Goal: Task Accomplishment & Management: Manage account settings

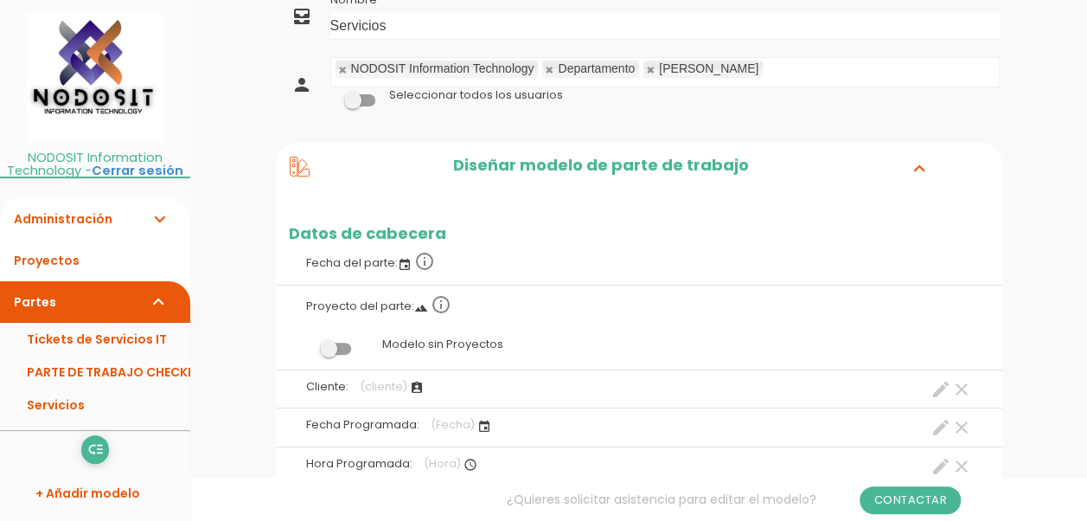
scroll to position [173, 0]
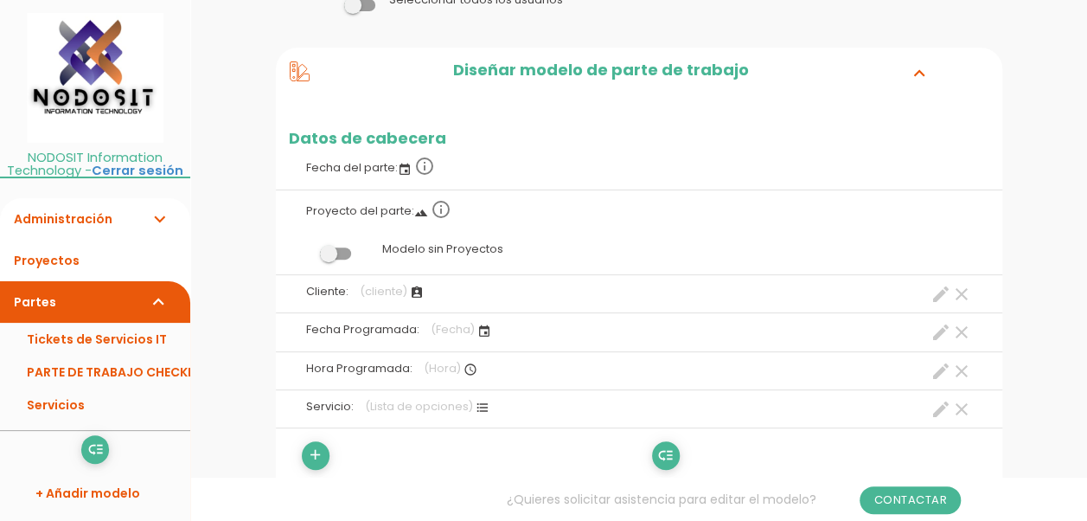
click at [334, 247] on span at bounding box center [335, 253] width 31 height 12
click at [306, 249] on input "checkbox" at bounding box center [306, 249] width 0 height 0
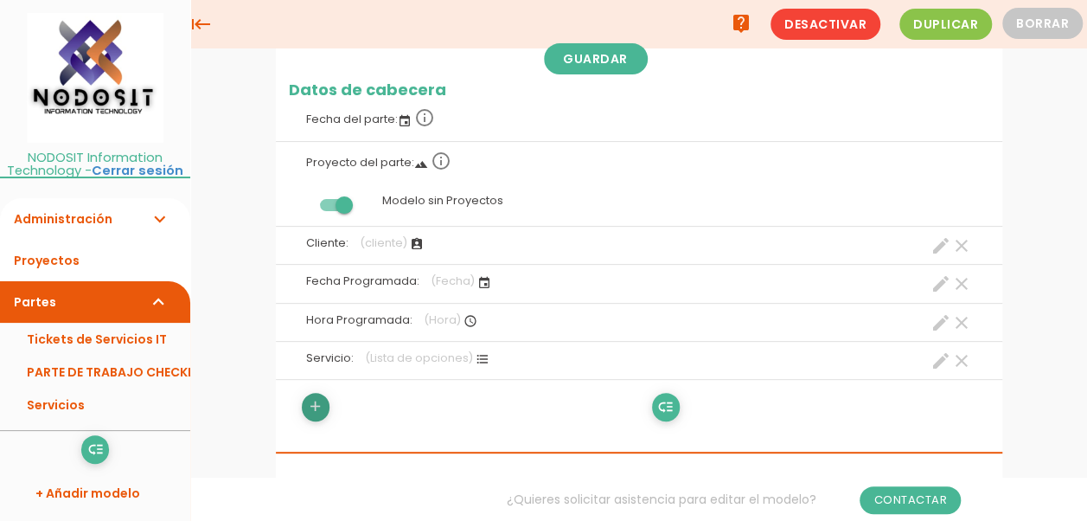
click at [315, 400] on icon "add" at bounding box center [315, 407] width 16 height 28
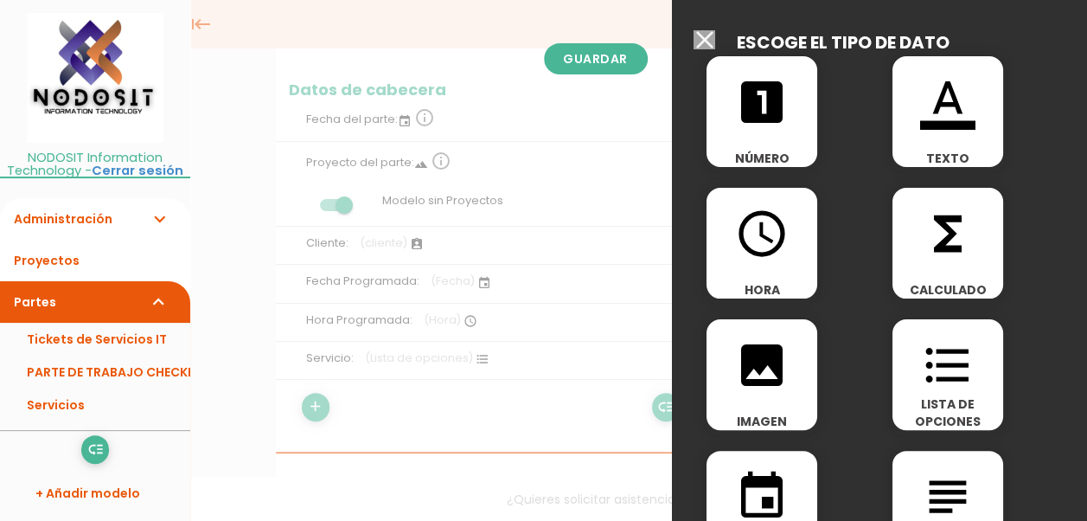
click at [943, 100] on icon "format_color_text" at bounding box center [947, 101] width 55 height 55
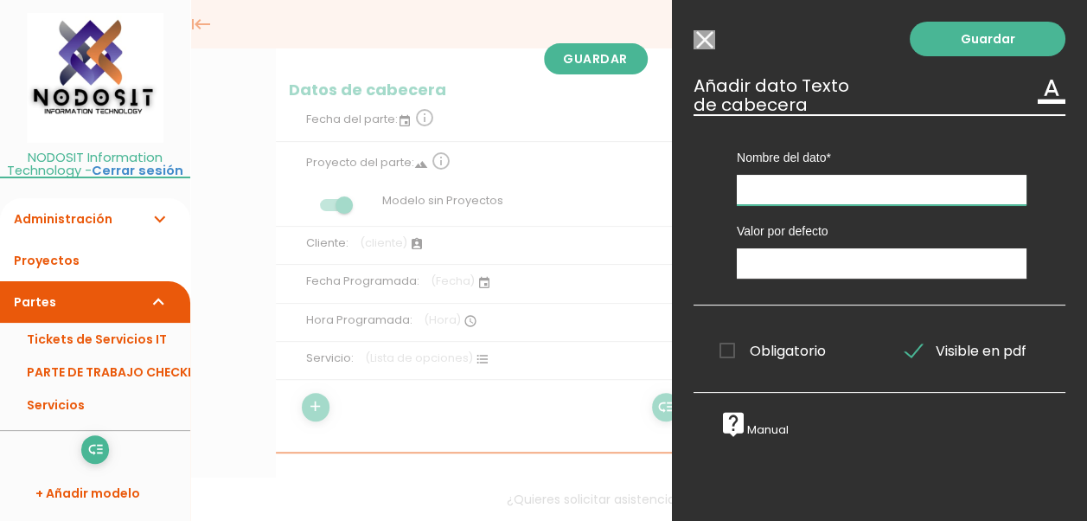
click at [777, 182] on input "text" at bounding box center [882, 190] width 290 height 30
type input "Dirección"
click at [728, 354] on span "Obligatorio" at bounding box center [772, 351] width 106 height 22
click at [0, 0] on input "Obligatorio" at bounding box center [0, 0] width 0 height 0
click at [967, 42] on link "Guardar" at bounding box center [988, 39] width 156 height 35
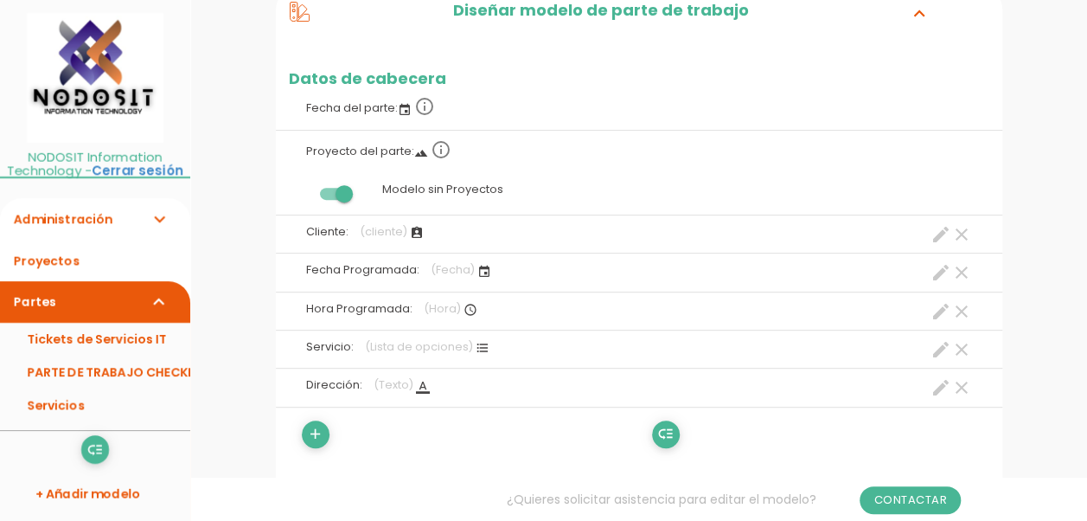
scroll to position [259, 0]
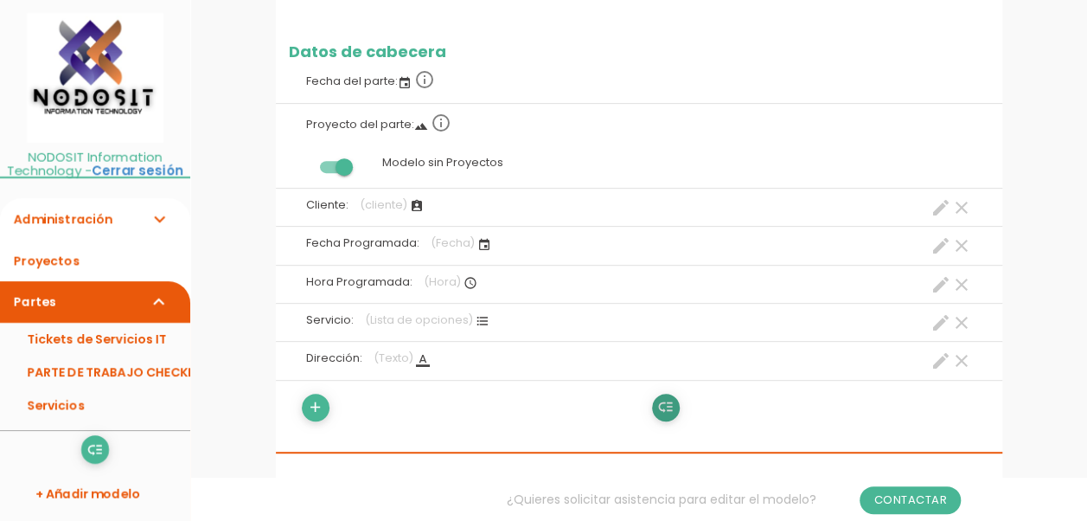
click at [664, 403] on icon "low_priority" at bounding box center [665, 407] width 16 height 28
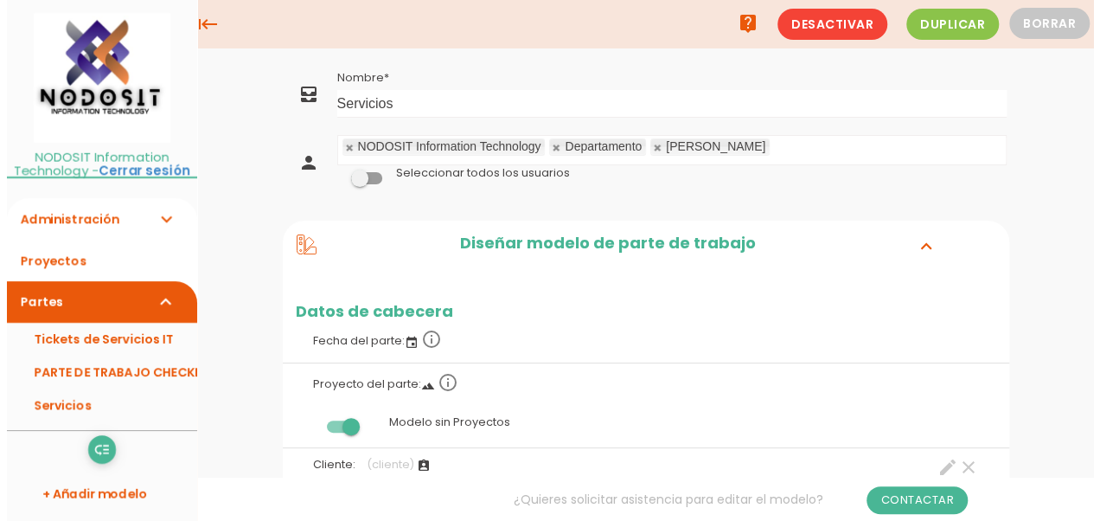
scroll to position [0, 0]
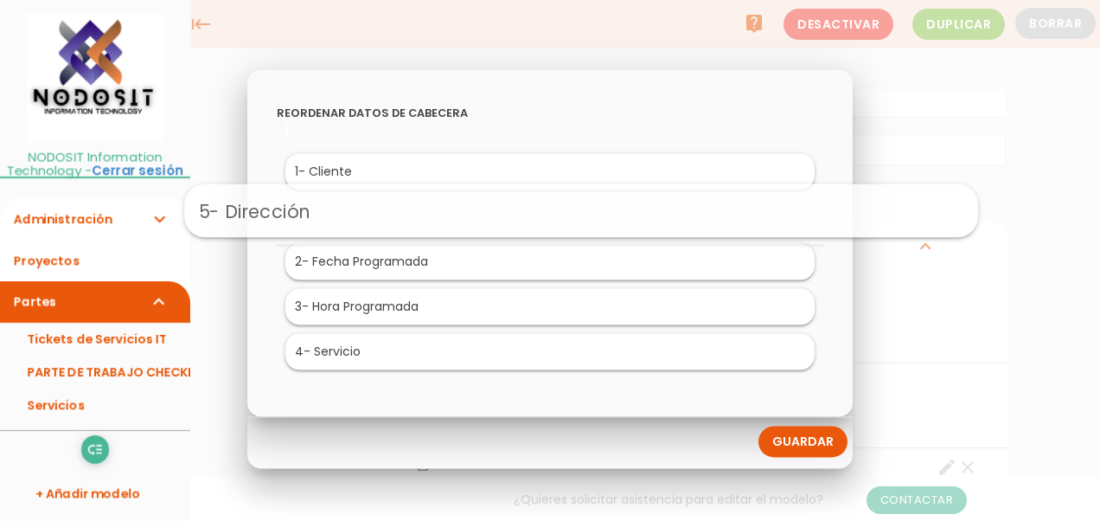
drag, startPoint x: 368, startPoint y: 348, endPoint x: 399, endPoint y: 207, distance: 145.2
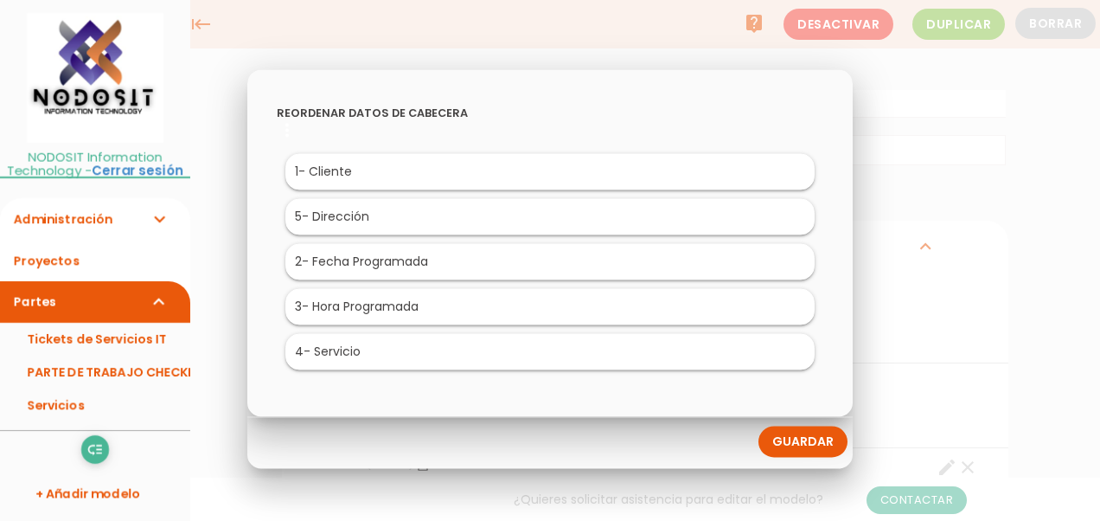
click at [797, 439] on link "Guardar" at bounding box center [802, 441] width 89 height 31
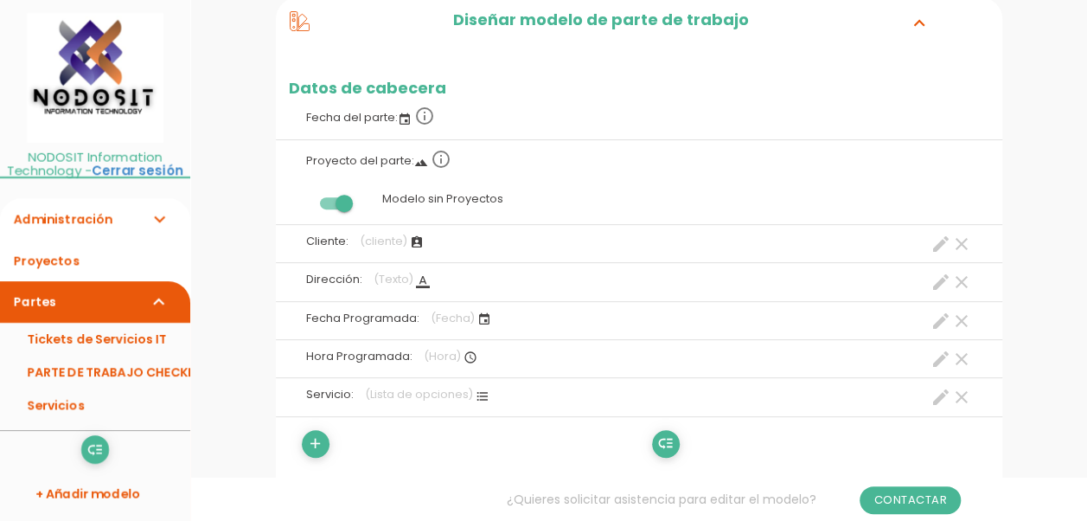
scroll to position [259, 0]
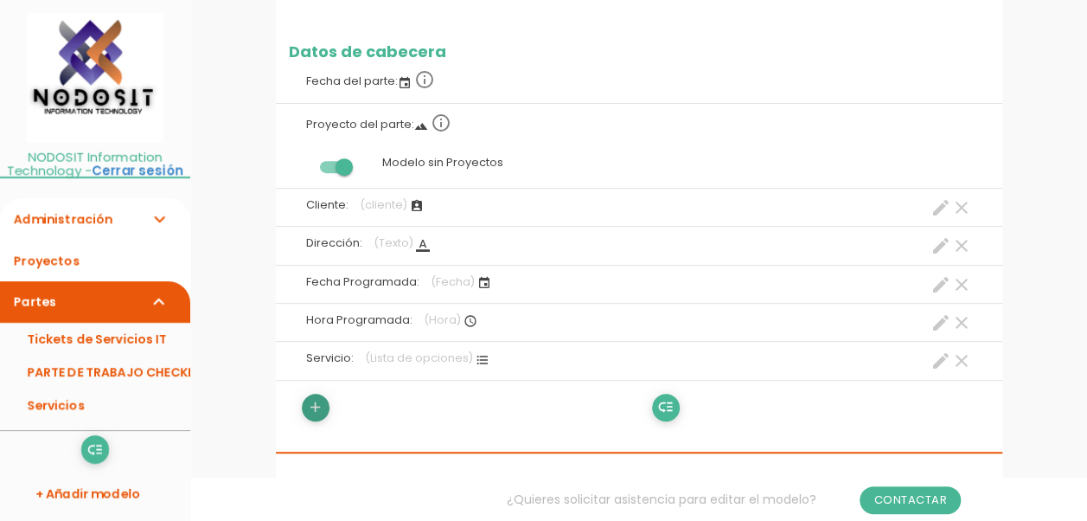
click at [312, 405] on icon "add" at bounding box center [315, 407] width 16 height 28
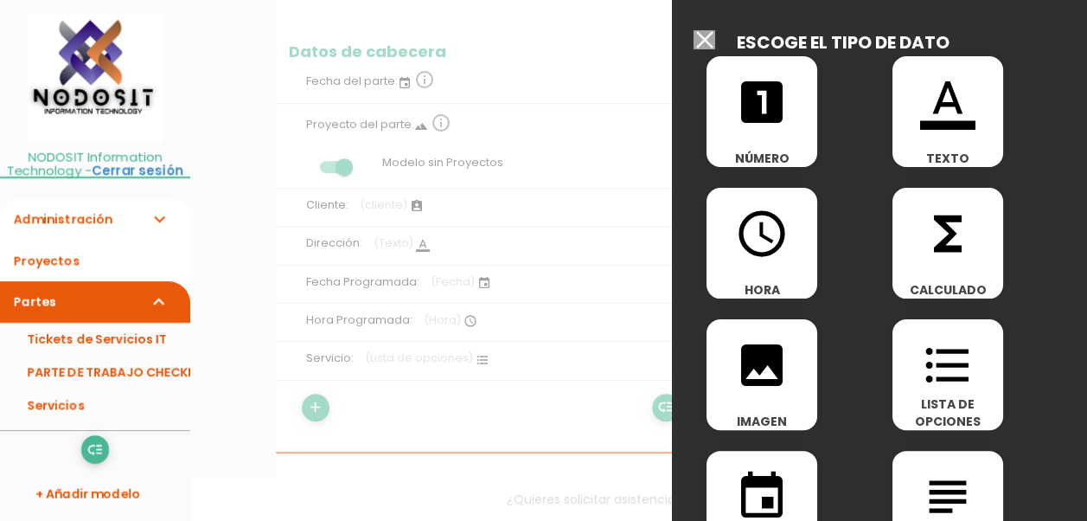
click at [935, 101] on icon "format_color_text" at bounding box center [947, 101] width 55 height 55
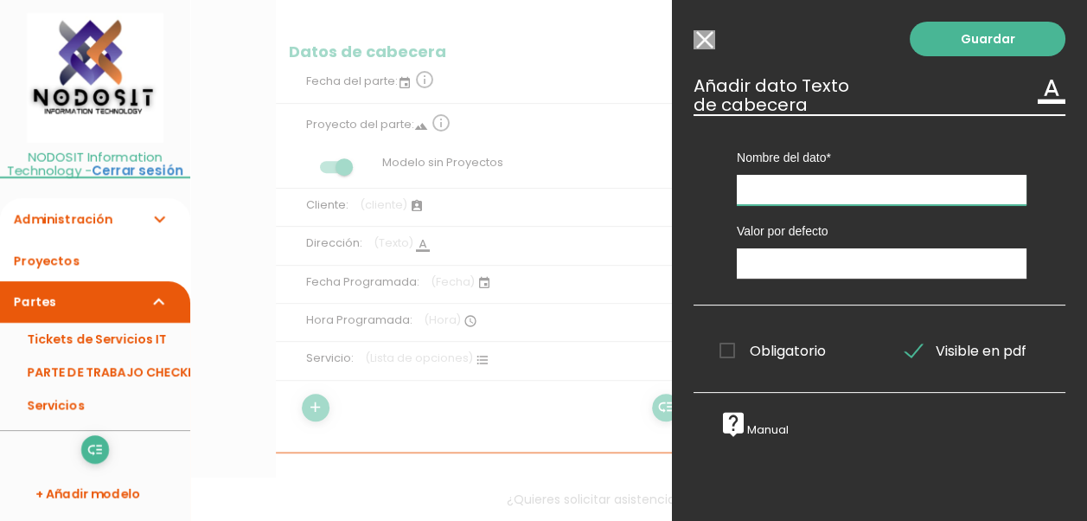
click at [773, 195] on input "text" at bounding box center [882, 190] width 290 height 30
type input "C"
click at [700, 36] on input "Seleccionar todos los usuarios" at bounding box center [704, 39] width 22 height 19
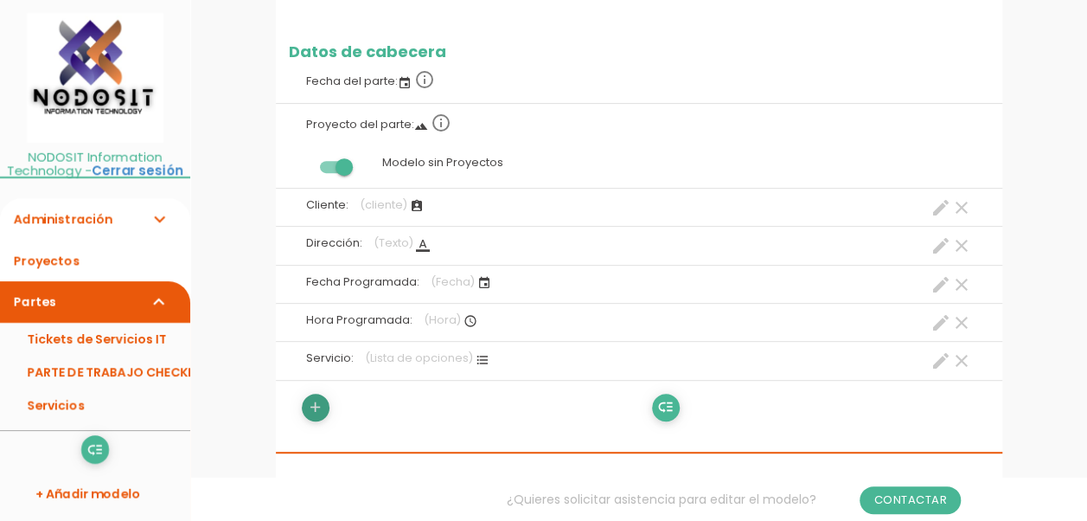
click at [310, 410] on icon "add" at bounding box center [315, 407] width 16 height 28
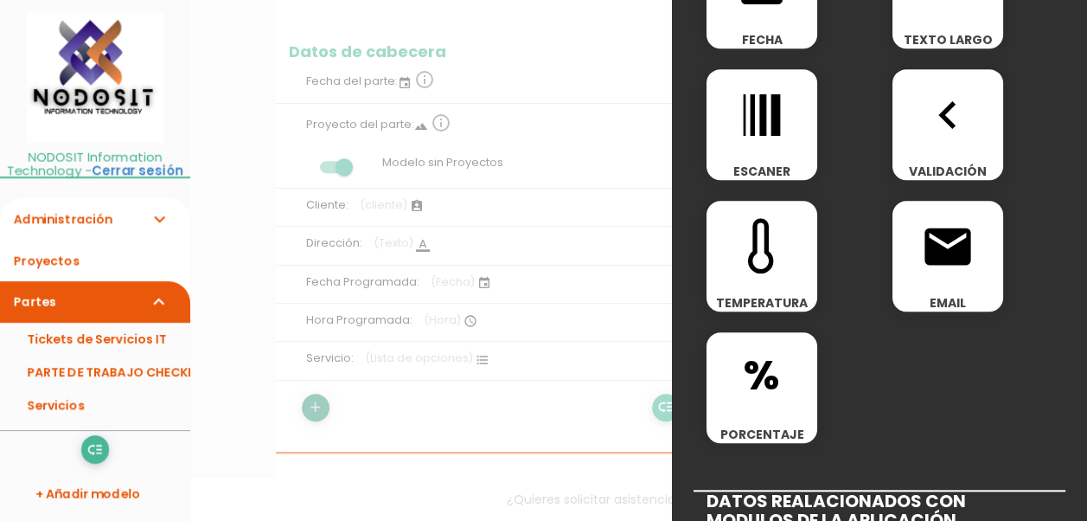
scroll to position [519, 0]
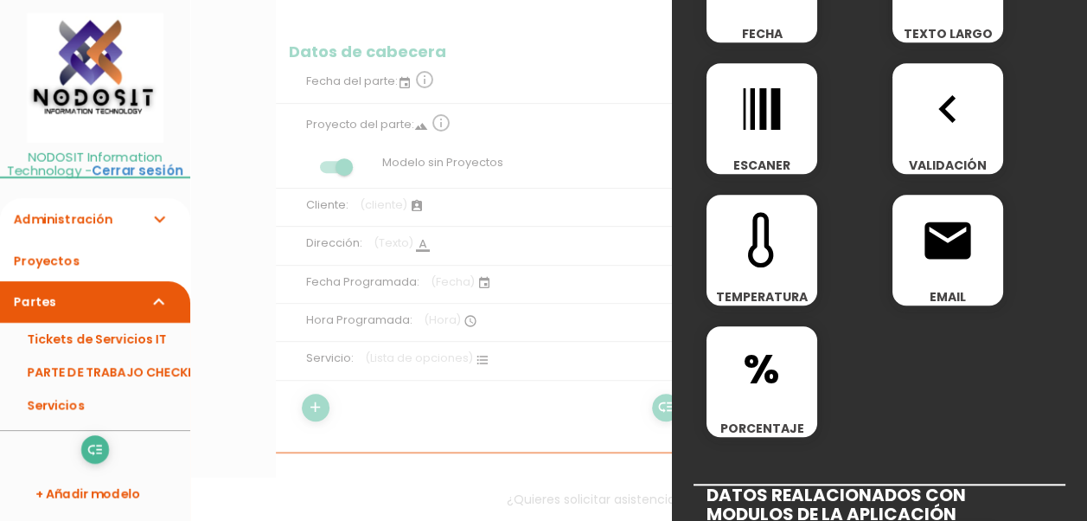
click at [940, 235] on icon "email" at bounding box center [947, 240] width 55 height 55
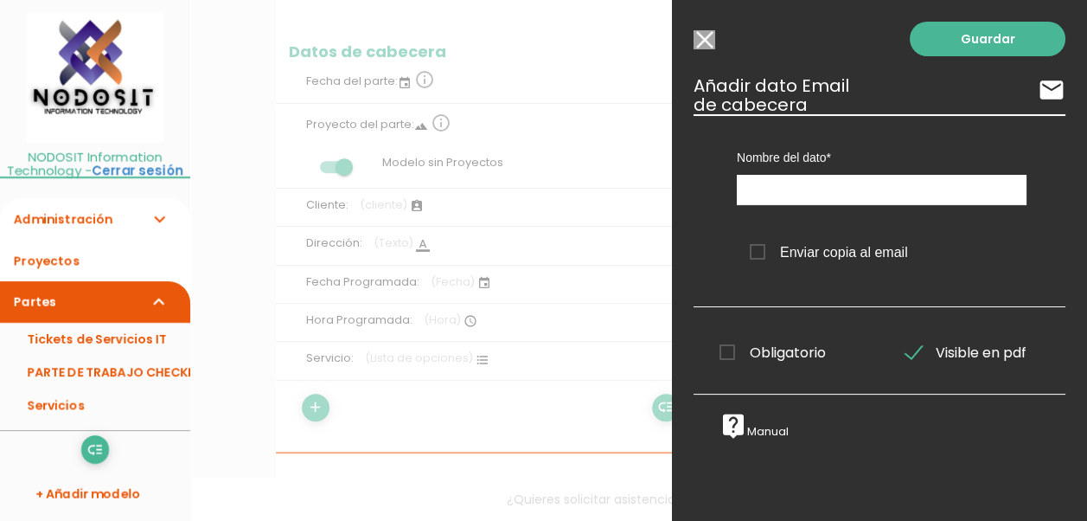
scroll to position [0, 0]
click at [785, 192] on input "text" at bounding box center [882, 190] width 290 height 30
type input "Correo"
click at [969, 37] on link "Guardar" at bounding box center [988, 39] width 156 height 35
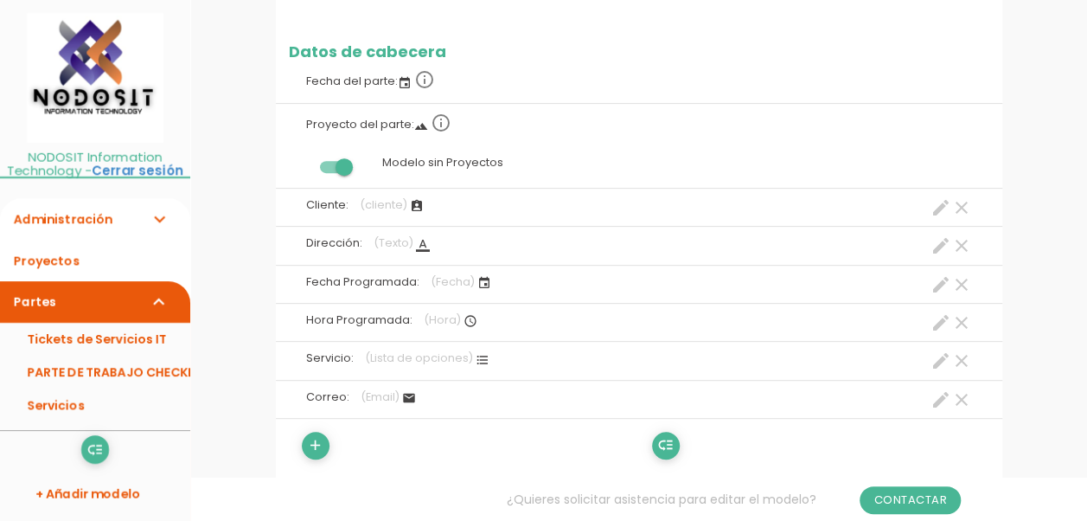
click at [941, 397] on icon "create" at bounding box center [940, 399] width 21 height 21
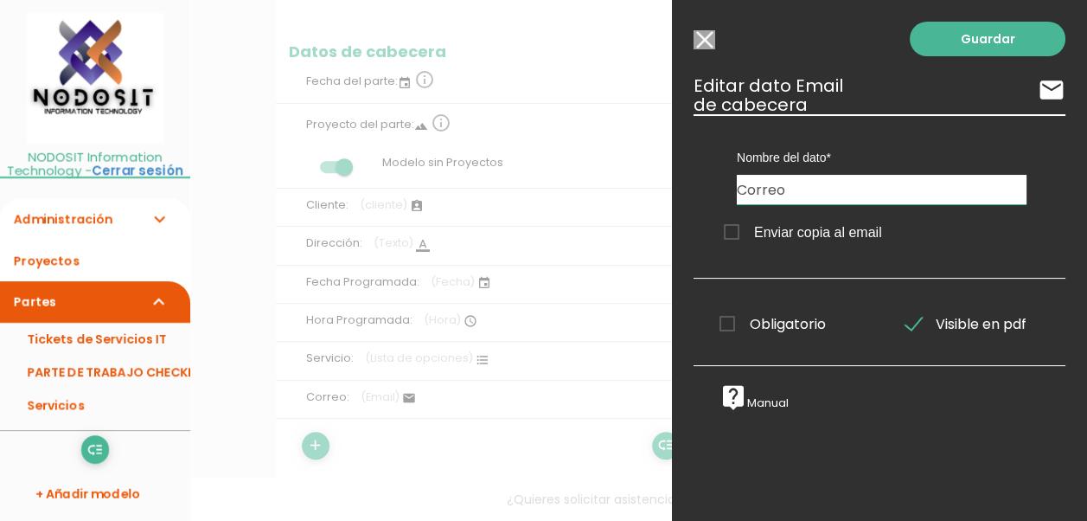
click at [732, 230] on span "Enviar copia al email" at bounding box center [803, 232] width 158 height 22
click at [0, 0] on input "Enviar copia al email" at bounding box center [0, 0] width 0 height 0
click at [968, 38] on link "Guardar" at bounding box center [988, 39] width 156 height 35
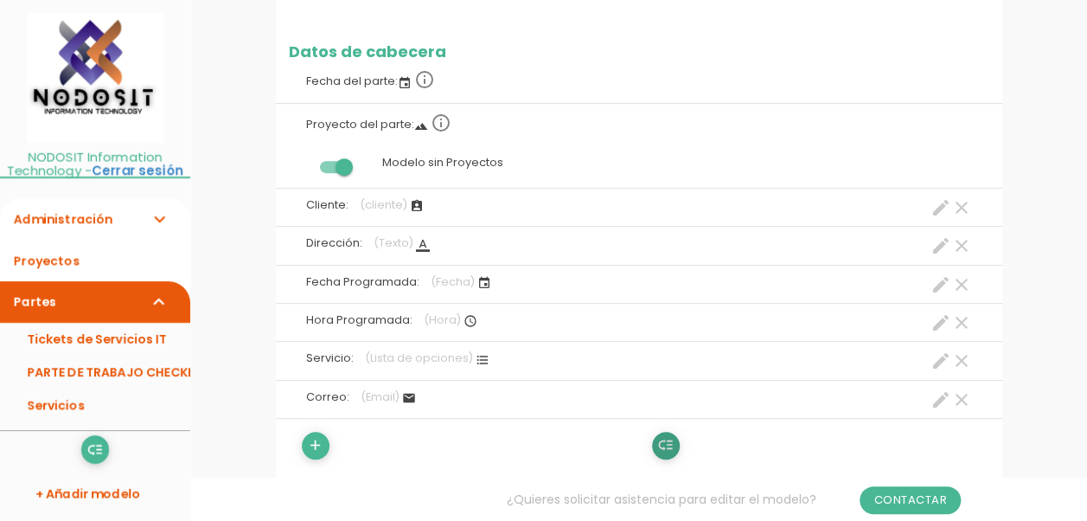
click at [671, 438] on icon "low_priority" at bounding box center [665, 445] width 16 height 28
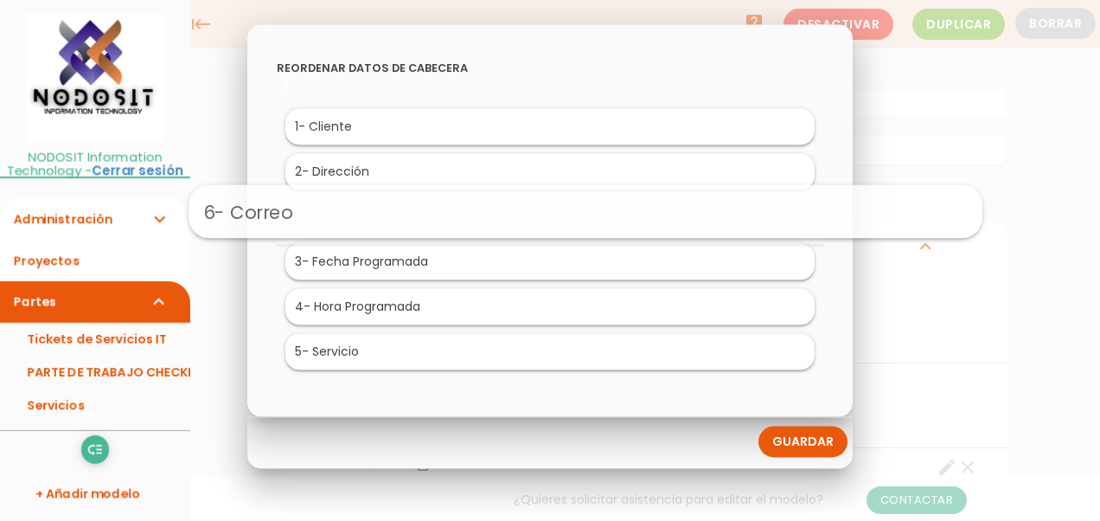
drag, startPoint x: 359, startPoint y: 350, endPoint x: 394, endPoint y: 209, distance: 145.3
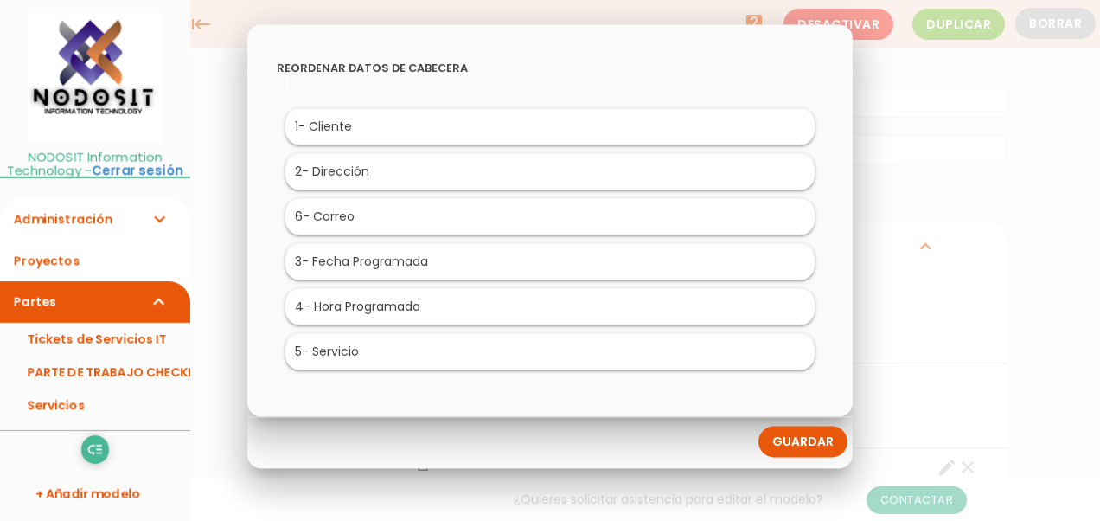
click at [795, 443] on link "Guardar" at bounding box center [802, 441] width 89 height 31
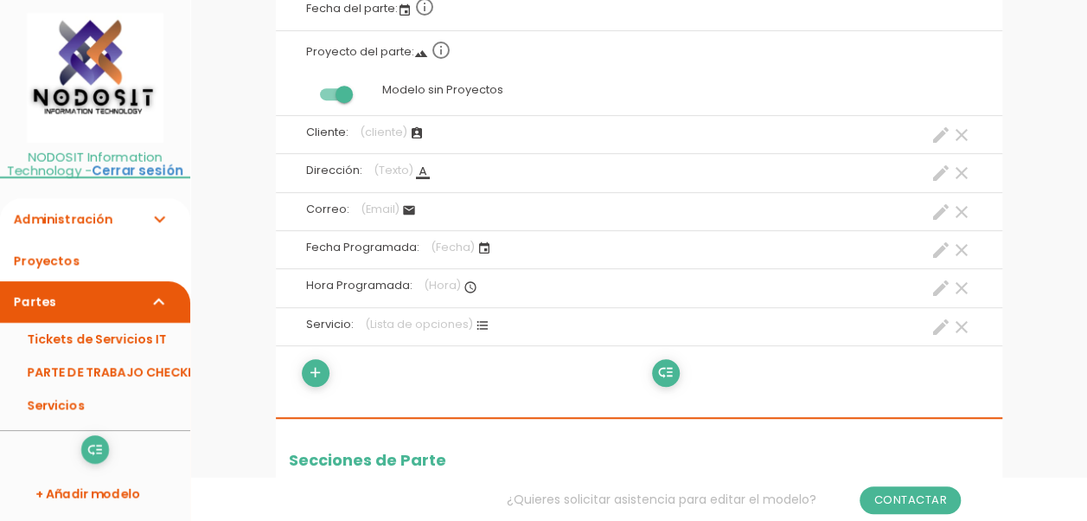
scroll to position [346, 0]
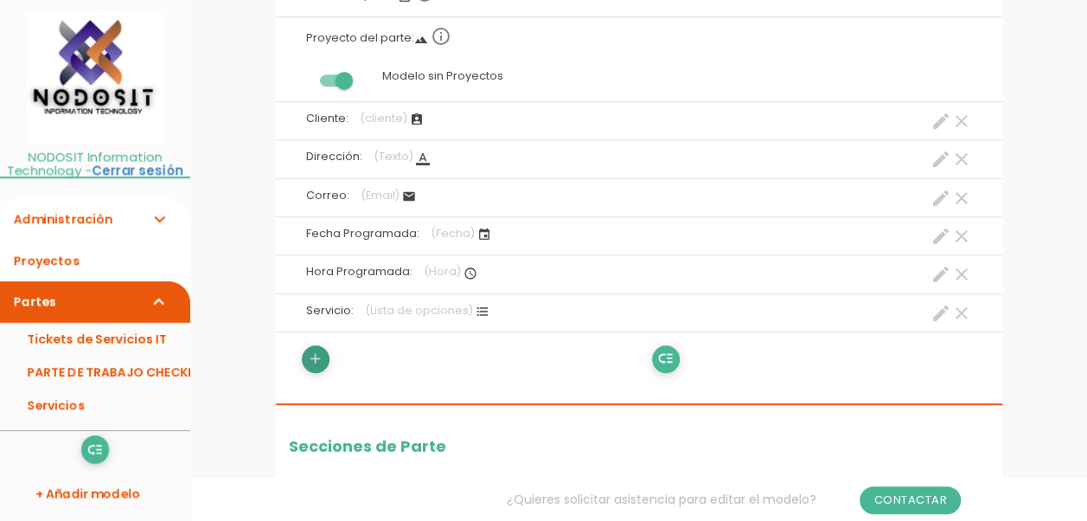
click at [313, 357] on icon "add" at bounding box center [315, 359] width 16 height 28
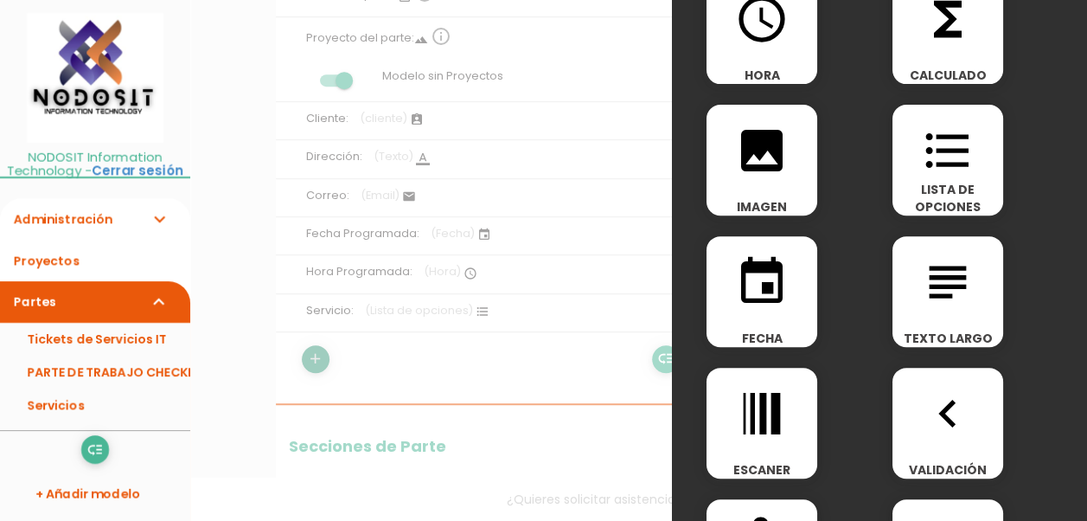
scroll to position [259, 0]
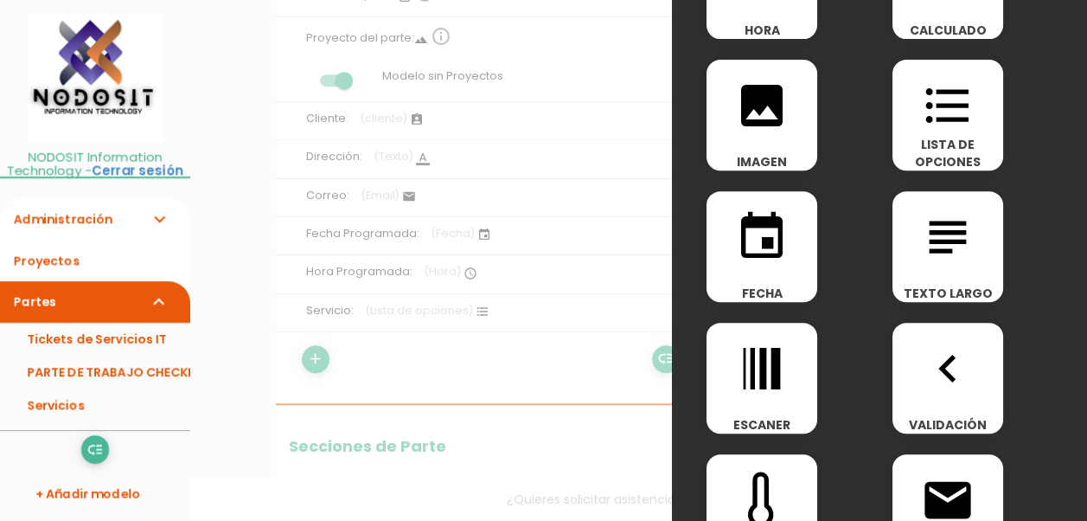
click at [941, 244] on icon "subject" at bounding box center [947, 236] width 55 height 55
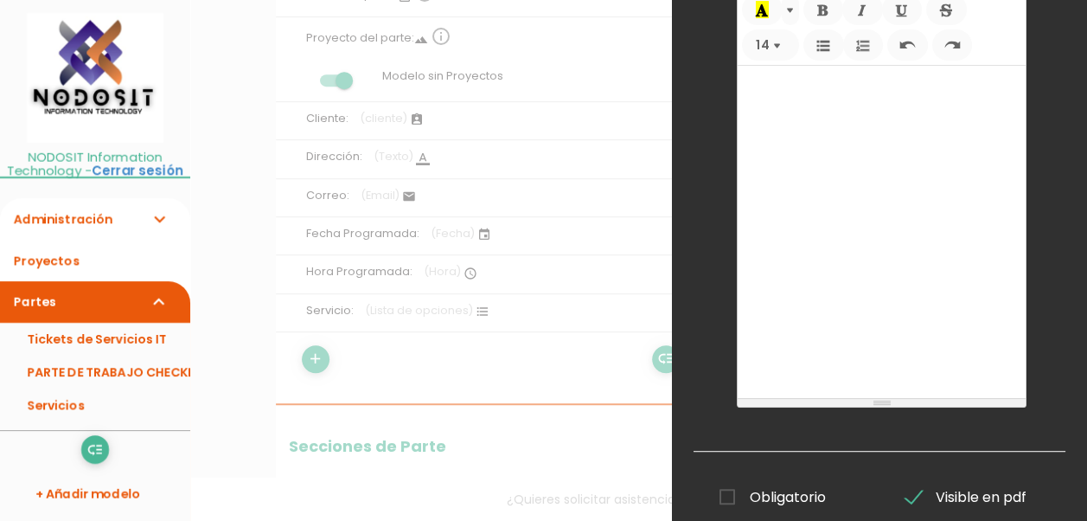
scroll to position [0, 0]
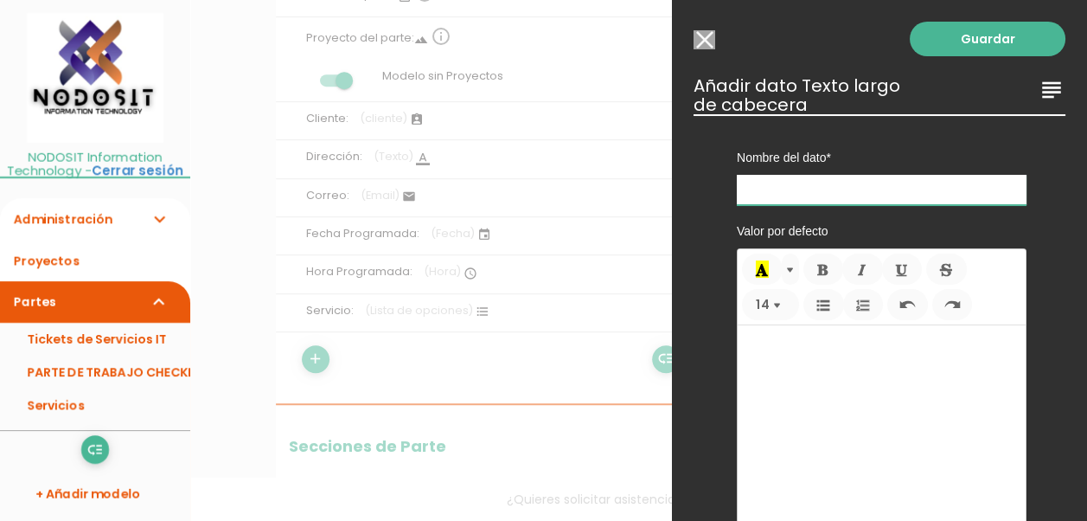
click at [792, 188] on input "text" at bounding box center [882, 190] width 290 height 30
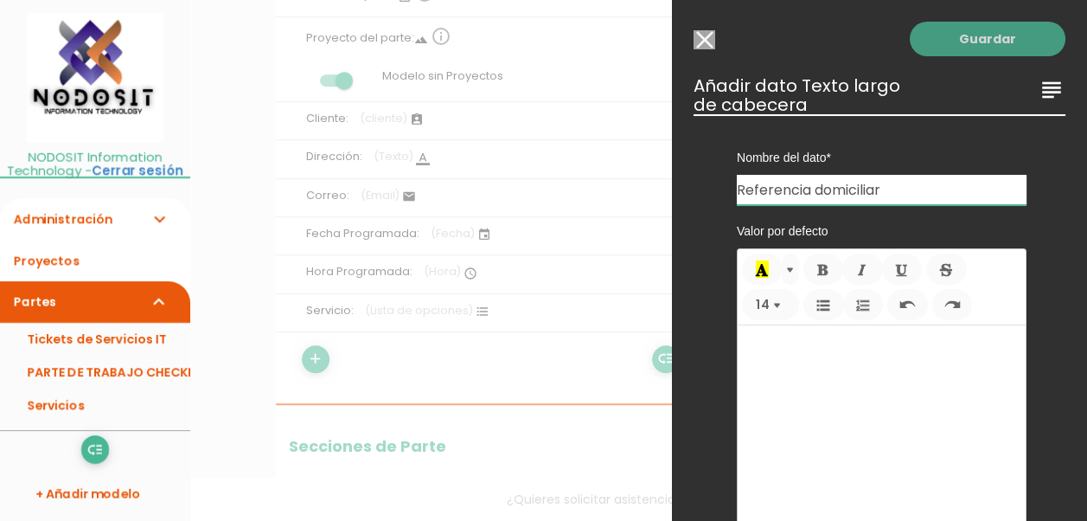
type input "Referencia domiciliar"
click at [978, 38] on link "Guardar" at bounding box center [988, 39] width 156 height 35
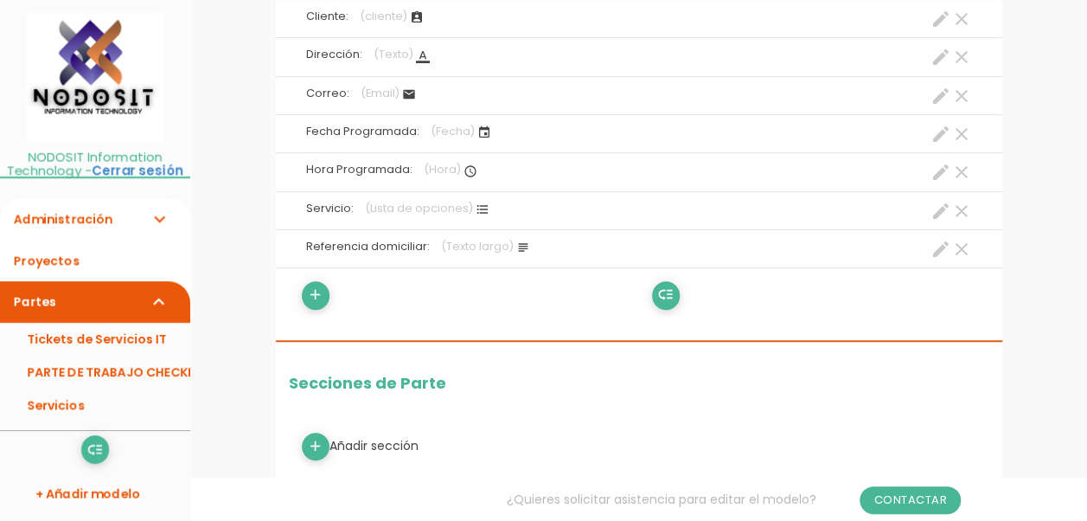
scroll to position [346, 0]
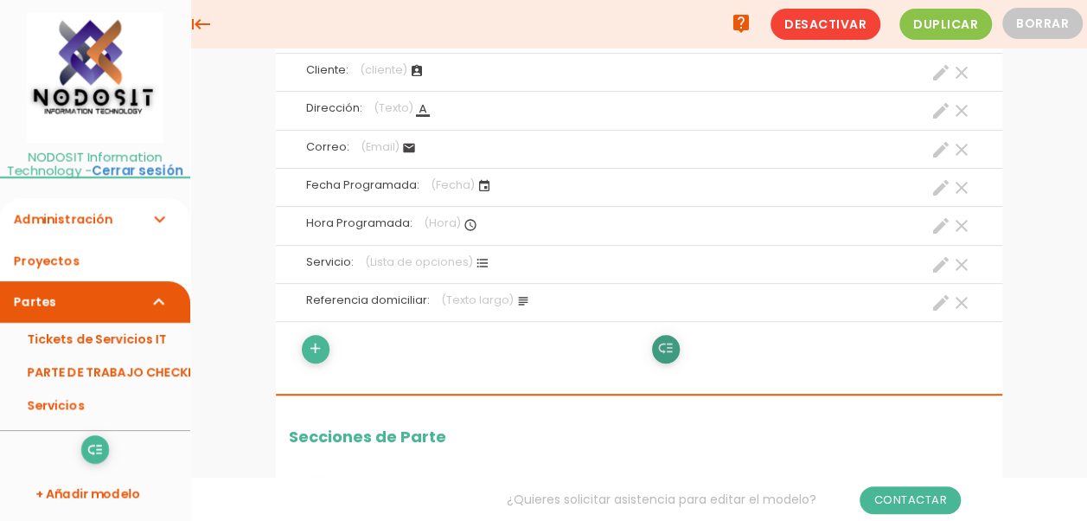
click at [664, 348] on icon "low_priority" at bounding box center [665, 349] width 16 height 28
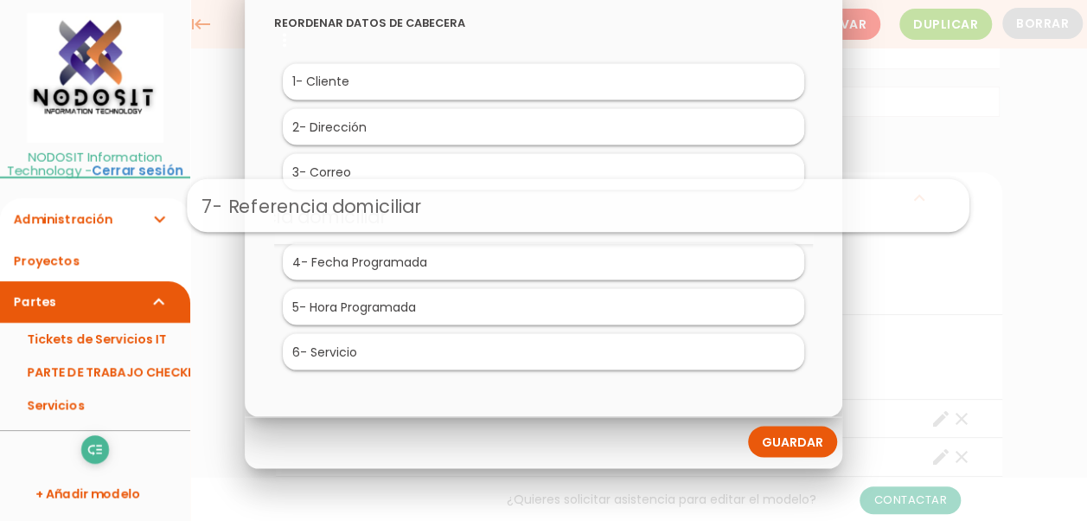
drag, startPoint x: 399, startPoint y: 354, endPoint x: 432, endPoint y: 208, distance: 149.8
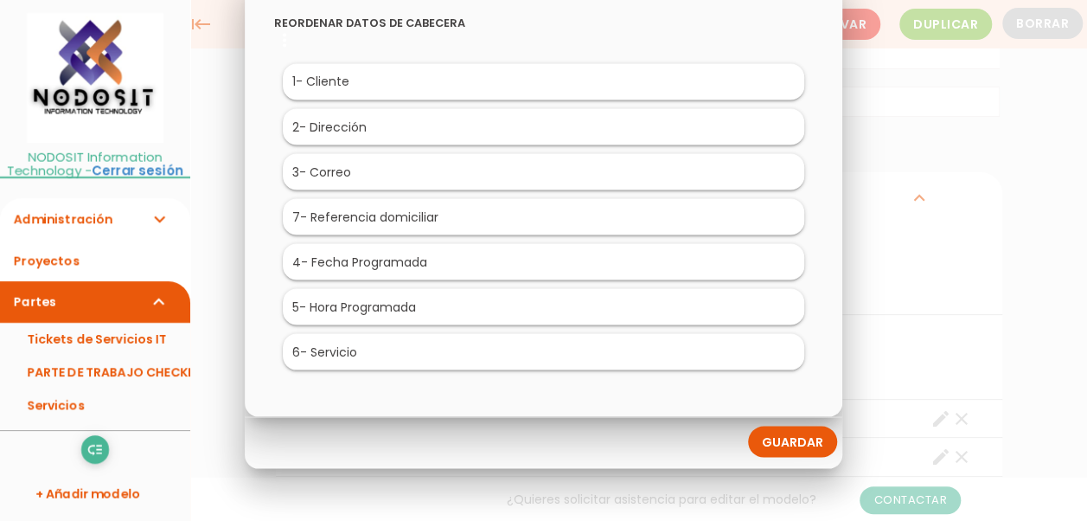
click at [789, 438] on link "Guardar" at bounding box center [792, 441] width 89 height 31
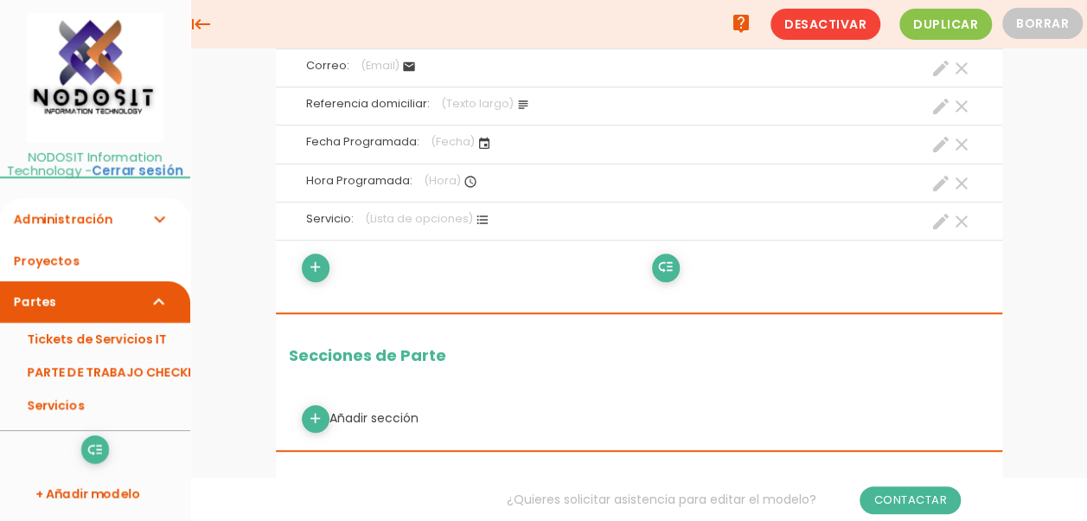
scroll to position [259, 0]
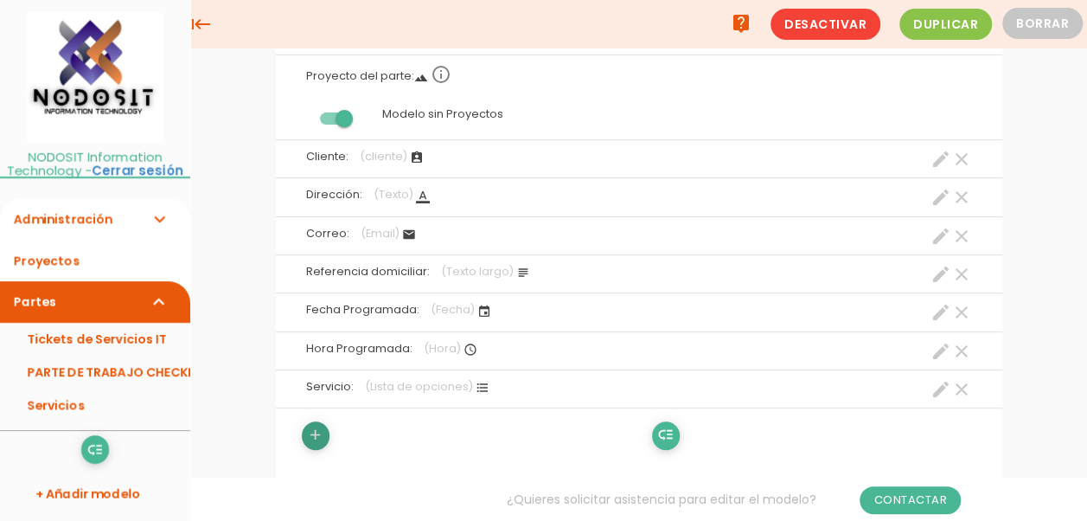
click at [315, 429] on icon "add" at bounding box center [315, 435] width 16 height 28
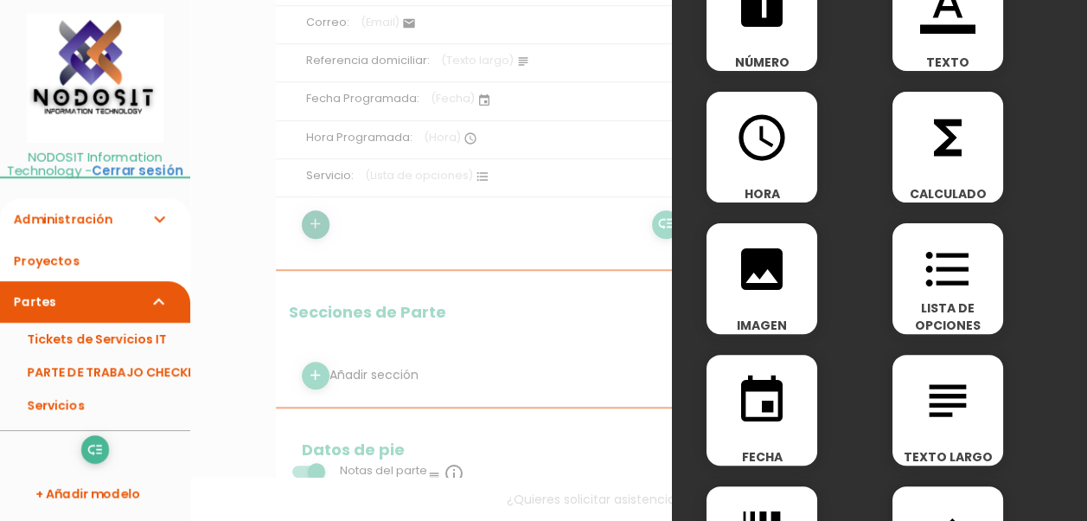
scroll to position [0, 0]
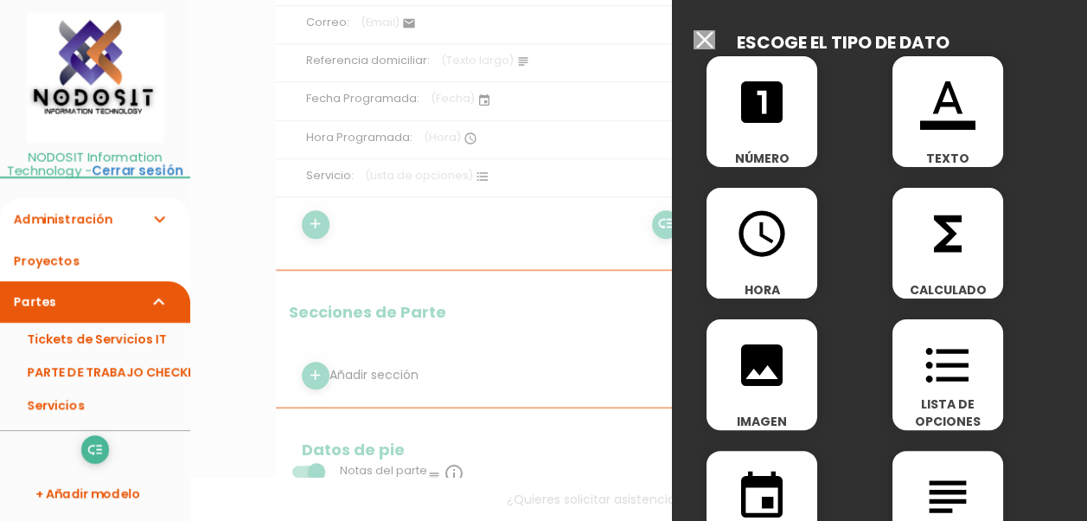
click at [942, 104] on icon "format_color_text" at bounding box center [947, 101] width 55 height 55
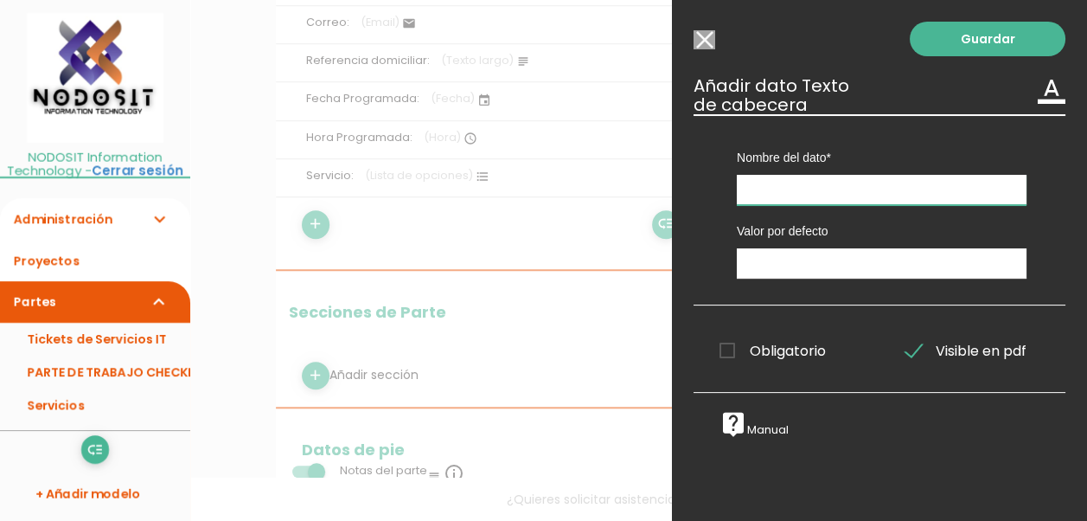
click at [796, 187] on input "text" at bounding box center [882, 190] width 290 height 30
type input "DGPS"
click at [980, 39] on link "Guardar" at bounding box center [988, 39] width 156 height 35
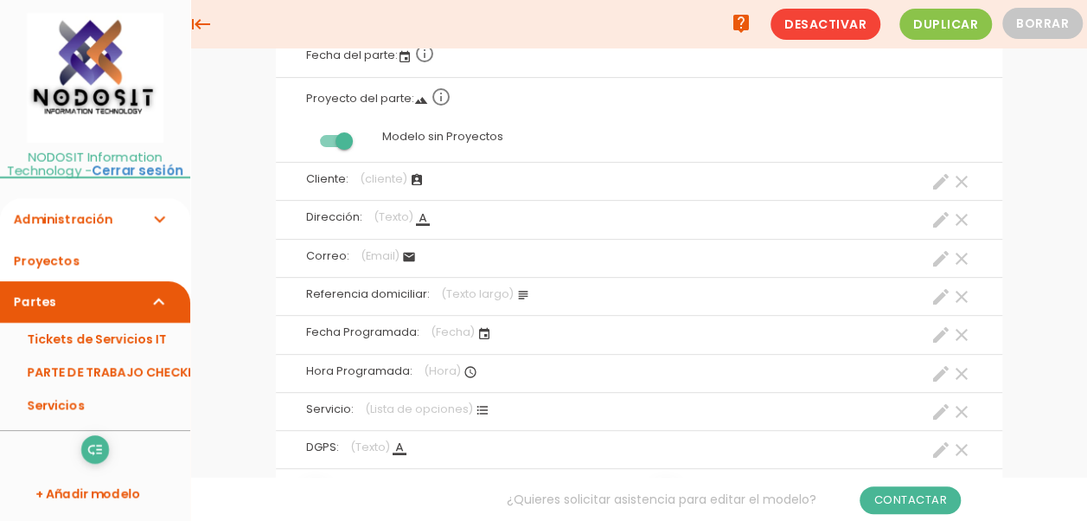
scroll to position [432, 0]
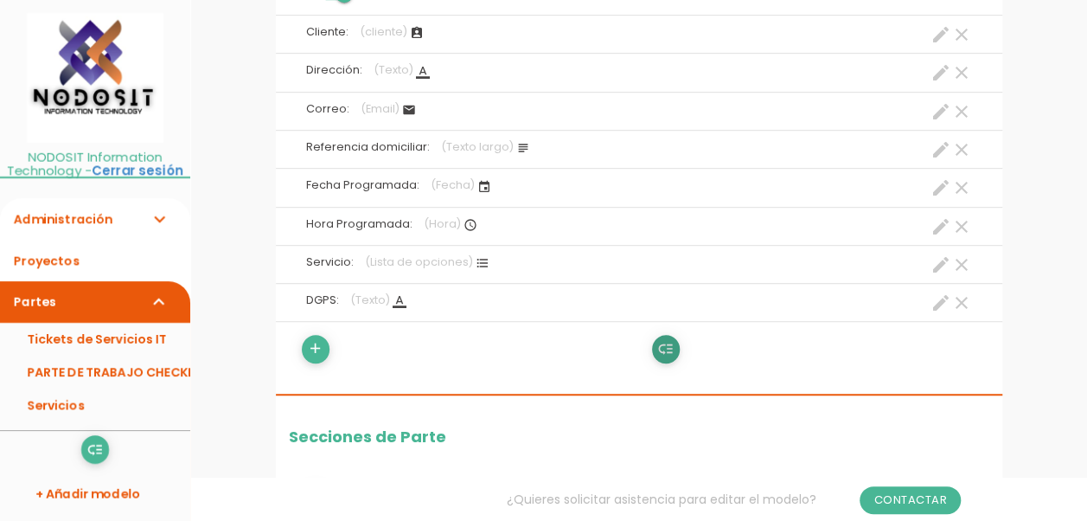
click at [668, 341] on icon "low_priority" at bounding box center [665, 350] width 16 height 28
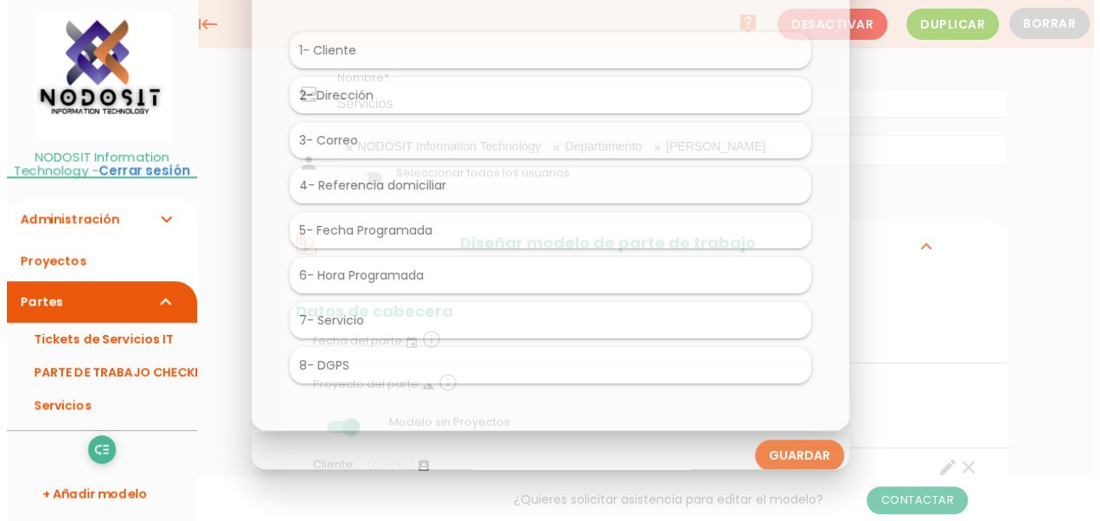
scroll to position [0, 0]
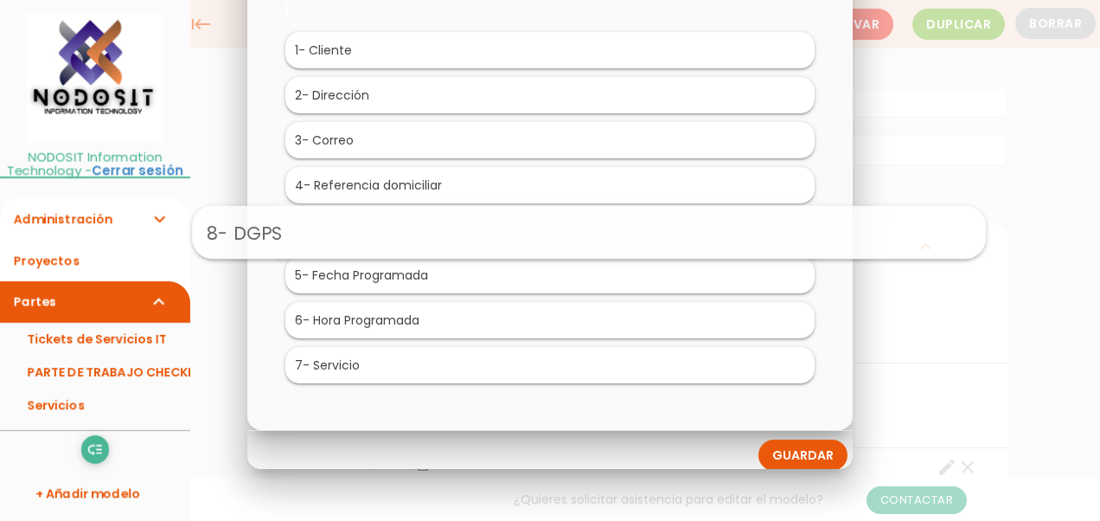
drag, startPoint x: 333, startPoint y: 361, endPoint x: 372, endPoint y: 230, distance: 136.2
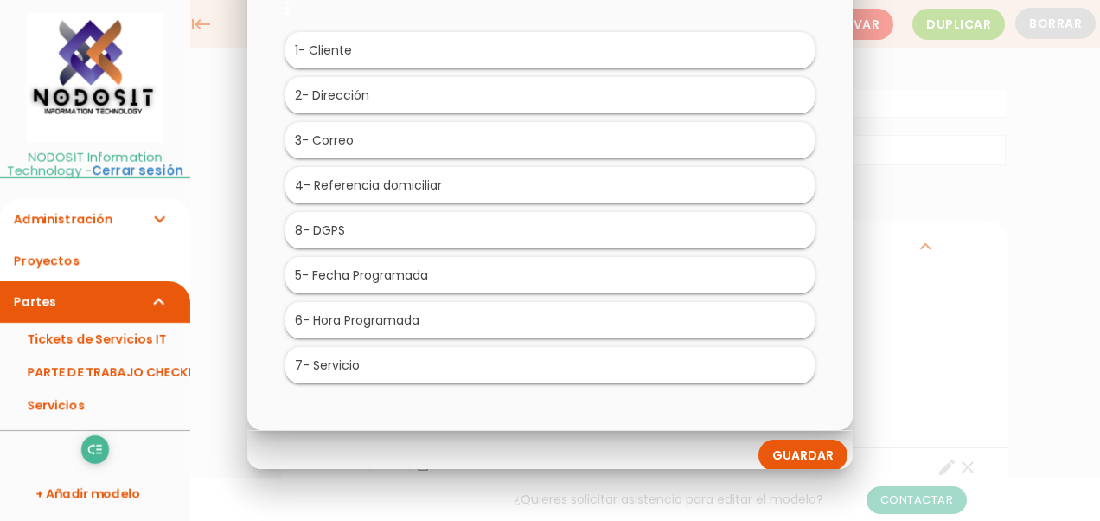
click at [796, 446] on link "Guardar" at bounding box center [802, 454] width 89 height 31
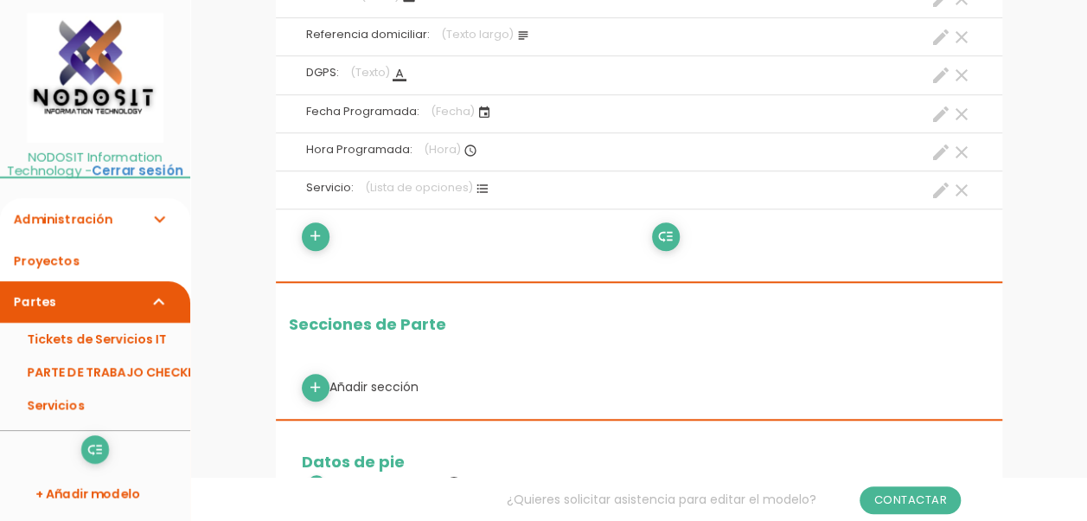
scroll to position [519, 0]
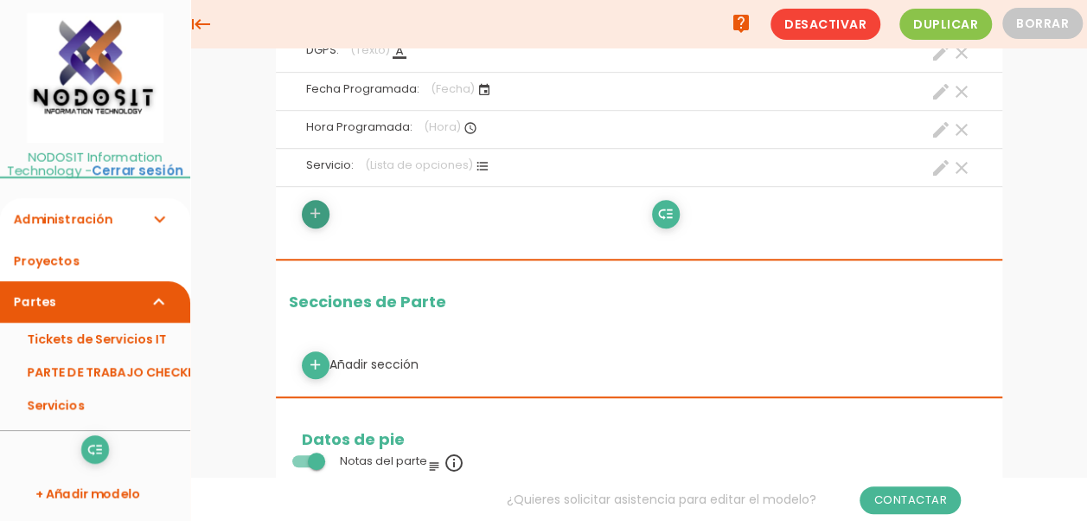
click at [316, 208] on icon "add" at bounding box center [315, 214] width 16 height 28
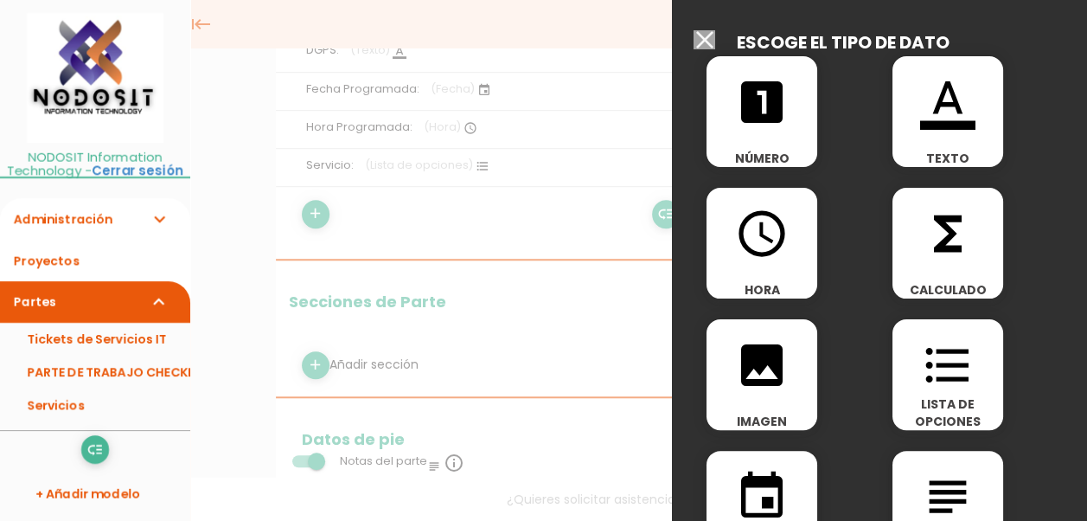
click at [934, 368] on icon "format_list_bulleted" at bounding box center [947, 364] width 55 height 55
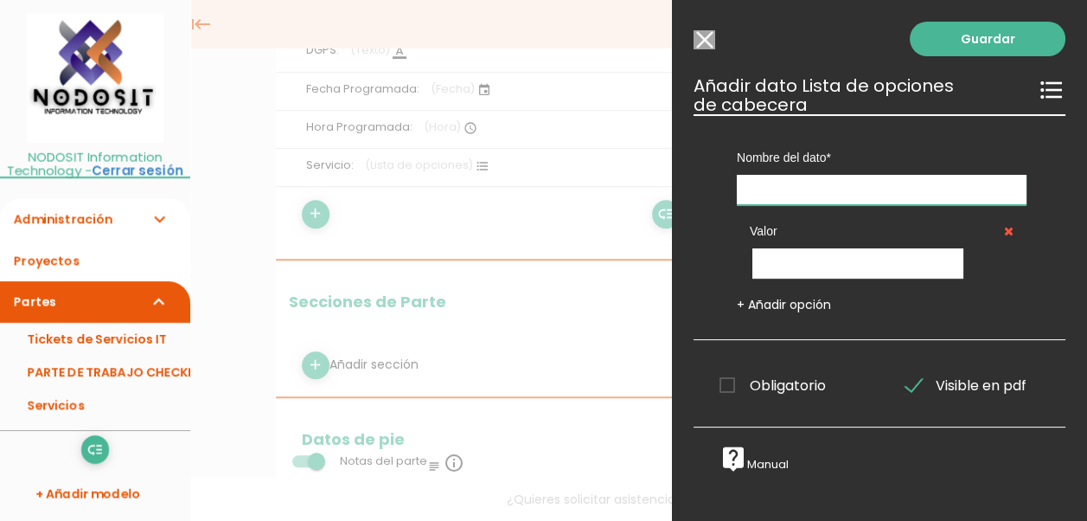
drag, startPoint x: 757, startPoint y: 186, endPoint x: 769, endPoint y: 186, distance: 11.2
click at [757, 186] on input "text" at bounding box center [882, 190] width 290 height 30
type input "E"
type input "Dispositivo"
click at [790, 261] on input "text" at bounding box center [857, 263] width 211 height 30
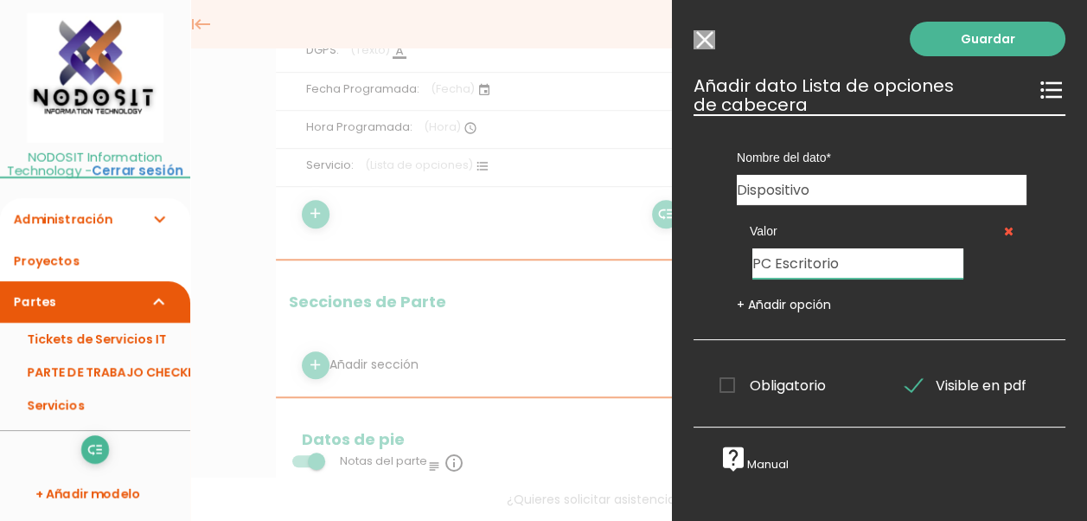
type input "PC Escritorio"
click at [770, 299] on link "+ Añadir opción" at bounding box center [784, 304] width 94 height 17
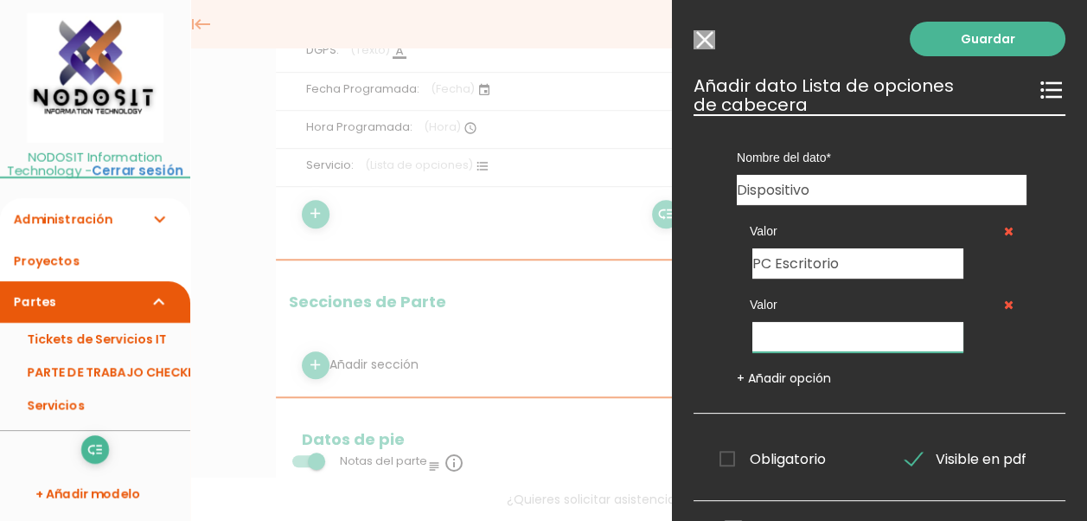
click at [794, 326] on input "text" at bounding box center [857, 337] width 211 height 30
type input "Laptop"
click at [769, 379] on link "+ Añadir opción" at bounding box center [784, 377] width 94 height 17
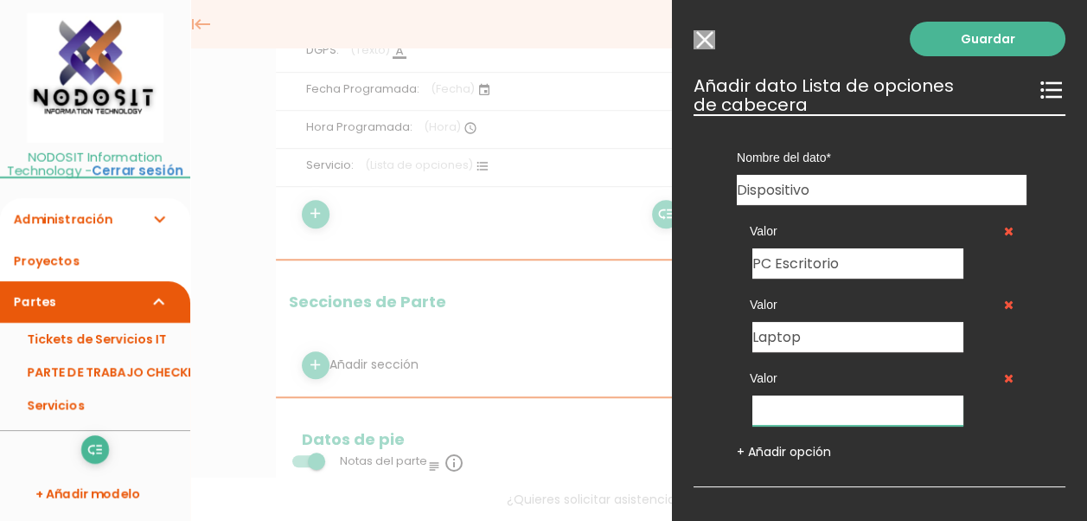
click at [790, 406] on input "text" at bounding box center [857, 410] width 211 height 30
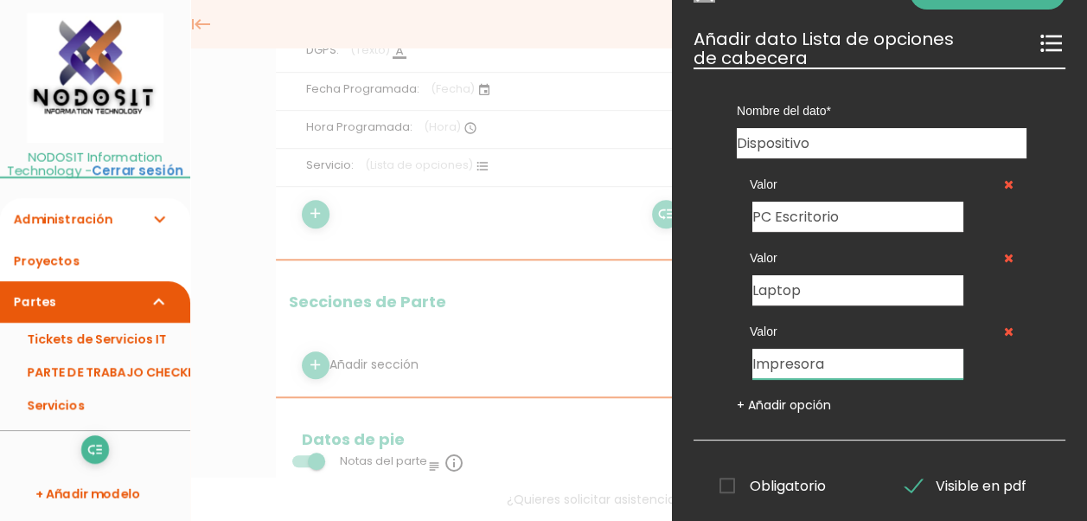
scroll to position [86, 0]
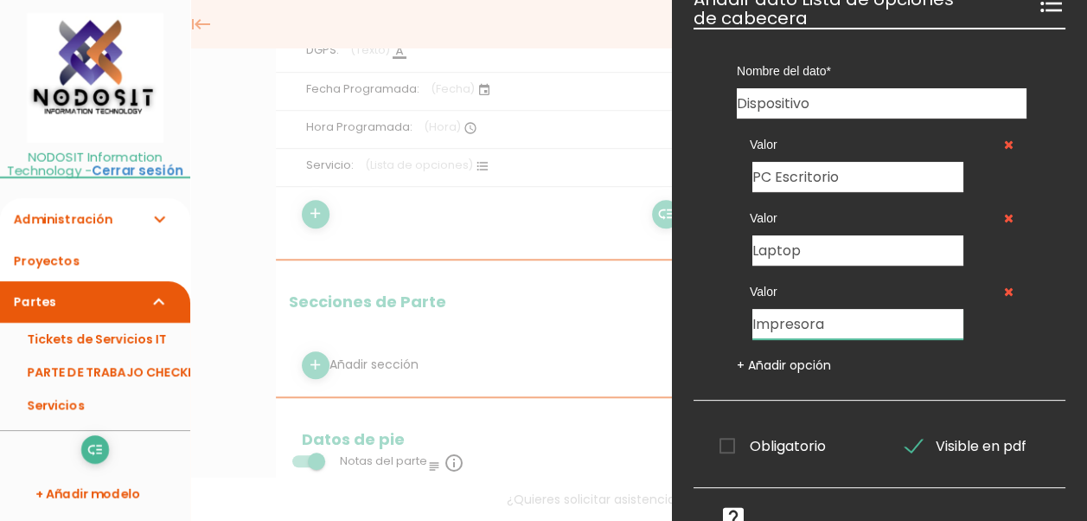
type input "Impresora"
click at [783, 361] on link "+ Añadir opción" at bounding box center [784, 364] width 94 height 17
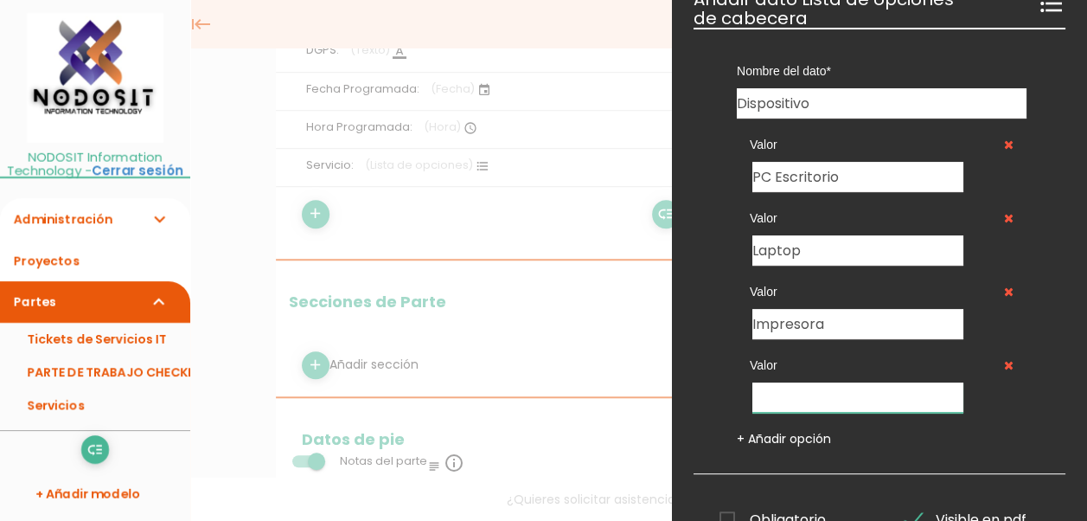
click at [785, 400] on input "text" at bounding box center [857, 397] width 211 height 30
type input "Camara"
click at [783, 436] on link "+ Añadir opción" at bounding box center [784, 438] width 94 height 17
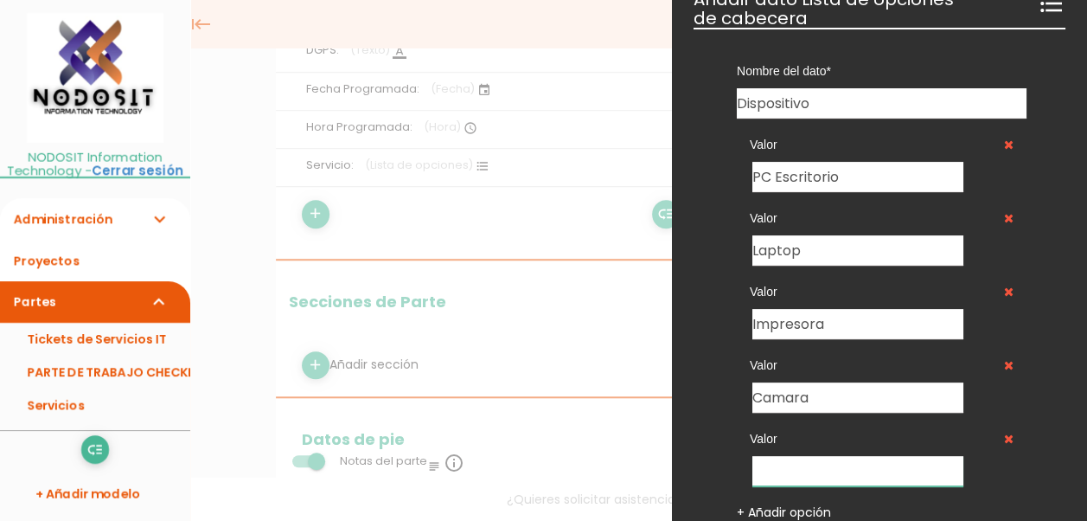
click at [790, 463] on input "text" at bounding box center [857, 471] width 211 height 30
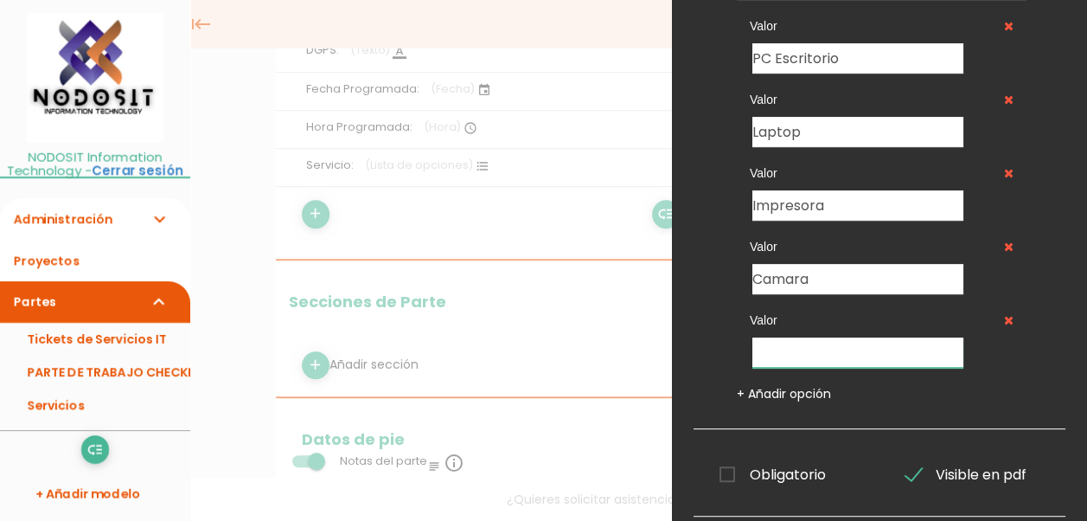
scroll to position [259, 0]
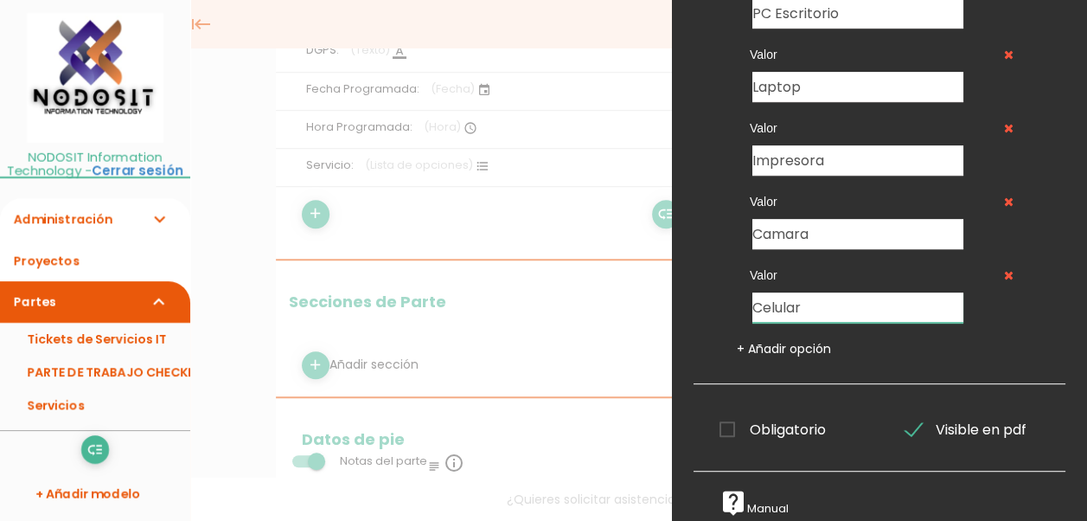
type input "Celular"
click at [765, 340] on link "+ Añadir opción" at bounding box center [784, 348] width 94 height 17
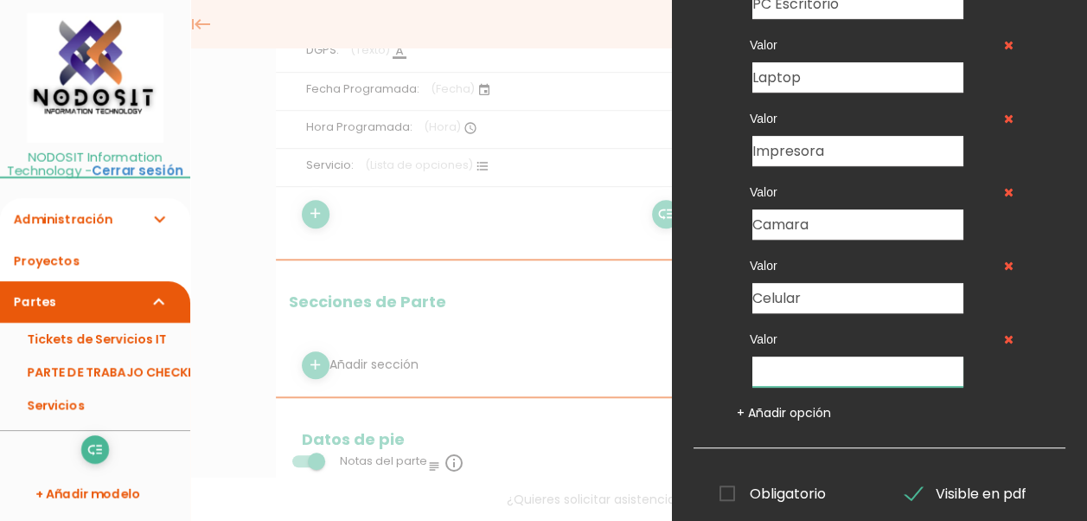
click at [787, 362] on input "text" at bounding box center [857, 371] width 211 height 30
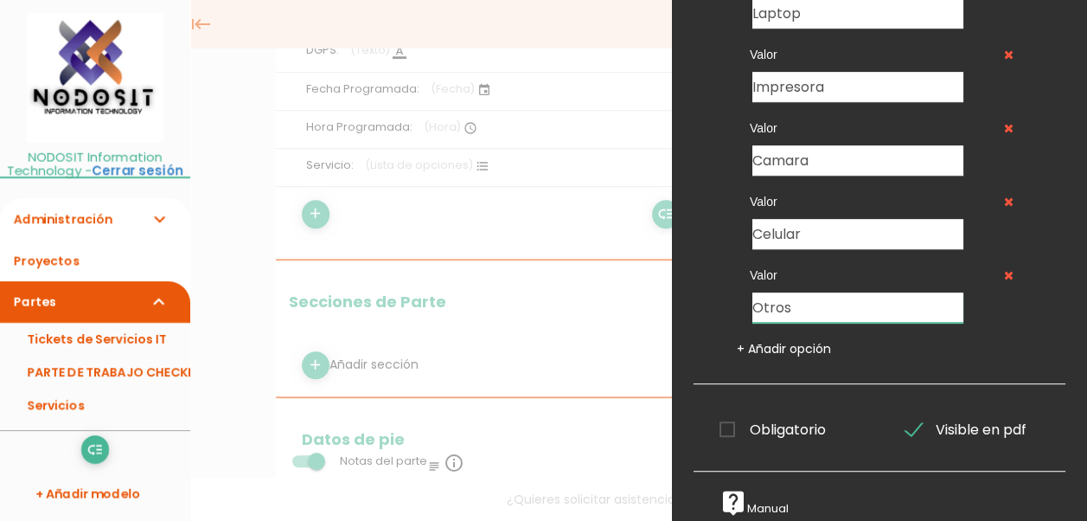
type input "Otros"
click at [728, 419] on span "Obligatorio" at bounding box center [772, 430] width 106 height 22
click at [0, 0] on input "Obligatorio" at bounding box center [0, 0] width 0 height 0
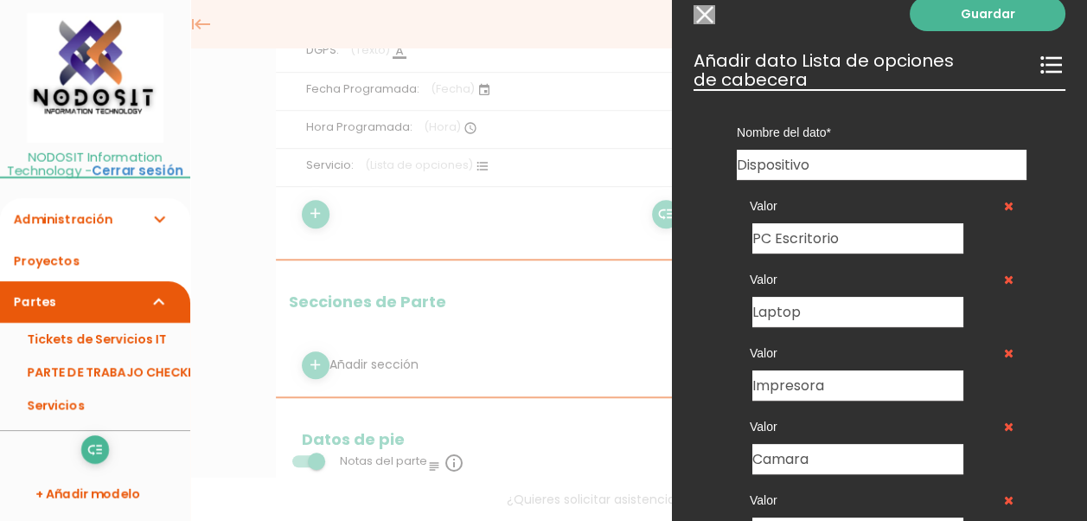
scroll to position [0, 0]
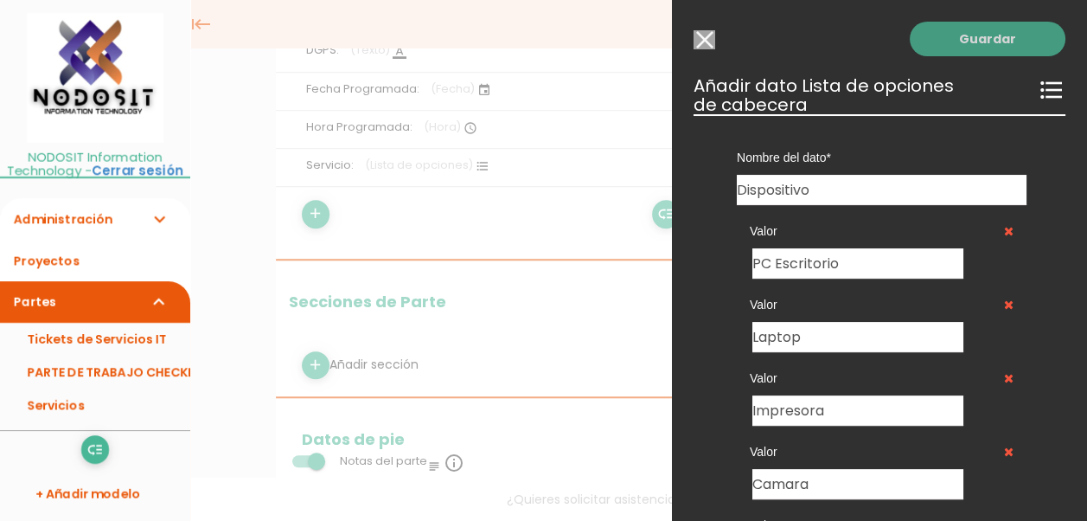
click at [989, 40] on link "Guardar" at bounding box center [988, 39] width 156 height 35
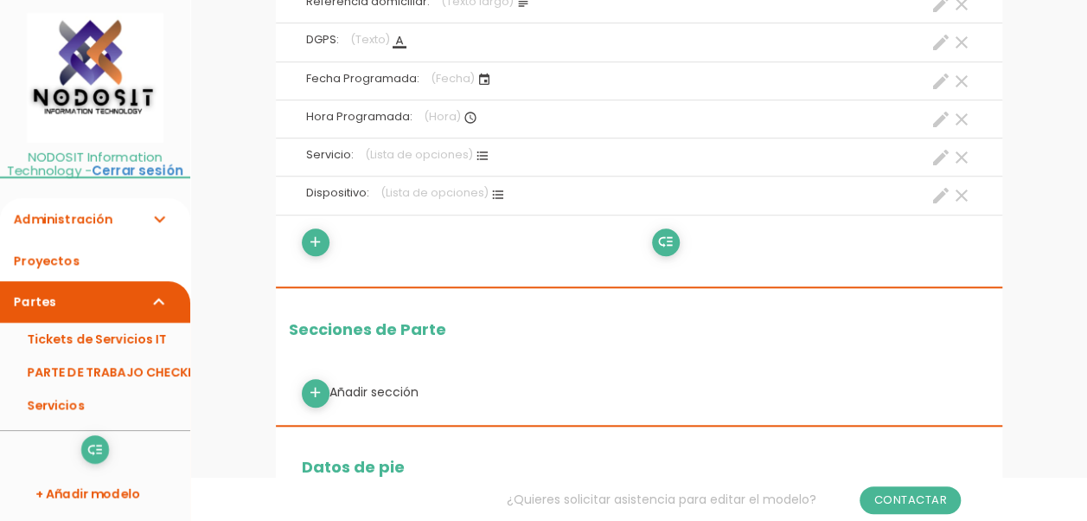
scroll to position [605, 0]
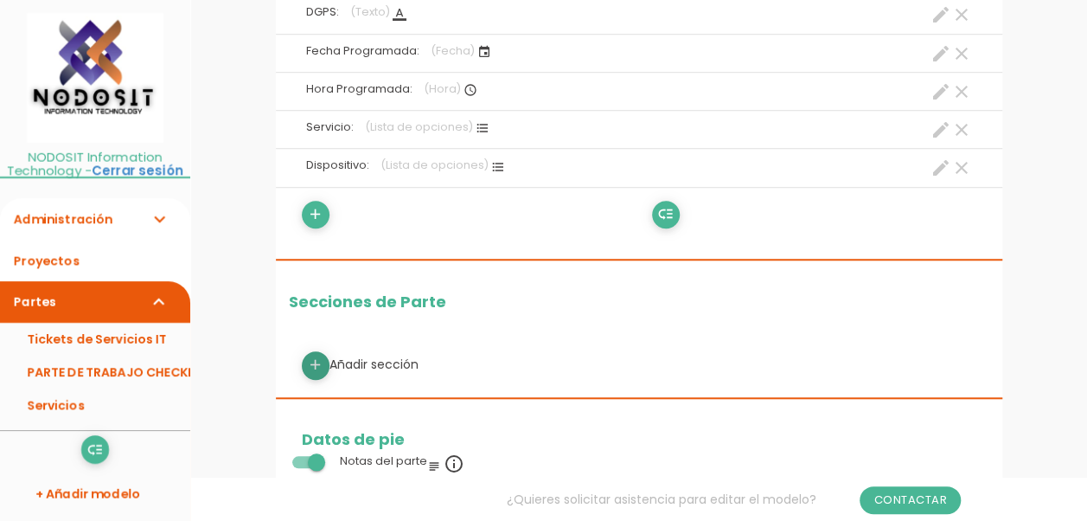
click at [315, 361] on icon "add" at bounding box center [315, 365] width 16 height 28
select select
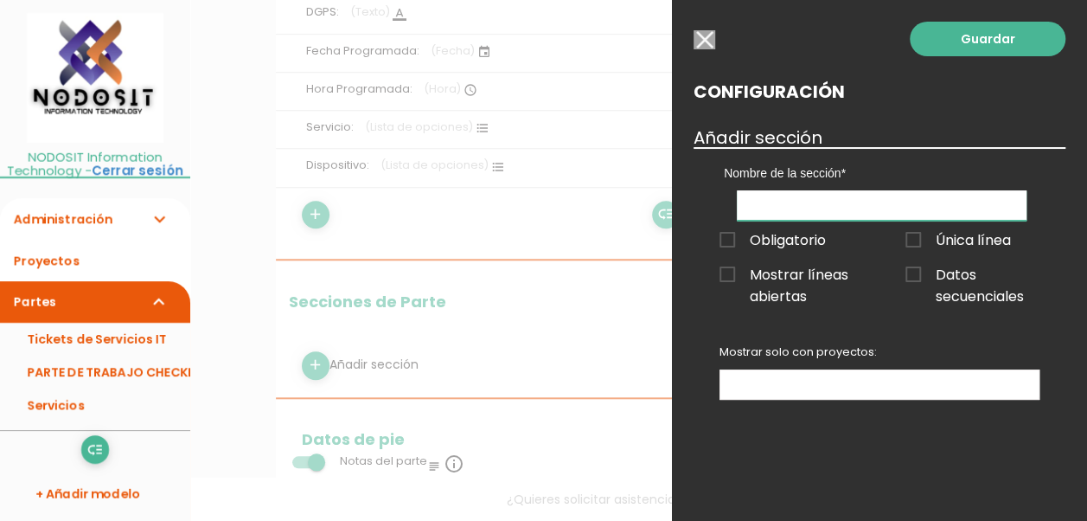
click at [822, 206] on input "text" at bounding box center [882, 205] width 290 height 30
type input "Estatus del Servicio"
click at [730, 235] on span "Obligatorio" at bounding box center [772, 240] width 106 height 22
click at [0, 0] on input "Obligatorio" at bounding box center [0, 0] width 0 height 0
click at [875, 380] on ul at bounding box center [879, 384] width 318 height 29
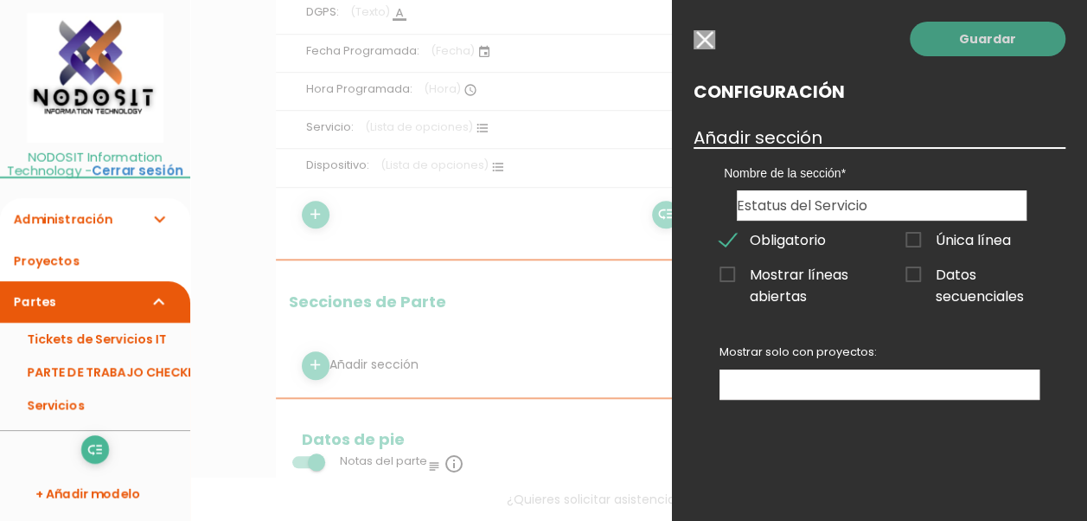
click at [987, 42] on link "Guardar" at bounding box center [988, 39] width 156 height 35
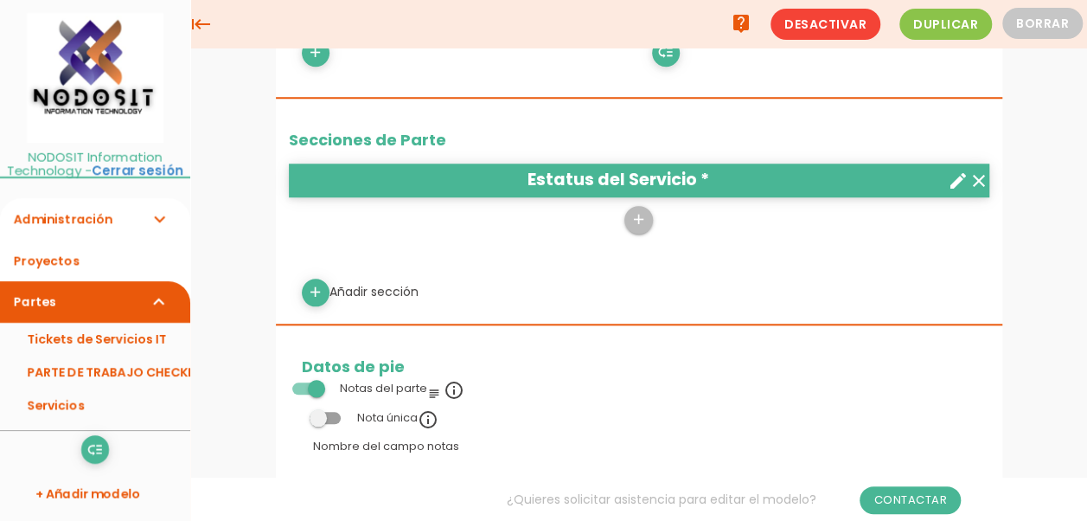
scroll to position [692, 0]
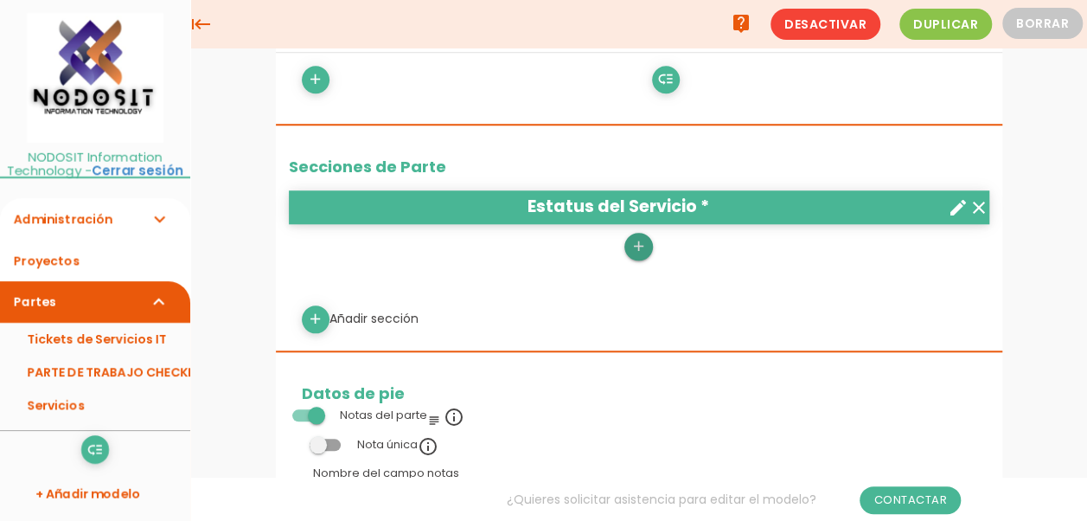
click at [639, 239] on icon "add" at bounding box center [638, 247] width 16 height 28
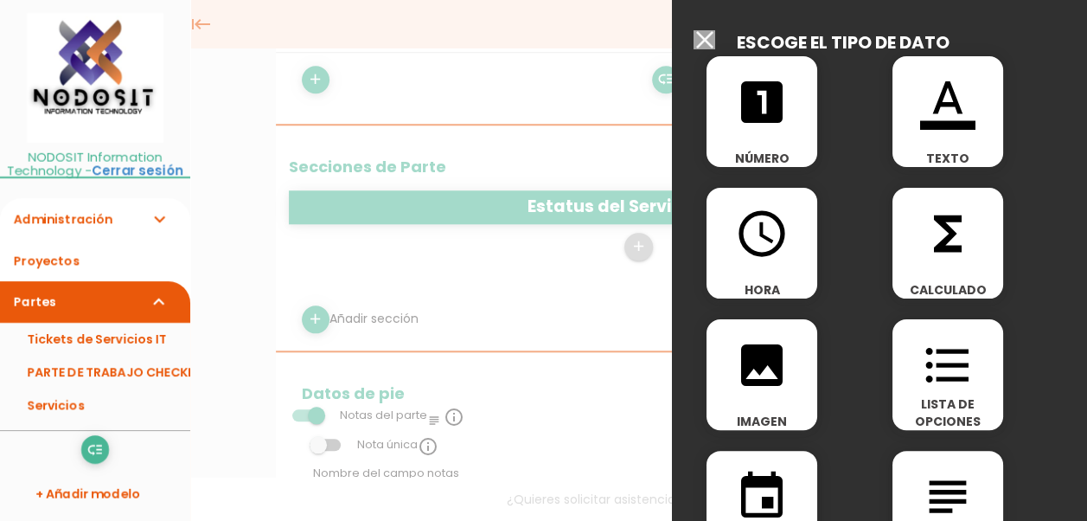
click at [944, 100] on icon "format_color_text" at bounding box center [947, 101] width 55 height 55
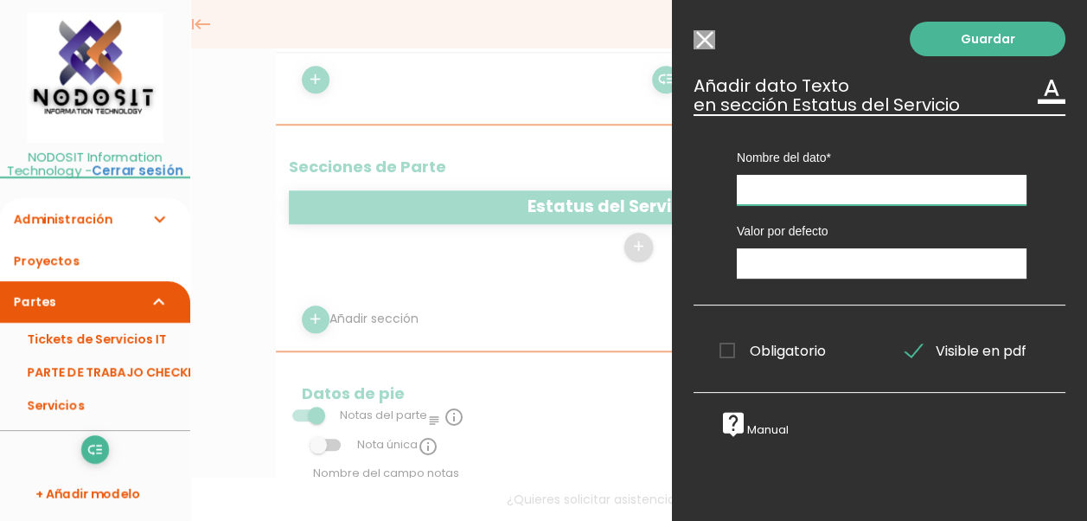
click at [763, 190] on input "text" at bounding box center [882, 190] width 290 height 30
type input "Estatus"
click at [702, 40] on input "Seleccionar todos los usuarios" at bounding box center [704, 39] width 22 height 19
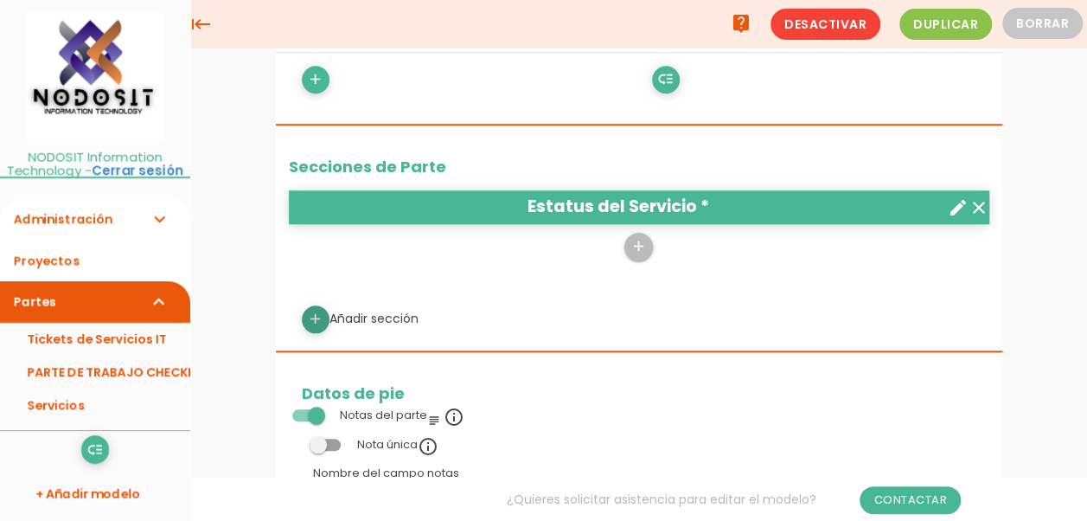
click at [311, 313] on icon "add" at bounding box center [315, 319] width 16 height 28
select select
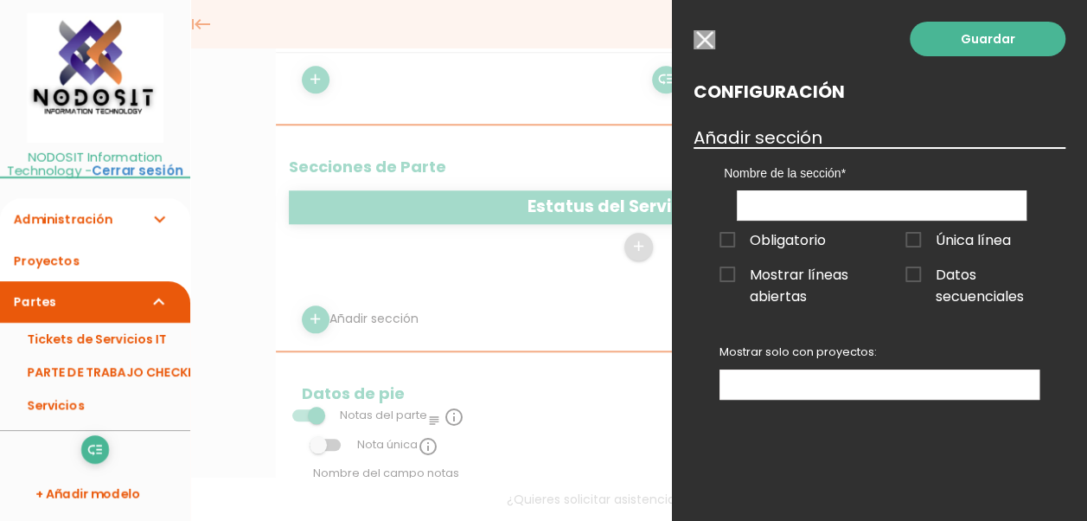
click at [702, 35] on input "button" at bounding box center [704, 39] width 22 height 19
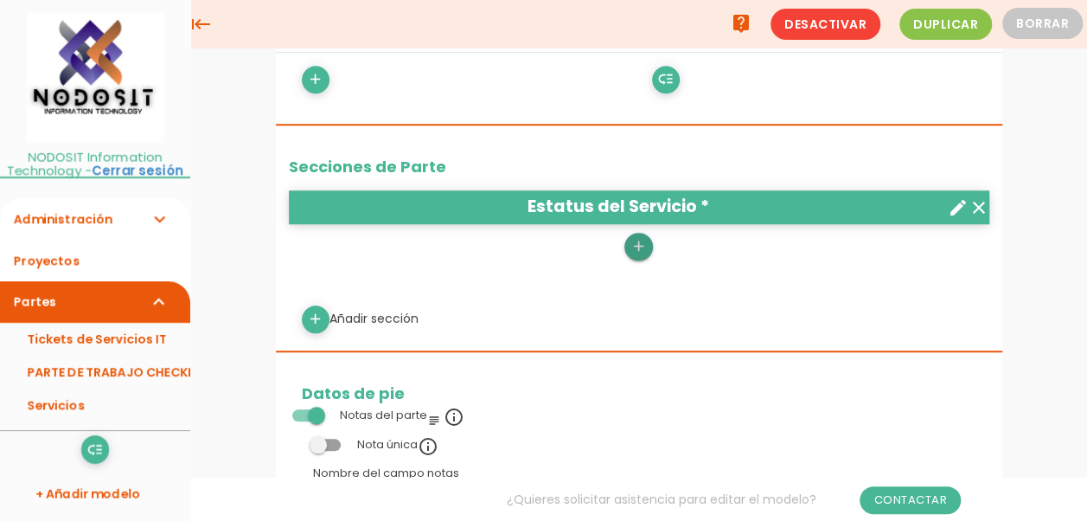
click at [636, 240] on icon "add" at bounding box center [638, 247] width 16 height 28
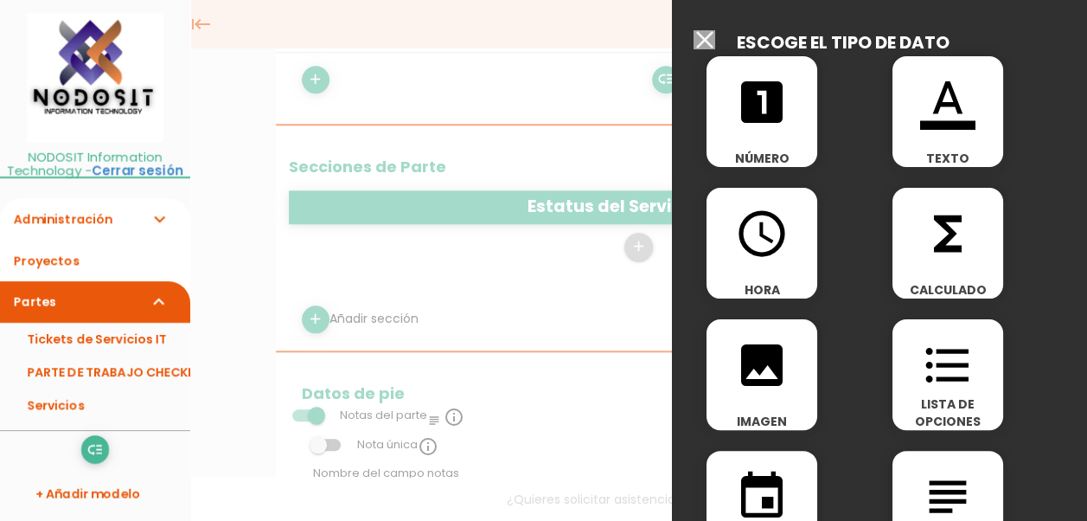
click at [948, 374] on icon "format_list_bulleted" at bounding box center [947, 364] width 55 height 55
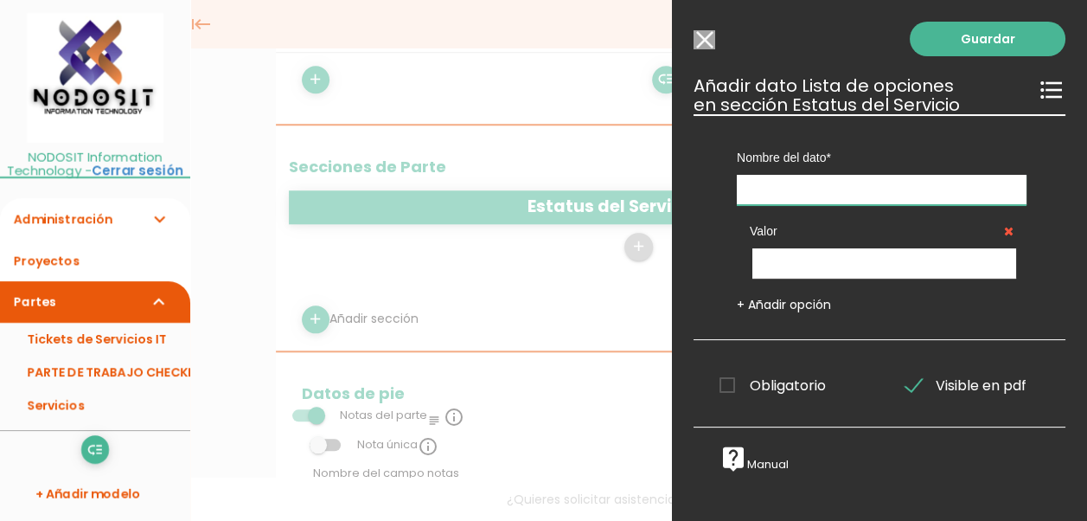
click at [775, 183] on input "text" at bounding box center [882, 190] width 290 height 30
type input "Estatus del Ticket"
click at [789, 257] on input "text" at bounding box center [884, 263] width 264 height 30
type input "P"
type input "Pendiente"
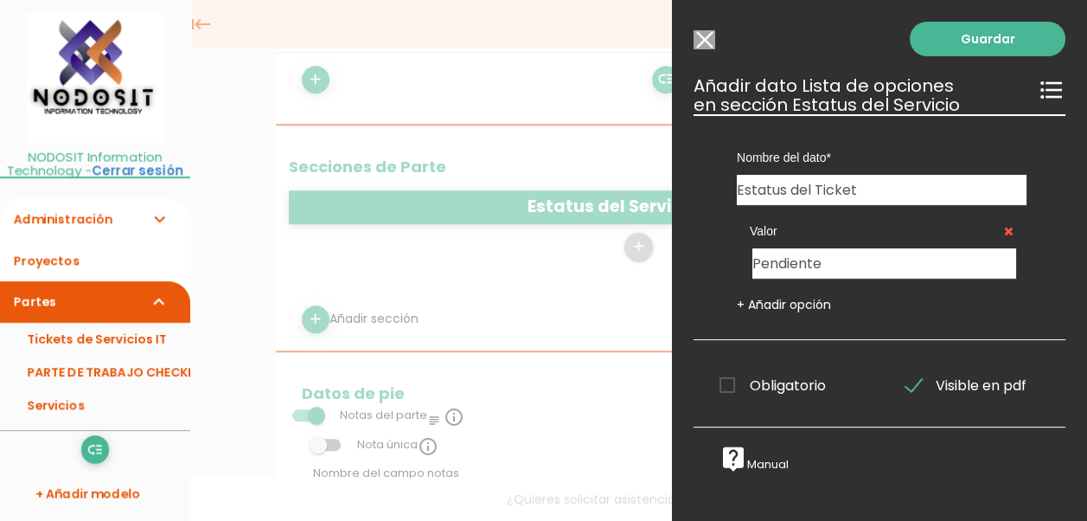
click at [766, 303] on link "+ Añadir opción" at bounding box center [784, 304] width 94 height 17
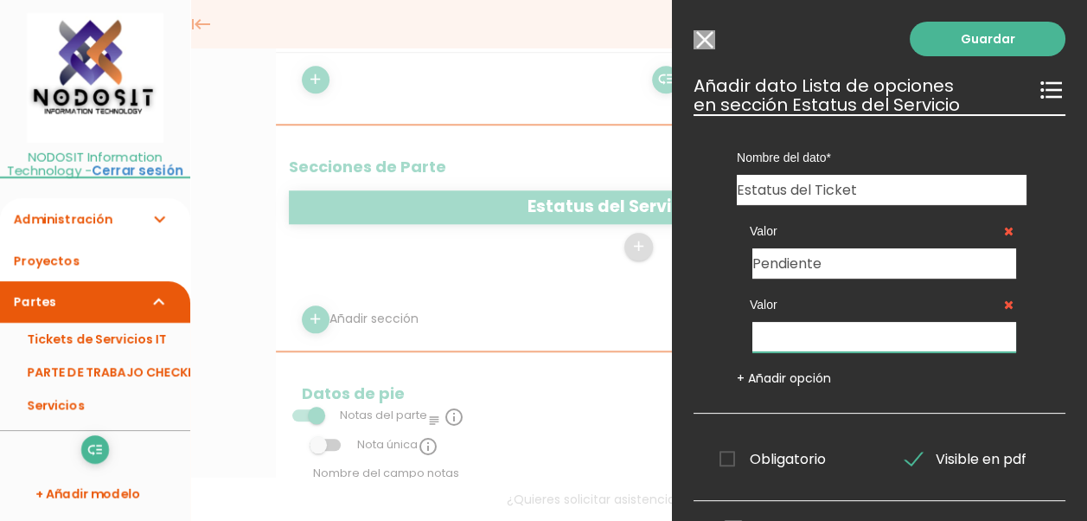
click at [780, 336] on input "text" at bounding box center [884, 337] width 264 height 30
type input "e"
type input "En Proceso"
click at [771, 375] on link "+ Añadir opción" at bounding box center [784, 377] width 94 height 17
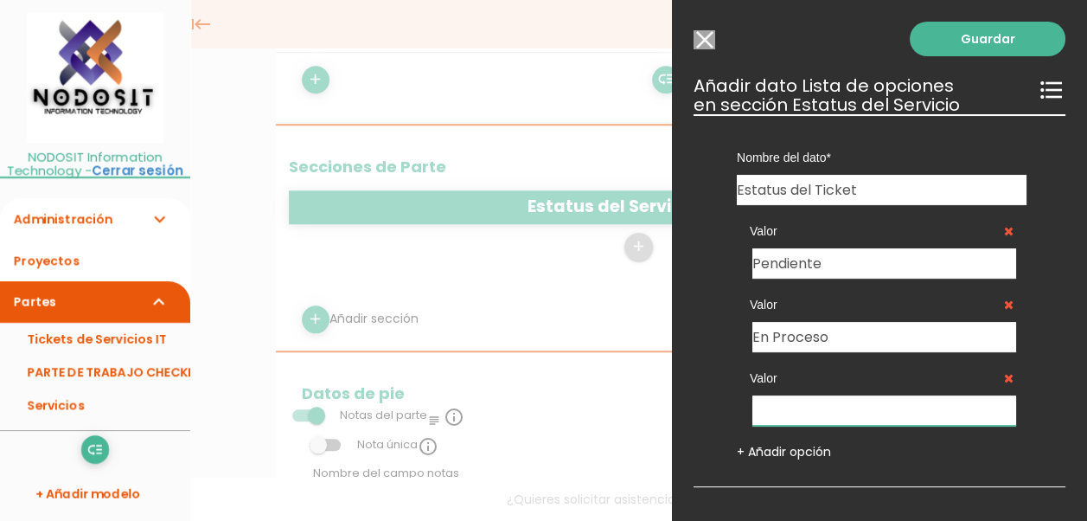
click at [775, 406] on input "text" at bounding box center [884, 410] width 264 height 30
drag, startPoint x: 815, startPoint y: 403, endPoint x: 741, endPoint y: 409, distance: 74.6
click at [741, 409] on div "Valor Cerrado" at bounding box center [882, 388] width 290 height 73
type input "Pausado"
click at [767, 451] on link "+ Añadir opción" at bounding box center [784, 451] width 94 height 17
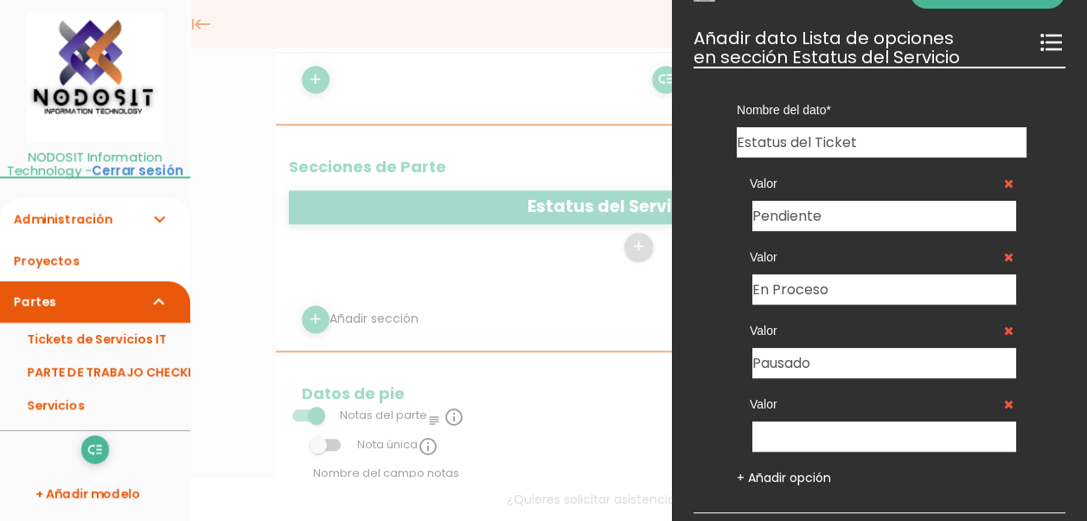
scroll to position [86, 0]
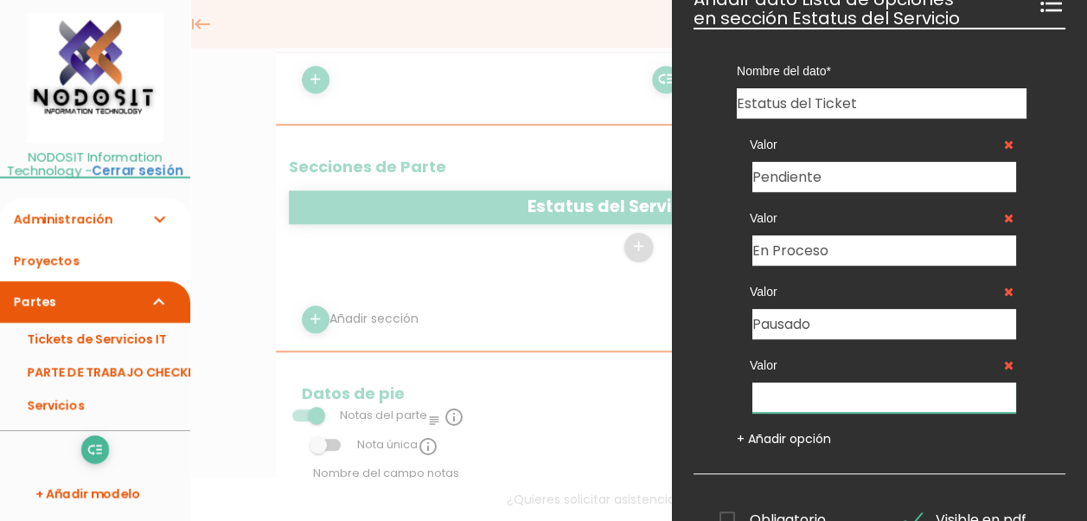
click at [778, 391] on input "text" at bounding box center [884, 397] width 264 height 30
type input "Cerrado"
click at [778, 434] on link "+ Añadir opción" at bounding box center [784, 438] width 94 height 17
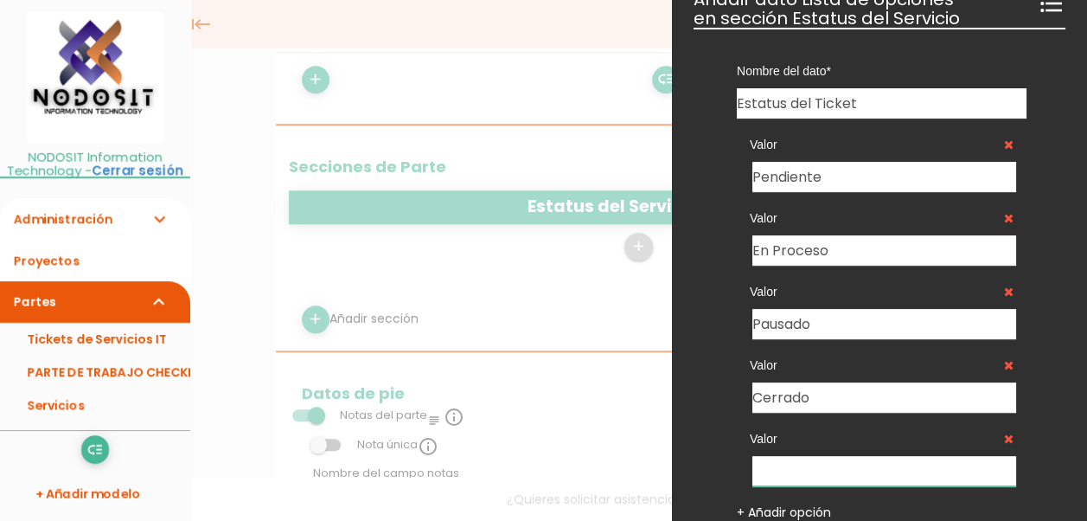
click at [783, 461] on input "text" at bounding box center [884, 471] width 264 height 30
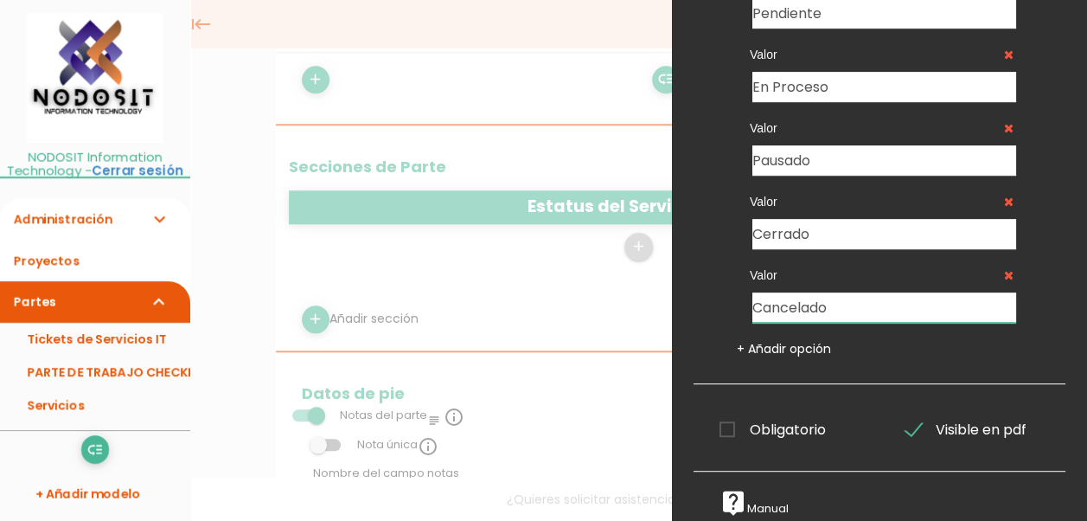
scroll to position [259, 0]
type input "Cancelado"
click at [725, 419] on span "Obligatorio" at bounding box center [772, 430] width 106 height 22
click at [0, 0] on input "Obligatorio" at bounding box center [0, 0] width 0 height 0
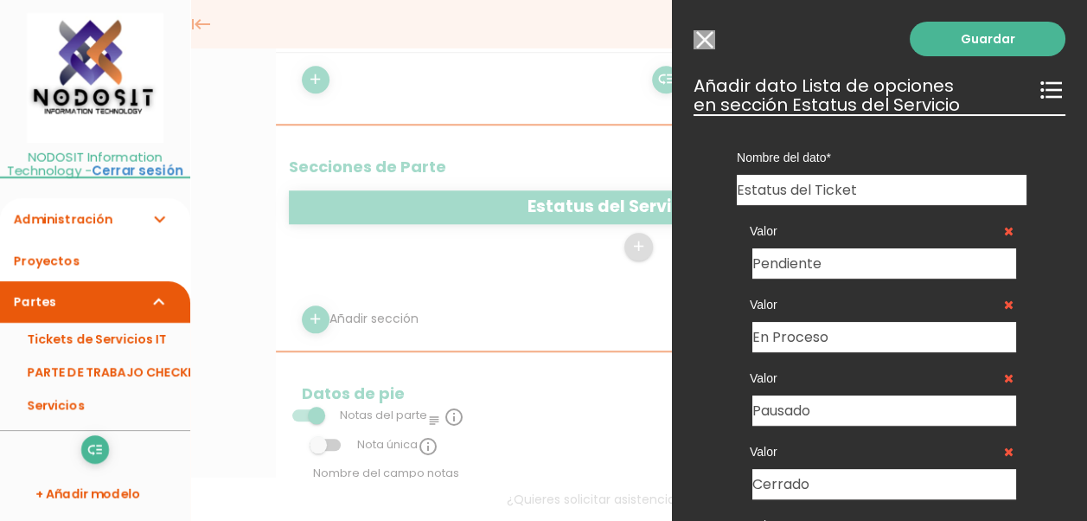
scroll to position [432, 0]
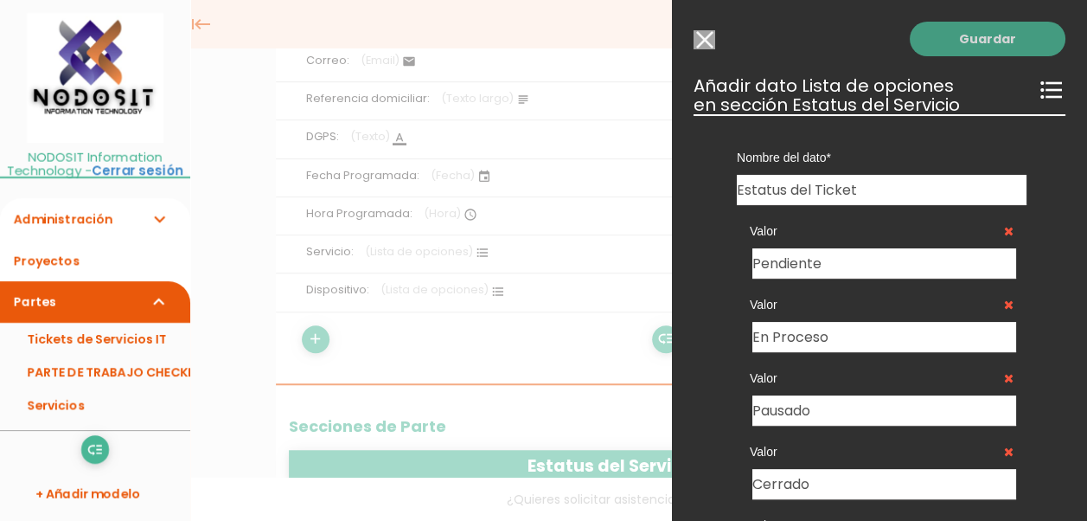
click at [965, 32] on link "Guardar" at bounding box center [988, 39] width 156 height 35
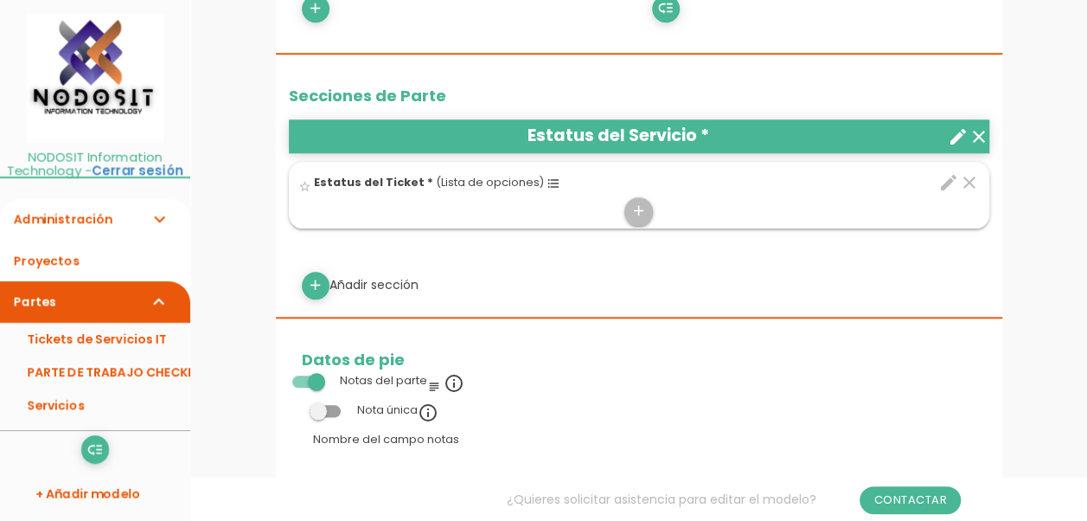
scroll to position [865, 0]
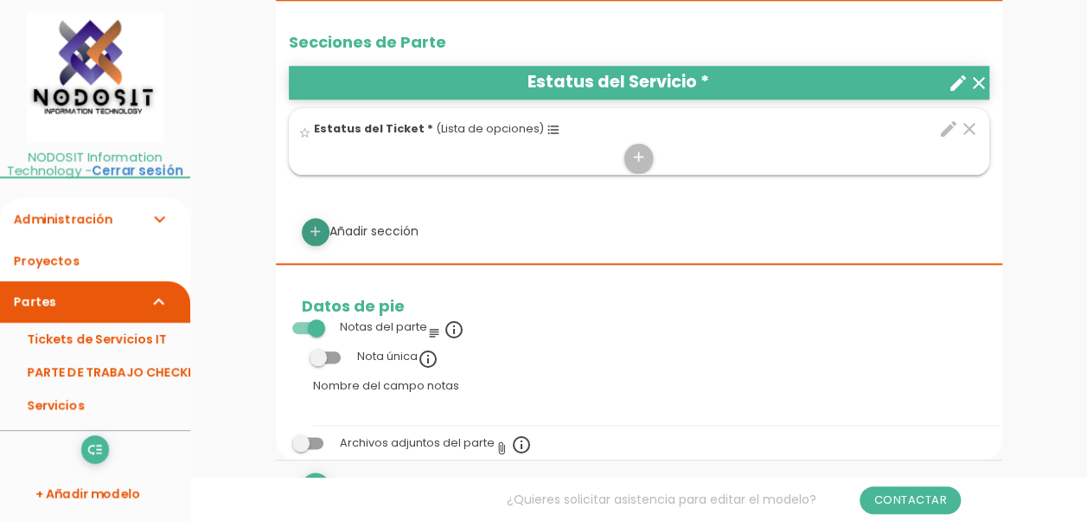
click at [316, 225] on icon "add" at bounding box center [315, 232] width 16 height 28
select select
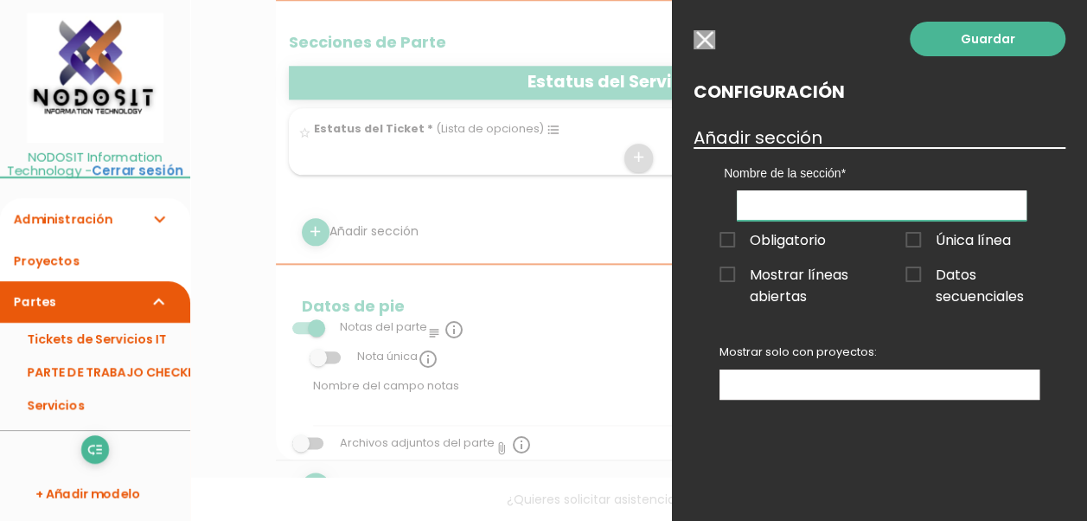
drag, startPoint x: 764, startPoint y: 202, endPoint x: 787, endPoint y: 202, distance: 23.3
click at [764, 202] on input "text" at bounding box center [882, 205] width 290 height 30
type input "Información del servicio"
click at [729, 239] on span "Obligatorio" at bounding box center [772, 240] width 106 height 22
click at [0, 0] on input "Obligatorio" at bounding box center [0, 0] width 0 height 0
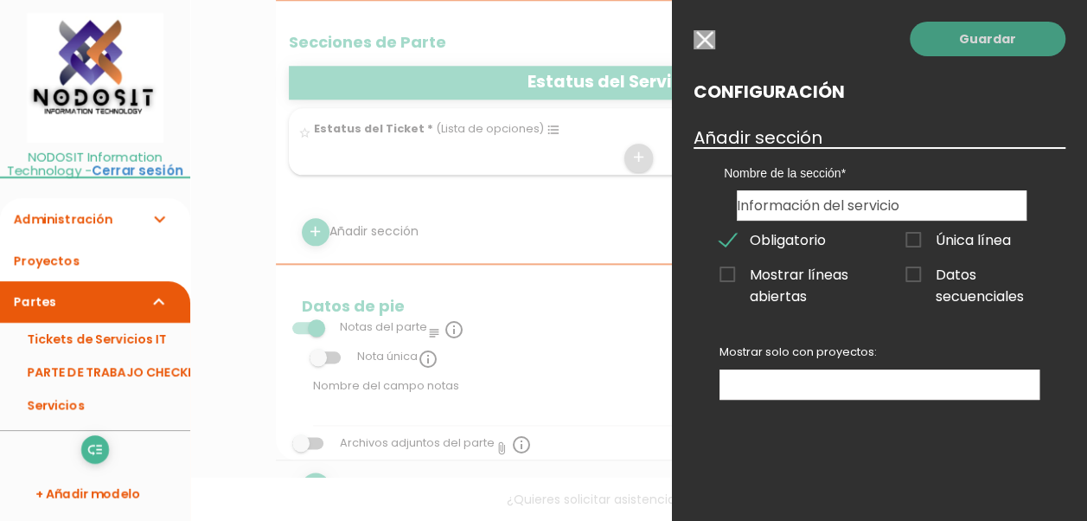
click at [985, 36] on link "Guardar" at bounding box center [988, 39] width 156 height 35
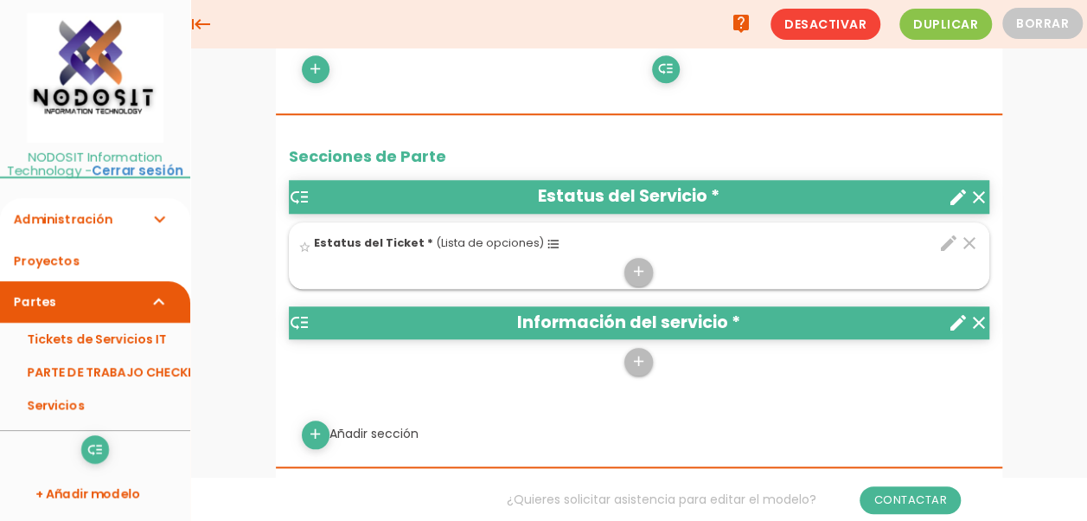
scroll to position [676, 0]
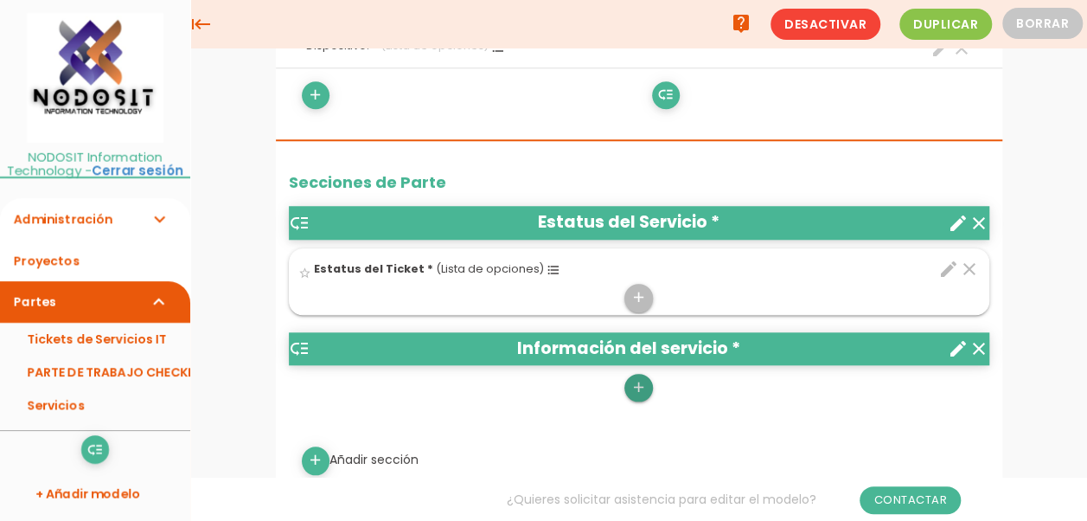
click at [642, 379] on icon "add" at bounding box center [638, 388] width 16 height 28
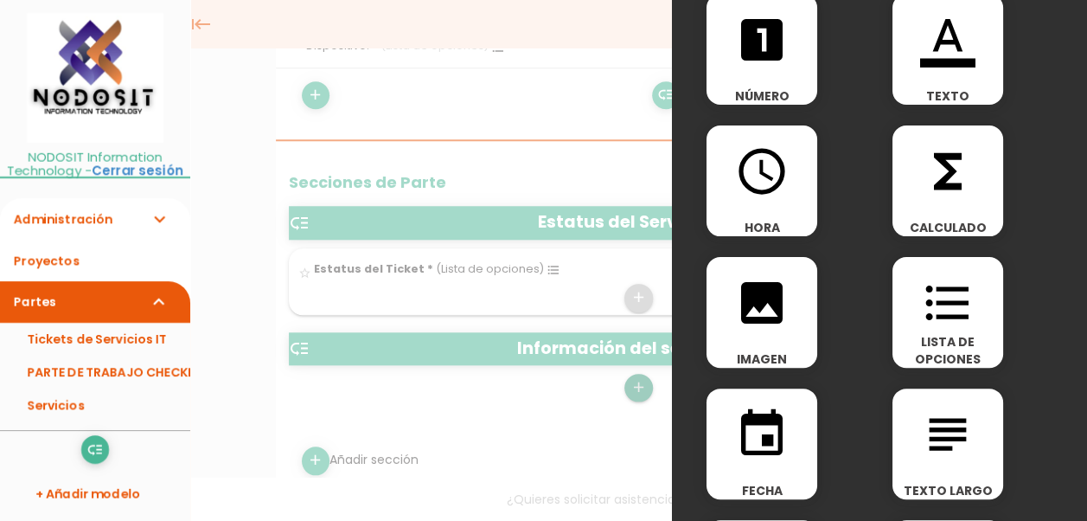
scroll to position [173, 0]
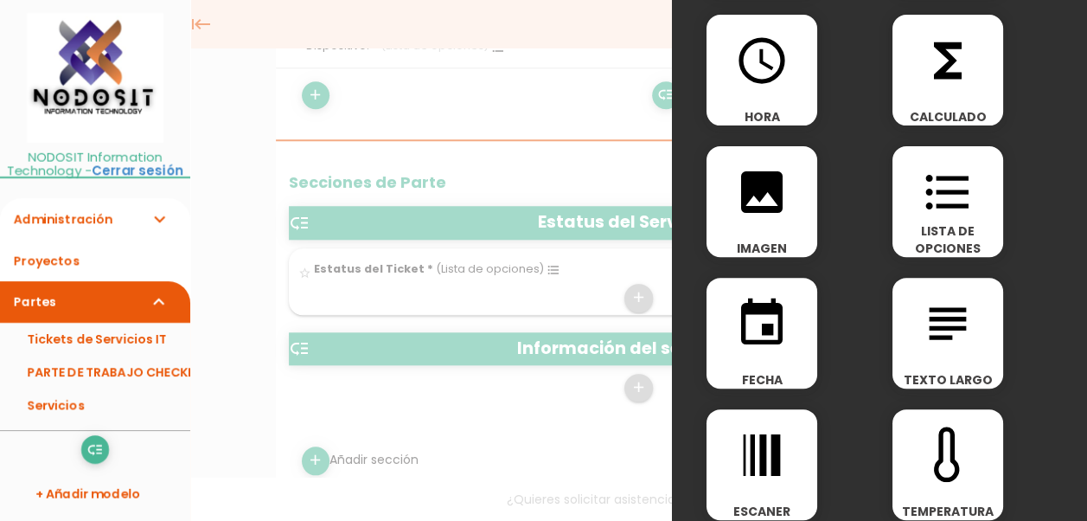
click at [948, 328] on icon "subject" at bounding box center [947, 323] width 55 height 55
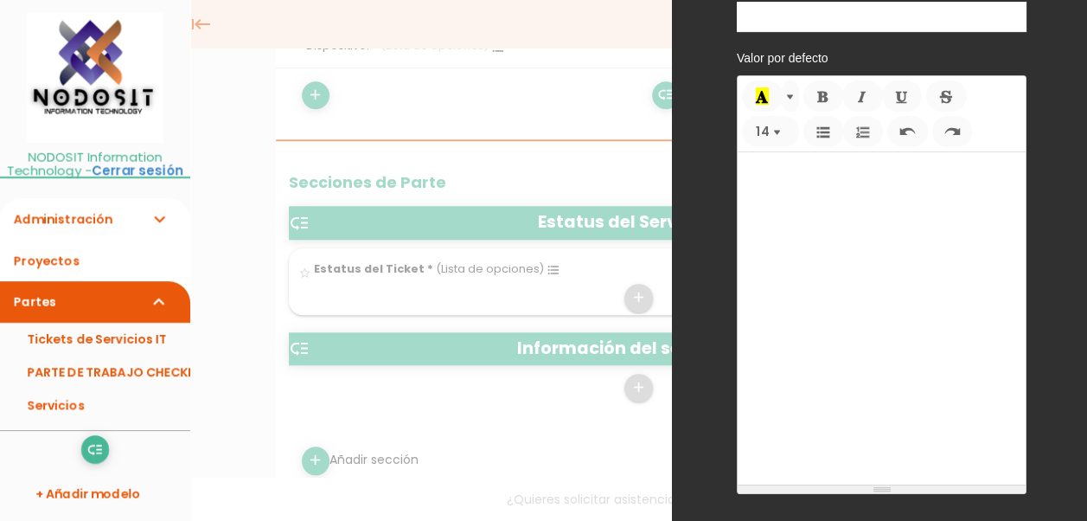
scroll to position [0, 0]
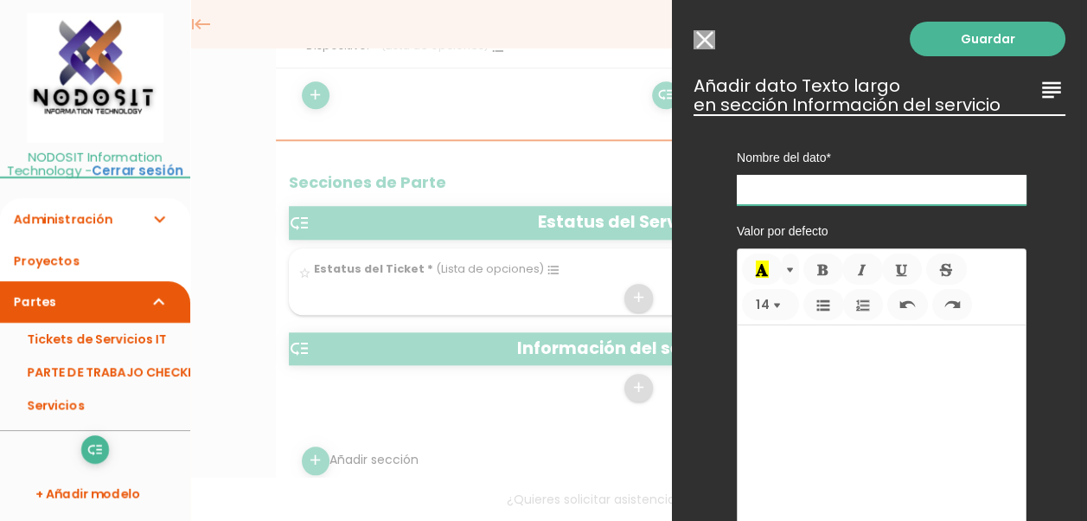
click at [782, 189] on input "text" at bounding box center [882, 190] width 290 height 30
type input "S"
type input "Información"
click at [956, 35] on link "Guardar" at bounding box center [988, 39] width 156 height 35
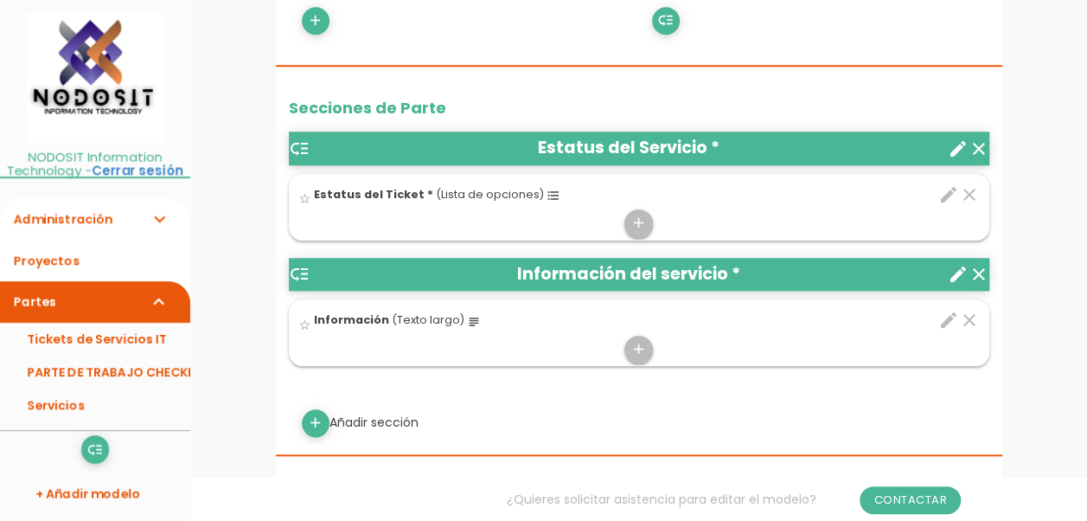
scroll to position [849, 0]
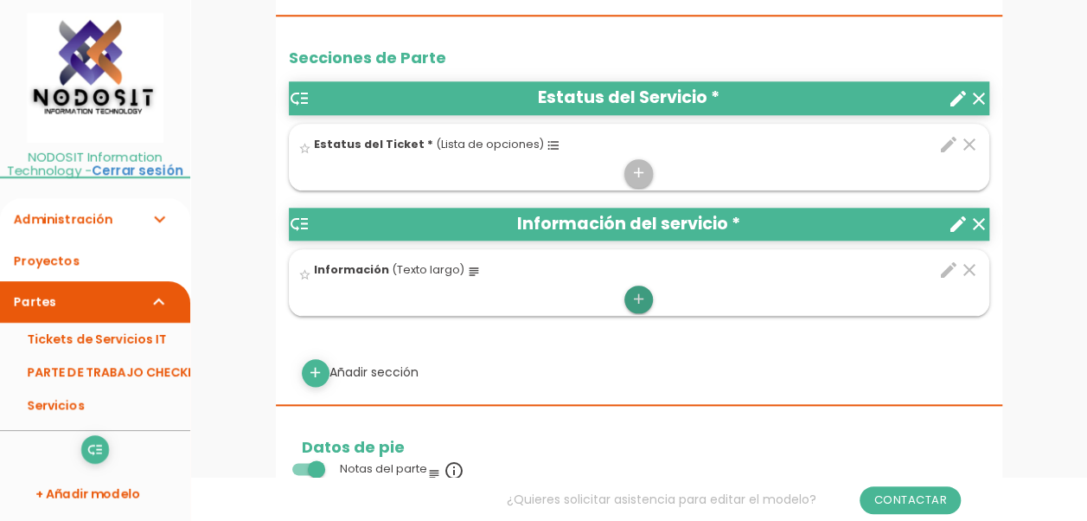
click at [636, 294] on icon "add" at bounding box center [638, 299] width 16 height 28
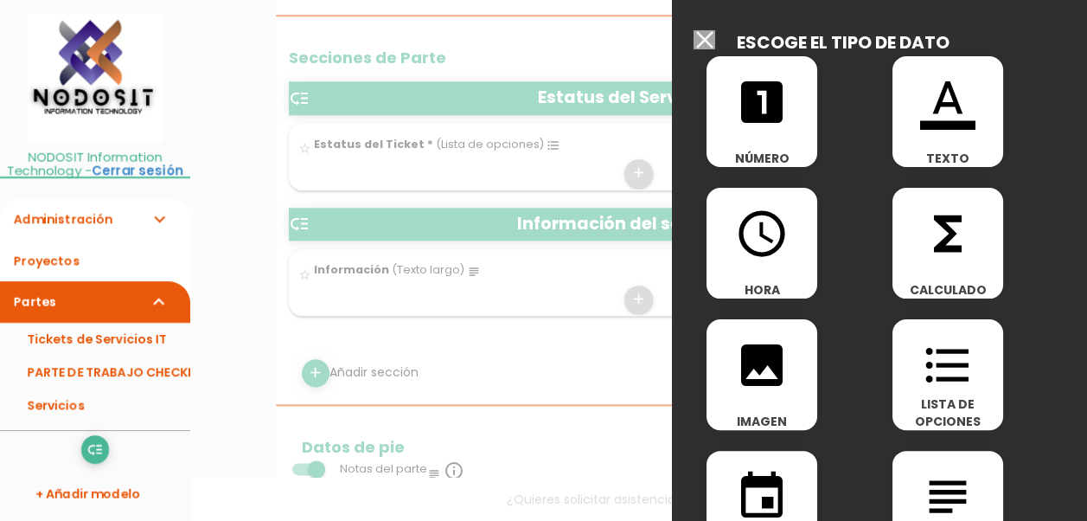
click at [946, 105] on icon "format_color_text" at bounding box center [947, 101] width 55 height 55
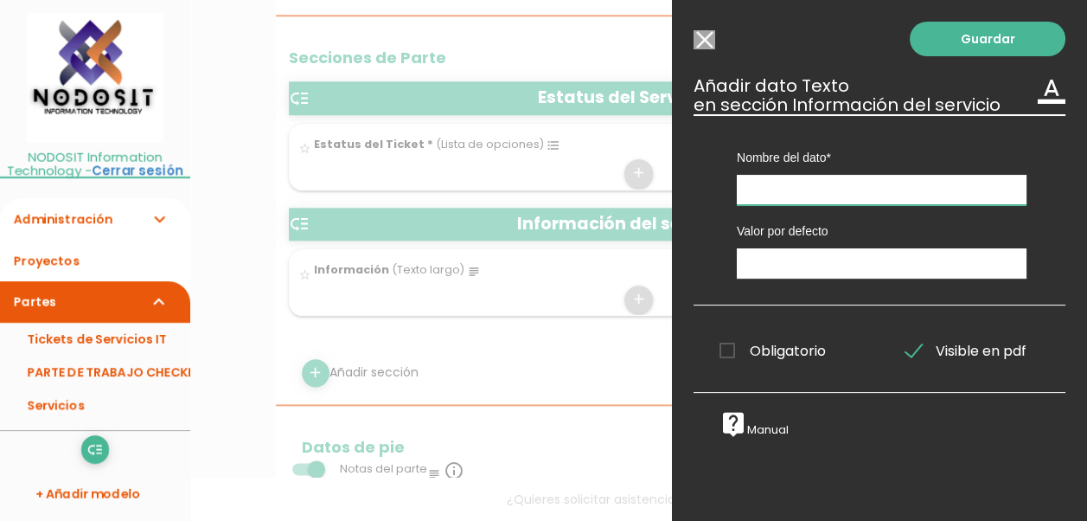
click at [778, 182] on input "text" at bounding box center [882, 190] width 290 height 30
type input "Dispositivo"
click at [977, 42] on link "Guardar" at bounding box center [988, 39] width 156 height 35
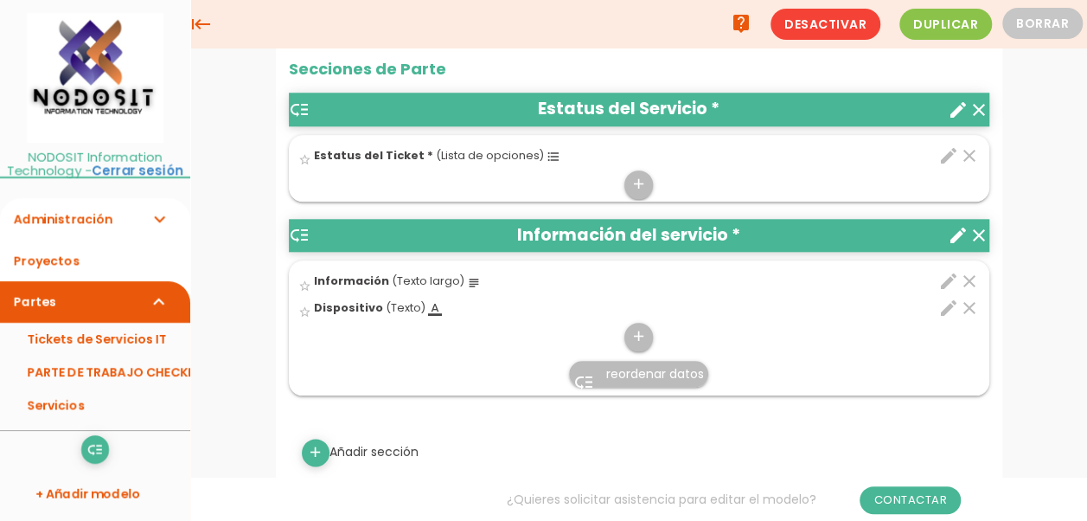
scroll to position [795, 0]
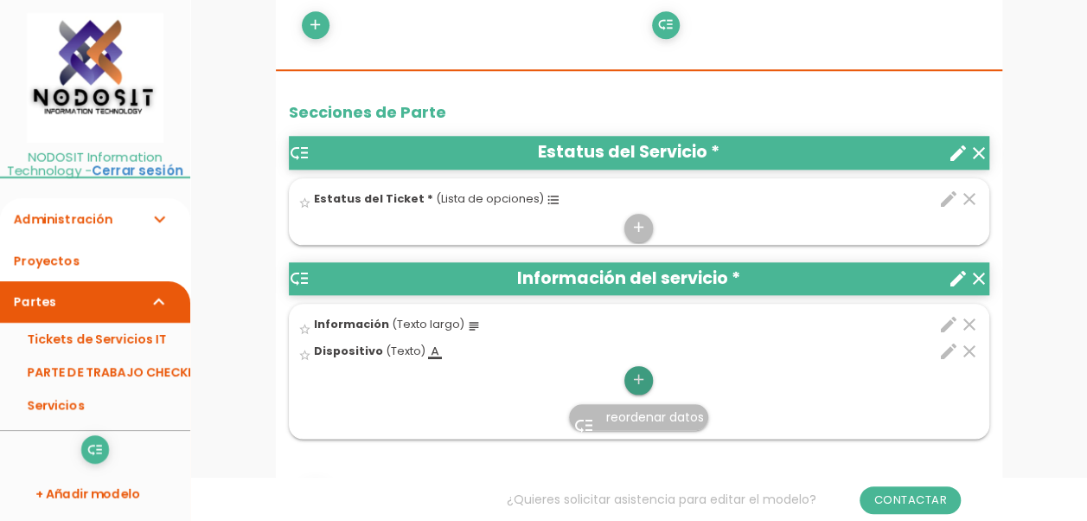
click at [638, 374] on icon "add" at bounding box center [638, 380] width 16 height 28
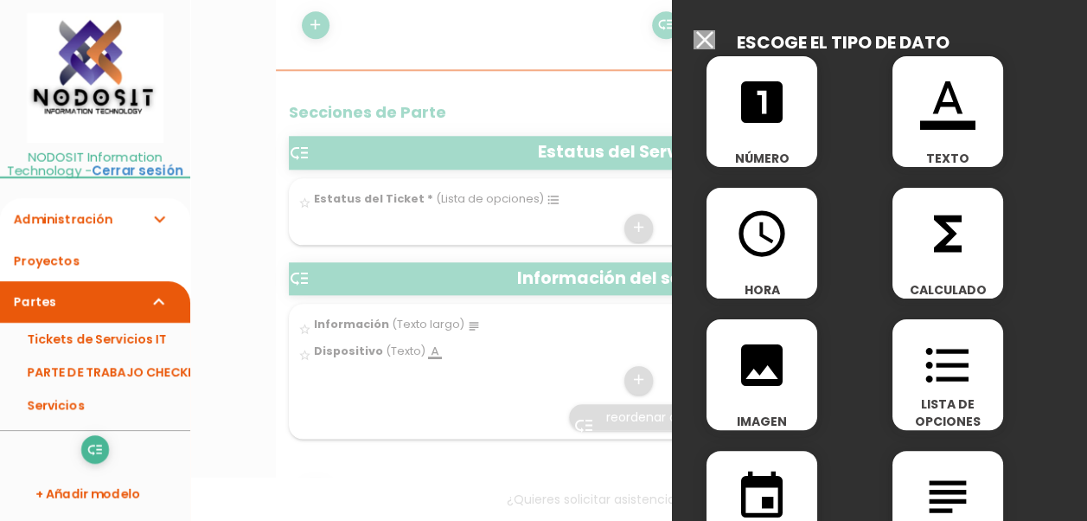
click at [949, 105] on icon "format_color_text" at bounding box center [947, 101] width 55 height 55
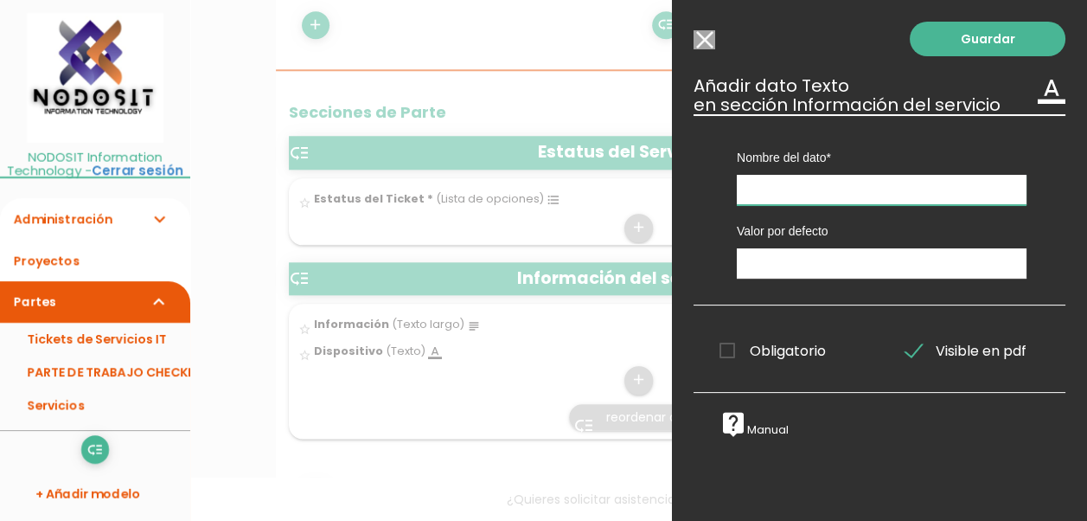
click at [801, 193] on input "text" at bounding box center [882, 190] width 290 height 30
type input "Marca"
click at [971, 38] on link "Guardar" at bounding box center [988, 39] width 156 height 35
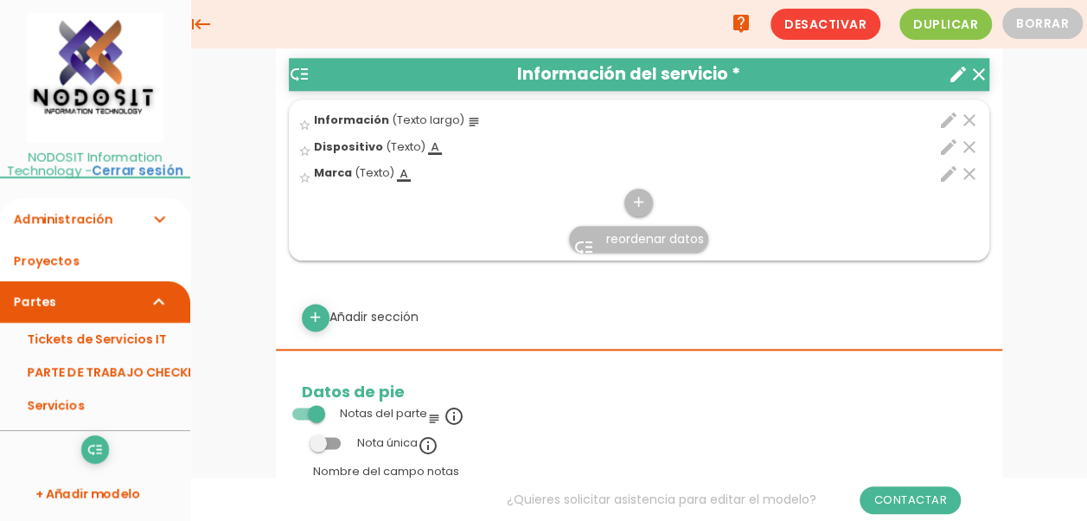
scroll to position [847, 0]
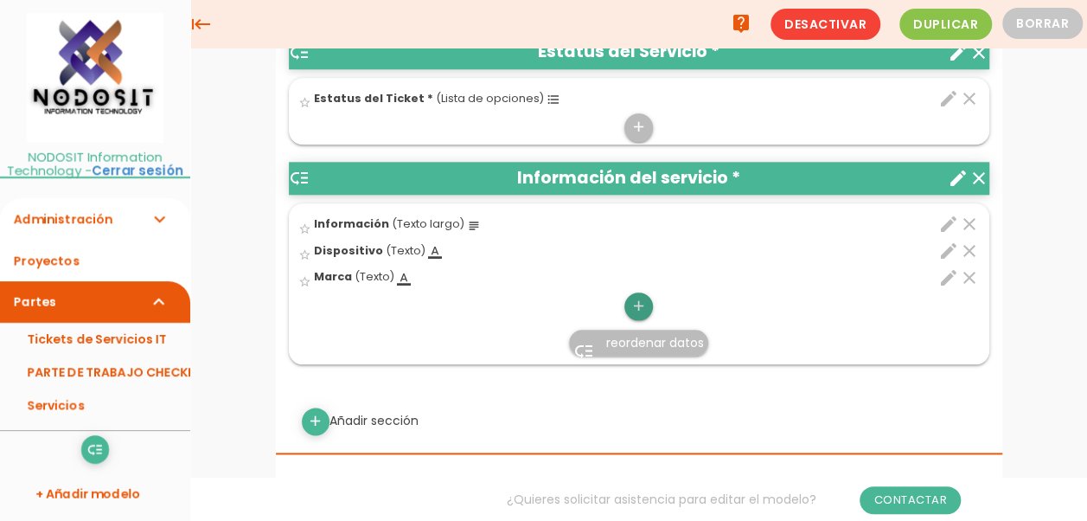
click at [638, 298] on icon "add" at bounding box center [638, 306] width 16 height 28
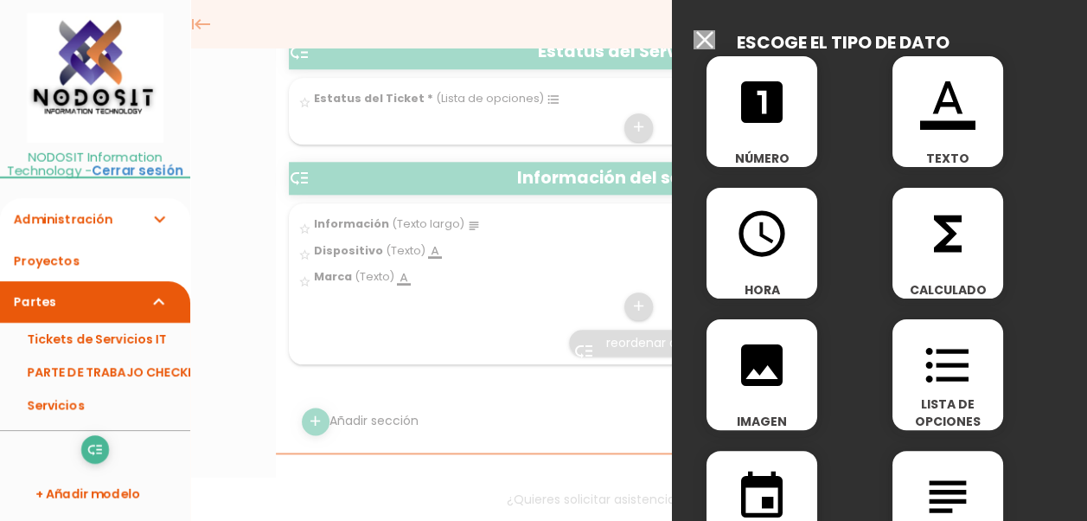
click at [934, 118] on icon "format_color_text" at bounding box center [947, 101] width 55 height 55
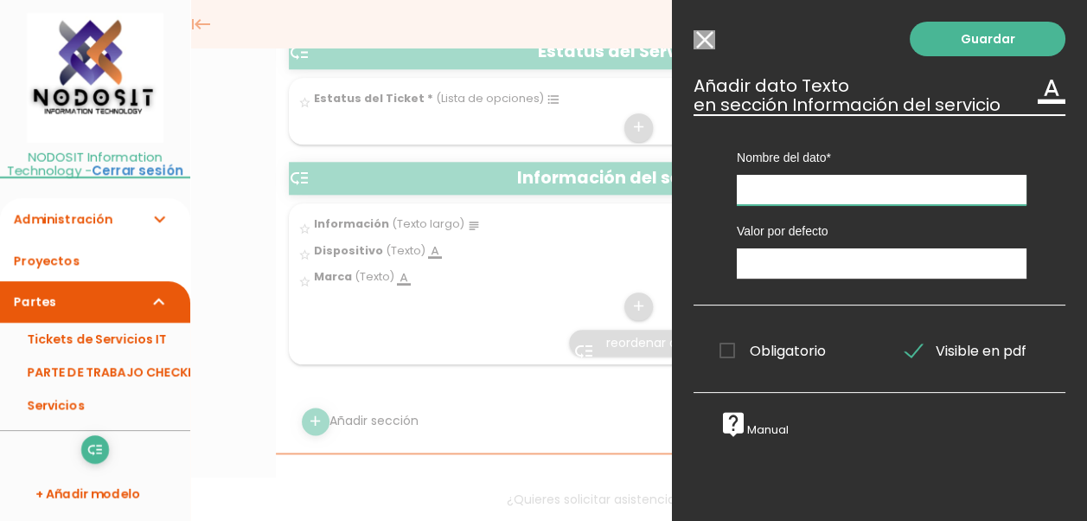
click at [835, 190] on input "text" at bounding box center [882, 190] width 290 height 30
type input "Modelo"
click at [961, 38] on link "Guardar" at bounding box center [988, 39] width 156 height 35
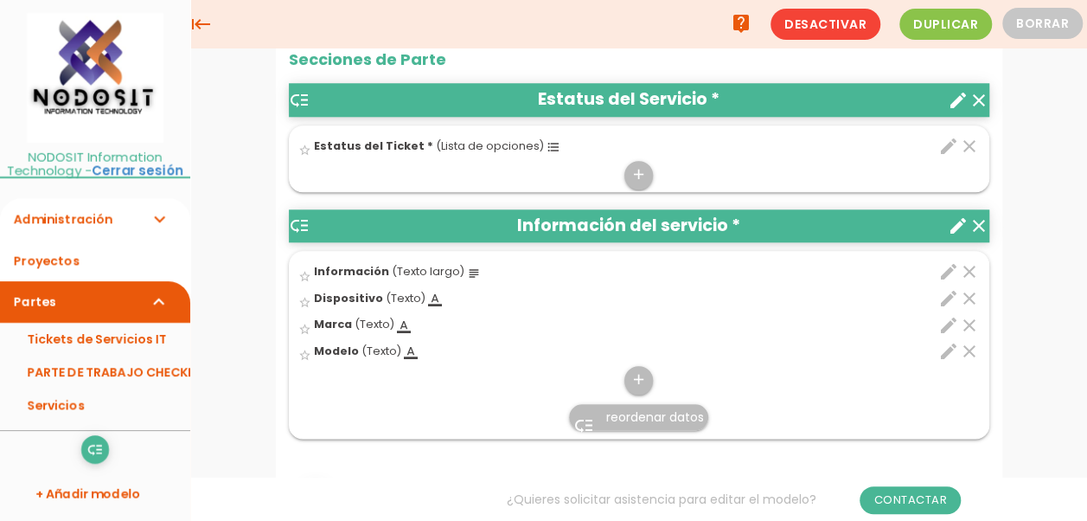
scroll to position [796, 0]
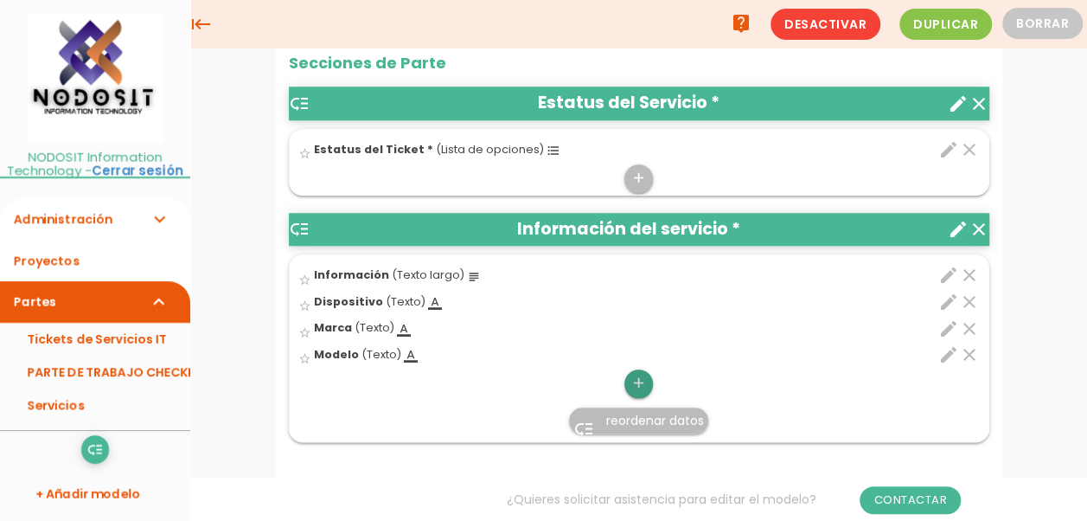
click at [639, 380] on icon "add" at bounding box center [638, 383] width 16 height 28
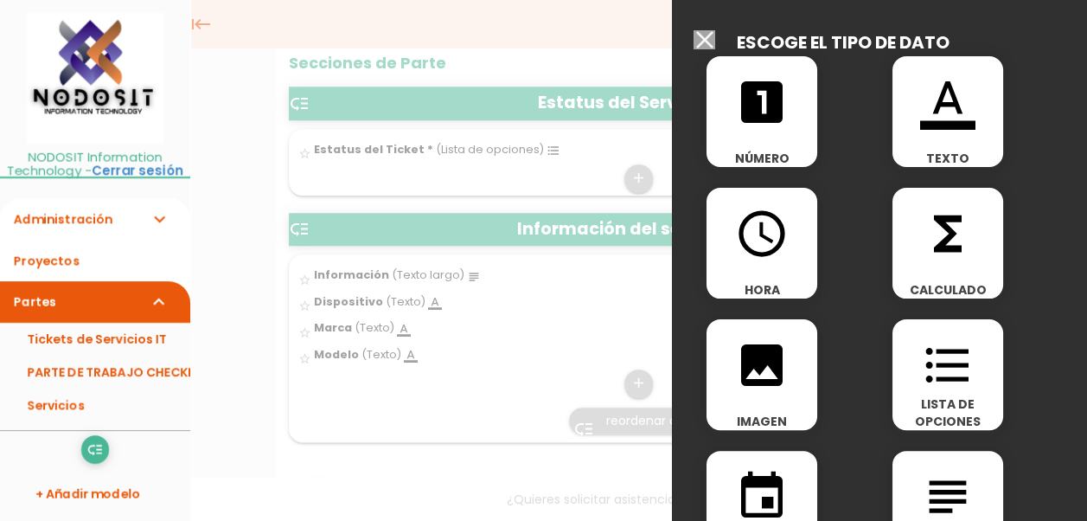
click at [934, 109] on icon "format_color_text" at bounding box center [947, 101] width 55 height 55
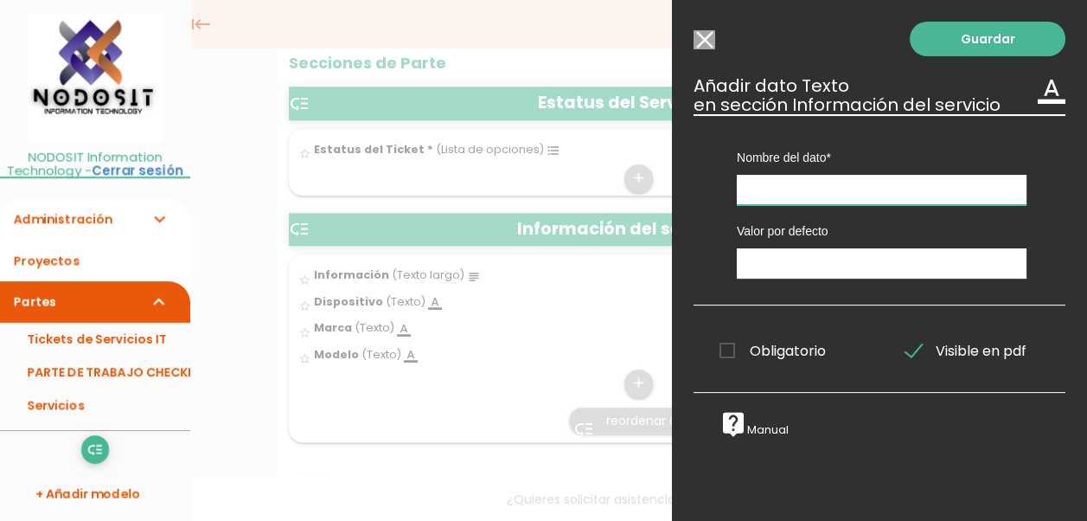
click at [763, 186] on input "text" at bounding box center [882, 190] width 290 height 30
type input "Serie"
click at [977, 35] on link "Guardar" at bounding box center [988, 39] width 156 height 35
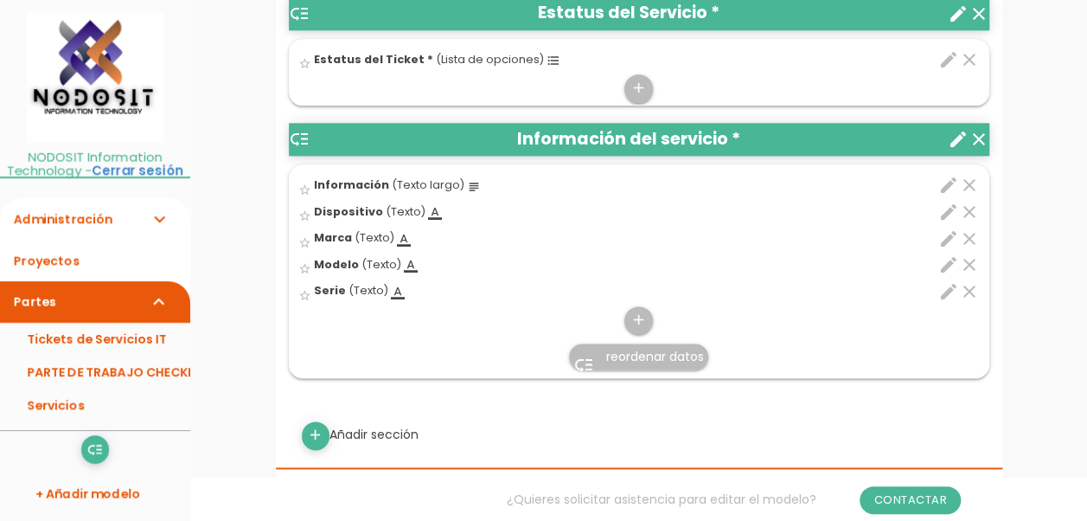
scroll to position [1020, 0]
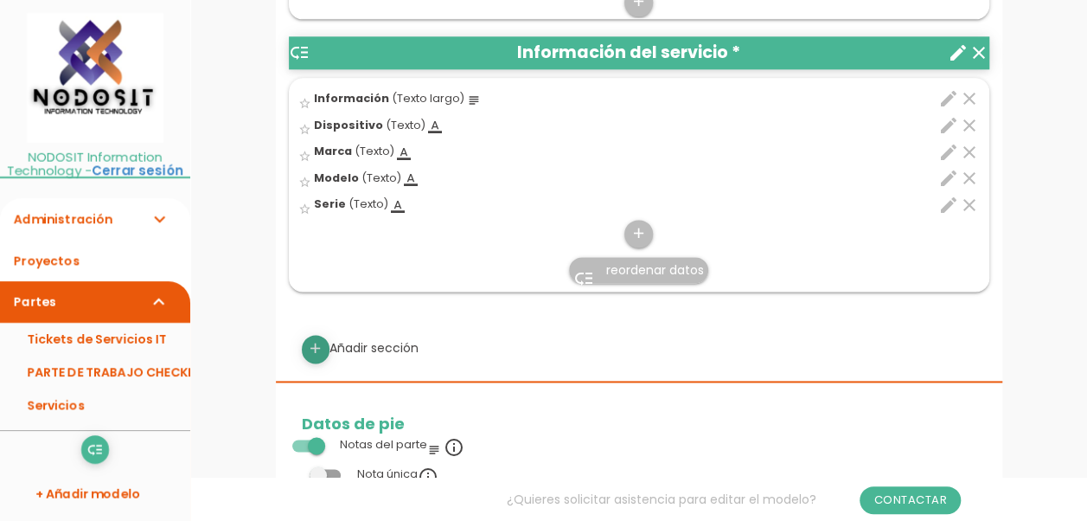
click at [311, 338] on icon "add" at bounding box center [315, 349] width 16 height 28
select select
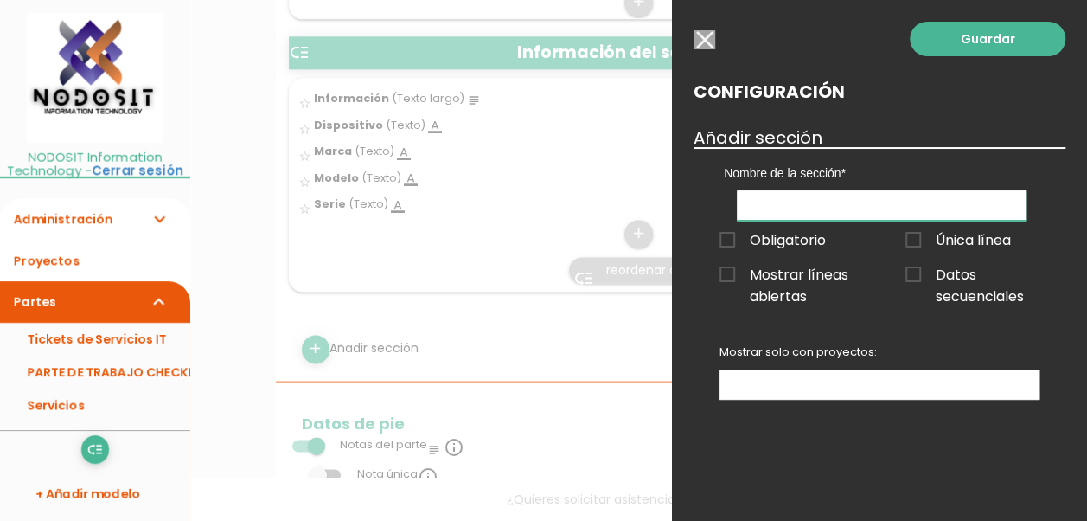
click at [761, 211] on input "text" at bounding box center [882, 205] width 290 height 30
click at [758, 202] on input "Diagnostico" at bounding box center [882, 205] width 290 height 30
click at [877, 212] on input "Diágnostico" at bounding box center [882, 205] width 290 height 30
type input "Diagnóstico"
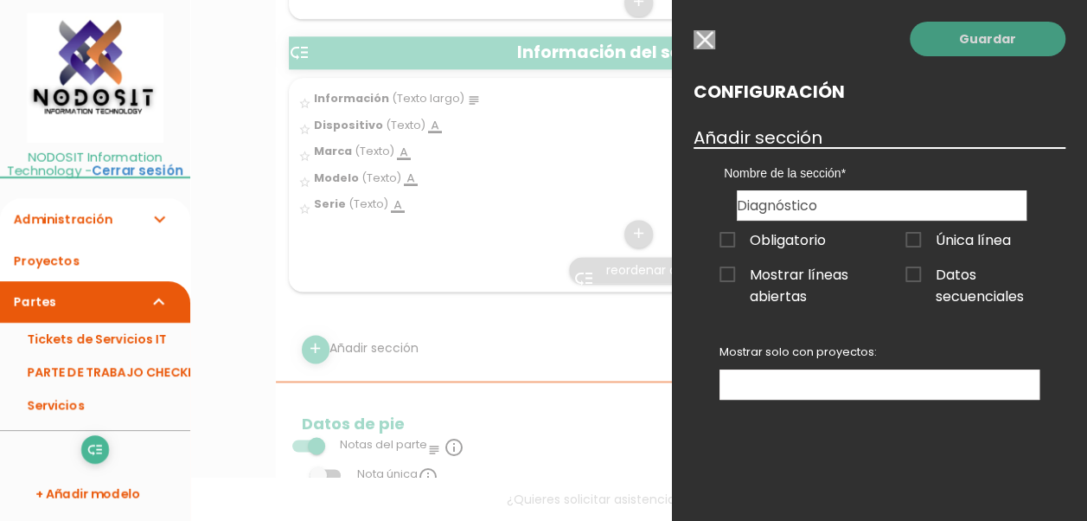
click at [994, 38] on link "Guardar" at bounding box center [988, 39] width 156 height 35
click at [0, 0] on div at bounding box center [0, 0] width 0 height 0
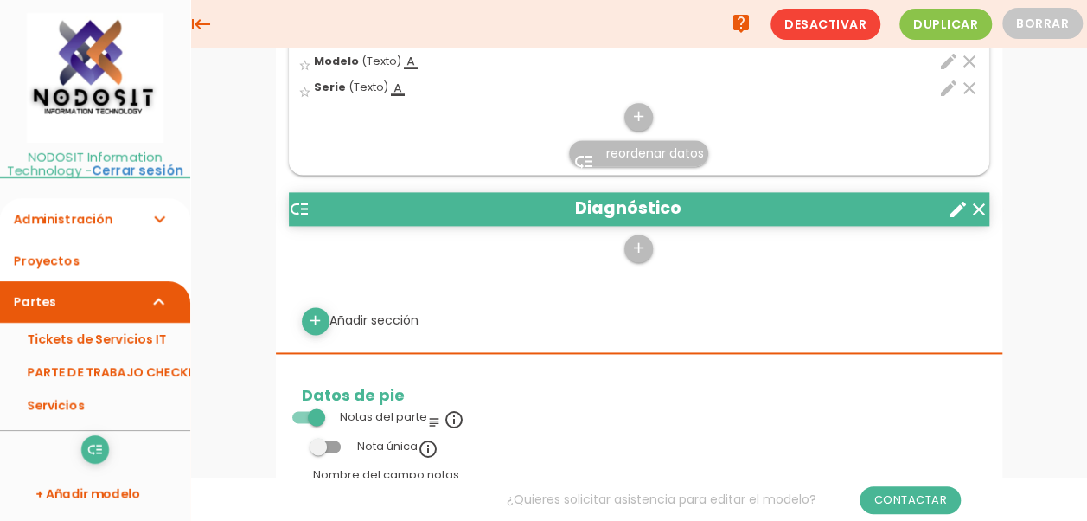
scroll to position [1086, 0]
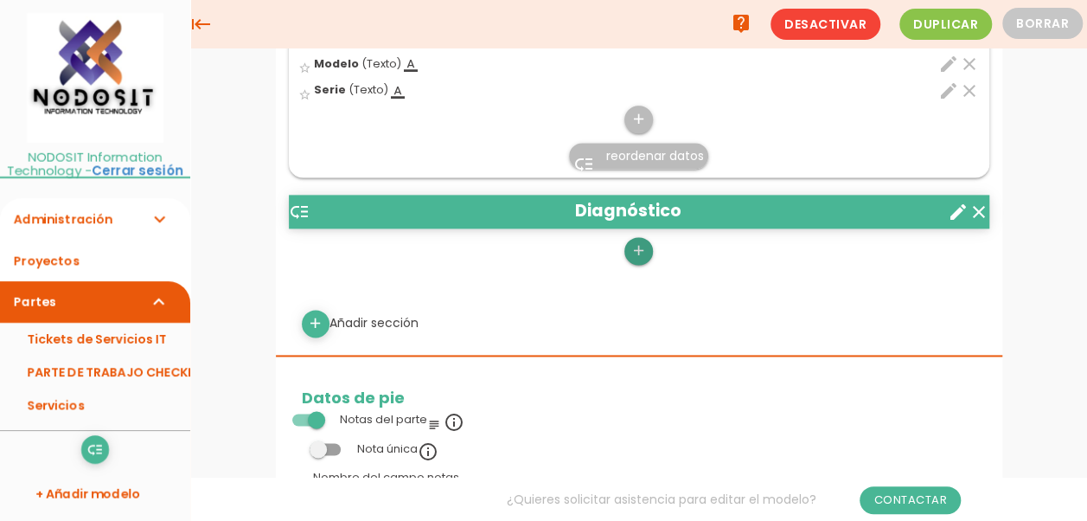
click at [631, 241] on icon "add" at bounding box center [638, 251] width 16 height 28
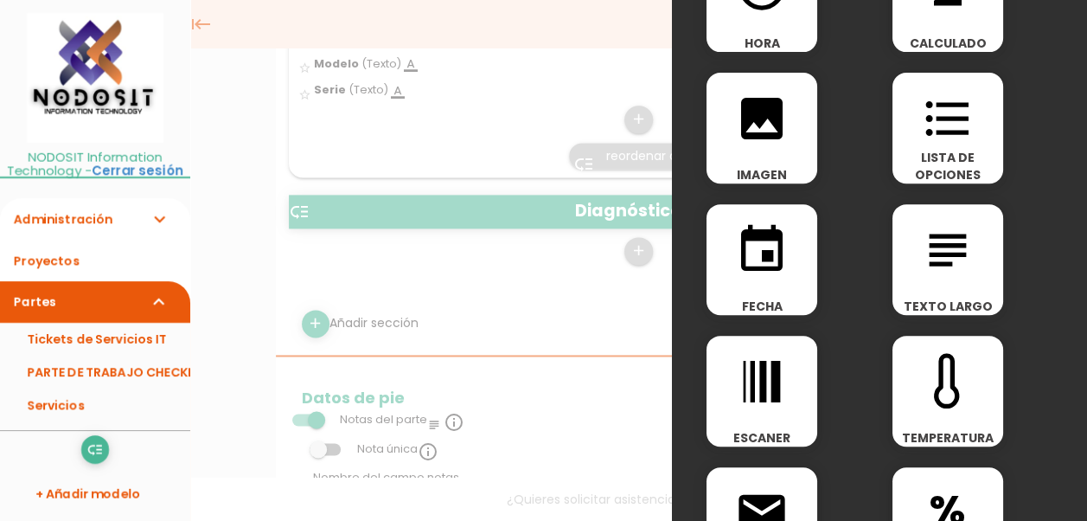
scroll to position [259, 0]
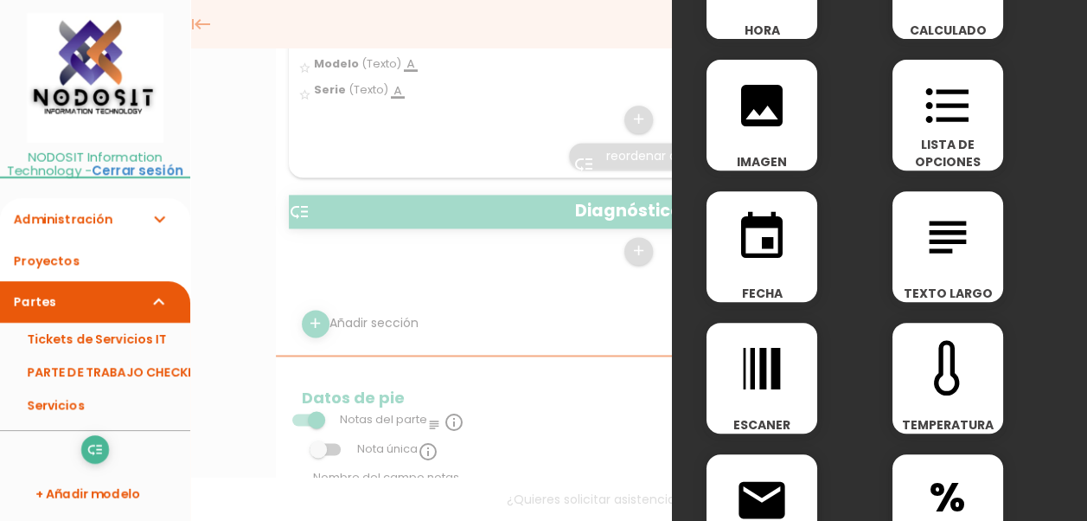
click at [758, 247] on icon "event" at bounding box center [761, 236] width 55 height 55
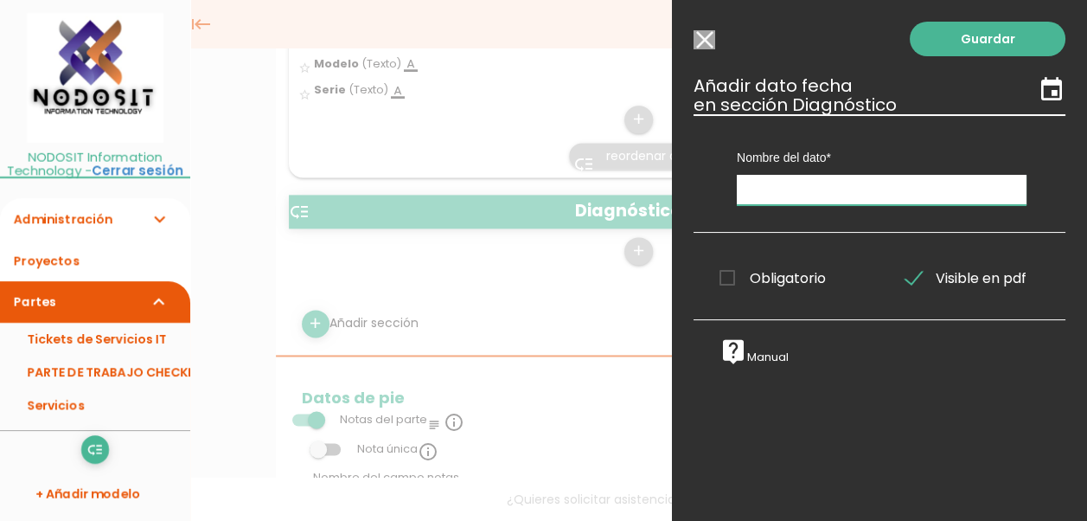
click at [776, 193] on input "text" at bounding box center [882, 190] width 290 height 30
type input "Fecha"
click at [725, 272] on span "Obligatorio" at bounding box center [772, 278] width 106 height 22
click at [0, 0] on input "Obligatorio" at bounding box center [0, 0] width 0 height 0
click at [978, 35] on link "Guardar" at bounding box center [988, 39] width 156 height 35
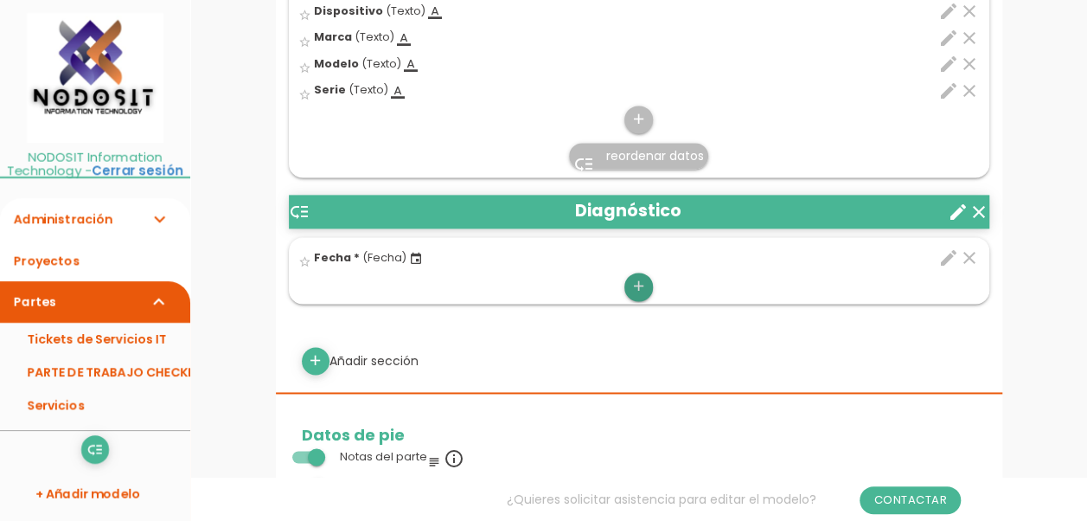
click at [633, 285] on icon "add" at bounding box center [638, 286] width 16 height 28
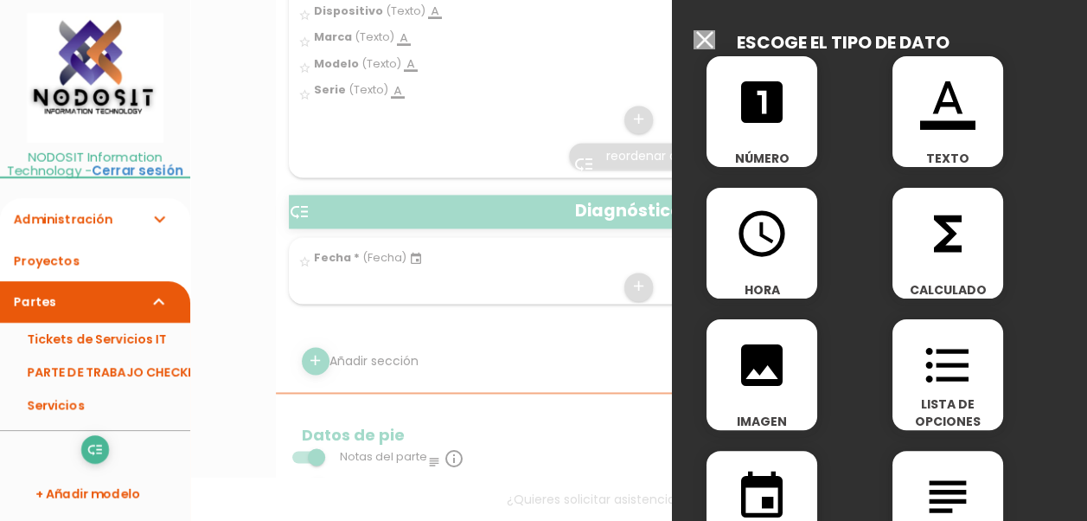
click at [937, 478] on icon "subject" at bounding box center [947, 496] width 55 height 55
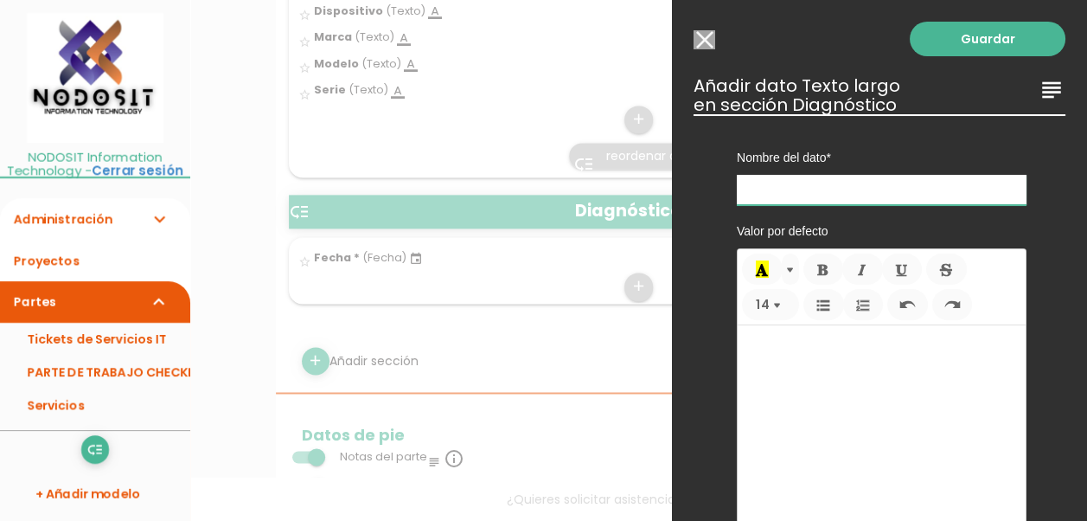
click at [776, 183] on input "text" at bounding box center [882, 190] width 290 height 30
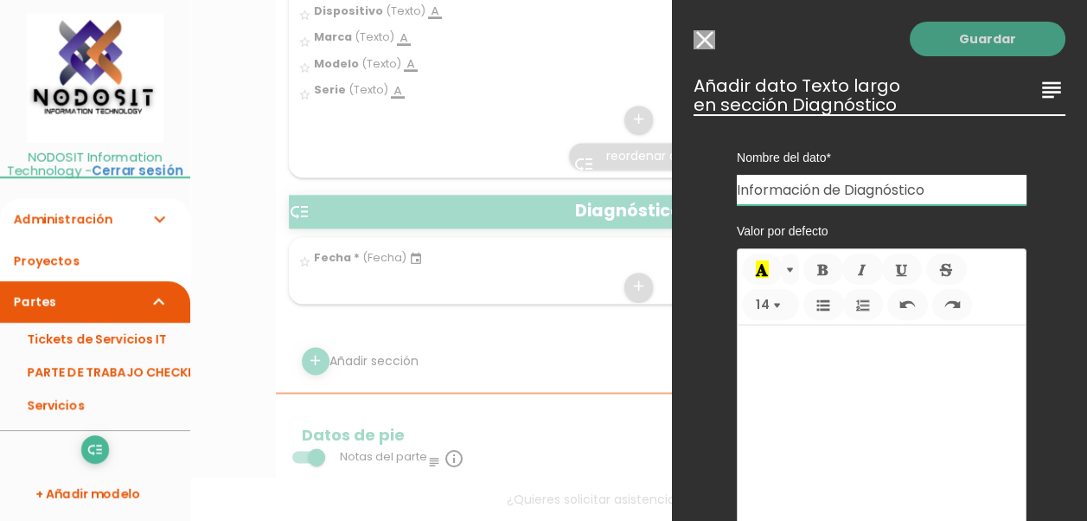
type input "Información de Diagnóstico"
click at [967, 43] on link "Guardar" at bounding box center [988, 39] width 156 height 35
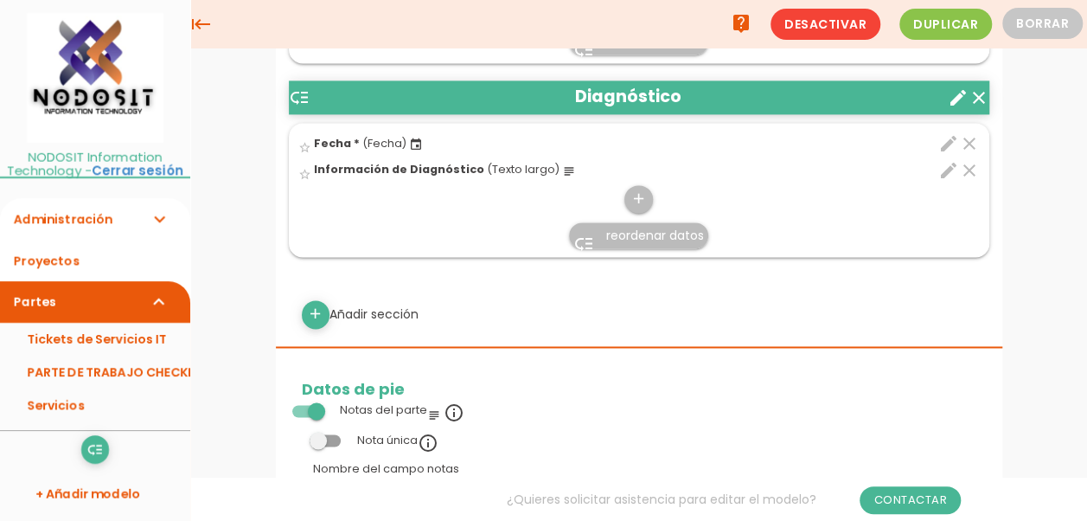
scroll to position [1188, 0]
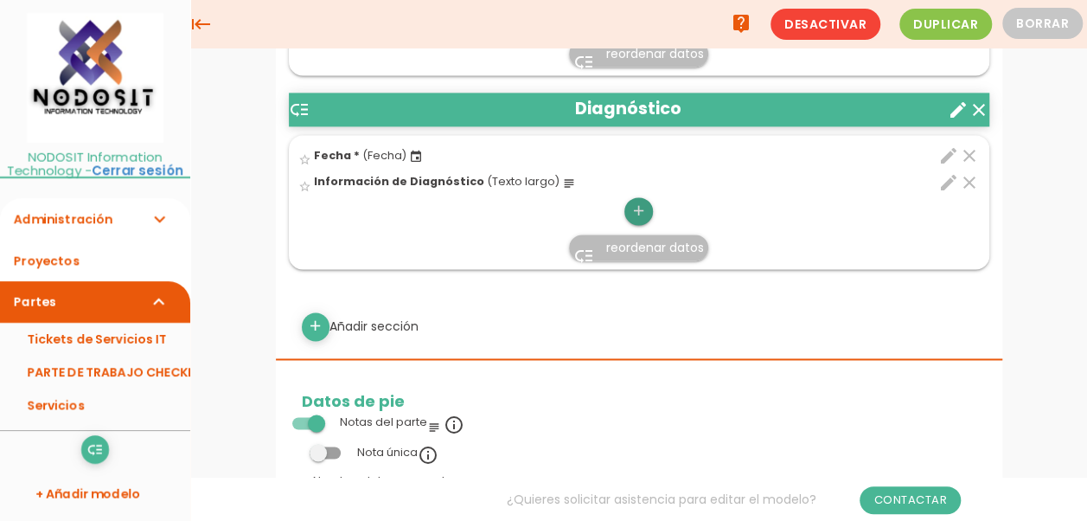
click at [638, 202] on icon "add" at bounding box center [638, 211] width 16 height 28
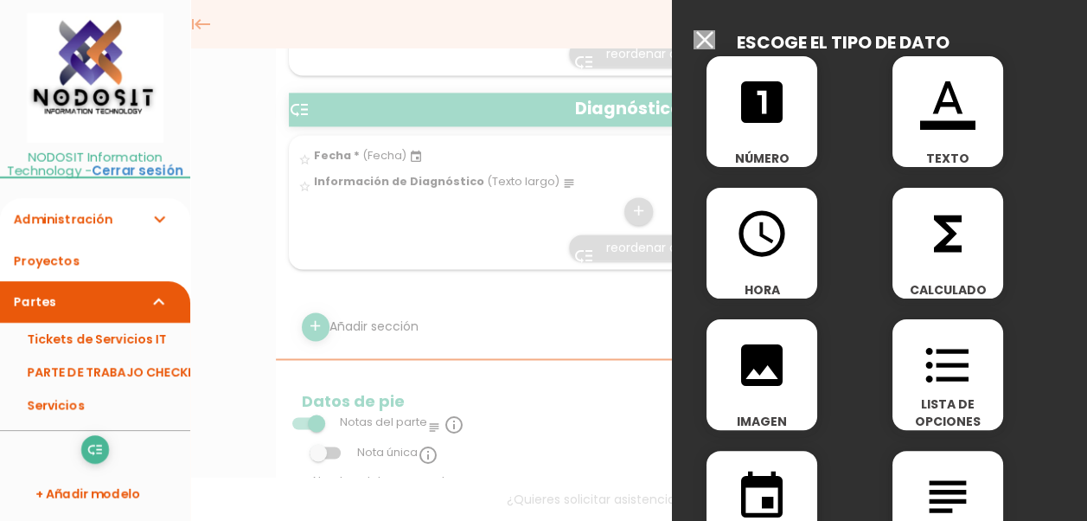
click at [943, 367] on icon "format_list_bulleted" at bounding box center [947, 364] width 55 height 55
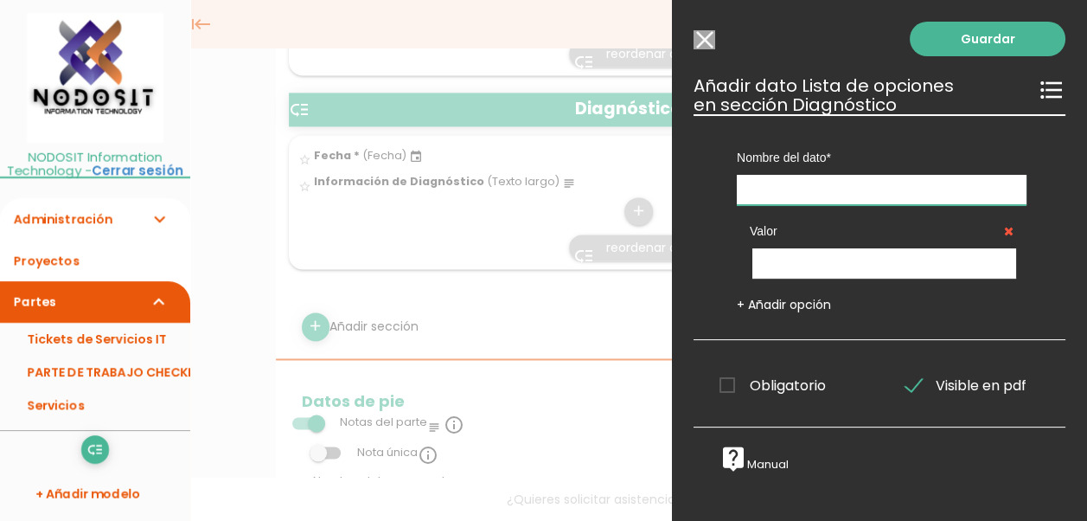
click at [768, 181] on input "text" at bounding box center [882, 190] width 290 height 30
drag, startPoint x: 780, startPoint y: 195, endPoint x: 804, endPoint y: 209, distance: 27.9
click at [804, 209] on div "Valor" at bounding box center [882, 241] width 290 height 73
drag, startPoint x: 783, startPoint y: 186, endPoint x: 759, endPoint y: 184, distance: 24.3
click at [759, 184] on input "Sigerencia de Corrección" at bounding box center [882, 190] width 290 height 30
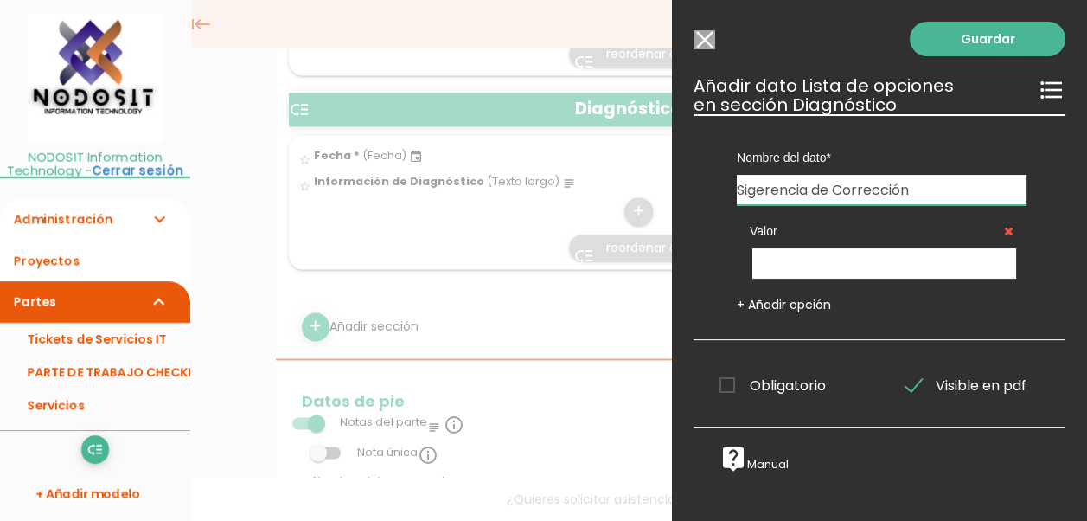
click at [759, 184] on input "Sigerencia de Corrección" at bounding box center [882, 190] width 290 height 30
click at [854, 189] on input "Sigerencia de Corrección" at bounding box center [882, 190] width 290 height 30
click at [844, 189] on input "Sigerencia de Corrección" at bounding box center [882, 190] width 290 height 30
click at [933, 191] on input "Sugerencia de Corrección" at bounding box center [882, 190] width 290 height 30
type input "Sugerencia de Corrección"
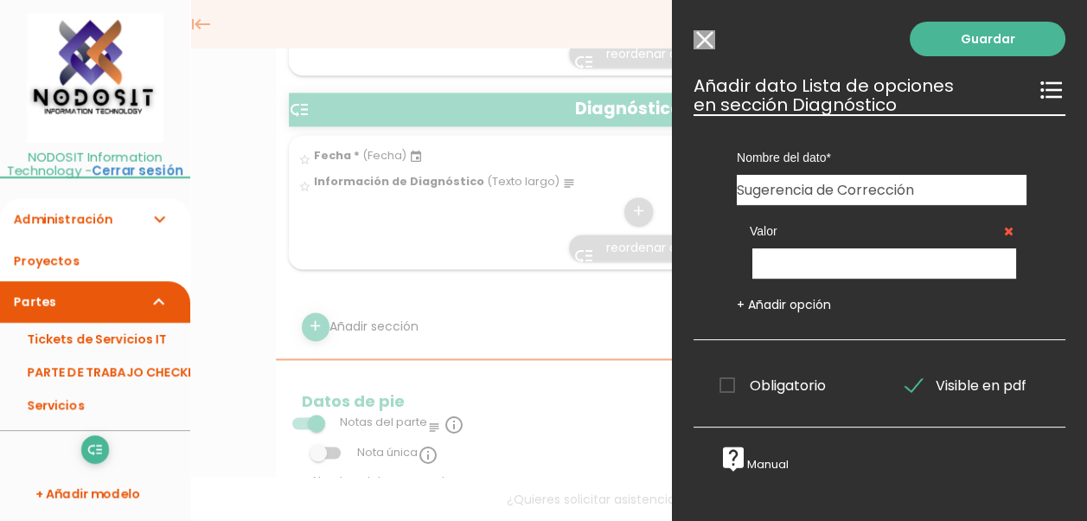
click at [700, 42] on input "Seleccionar todos los usuarios" at bounding box center [704, 39] width 22 height 19
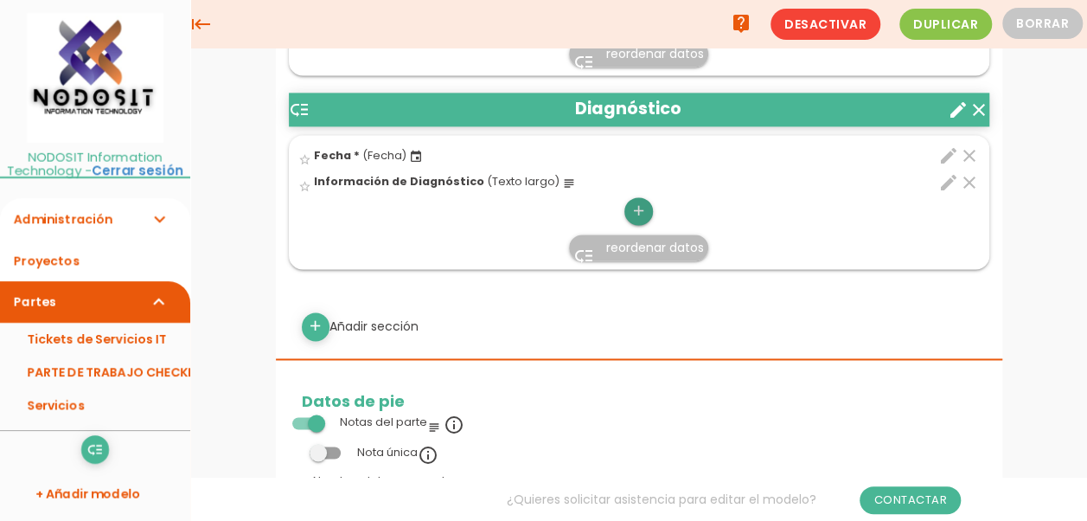
click at [644, 201] on icon "add" at bounding box center [638, 211] width 16 height 28
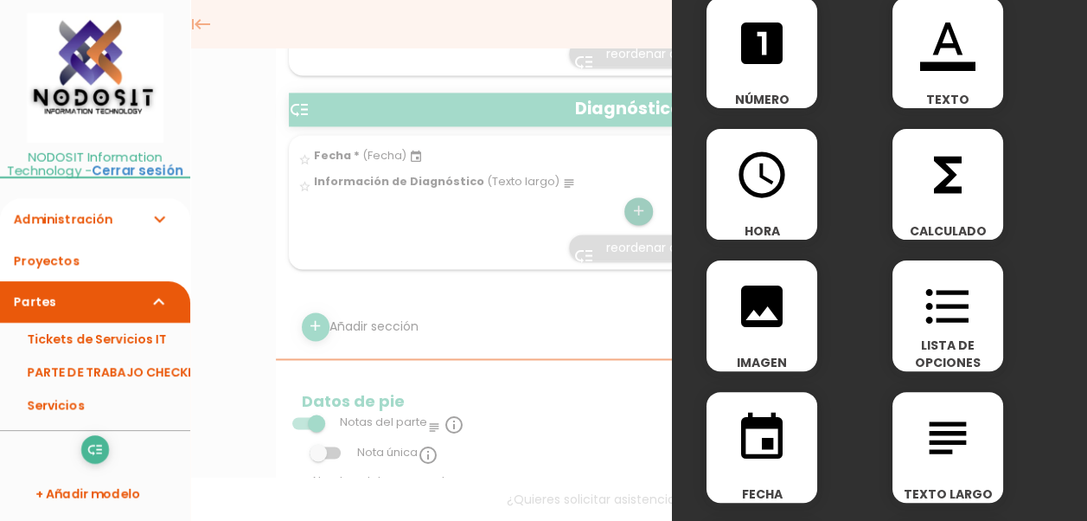
scroll to position [86, 0]
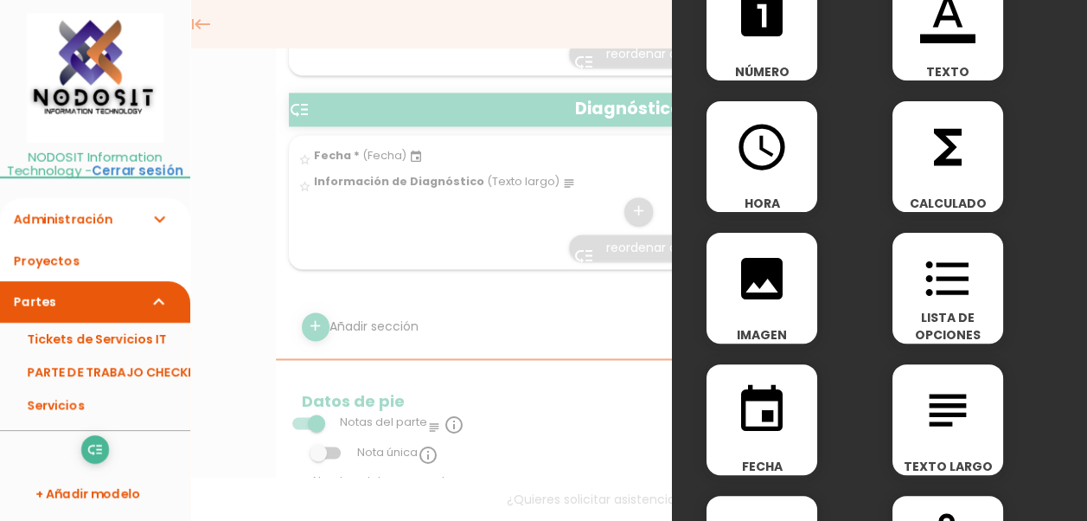
click at [939, 409] on icon "subject" at bounding box center [947, 409] width 55 height 55
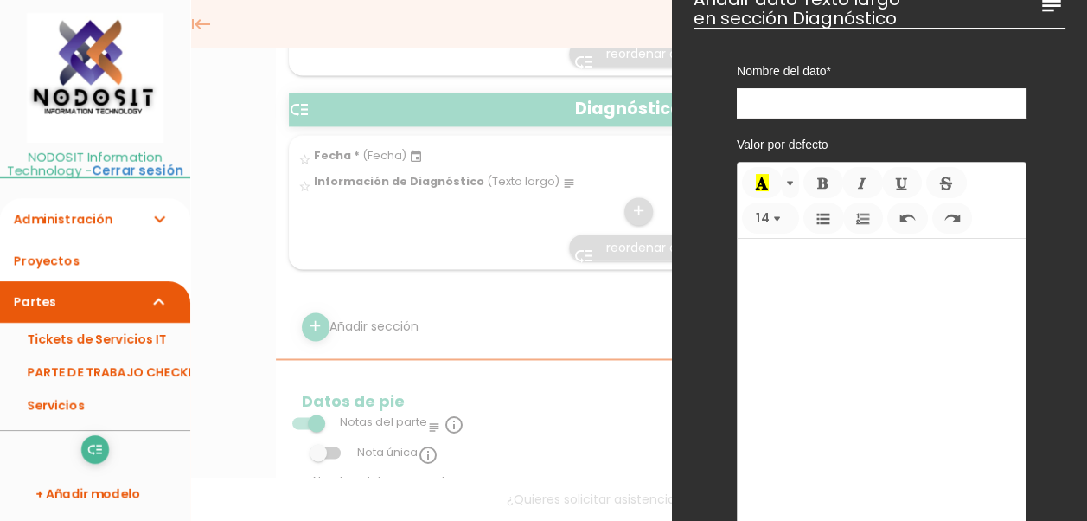
scroll to position [0, 0]
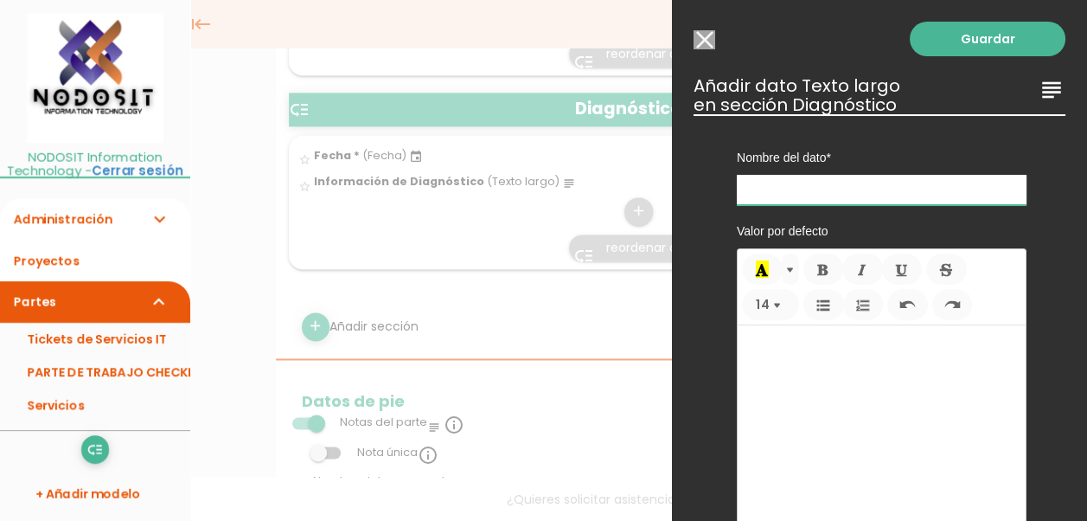
click at [770, 191] on input "text" at bounding box center [882, 190] width 290 height 30
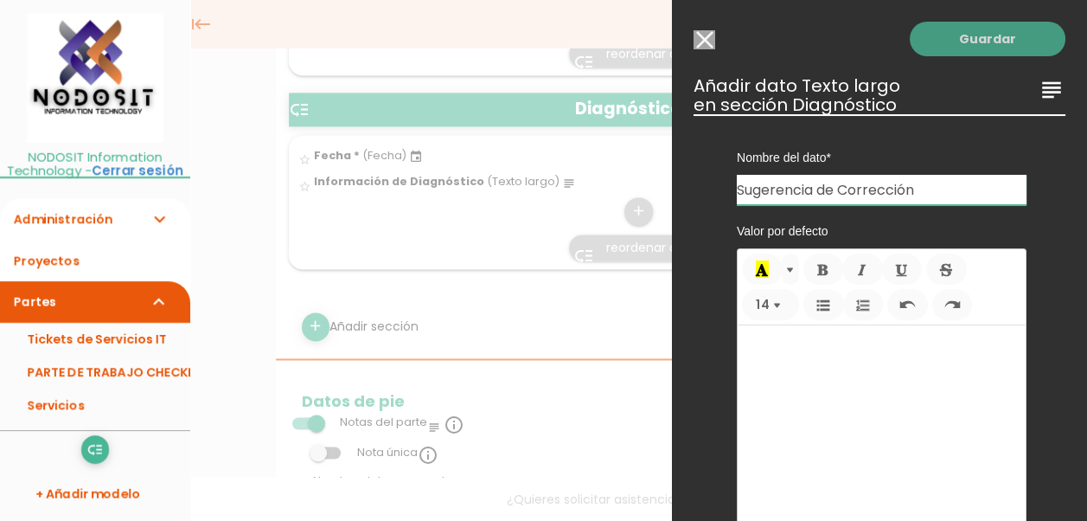
type input "Sugerencia de Corrección"
click at [962, 36] on link "Guardar" at bounding box center [988, 39] width 156 height 35
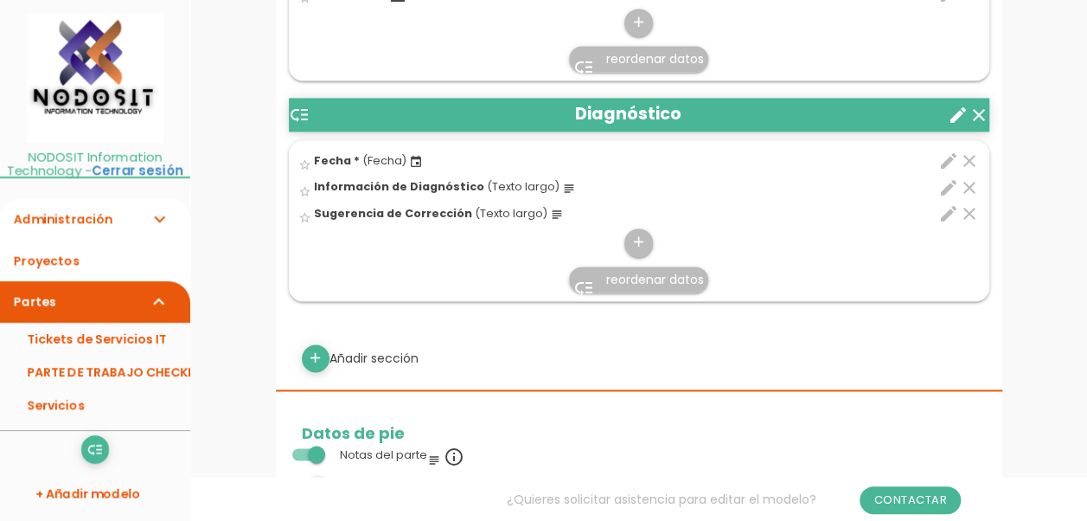
click at [951, 206] on icon "edit" at bounding box center [948, 213] width 21 height 21
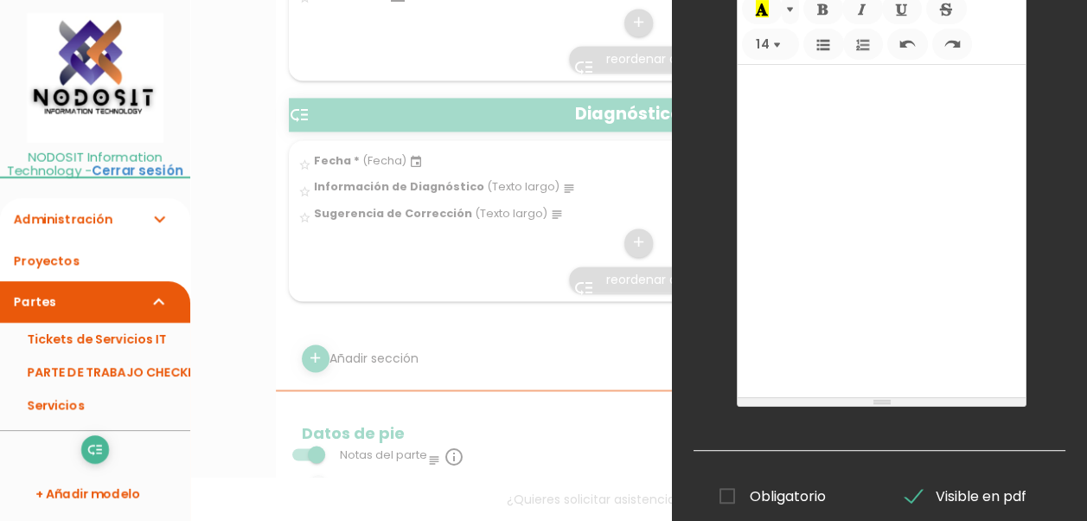
scroll to position [337, 0]
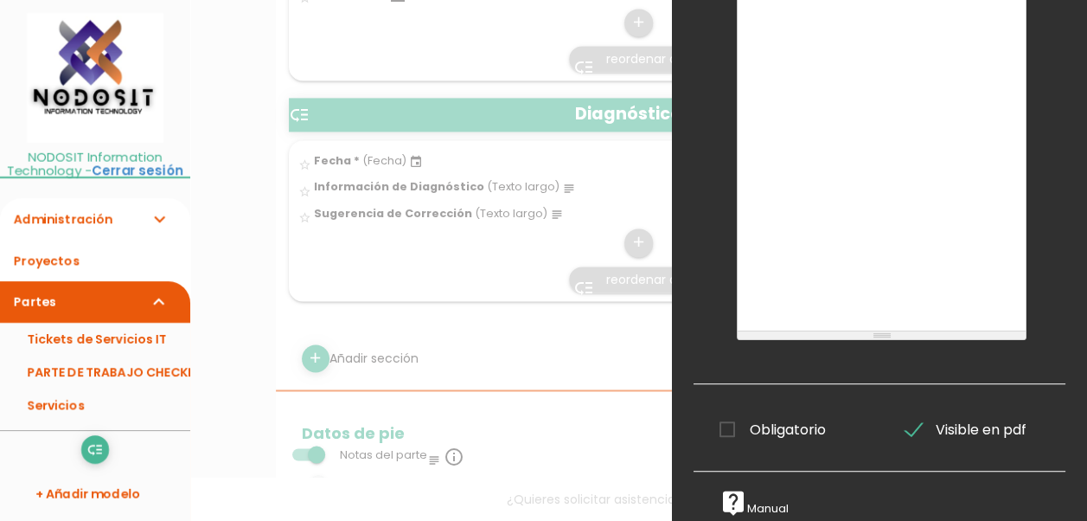
click at [728, 419] on span "Obligatorio" at bounding box center [772, 430] width 106 height 22
click at [0, 0] on input "Obligatorio" at bounding box center [0, 0] width 0 height 0
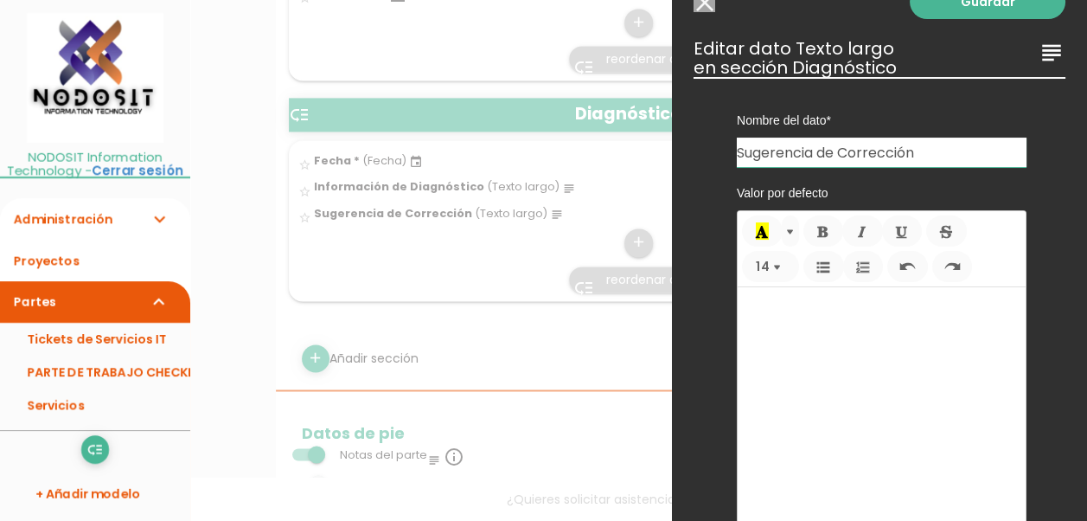
scroll to position [0, 0]
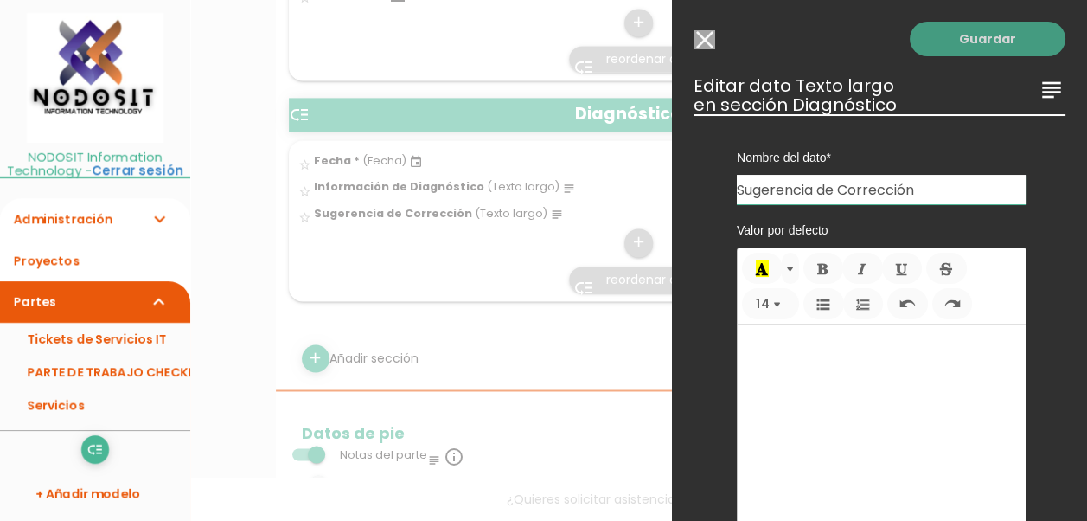
click at [989, 43] on link "Guardar" at bounding box center [988, 39] width 156 height 35
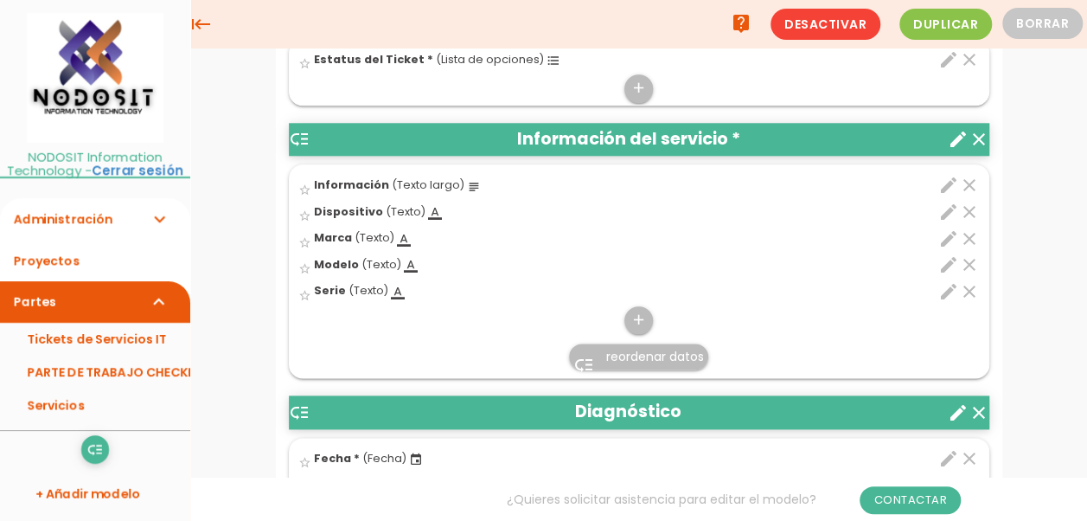
scroll to position [1145, 0]
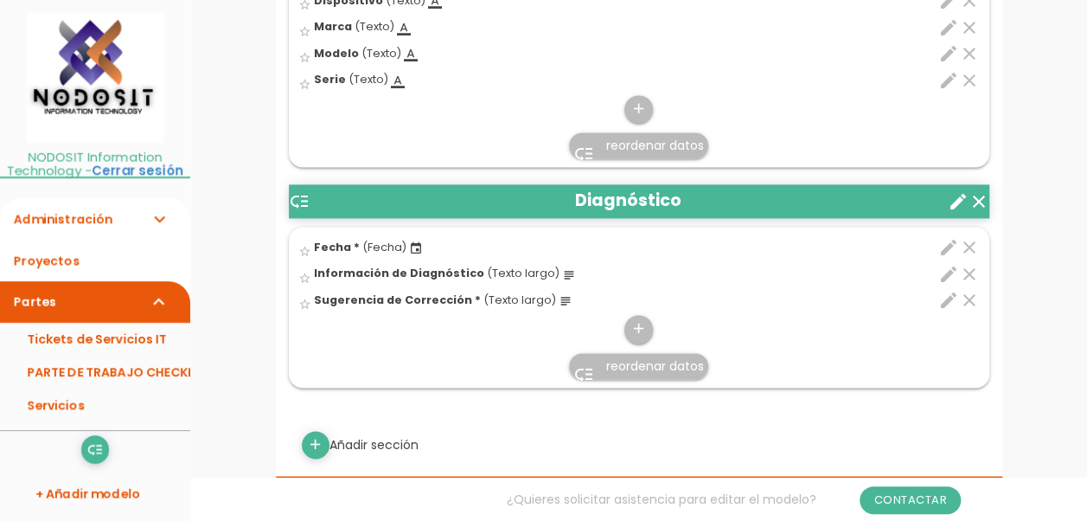
click at [950, 265] on icon "edit" at bounding box center [948, 274] width 21 height 21
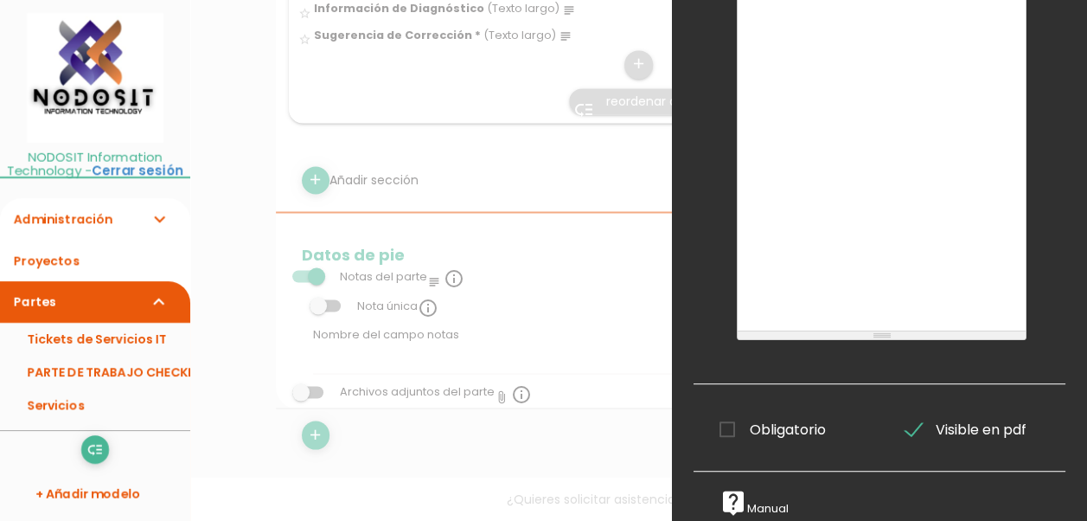
scroll to position [1491, 0]
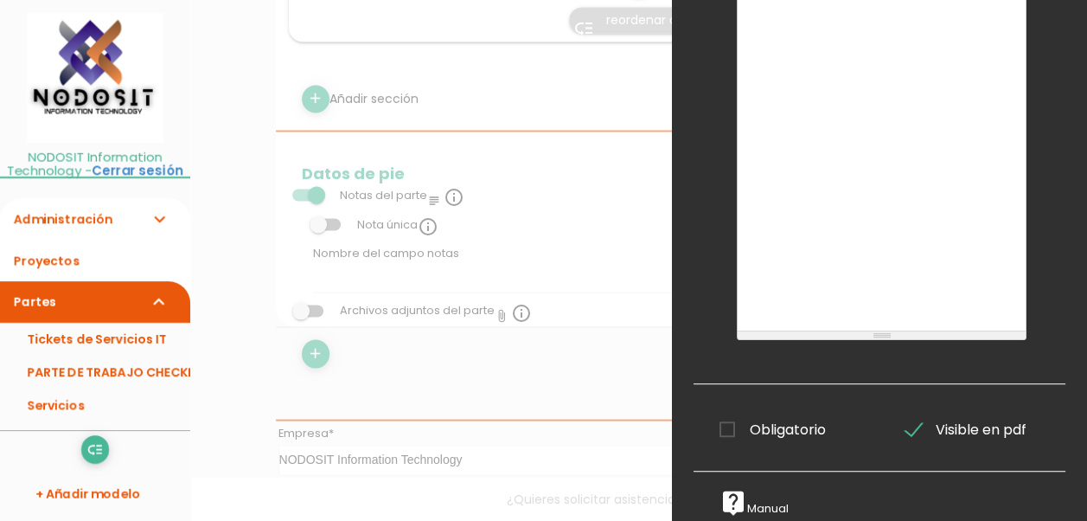
click at [728, 419] on span "Obligatorio" at bounding box center [772, 430] width 106 height 22
click at [0, 0] on input "Obligatorio" at bounding box center [0, 0] width 0 height 0
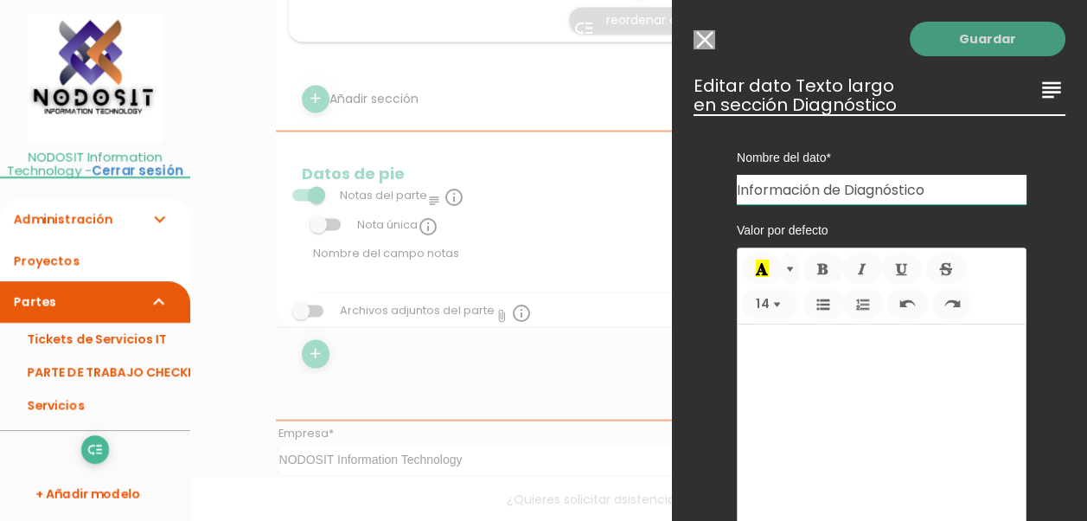
click at [987, 45] on link "Guardar" at bounding box center [988, 39] width 156 height 35
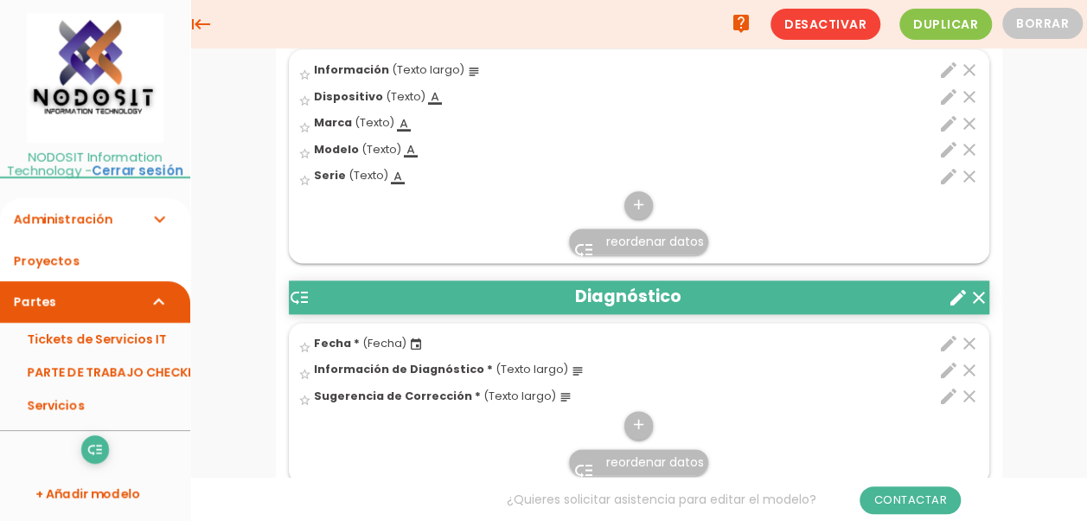
scroll to position [1172, 0]
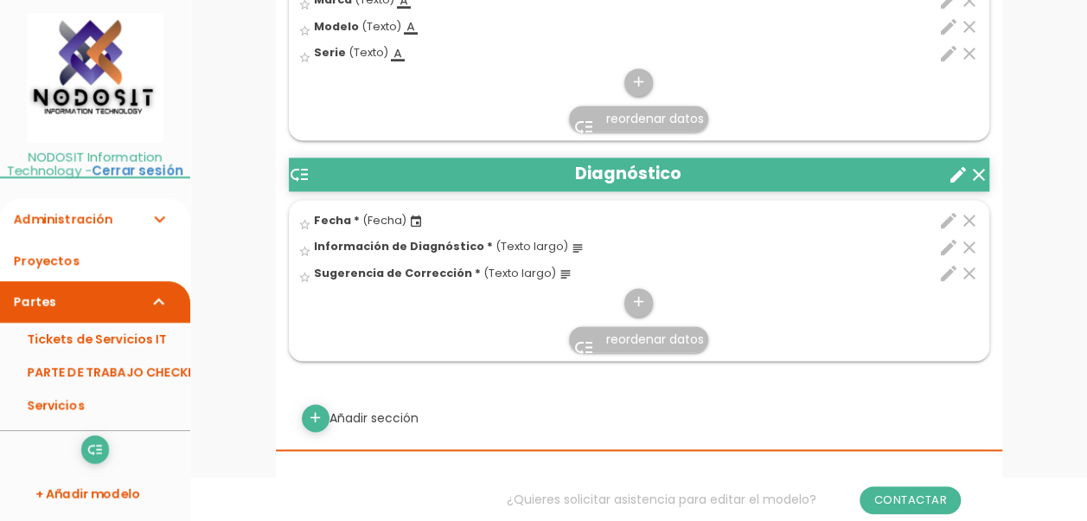
click at [949, 210] on icon "edit" at bounding box center [948, 220] width 21 height 21
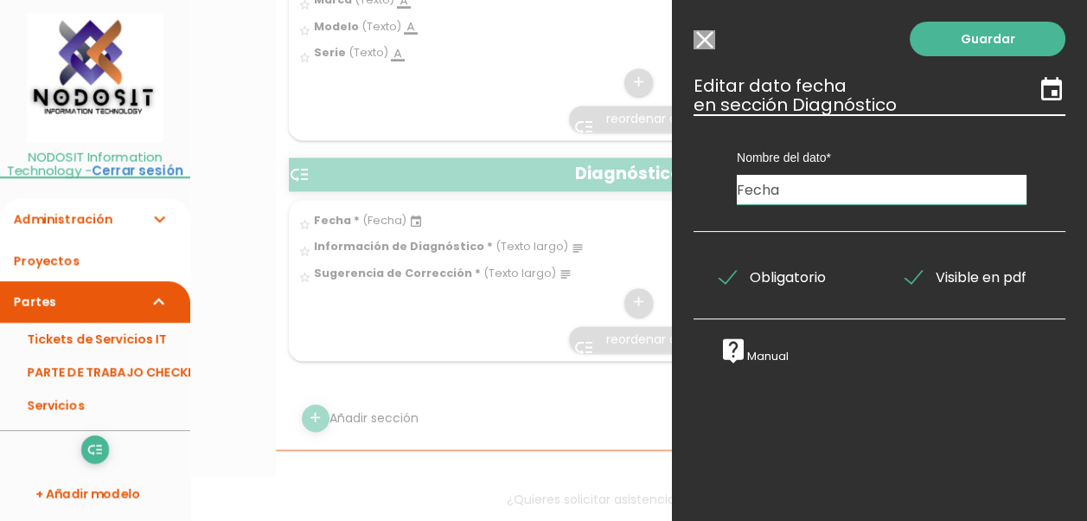
click at [705, 41] on input "Seleccionar todos los usuarios" at bounding box center [704, 39] width 22 height 19
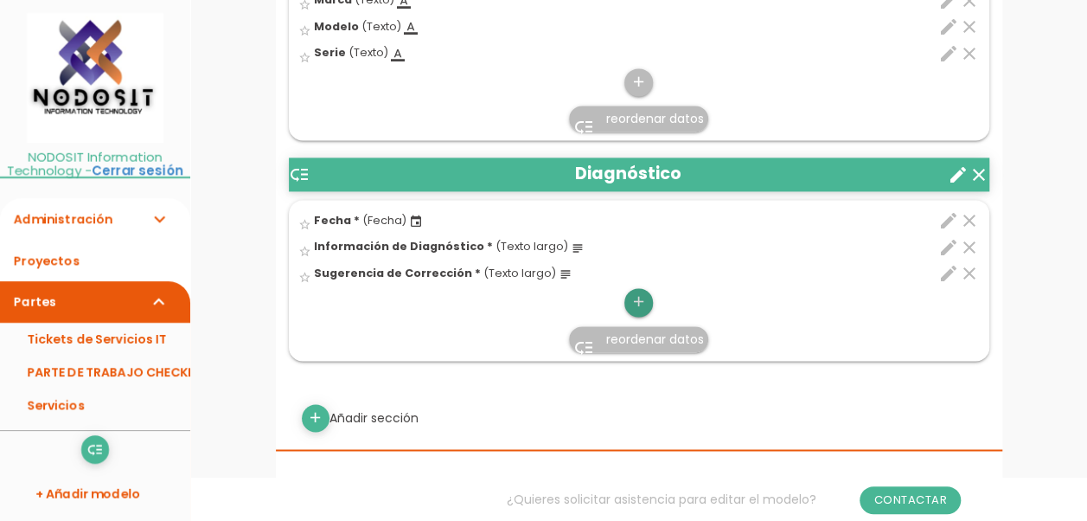
click at [636, 292] on icon "add" at bounding box center [638, 302] width 16 height 28
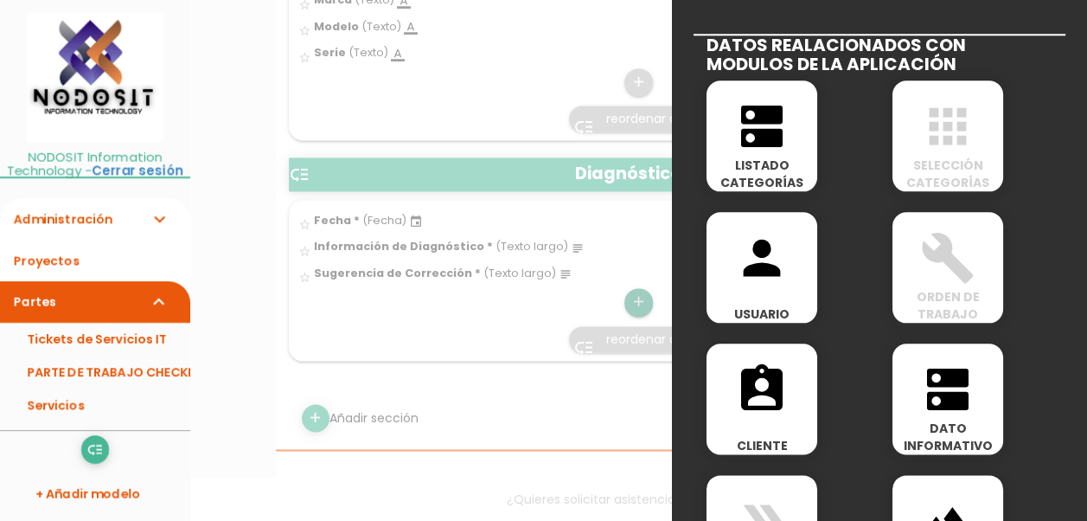
scroll to position [865, 0]
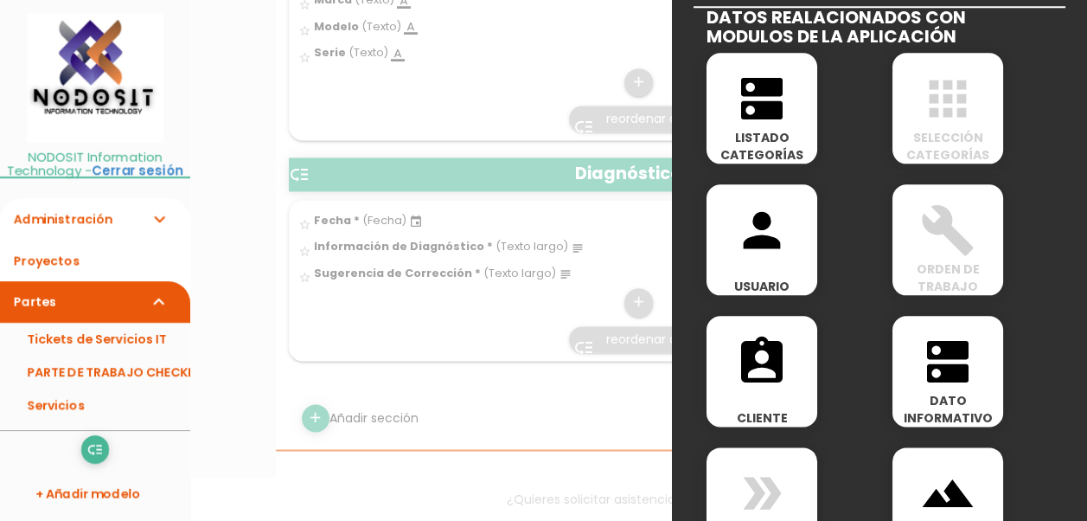
click at [757, 233] on icon "person" at bounding box center [761, 229] width 55 height 55
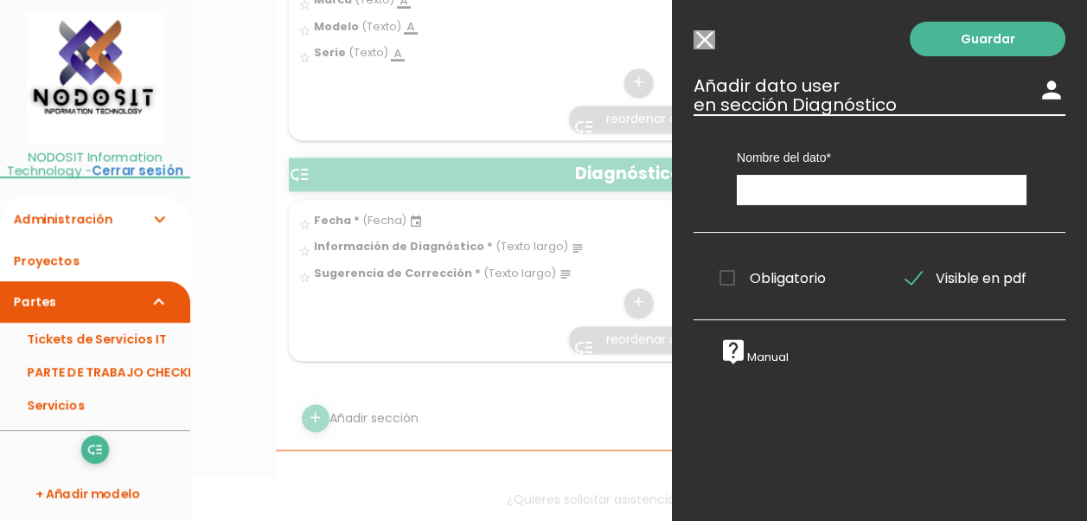
click at [726, 272] on span "Obligatorio" at bounding box center [772, 278] width 106 height 22
click at [0, 0] on input "Obligatorio" at bounding box center [0, 0] width 0 height 0
click at [812, 191] on input "text" at bounding box center [882, 190] width 290 height 30
type input "U"
type input "Técnico"
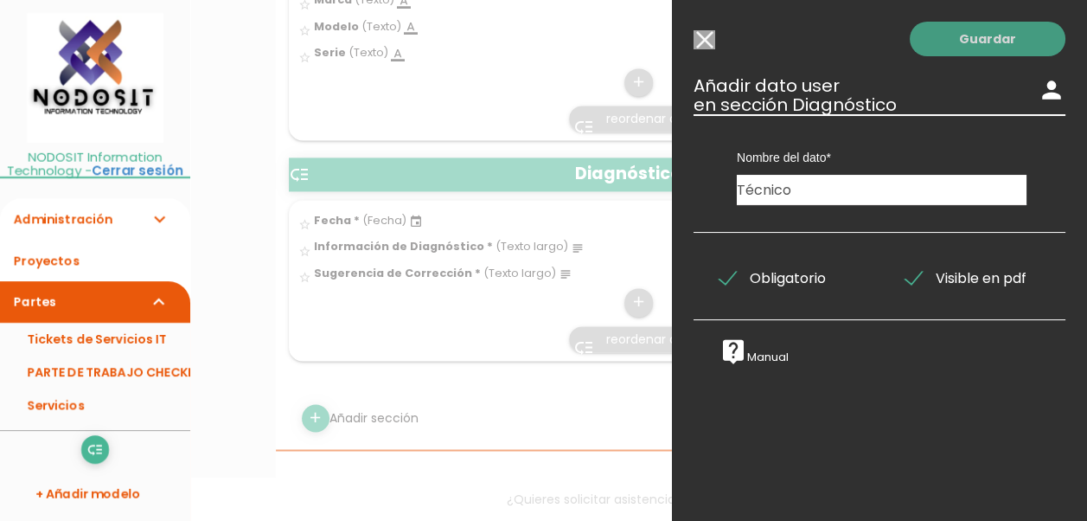
click at [981, 40] on link "Guardar" at bounding box center [988, 39] width 156 height 35
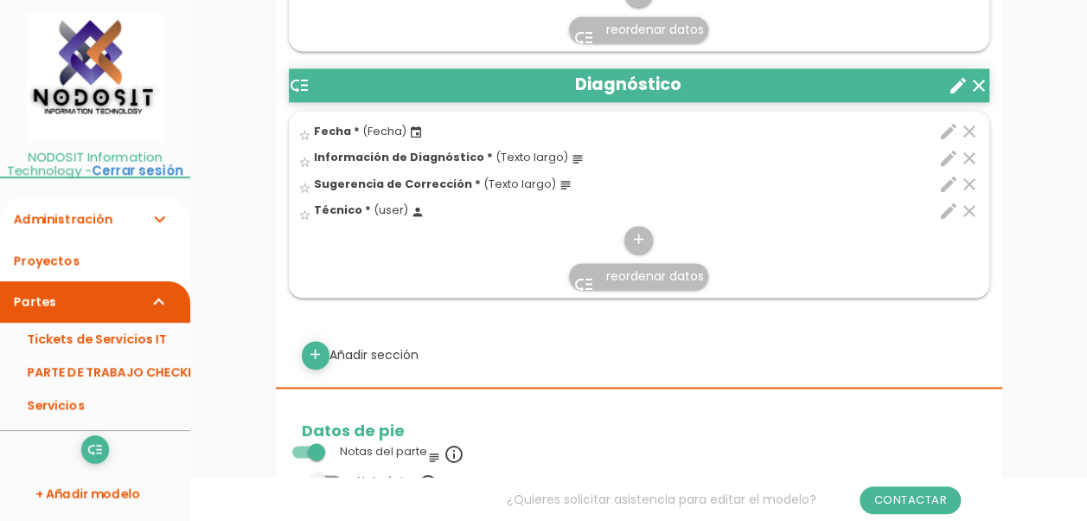
scroll to position [1274, 0]
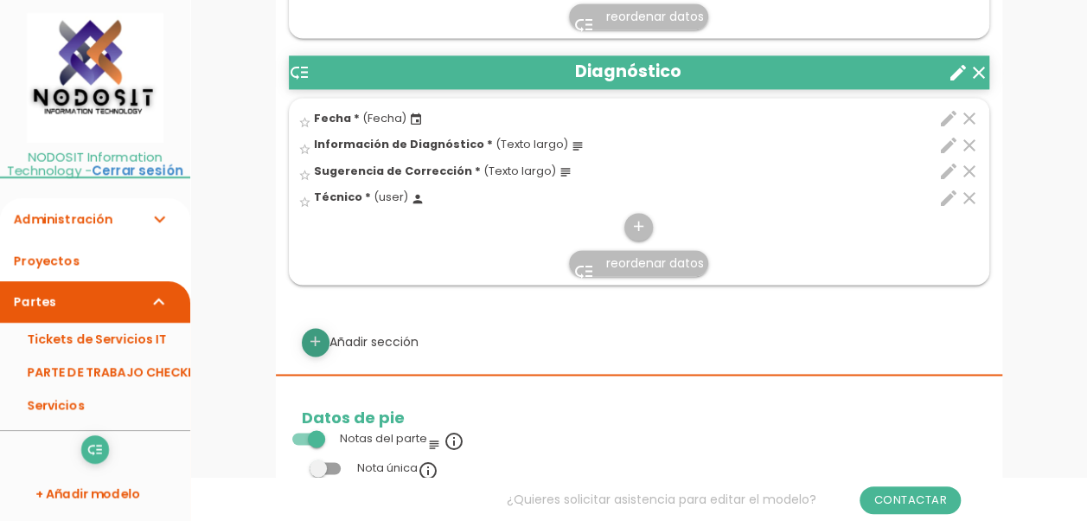
click at [312, 332] on icon "add" at bounding box center [315, 342] width 16 height 28
select select
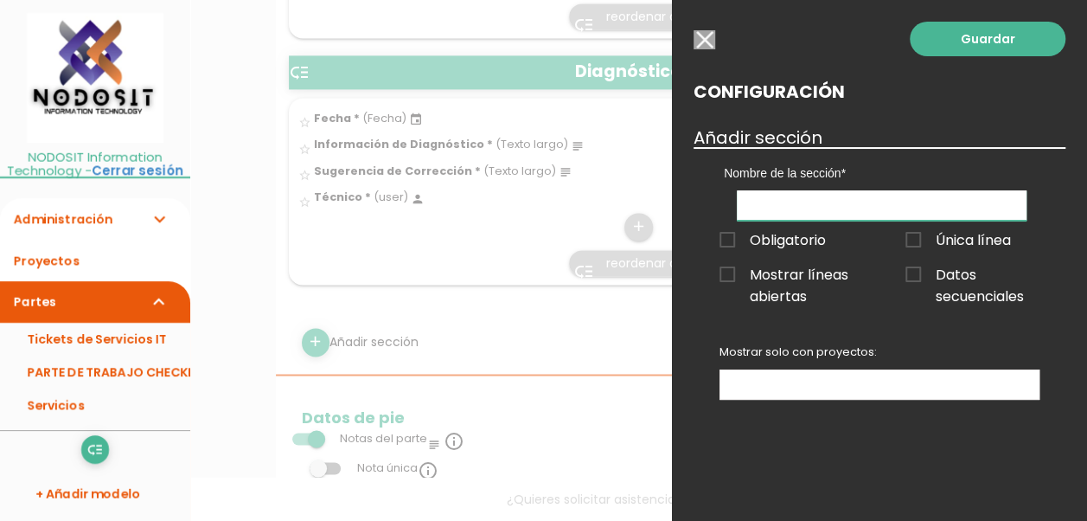
click at [790, 198] on input "text" at bounding box center [882, 205] width 290 height 30
type input "Cotización"
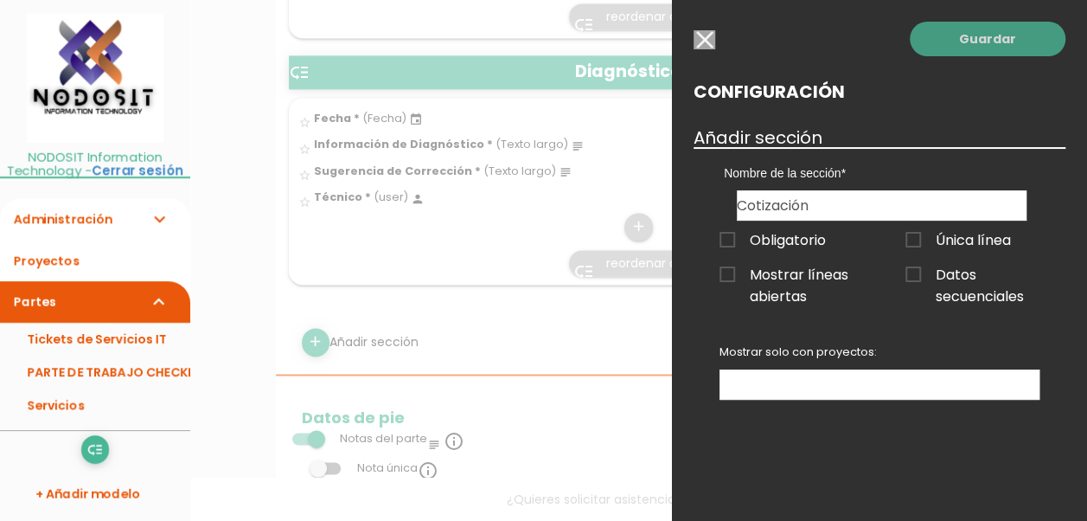
click at [986, 36] on link "Guardar" at bounding box center [988, 39] width 156 height 35
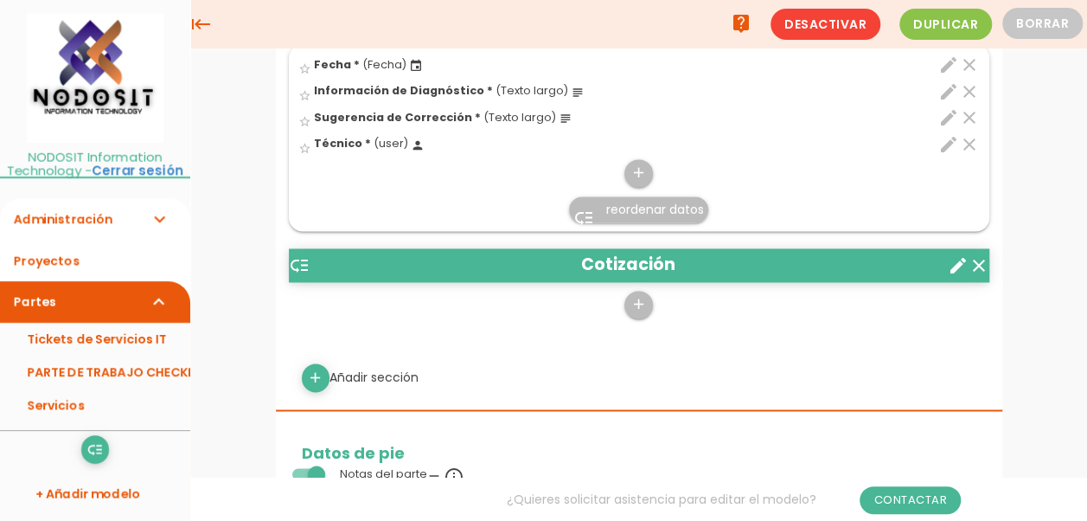
scroll to position [1333, 0]
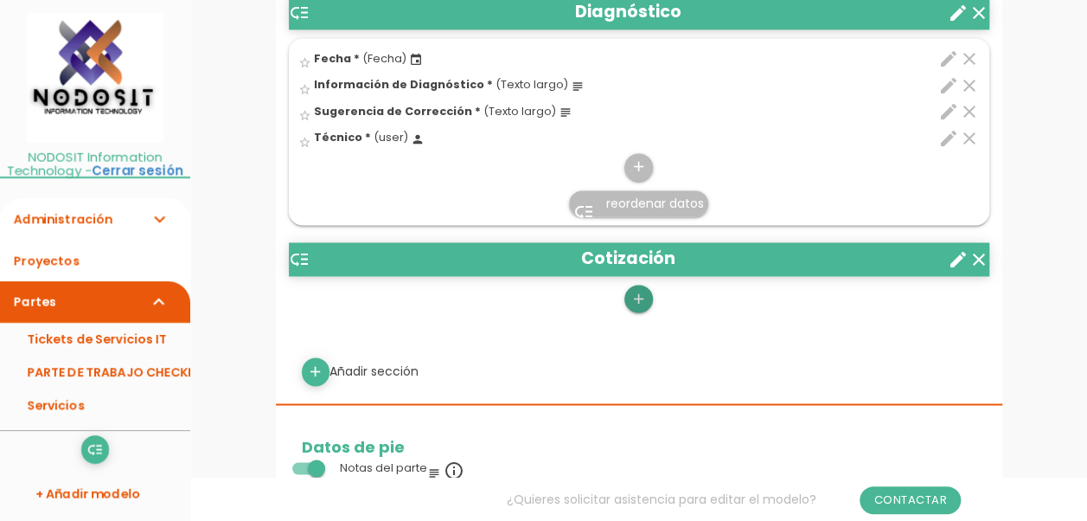
click at [637, 291] on icon "add" at bounding box center [638, 298] width 16 height 28
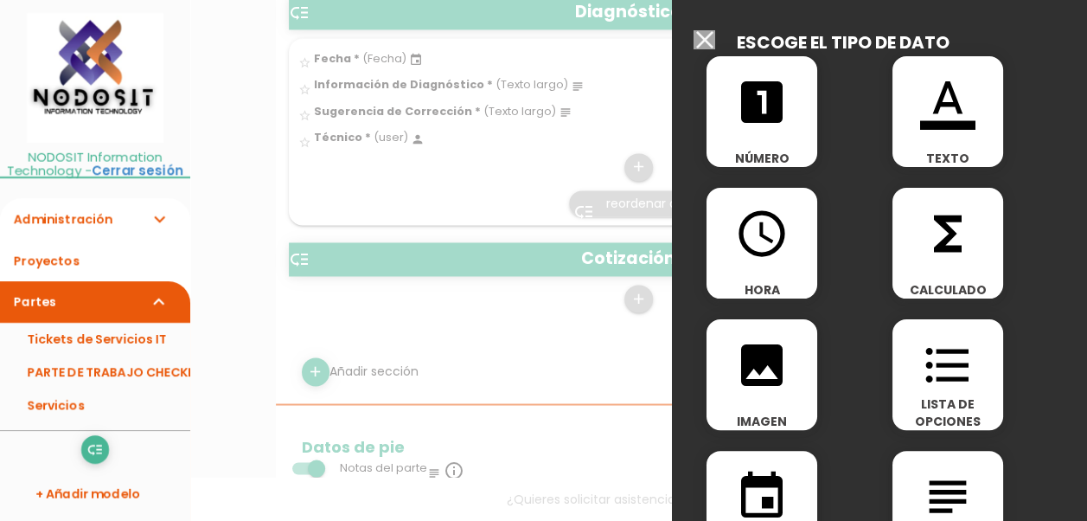
click at [758, 102] on icon "looks_one" at bounding box center [761, 101] width 55 height 55
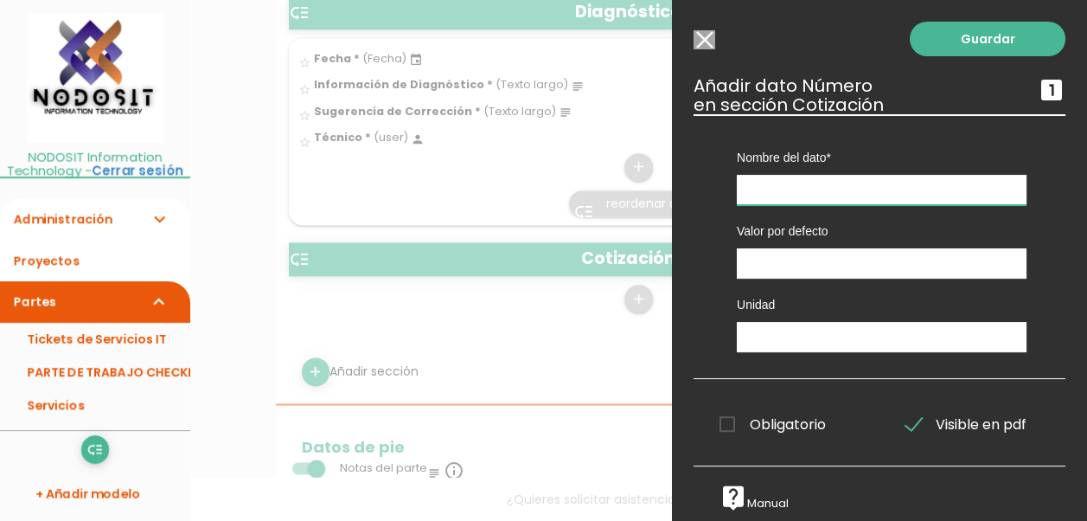
click at [791, 180] on input "text" at bounding box center [882, 190] width 290 height 30
type input "No. de Cotización"
click at [730, 422] on span "Obligatorio" at bounding box center [772, 424] width 106 height 22
click at [0, 0] on input "Obligatorio" at bounding box center [0, 0] width 0 height 0
click at [873, 191] on input "No. de Cotización" at bounding box center [882, 190] width 290 height 30
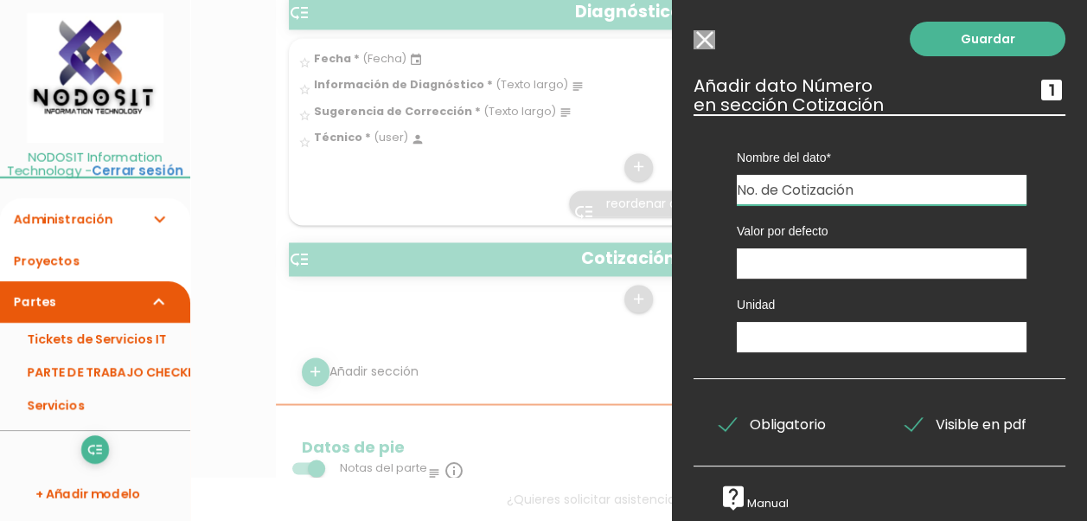
drag, startPoint x: 879, startPoint y: 189, endPoint x: 727, endPoint y: 192, distance: 151.4
click at [727, 192] on div "Nombre del dato Estatus del Ticket Información Fecha Dispositivo Información de…" at bounding box center [882, 159] width 316 height 91
drag, startPoint x: 705, startPoint y: 38, endPoint x: 743, endPoint y: 114, distance: 85.1
click at [704, 38] on input "Seleccionar todos los usuarios" at bounding box center [704, 39] width 22 height 19
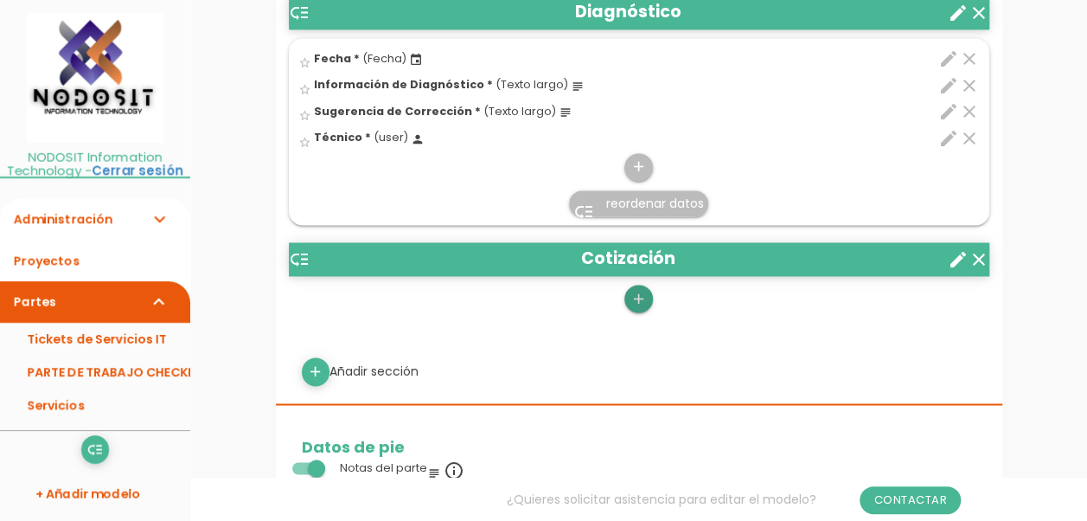
click at [636, 292] on icon "add" at bounding box center [638, 298] width 16 height 28
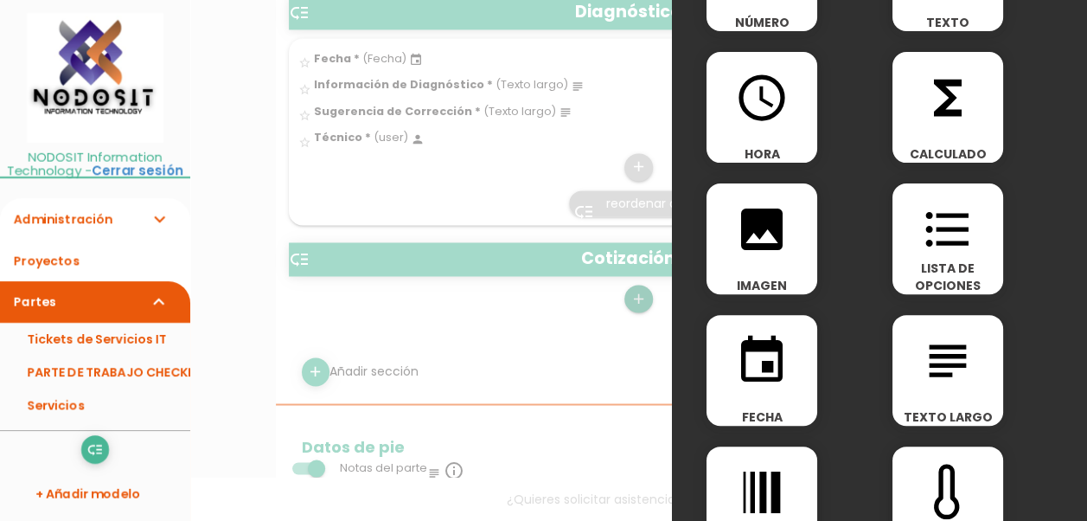
scroll to position [259, 0]
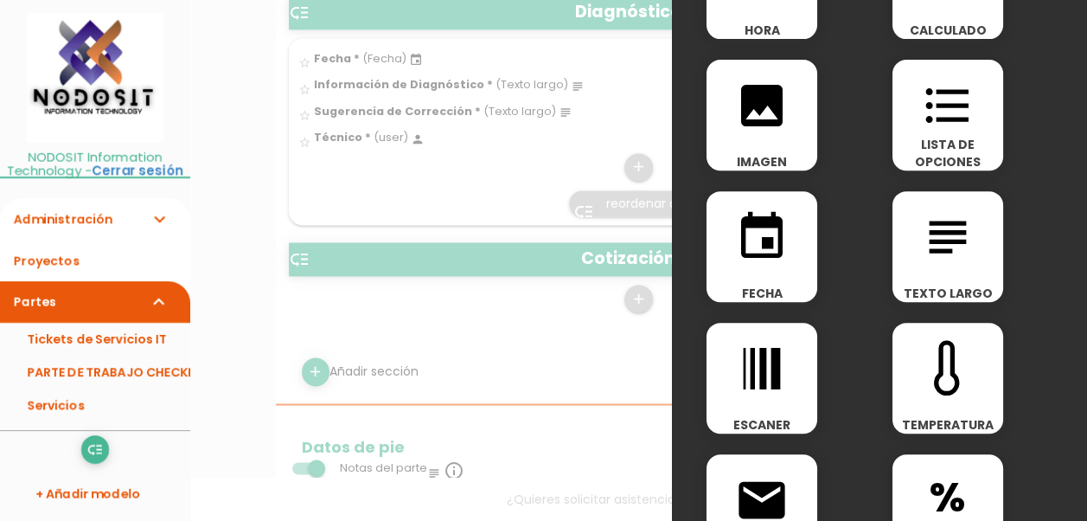
click at [761, 246] on icon "event" at bounding box center [761, 236] width 55 height 55
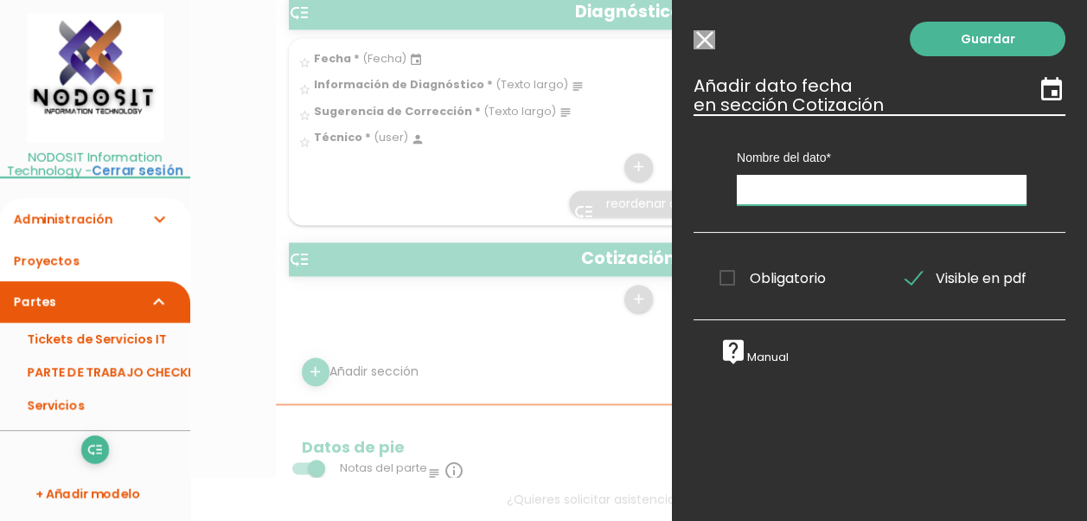
click at [774, 186] on input "text" at bounding box center [882, 190] width 290 height 30
type input "Fecha"
click at [723, 284] on span "Obligatorio" at bounding box center [772, 278] width 106 height 22
click at [0, 0] on input "Obligatorio" at bounding box center [0, 0] width 0 height 0
click at [968, 40] on link "Guardar" at bounding box center [988, 39] width 156 height 35
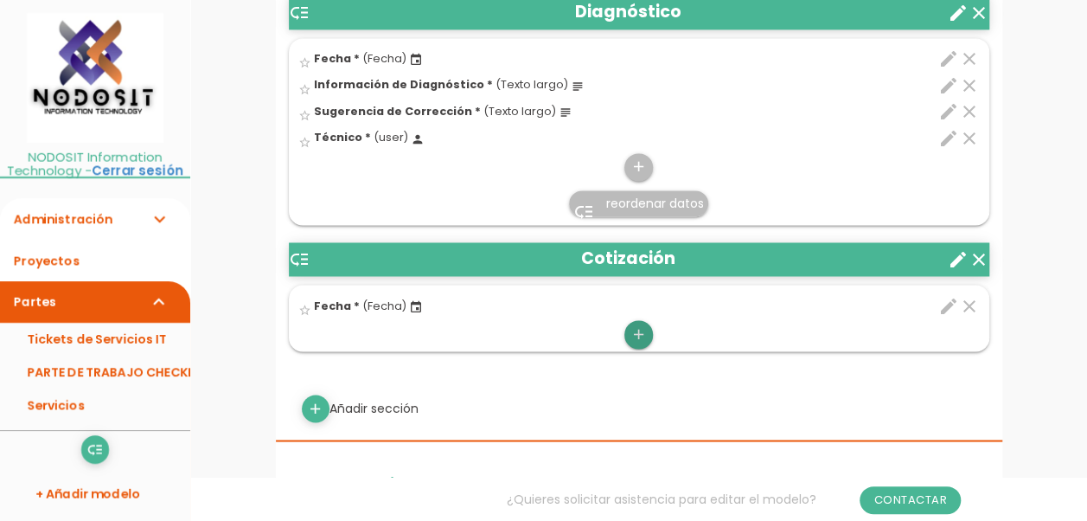
click at [640, 332] on icon "add" at bounding box center [638, 334] width 16 height 28
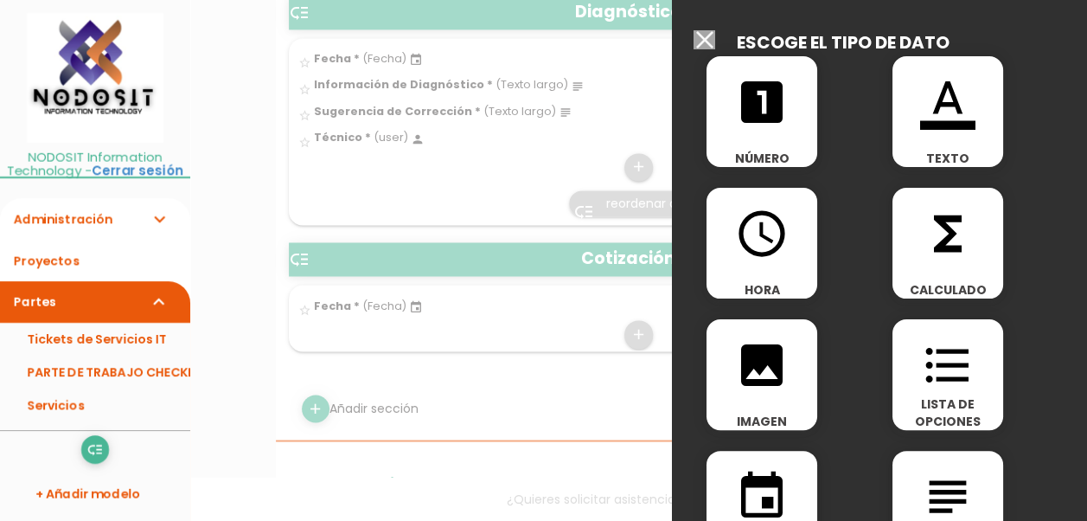
click at [759, 120] on icon "looks_one" at bounding box center [761, 101] width 55 height 55
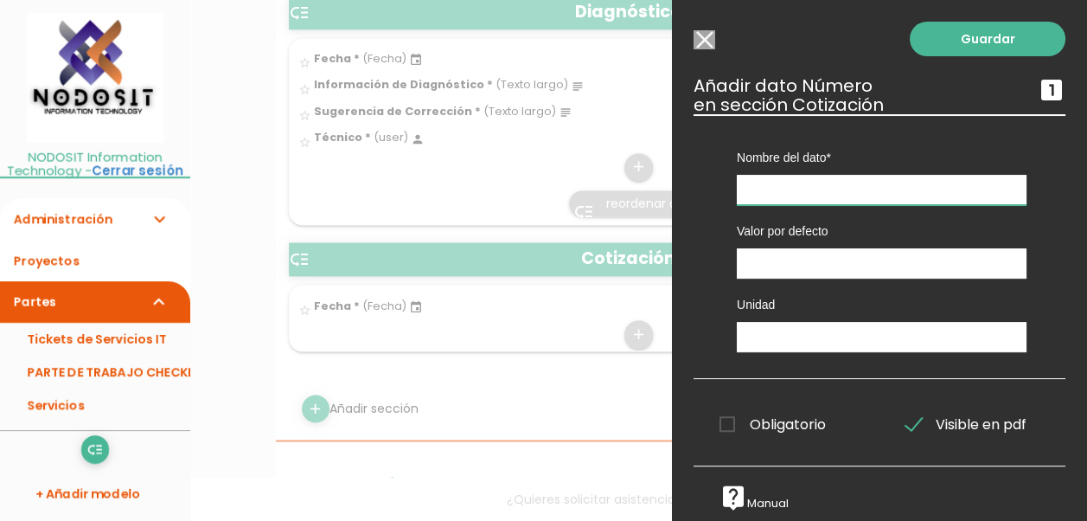
click at [788, 189] on input "text" at bounding box center [882, 190] width 290 height 30
type input "No de Cotización"
click at [734, 419] on span "Obligatorio" at bounding box center [772, 424] width 106 height 22
click at [0, 0] on input "Obligatorio" at bounding box center [0, 0] width 0 height 0
click at [967, 38] on link "Guardar" at bounding box center [988, 39] width 156 height 35
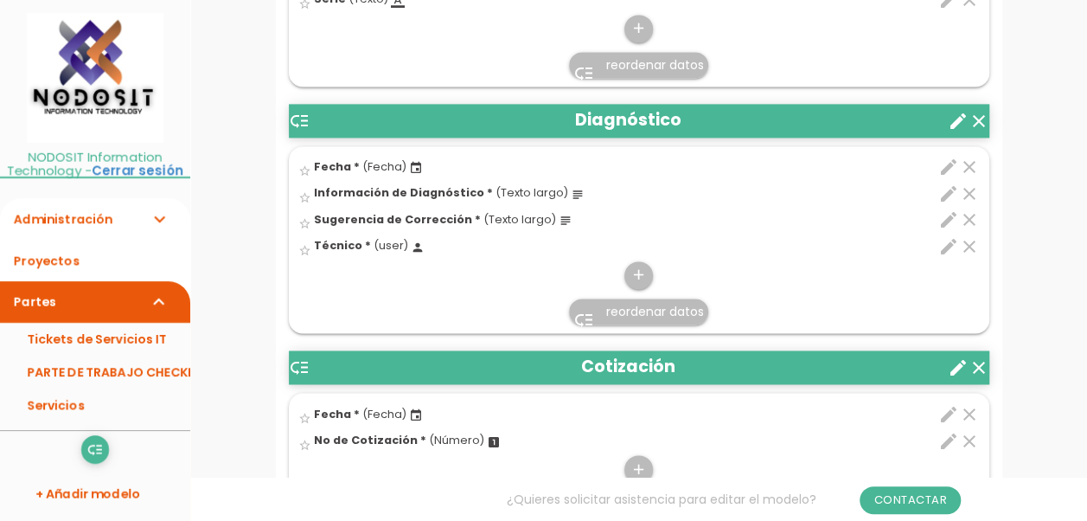
scroll to position [1333, 0]
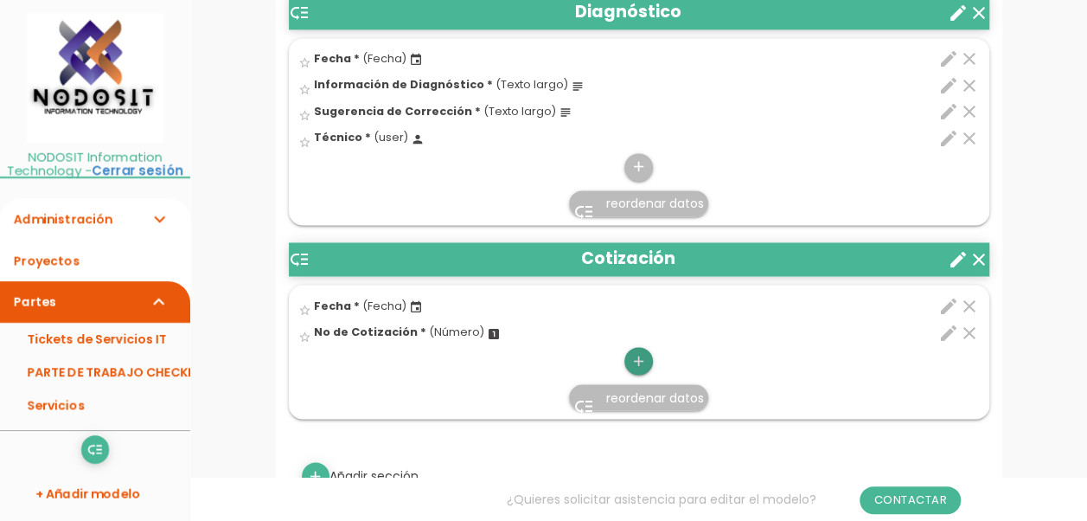
click at [638, 355] on icon "add" at bounding box center [638, 361] width 16 height 28
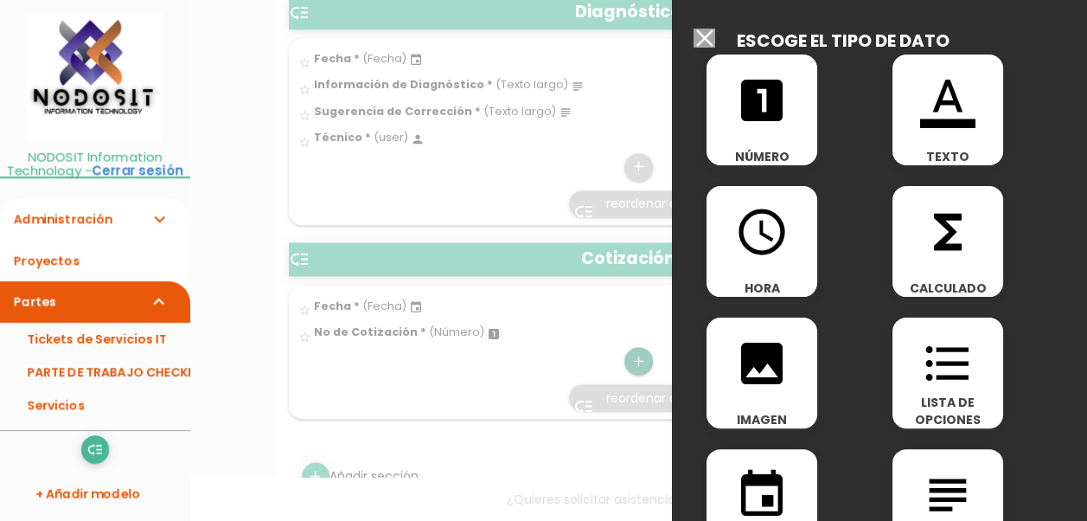
scroll to position [0, 0]
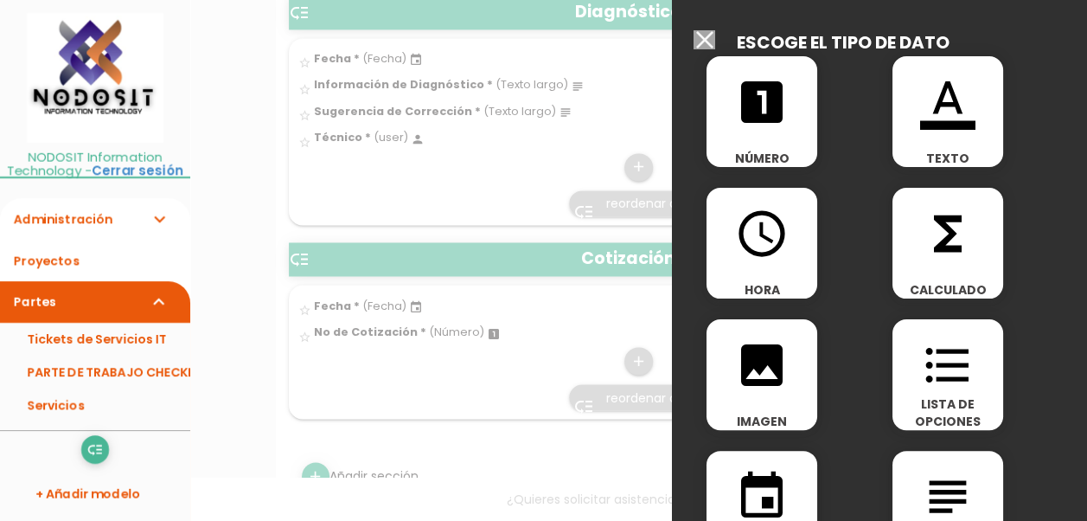
click at [759, 104] on icon "looks_one" at bounding box center [761, 101] width 55 height 55
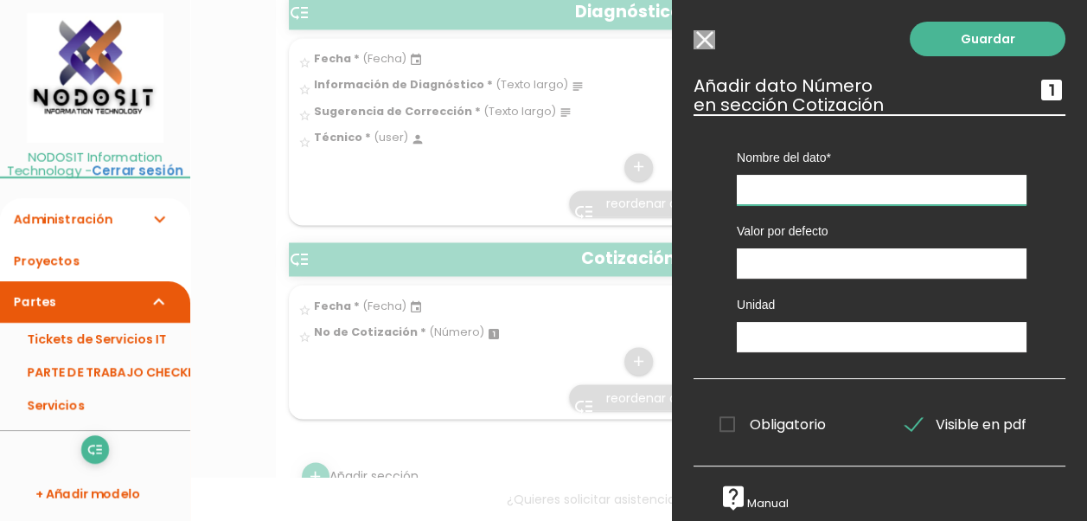
click at [776, 190] on input "text" at bounding box center [882, 190] width 290 height 30
click at [773, 183] on input "text" at bounding box center [882, 190] width 290 height 30
click at [704, 36] on input "Seleccionar todos los usuarios" at bounding box center [704, 39] width 22 height 19
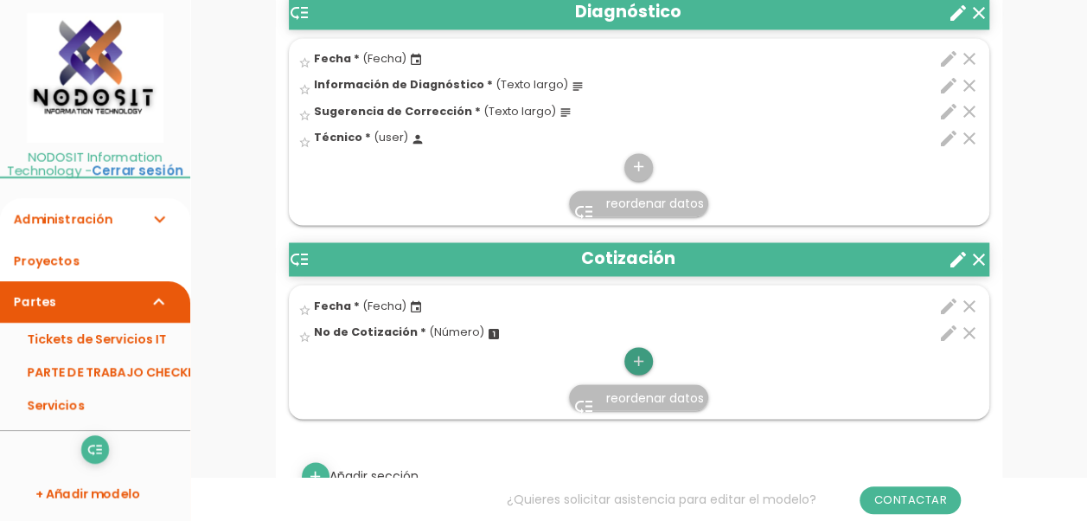
click at [635, 355] on icon "add" at bounding box center [638, 361] width 16 height 28
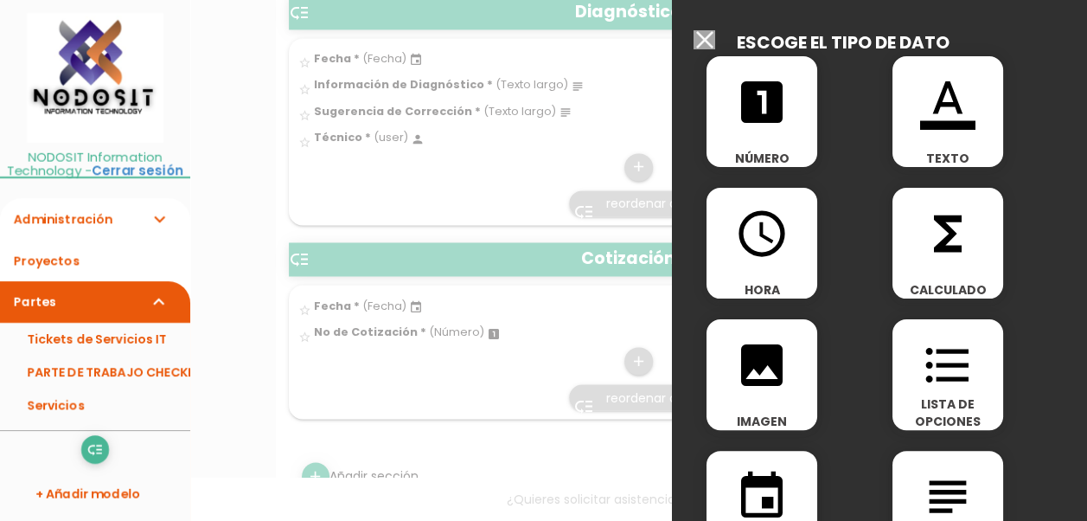
click at [942, 379] on icon "format_list_bulleted" at bounding box center [947, 364] width 55 height 55
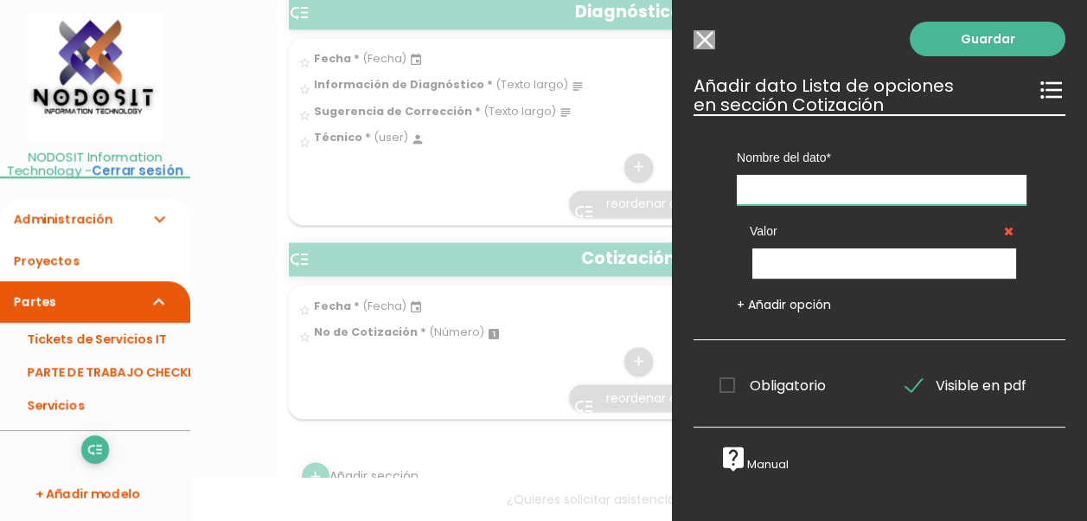
click at [761, 183] on input "text" at bounding box center [882, 190] width 290 height 30
type input "Autorización"
click at [796, 259] on input "text" at bounding box center [884, 263] width 264 height 30
type input "Pendiente"
click at [751, 304] on link "+ Añadir opción" at bounding box center [784, 304] width 94 height 17
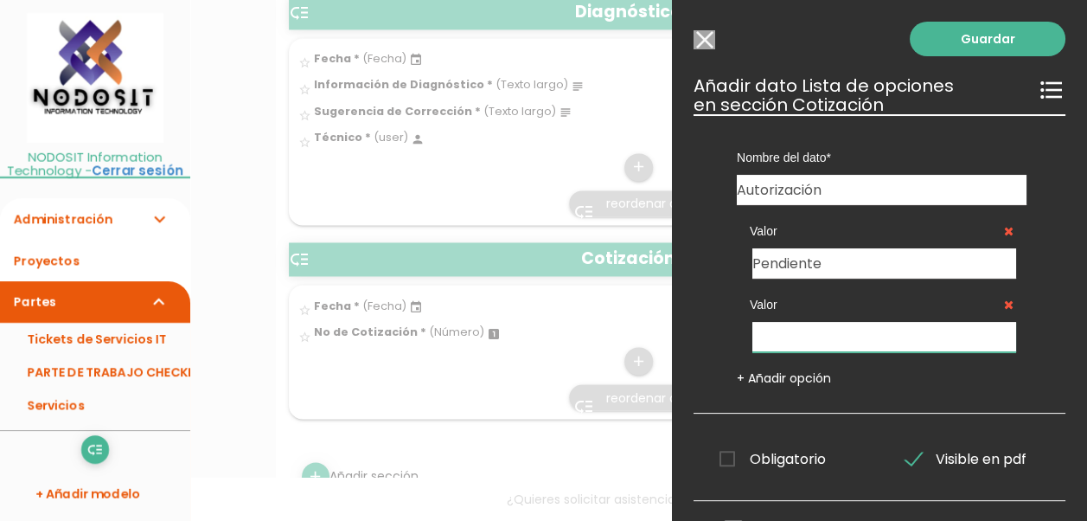
click at [773, 332] on input "text" at bounding box center [884, 337] width 264 height 30
type input "Autorizado"
click at [789, 375] on link "+ Añadir opción" at bounding box center [784, 377] width 94 height 17
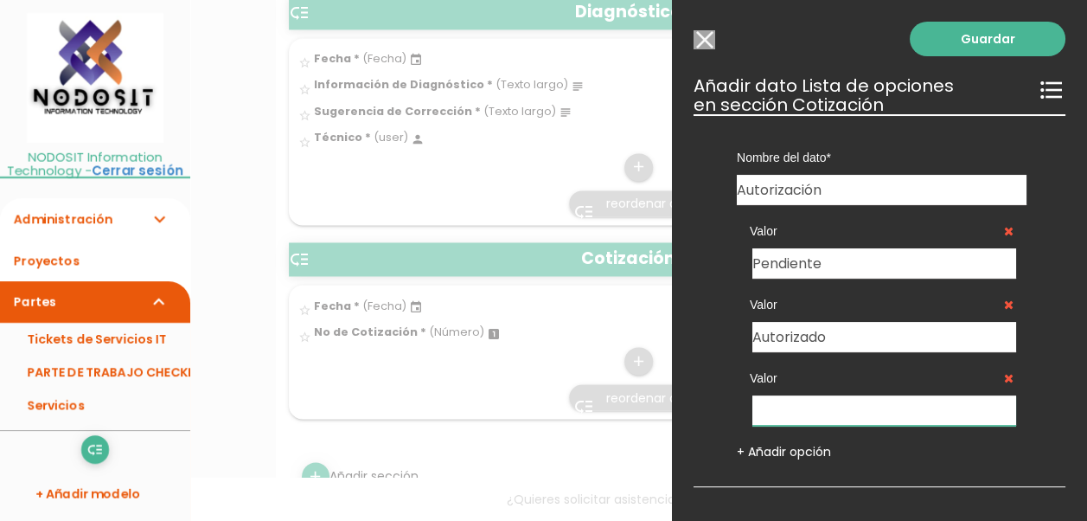
click at [794, 408] on input "text" at bounding box center [884, 410] width 264 height 30
type input "No Autorizado"
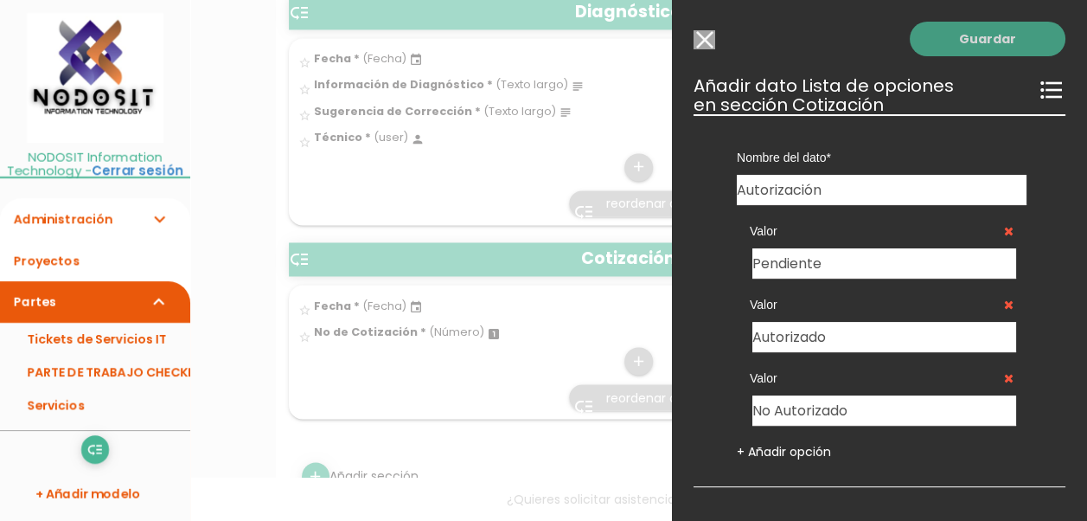
click at [963, 40] on link "Guardar" at bounding box center [988, 39] width 156 height 35
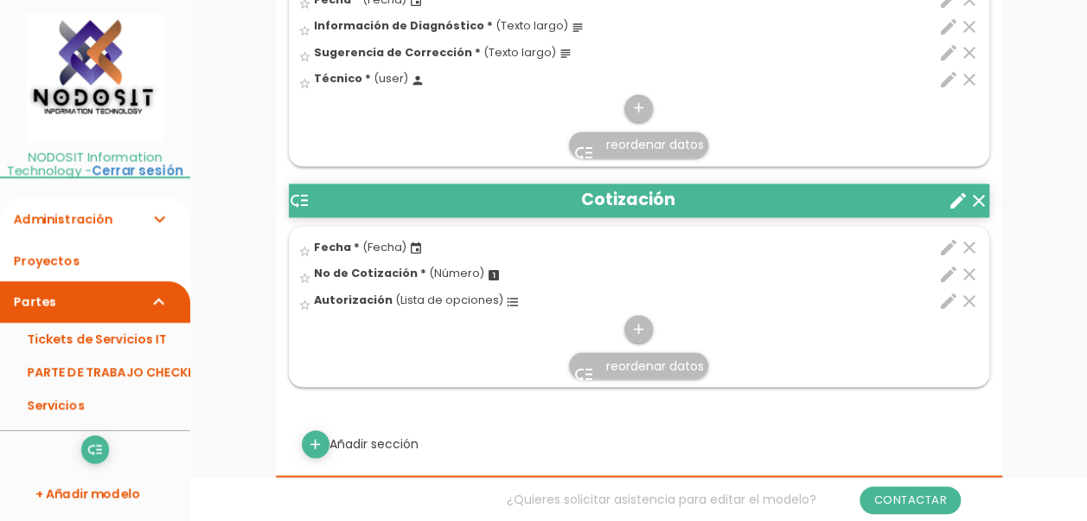
scroll to position [1420, 0]
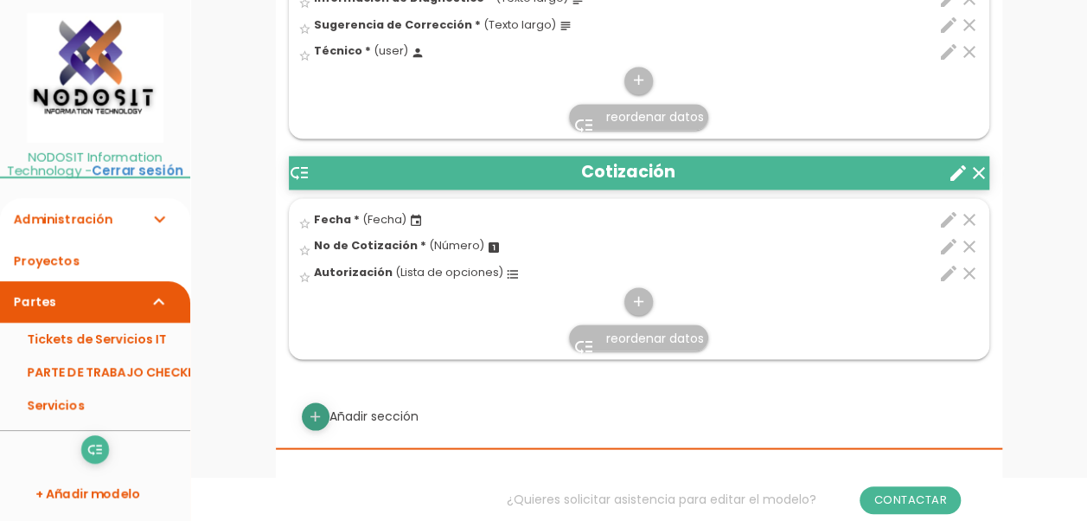
click at [310, 405] on icon "add" at bounding box center [315, 416] width 16 height 28
select select
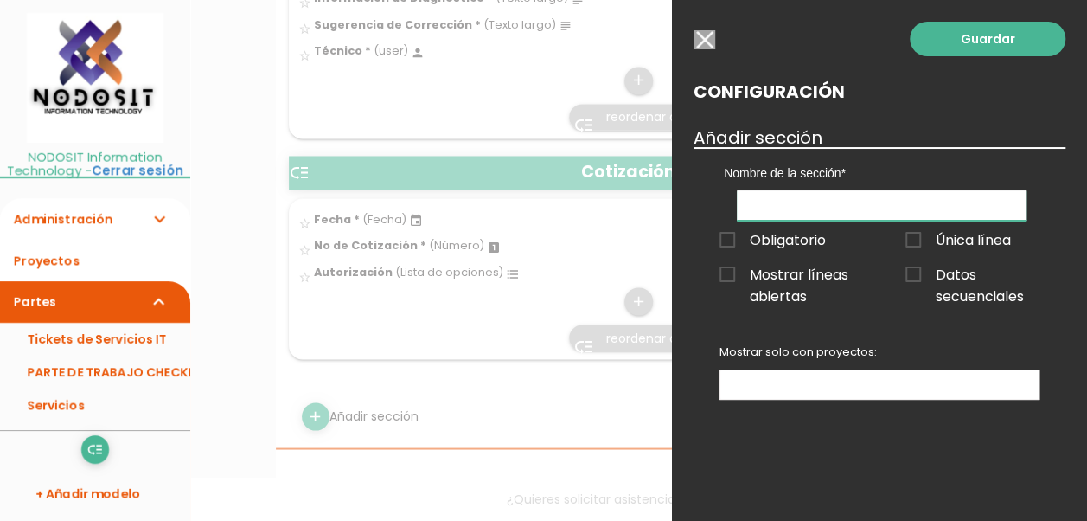
drag, startPoint x: 796, startPoint y: 209, endPoint x: 815, endPoint y: 207, distance: 20.1
click at [796, 209] on input "text" at bounding box center [882, 205] width 290 height 30
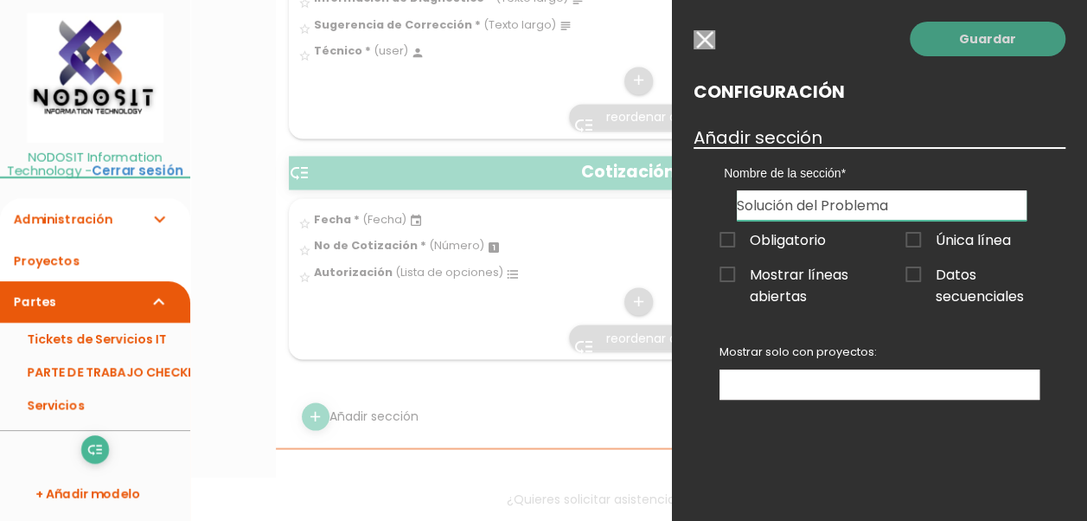
type input "Solución del Problema"
click at [999, 35] on link "Guardar" at bounding box center [988, 39] width 156 height 35
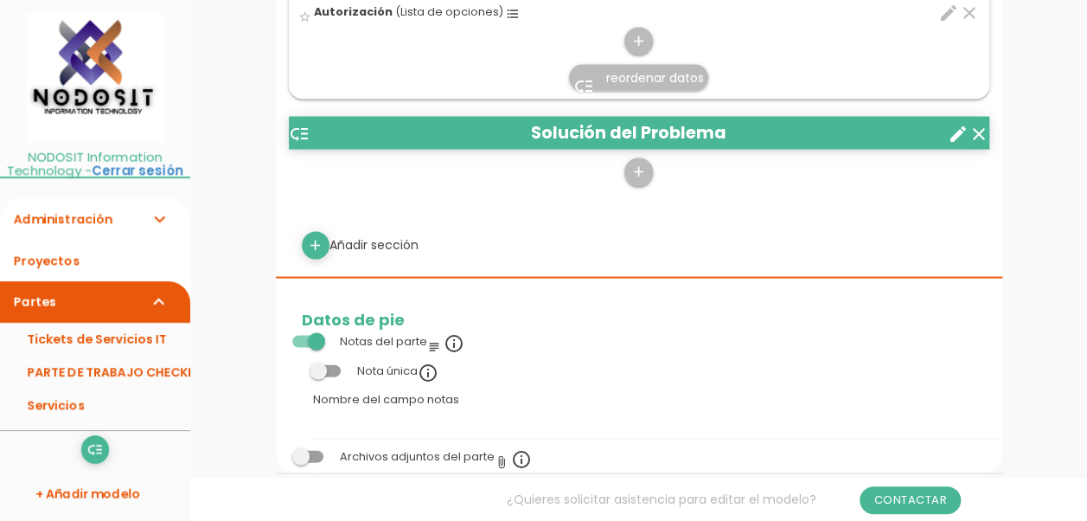
scroll to position [1593, 0]
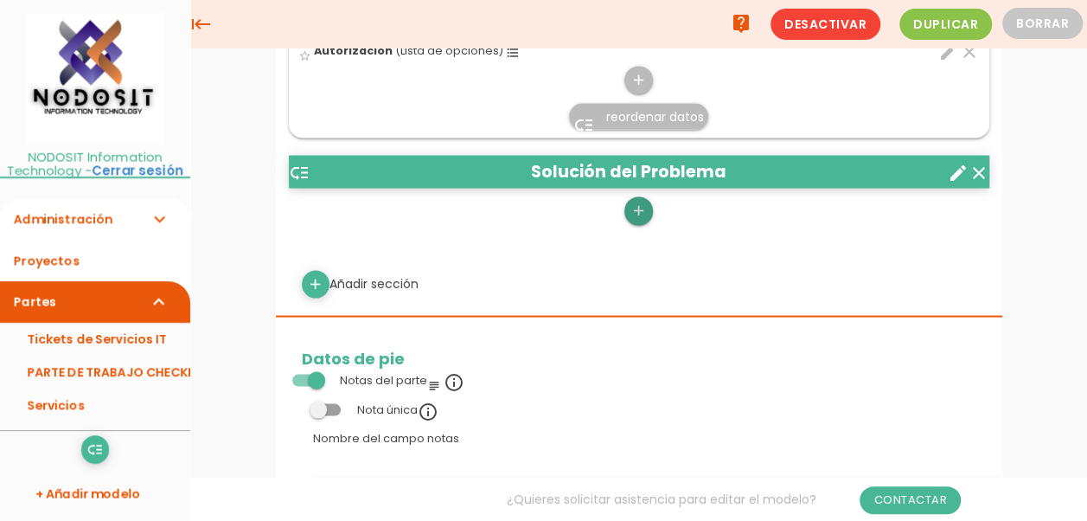
click at [636, 201] on icon "add" at bounding box center [638, 210] width 16 height 28
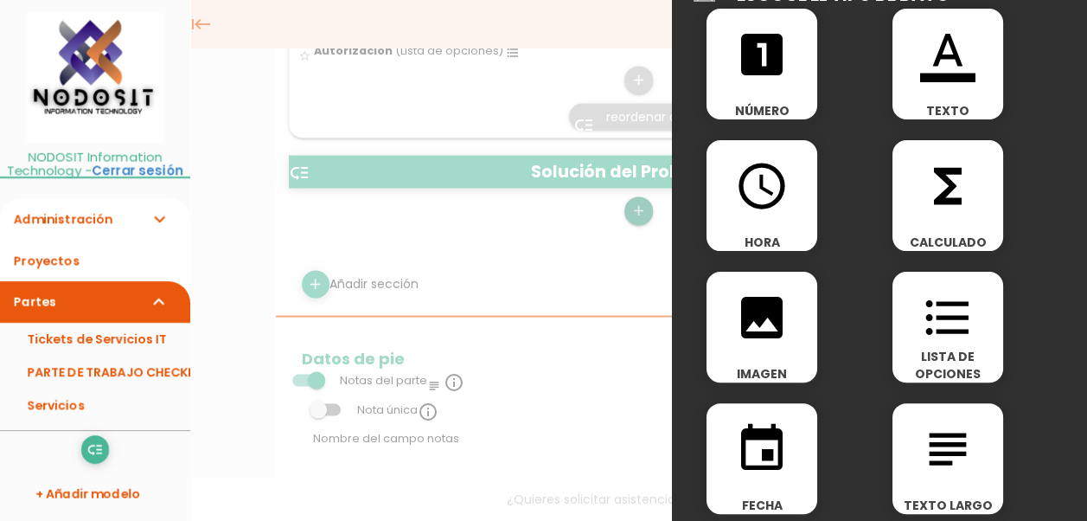
scroll to position [86, 0]
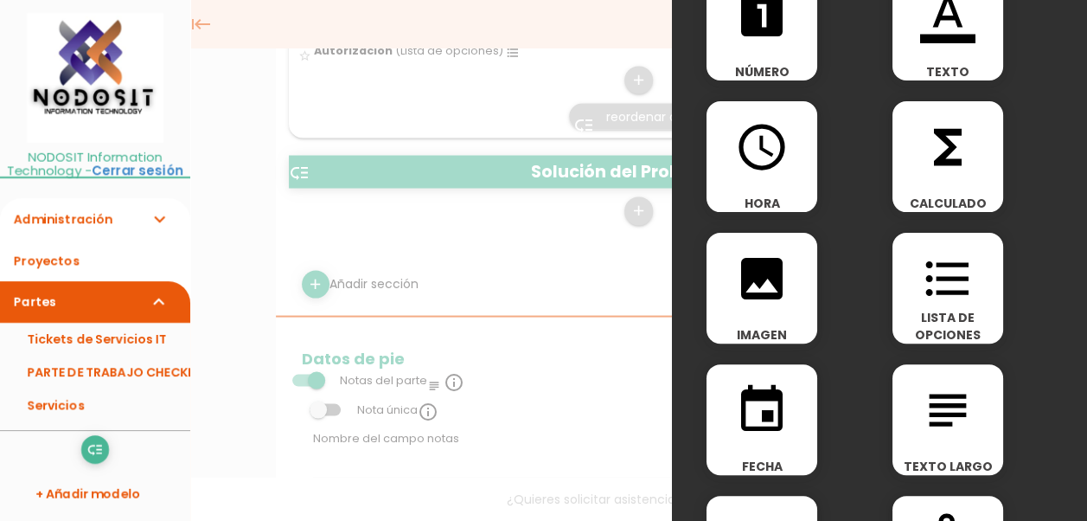
click at [757, 412] on icon "event" at bounding box center [761, 409] width 55 height 55
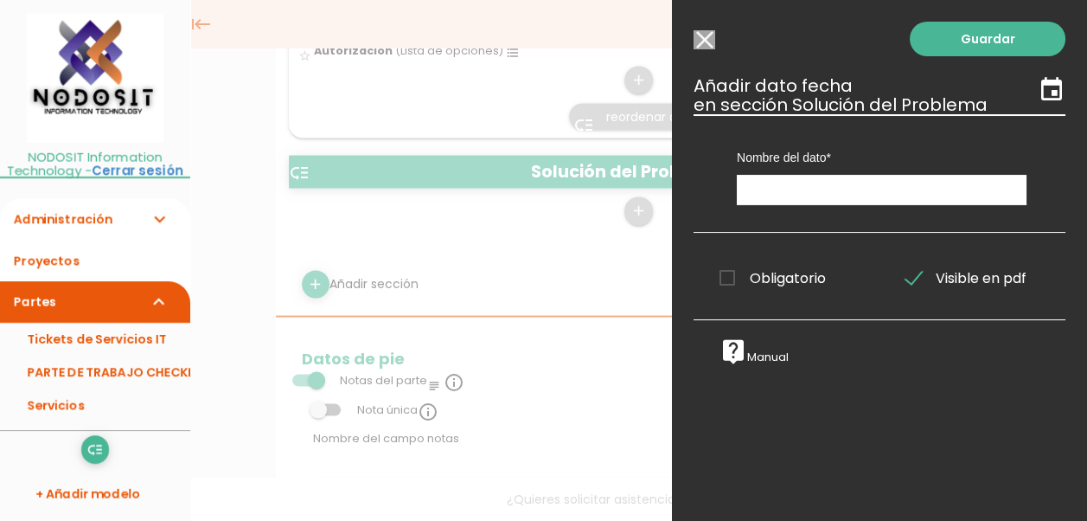
click at [726, 274] on span "Obligatorio" at bounding box center [772, 278] width 106 height 22
click at [0, 0] on input "Obligatorio" at bounding box center [0, 0] width 0 height 0
click at [776, 187] on input "text" at bounding box center [882, 190] width 290 height 30
type input "Fecha"
click at [960, 36] on link "Guardar" at bounding box center [988, 39] width 156 height 35
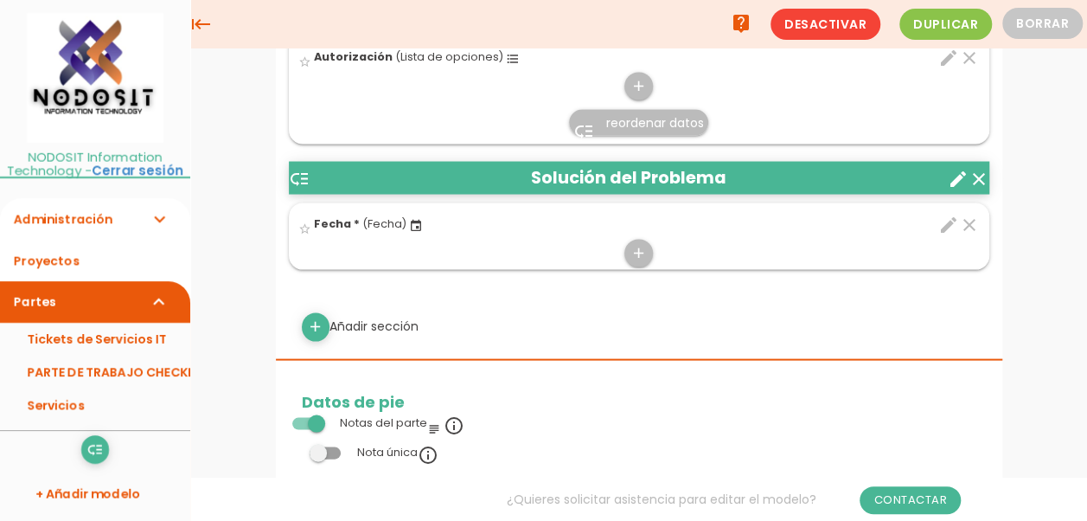
scroll to position [1586, 0]
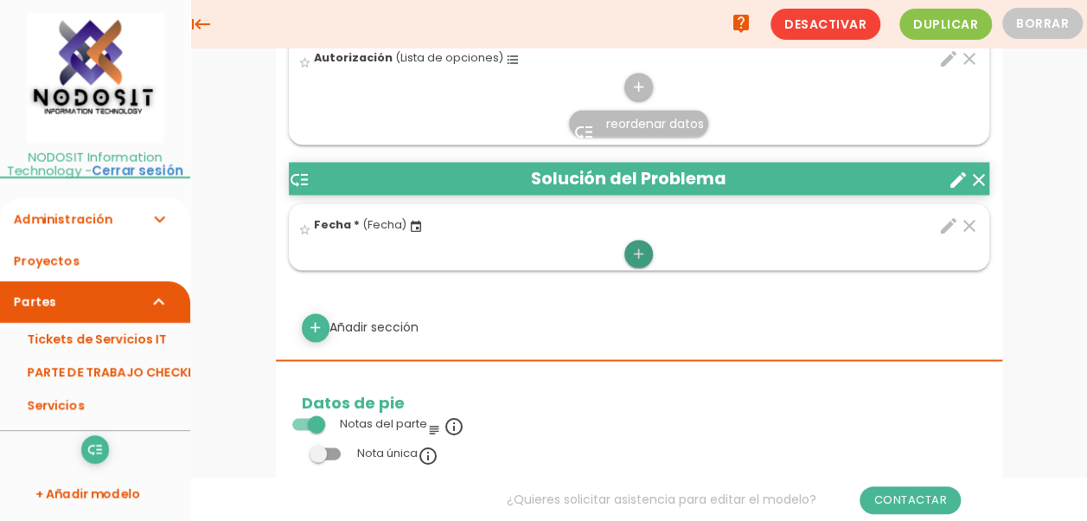
click at [636, 244] on icon "add" at bounding box center [638, 254] width 16 height 28
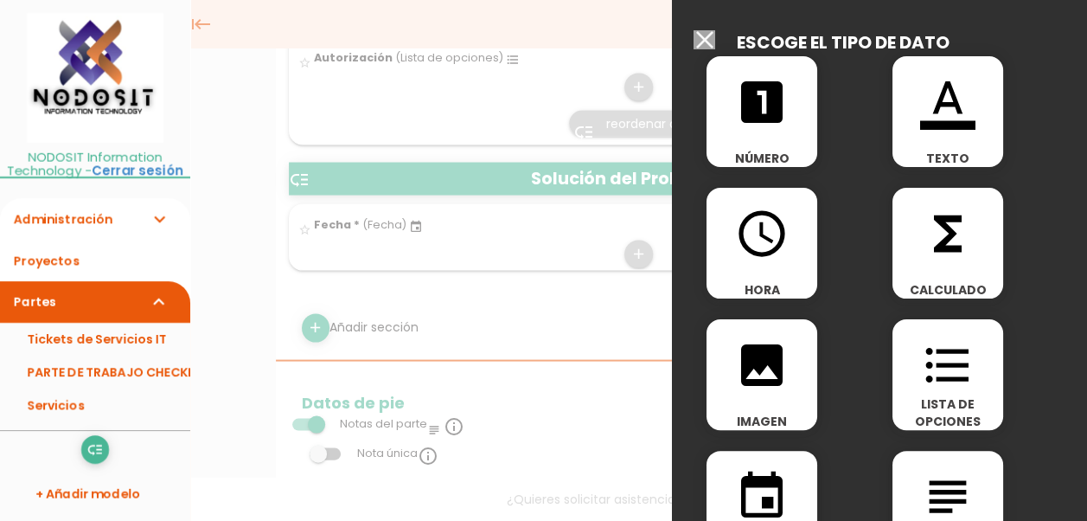
click at [936, 369] on icon "format_list_bulleted" at bounding box center [947, 364] width 55 height 55
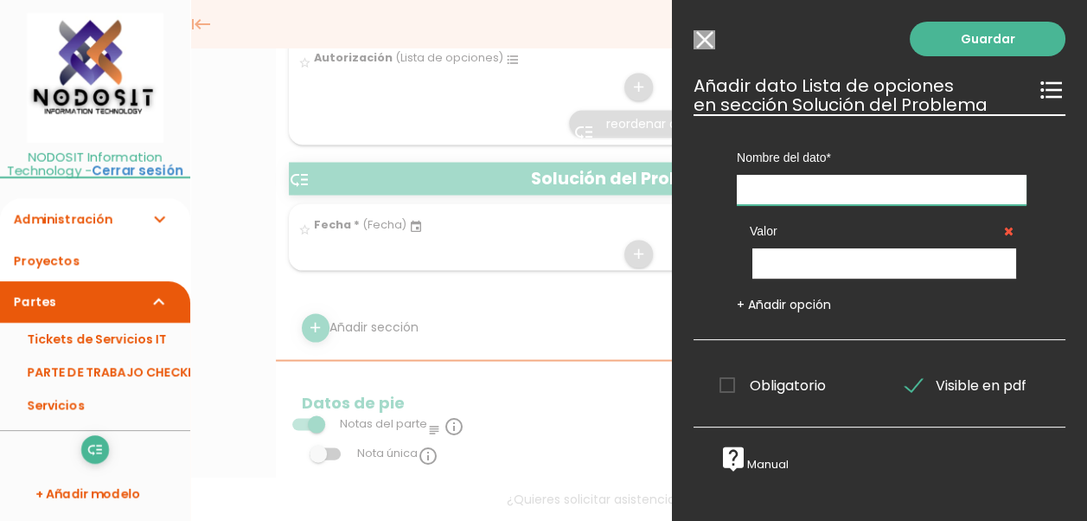
click at [781, 186] on input "text" at bounding box center [882, 190] width 290 height 30
type input "S"
type input "Solucionado"
click at [797, 263] on input "text" at bounding box center [884, 263] width 264 height 30
click at [785, 304] on link "+ Añadir opción" at bounding box center [784, 304] width 94 height 17
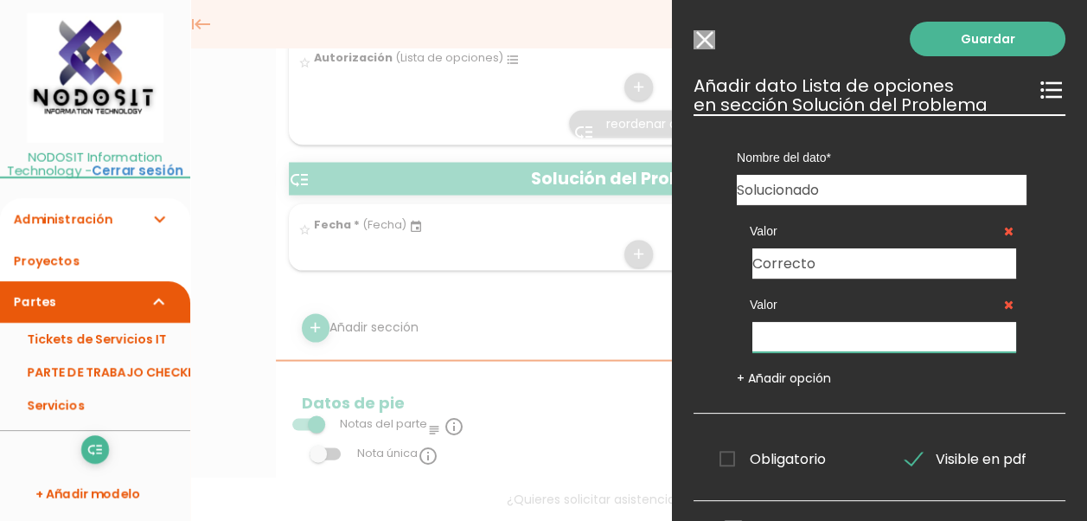
click at [794, 335] on input "text" at bounding box center [884, 337] width 264 height 30
drag, startPoint x: 825, startPoint y: 262, endPoint x: 728, endPoint y: 251, distance: 97.5
click at [728, 251] on div "Valor Correcto" at bounding box center [882, 241] width 316 height 73
click at [840, 266] on input "Correcto" at bounding box center [884, 263] width 264 height 30
type input "Correcto Definitivo"
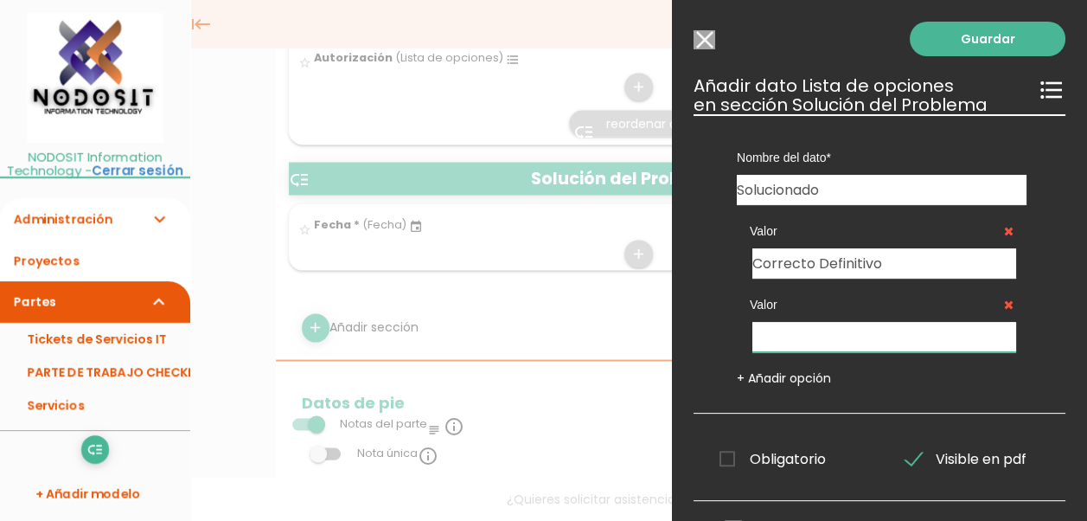
click at [816, 327] on input "text" at bounding box center [884, 337] width 264 height 30
click at [808, 334] on input "text" at bounding box center [884, 337] width 264 height 30
type input "Incorrecto"
click at [722, 456] on span "Obligatorio" at bounding box center [772, 459] width 106 height 22
click at [0, 0] on input "Obligatorio" at bounding box center [0, 0] width 0 height 0
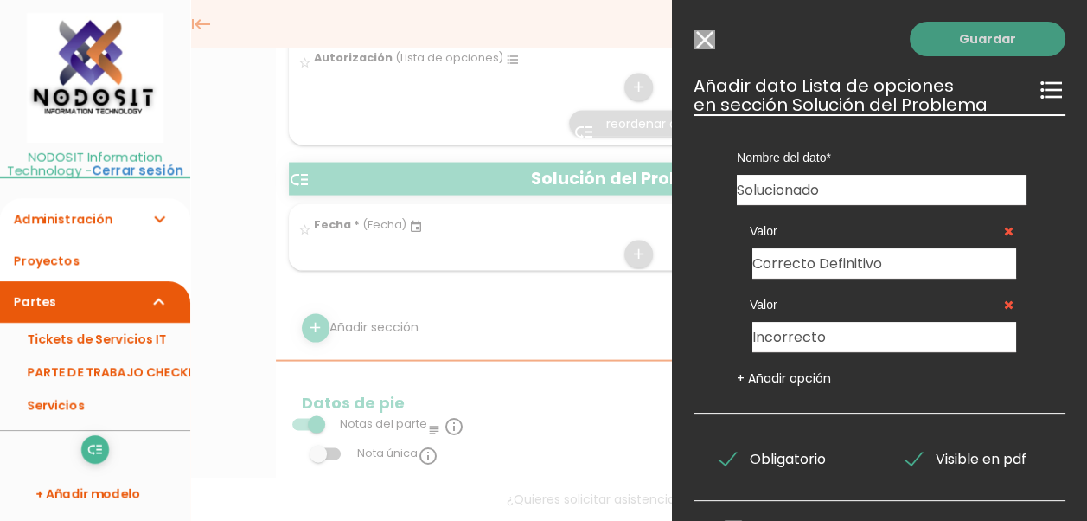
click at [981, 29] on link "Guardar" at bounding box center [988, 39] width 156 height 35
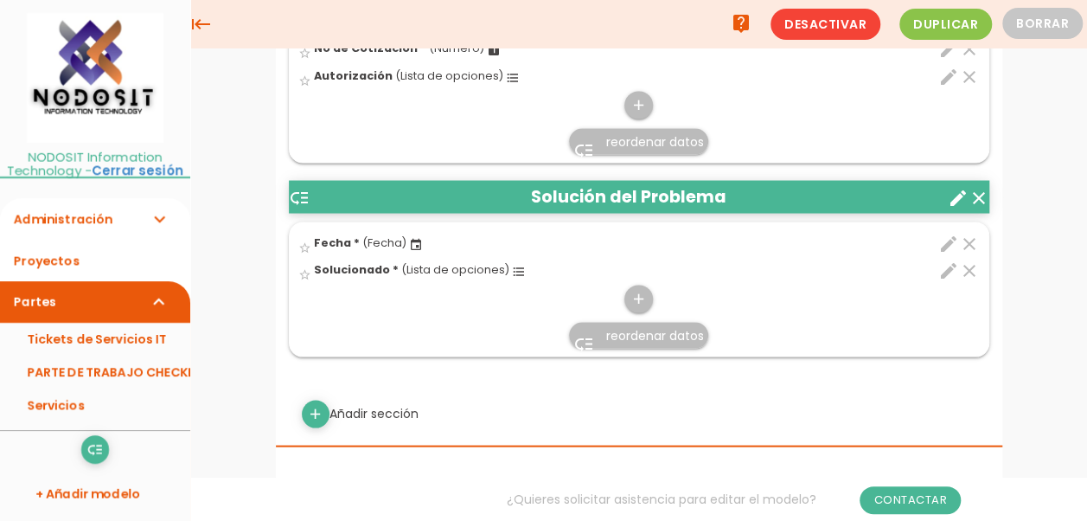
scroll to position [1567, 0]
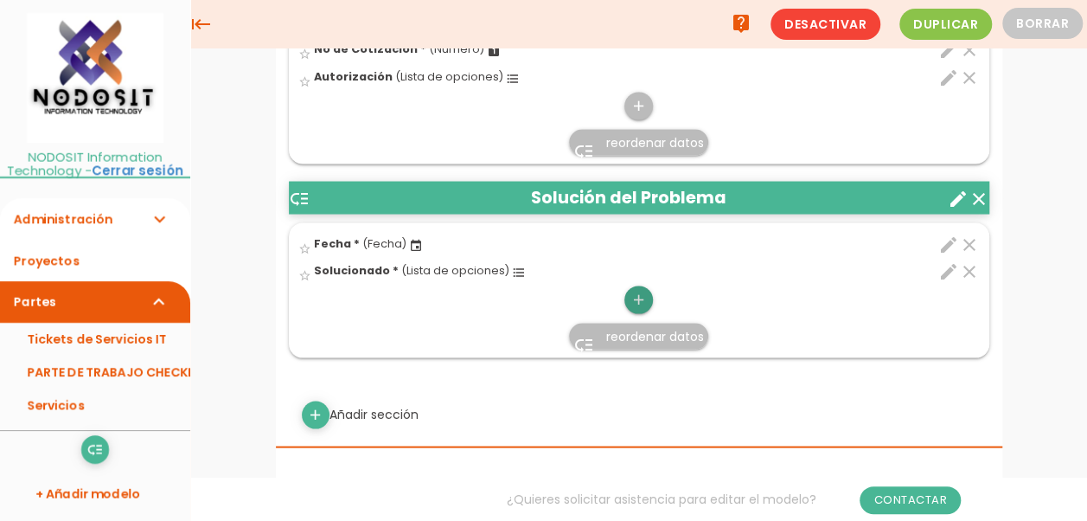
click at [636, 293] on icon "add" at bounding box center [638, 299] width 16 height 28
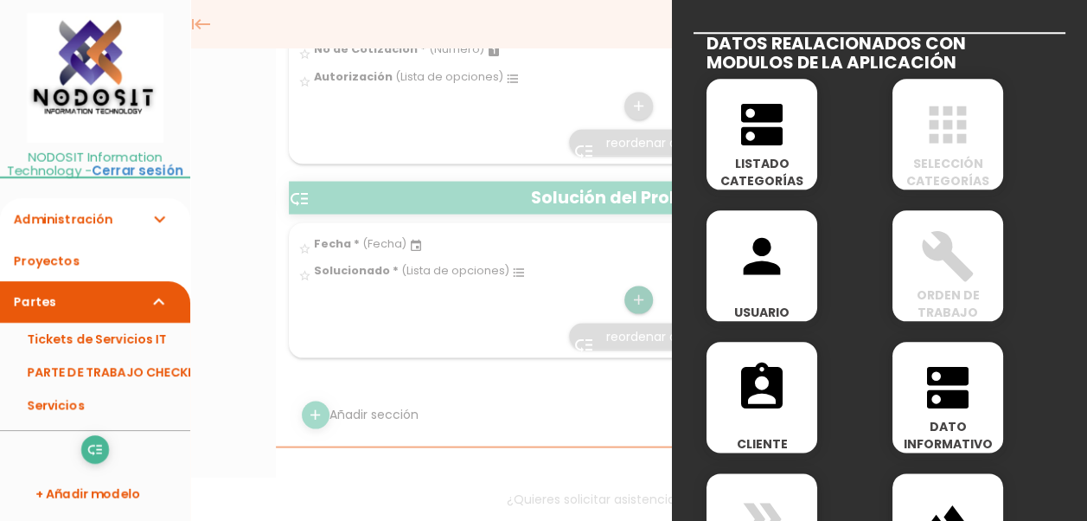
scroll to position [865, 0]
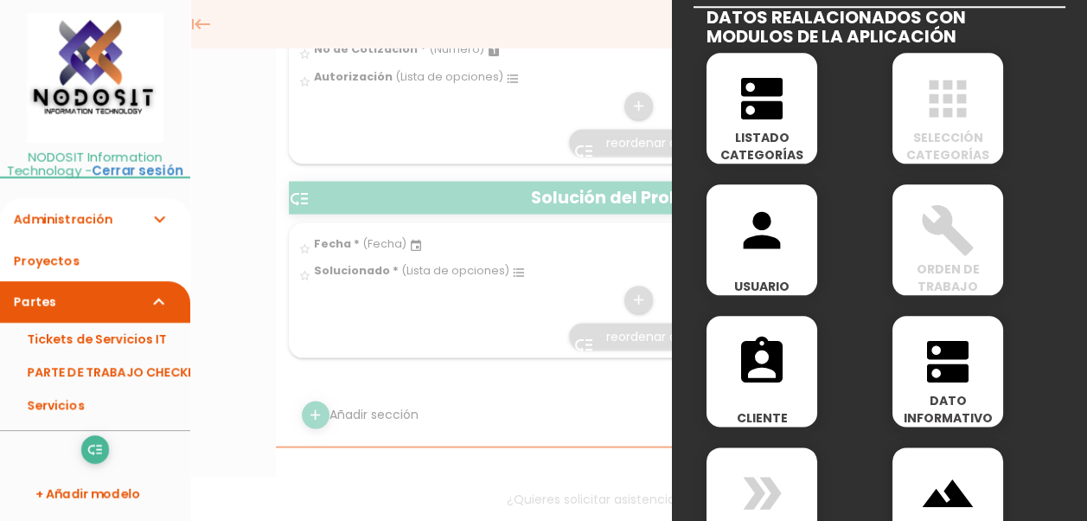
click at [756, 235] on icon "person" at bounding box center [761, 229] width 55 height 55
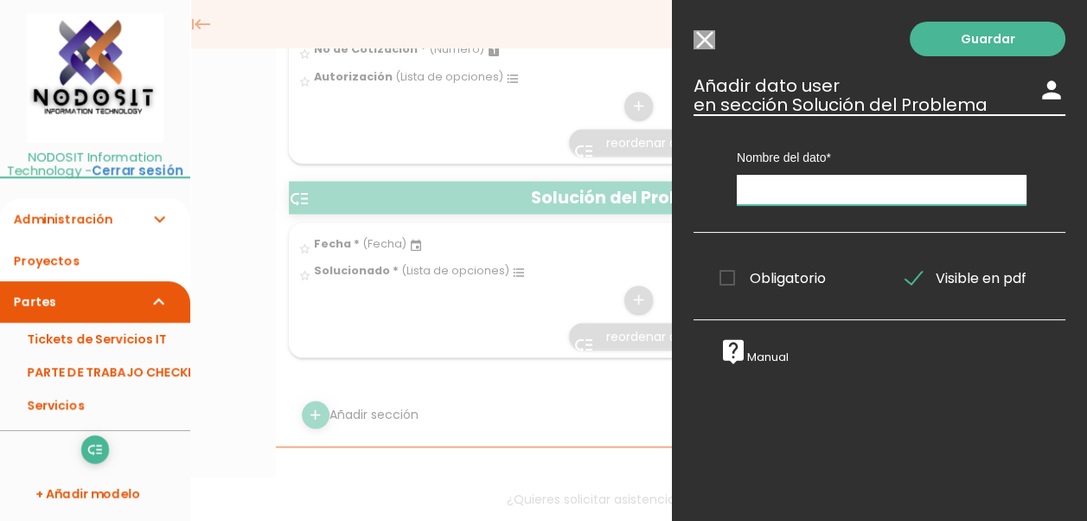
click at [792, 189] on input "text" at bounding box center [882, 190] width 290 height 30
type input "Técnico"
click at [720, 275] on span "Obligatorio" at bounding box center [772, 278] width 106 height 22
click at [0, 0] on input "Obligatorio" at bounding box center [0, 0] width 0 height 0
click at [955, 43] on link "Guardar" at bounding box center [988, 39] width 156 height 35
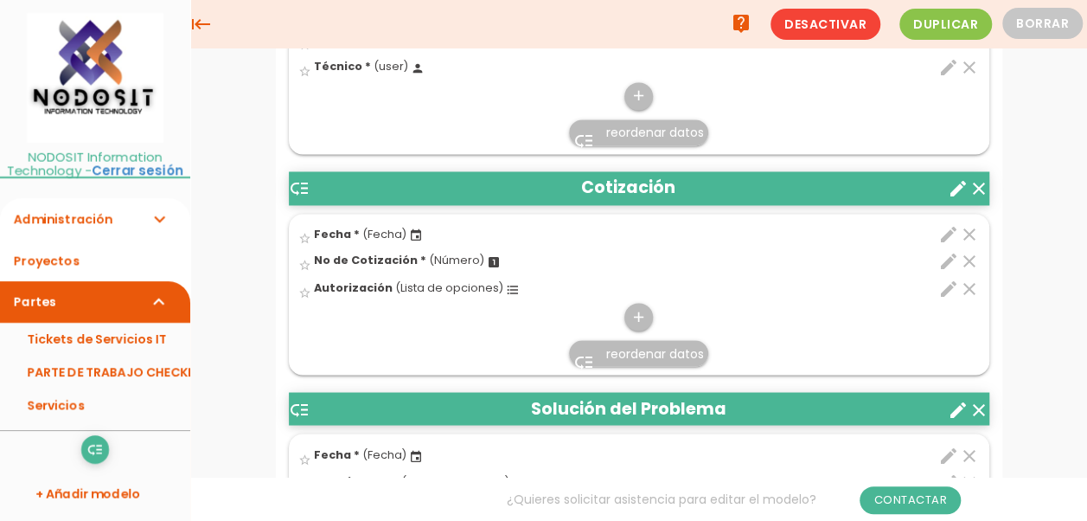
scroll to position [1615, 0]
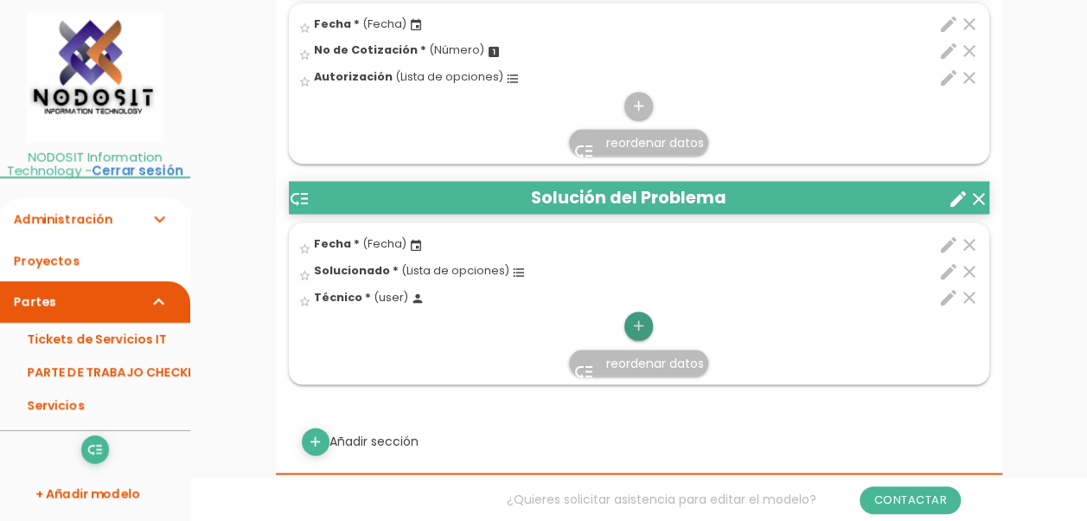
click at [640, 313] on icon "add" at bounding box center [638, 325] width 16 height 28
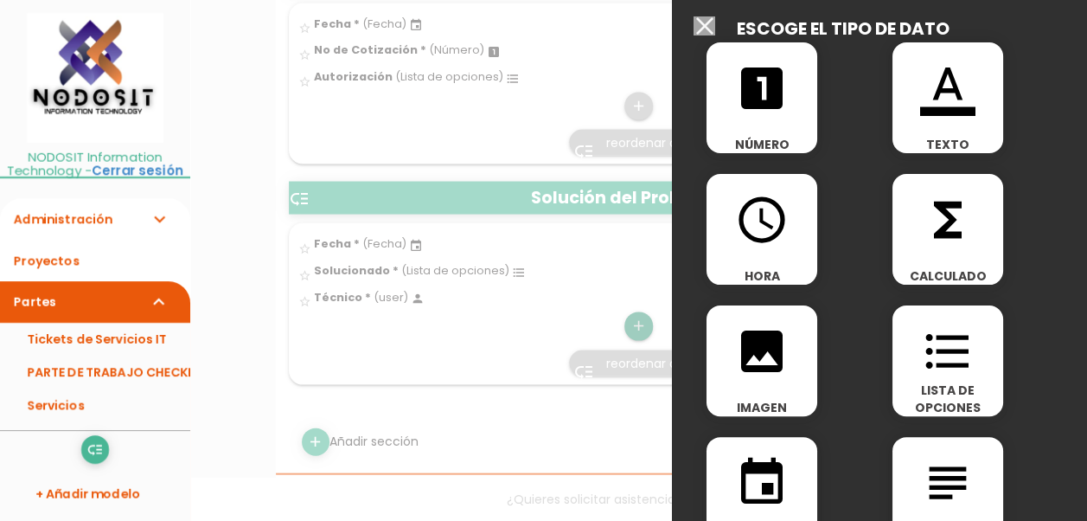
scroll to position [0, 0]
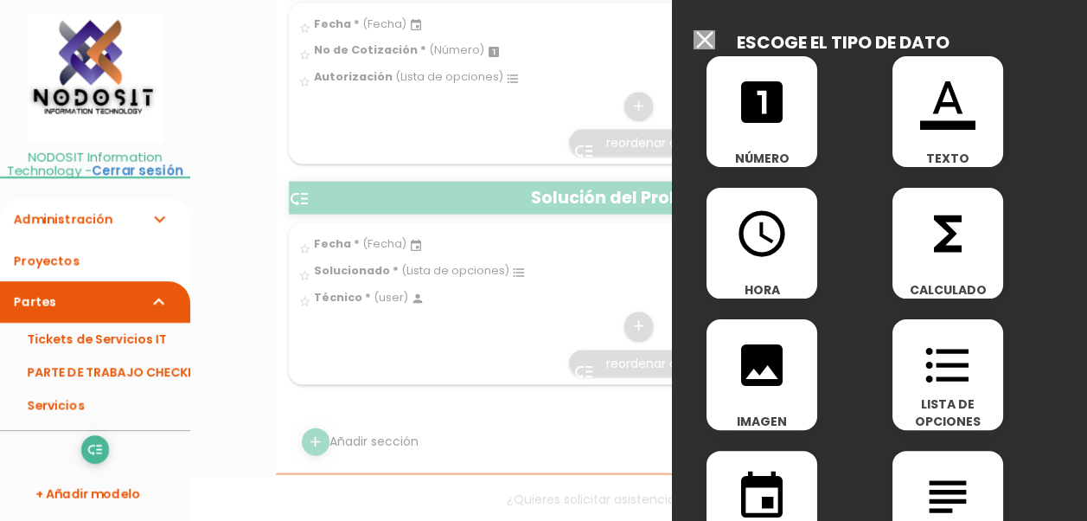
click at [939, 374] on icon "format_list_bulleted" at bounding box center [947, 364] width 55 height 55
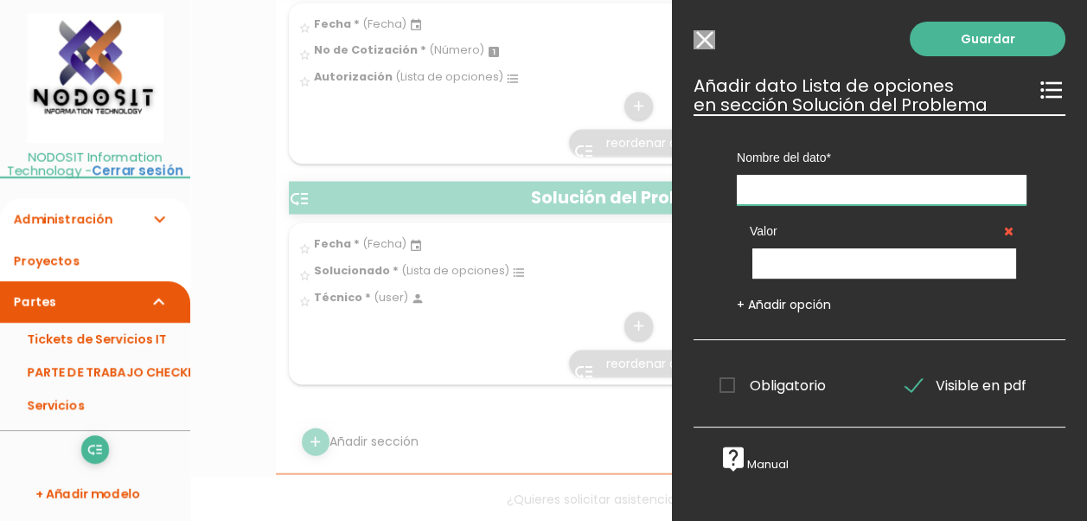
click at [789, 185] on input "text" at bounding box center [882, 190] width 290 height 30
type input "Nota"
click at [730, 384] on span "Obligatorio" at bounding box center [772, 385] width 106 height 22
click at [0, 0] on input "Obligatorio" at bounding box center [0, 0] width 0 height 0
click at [960, 40] on link "Guardar" at bounding box center [988, 39] width 156 height 35
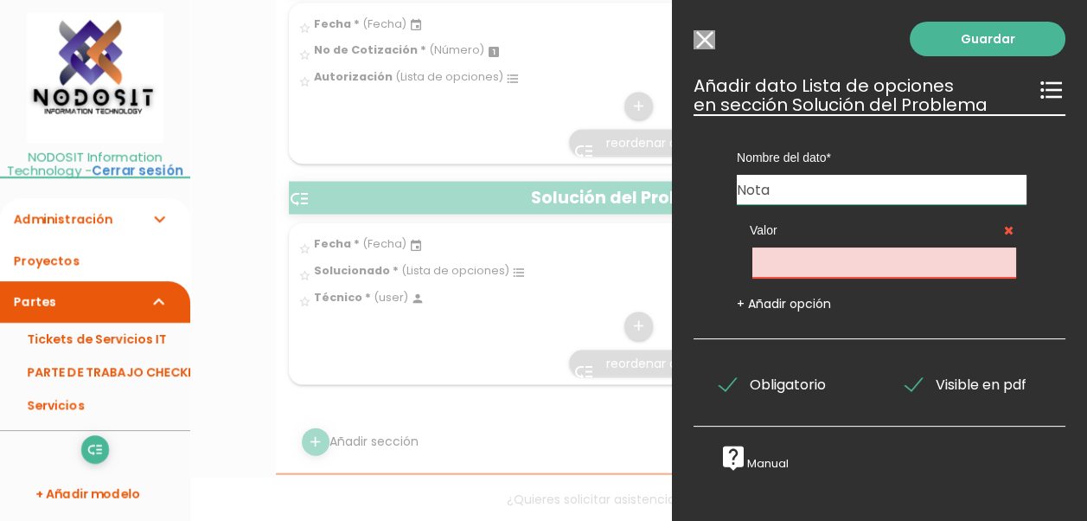
click at [705, 42] on input "Seleccionar todos los usuarios" at bounding box center [704, 39] width 22 height 19
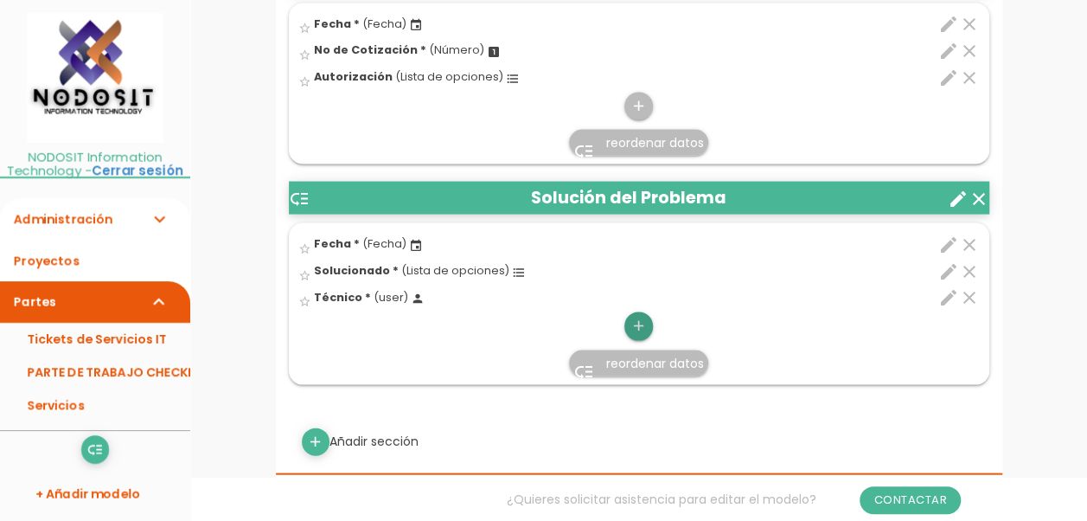
click at [636, 320] on icon "add" at bounding box center [638, 325] width 16 height 28
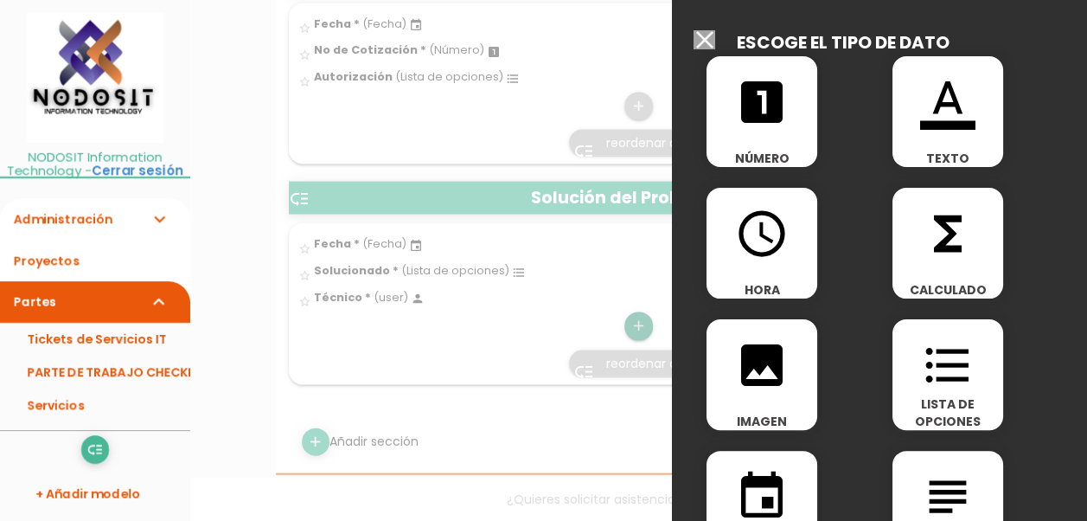
scroll to position [173, 0]
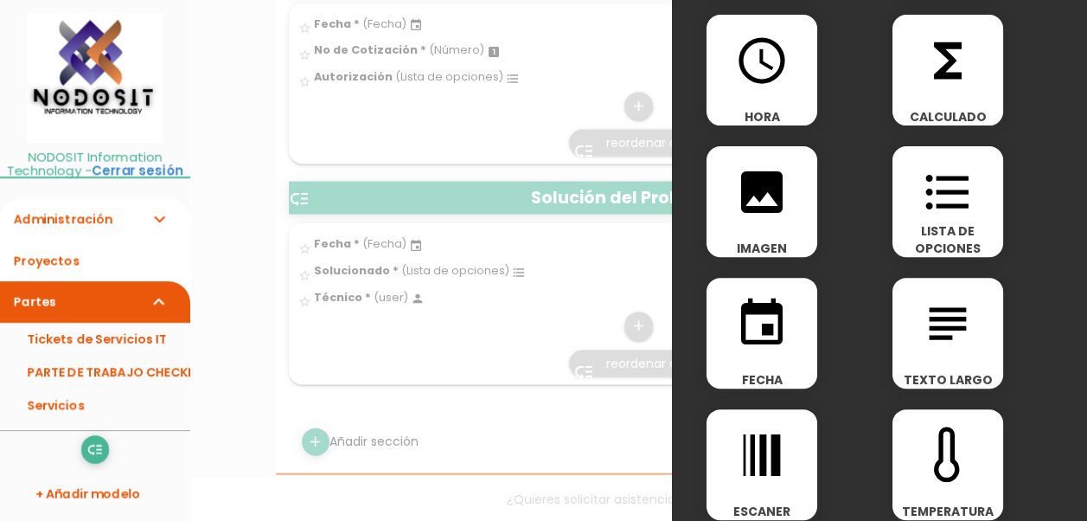
click at [944, 330] on icon "subject" at bounding box center [947, 323] width 55 height 55
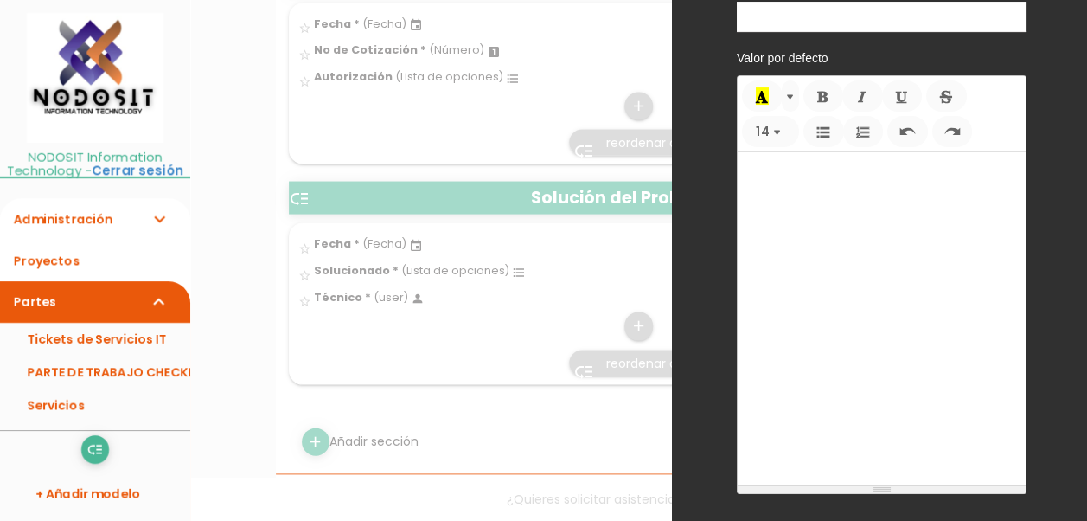
scroll to position [0, 0]
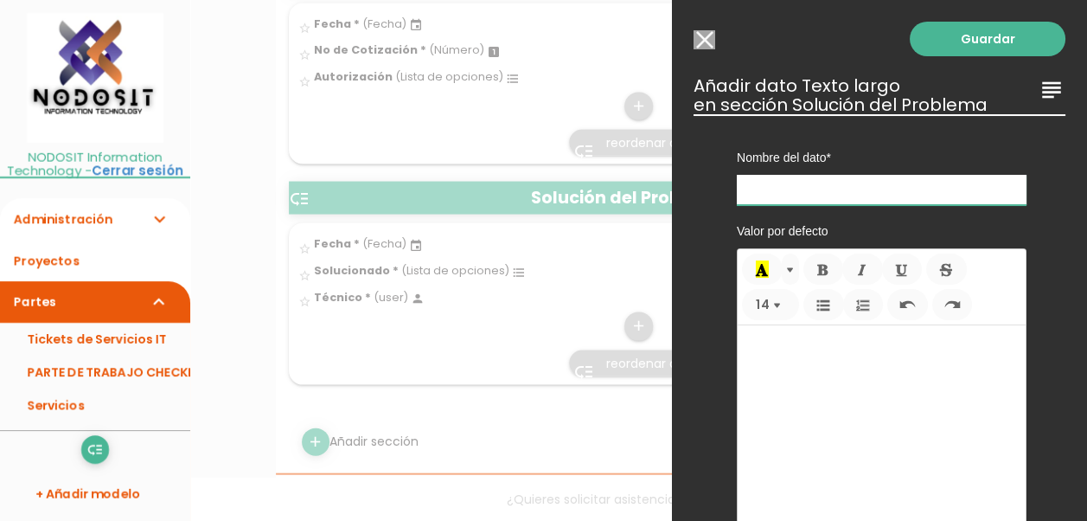
click at [766, 190] on input "text" at bounding box center [882, 190] width 290 height 30
type input "Nota de Solución"
click at [994, 43] on link "Guardar" at bounding box center [988, 39] width 156 height 35
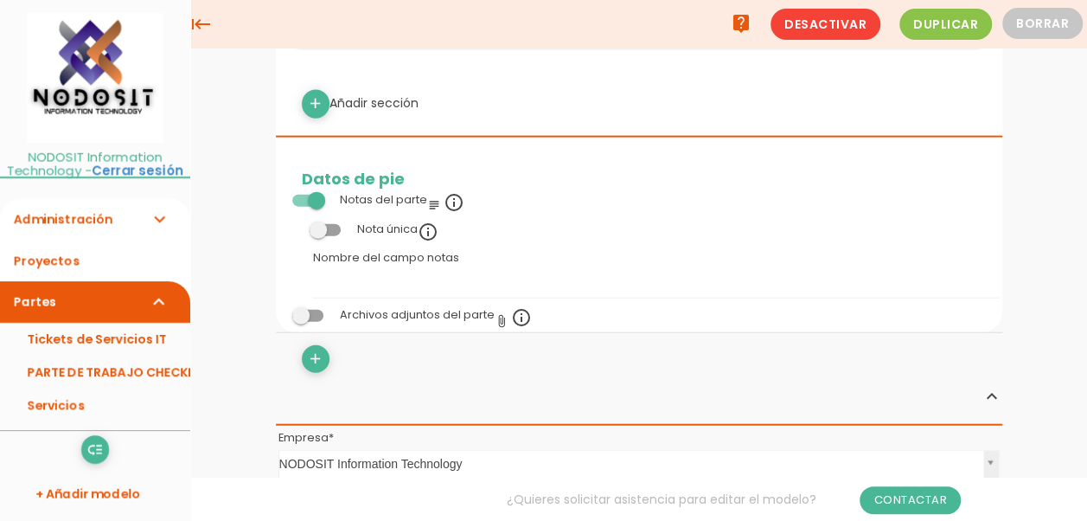
scroll to position [1671, 0]
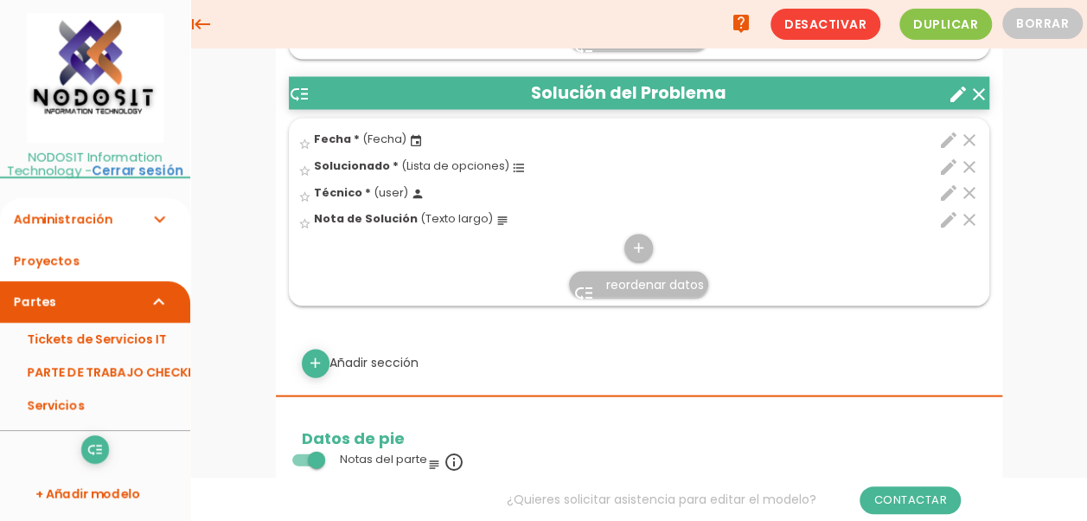
click at [948, 209] on icon "edit" at bounding box center [948, 219] width 21 height 21
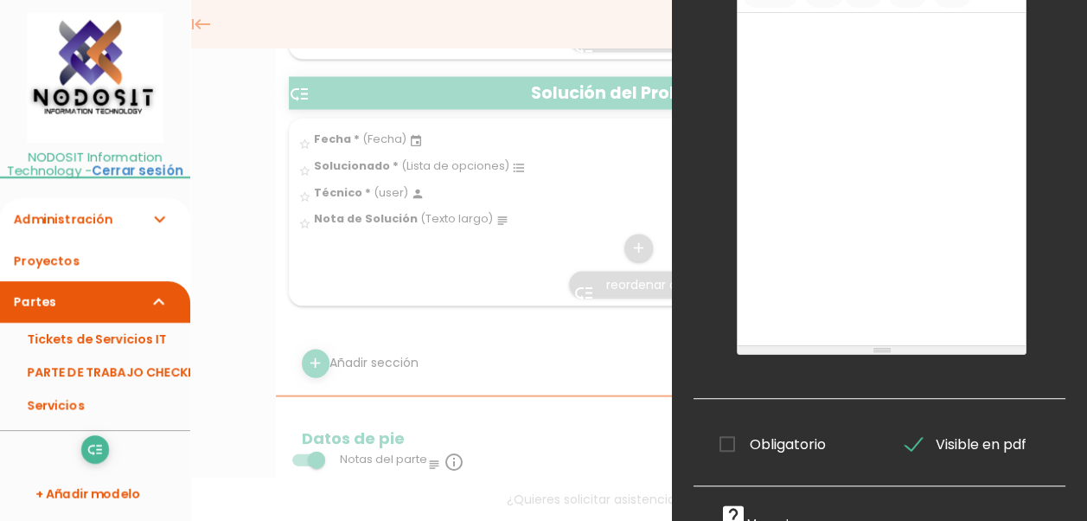
scroll to position [337, 0]
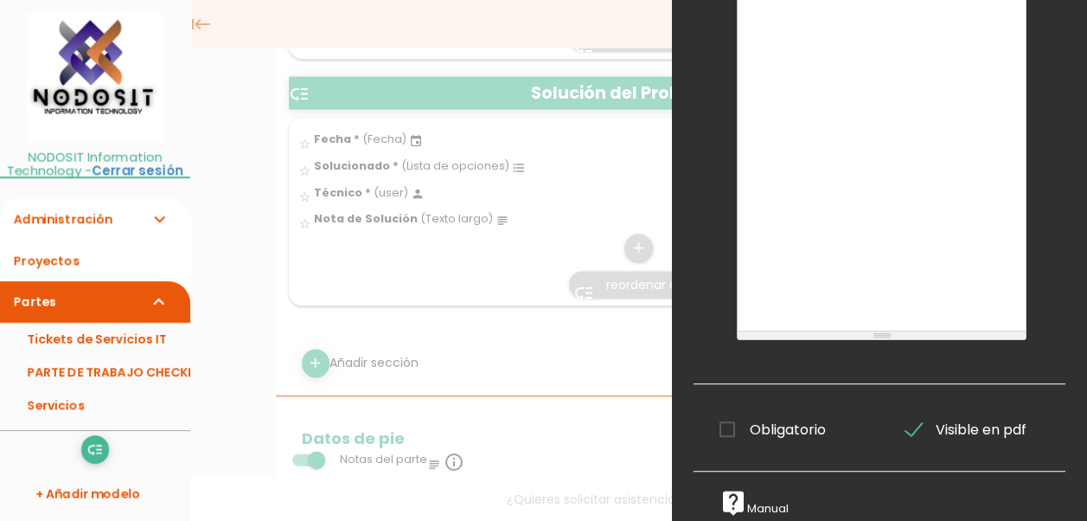
click at [727, 419] on span "Obligatorio" at bounding box center [772, 430] width 106 height 22
click at [0, 0] on input "Obligatorio" at bounding box center [0, 0] width 0 height 0
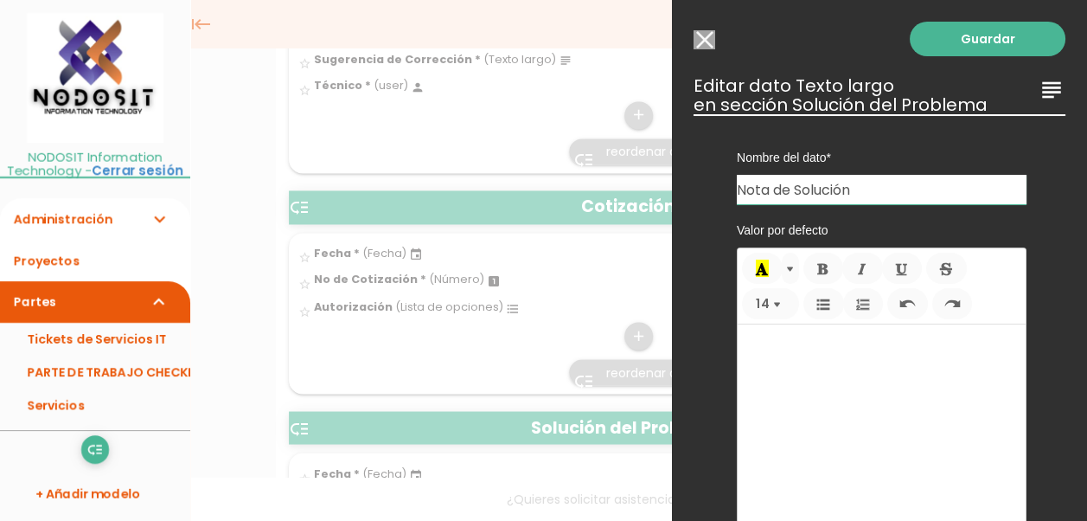
scroll to position [1325, 0]
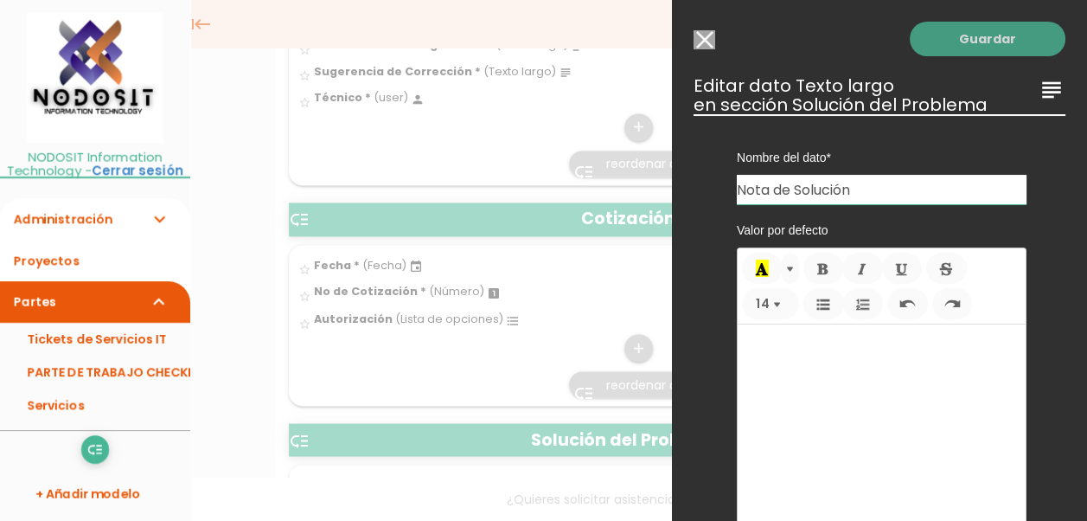
click at [972, 44] on link "Guardar" at bounding box center [988, 39] width 156 height 35
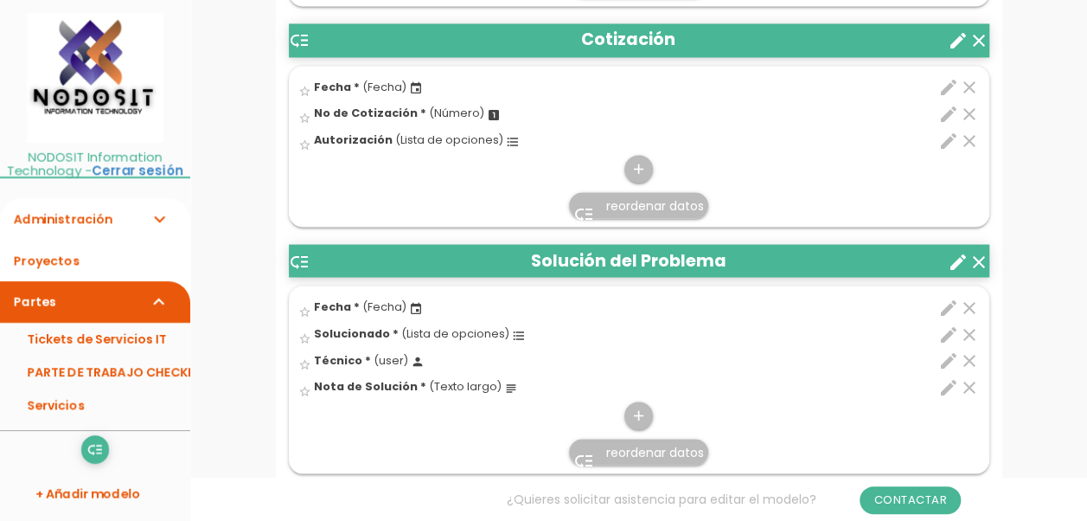
scroll to position [1707, 0]
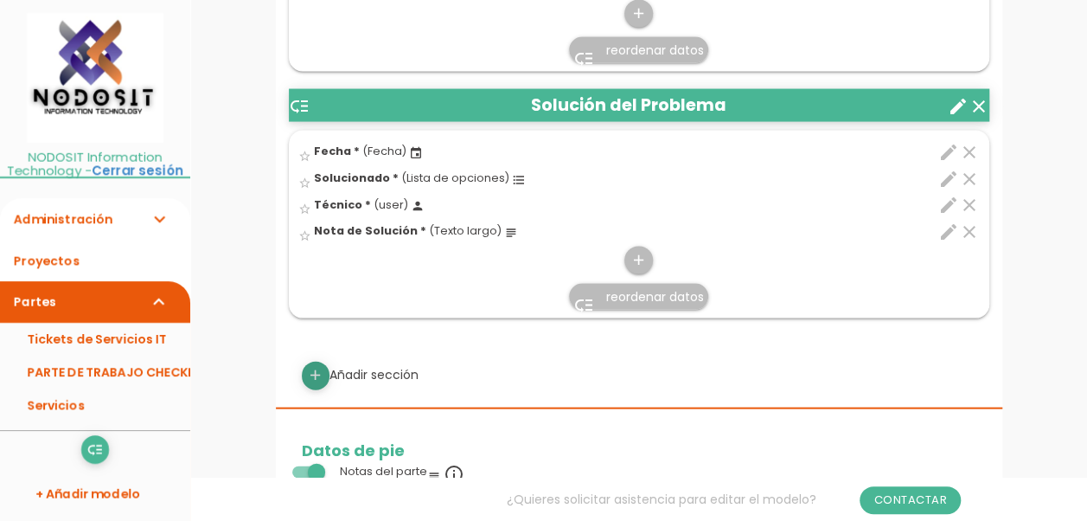
click at [312, 366] on icon "add" at bounding box center [315, 375] width 16 height 28
select select
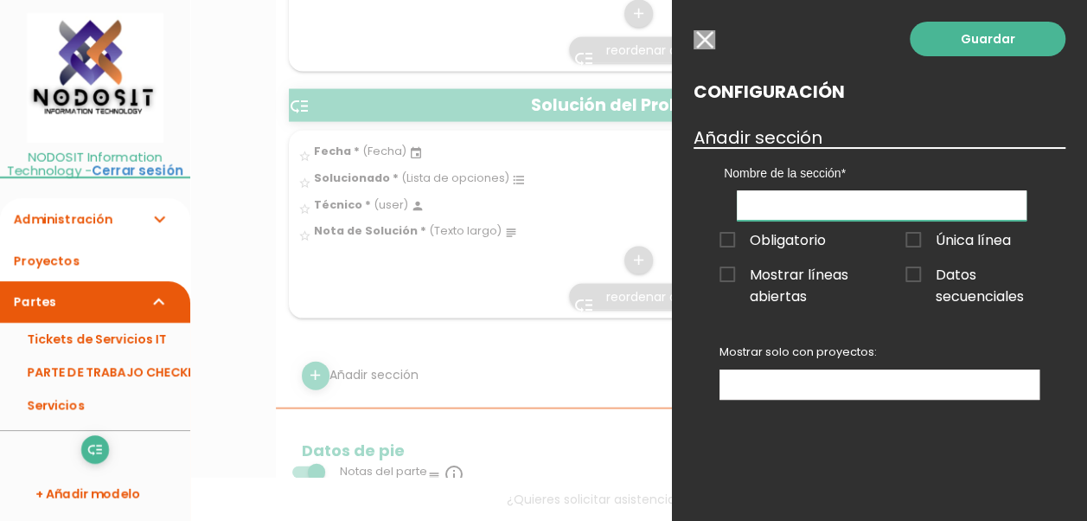
drag, startPoint x: 764, startPoint y: 200, endPoint x: 776, endPoint y: 204, distance: 12.9
click at [764, 200] on input "text" at bounding box center [882, 205] width 290 height 30
type input "Cierre de Ticket"
click at [728, 240] on span "Obligatorio" at bounding box center [772, 240] width 106 height 22
click at [0, 0] on input "Obligatorio" at bounding box center [0, 0] width 0 height 0
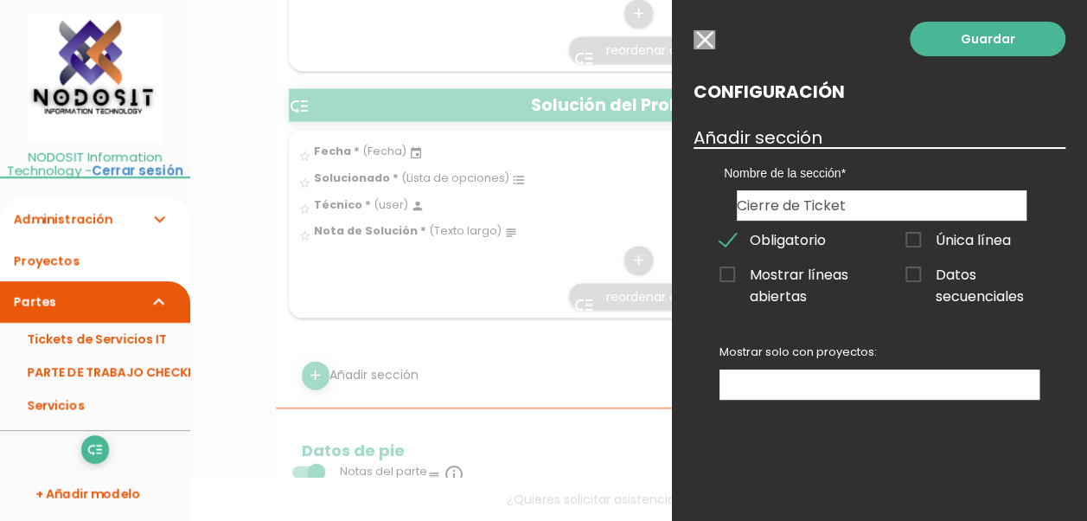
click at [725, 237] on span "Obligatorio" at bounding box center [772, 240] width 106 height 22
click at [0, 0] on input "Obligatorio" at bounding box center [0, 0] width 0 height 0
click at [984, 35] on link "Guardar" at bounding box center [988, 39] width 156 height 35
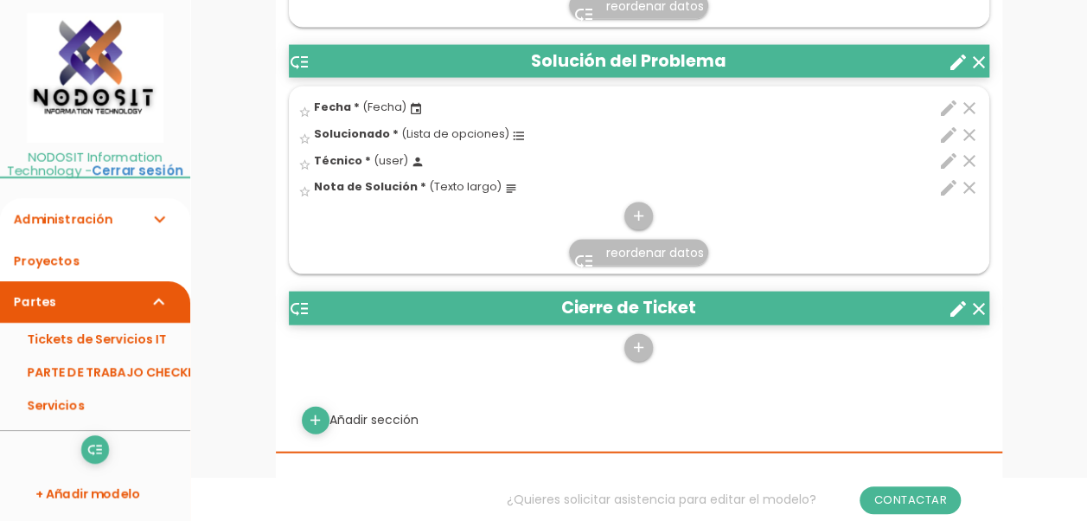
scroll to position [1788, 0]
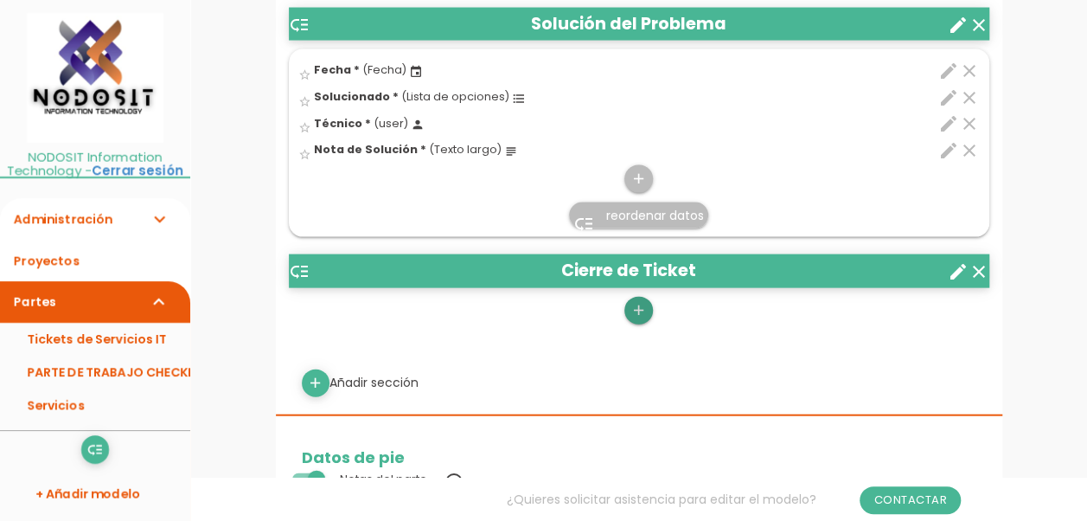
click at [636, 302] on icon "add" at bounding box center [638, 311] width 16 height 28
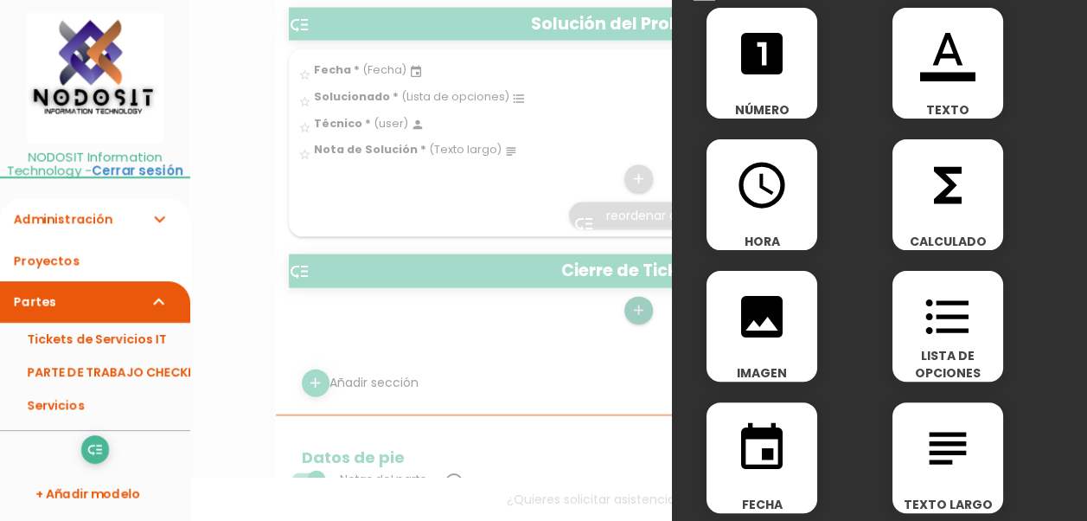
scroll to position [173, 0]
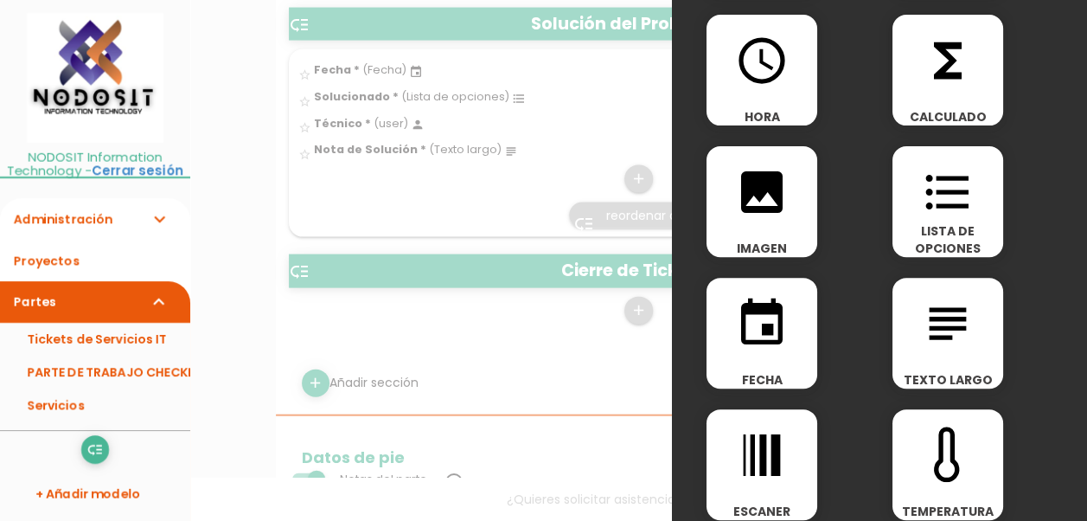
click at [757, 319] on icon "event" at bounding box center [761, 323] width 55 height 55
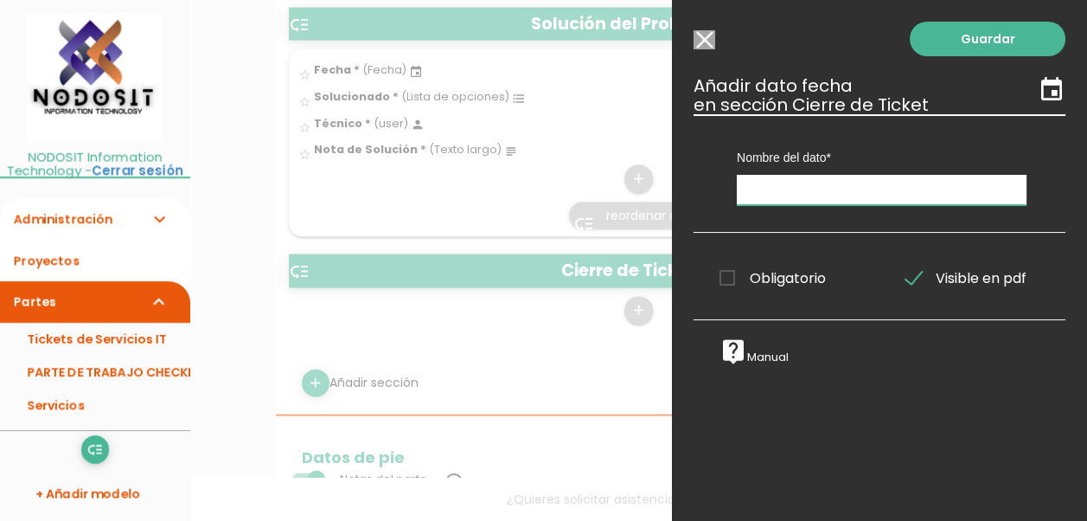
click at [792, 195] on input "text" at bounding box center [882, 190] width 290 height 30
type input "Fecha"
click at [727, 272] on span "Obligatorio" at bounding box center [772, 278] width 106 height 22
click at [0, 0] on input "Obligatorio" at bounding box center [0, 0] width 0 height 0
click at [982, 40] on link "Guardar" at bounding box center [988, 39] width 156 height 35
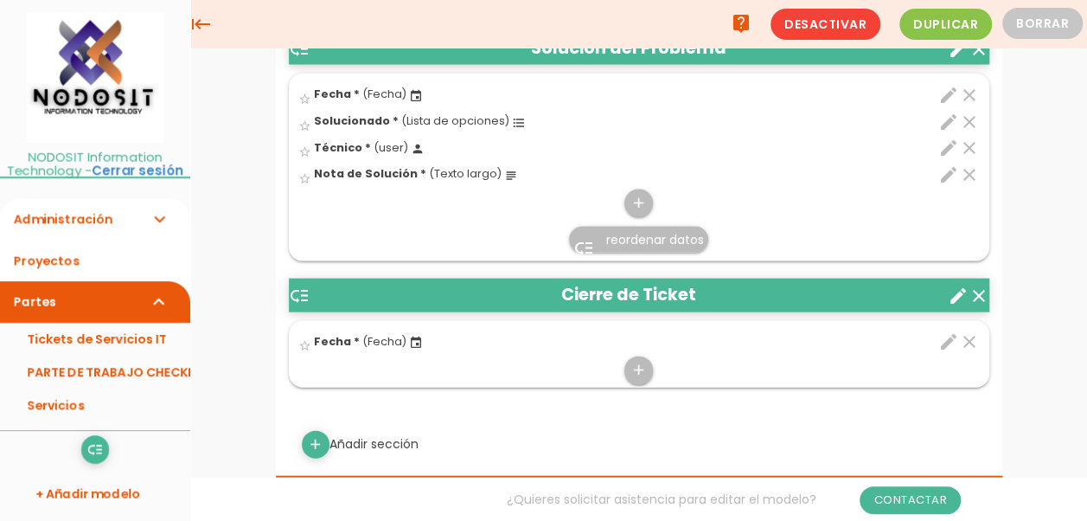
scroll to position [1715, 0]
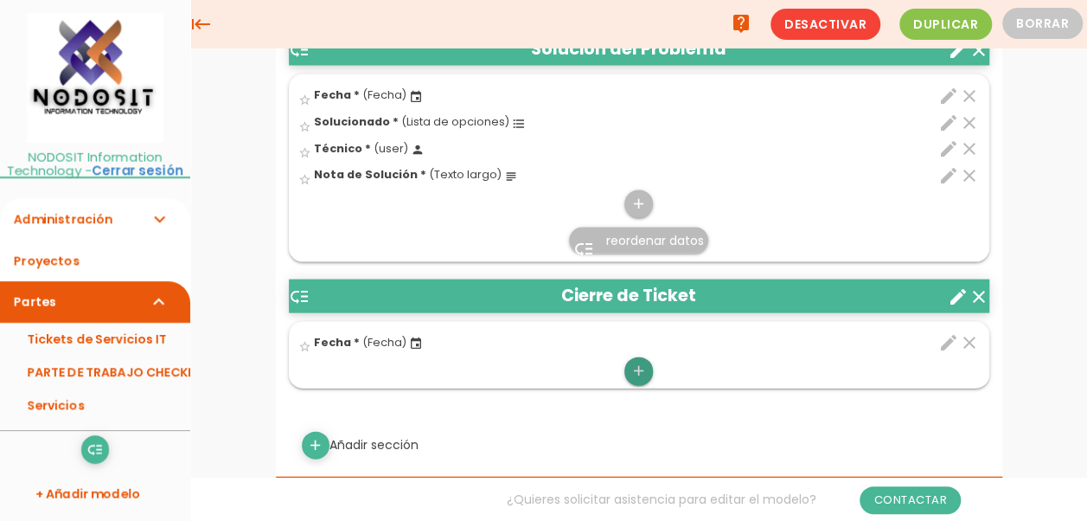
click at [640, 360] on icon "add" at bounding box center [638, 371] width 16 height 28
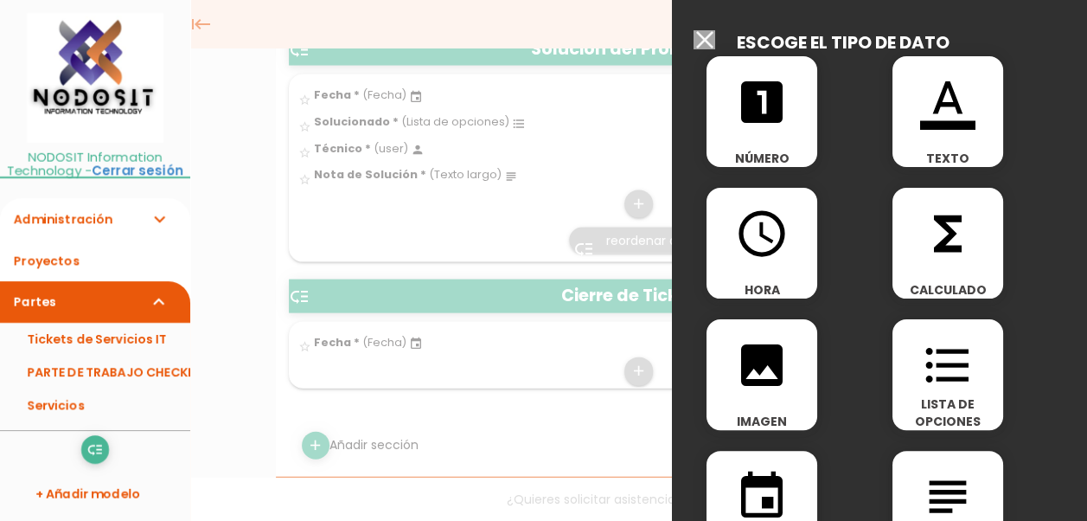
click at [939, 363] on icon "format_list_bulleted" at bounding box center [947, 364] width 55 height 55
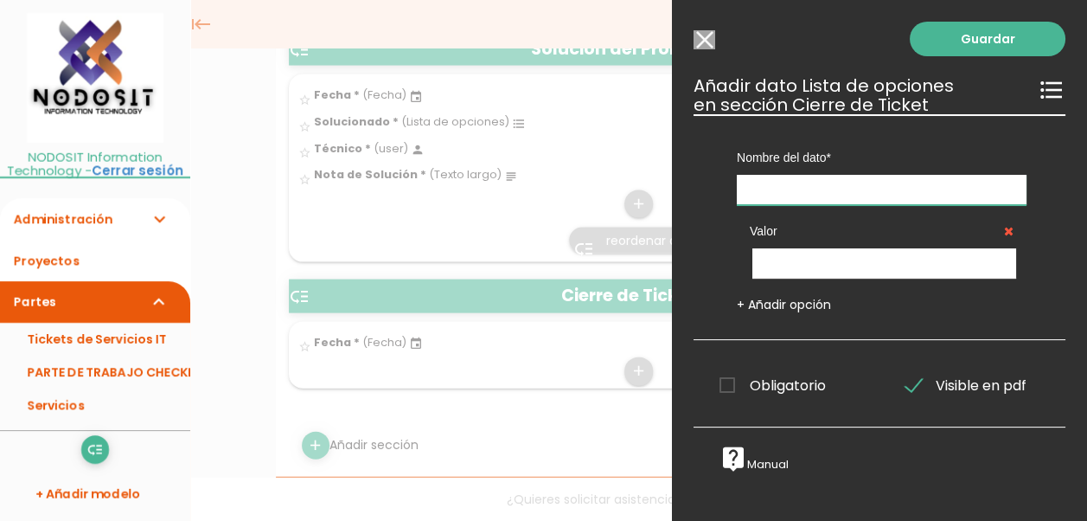
click at [769, 189] on input "text" at bounding box center [882, 190] width 290 height 30
type input "C"
click at [700, 39] on input "Seleccionar todos los usuarios" at bounding box center [704, 39] width 22 height 19
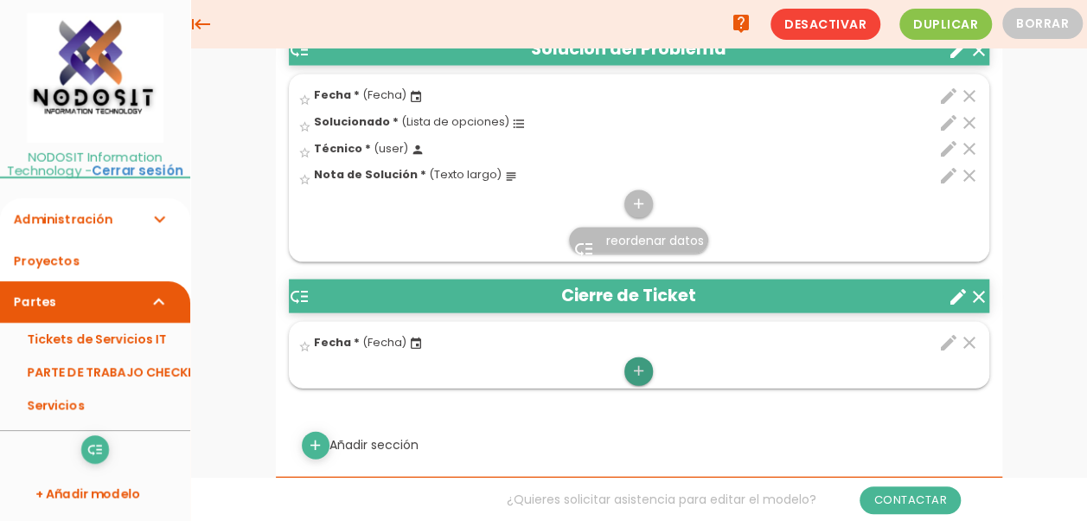
click at [635, 360] on icon "add" at bounding box center [638, 371] width 16 height 28
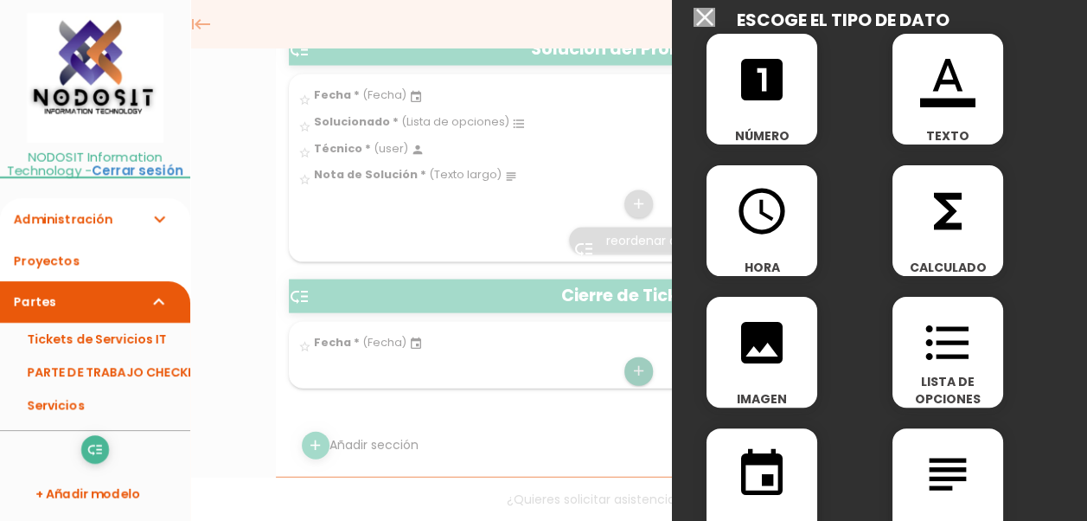
scroll to position [0, 0]
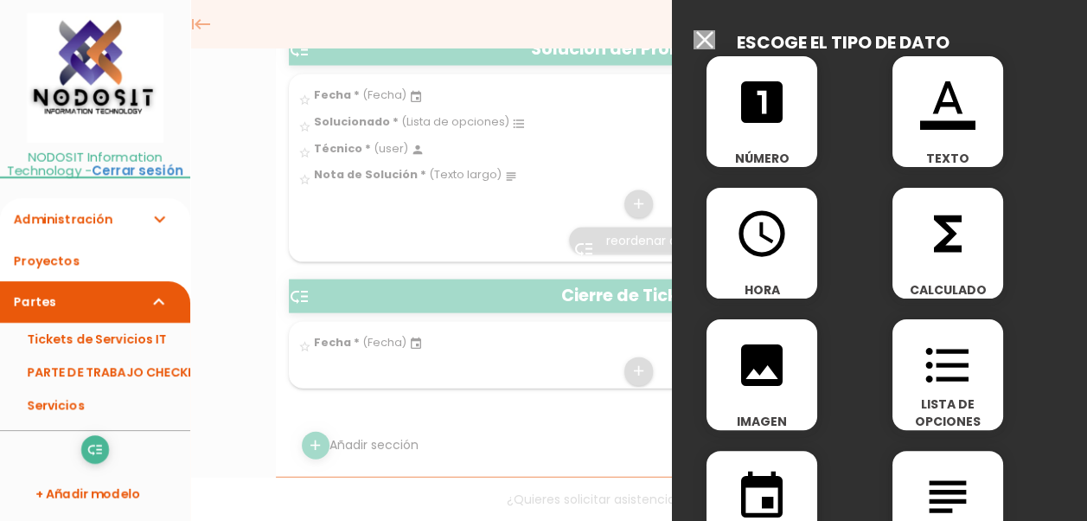
click at [757, 373] on icon "image" at bounding box center [761, 364] width 55 height 55
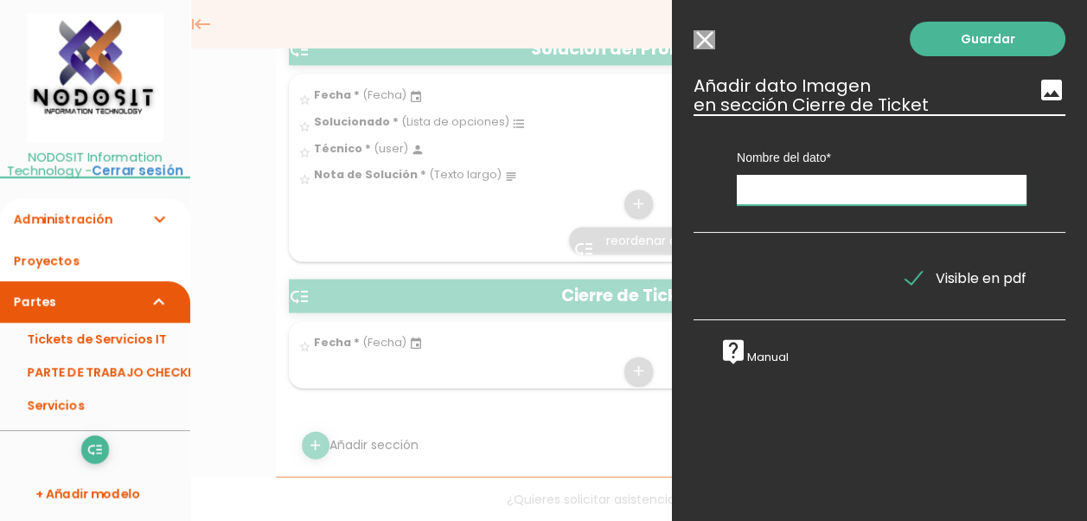
click at [785, 190] on input "text" at bounding box center [882, 190] width 290 height 30
type input "Evidencia"
click at [974, 40] on link "Guardar" at bounding box center [988, 39] width 156 height 35
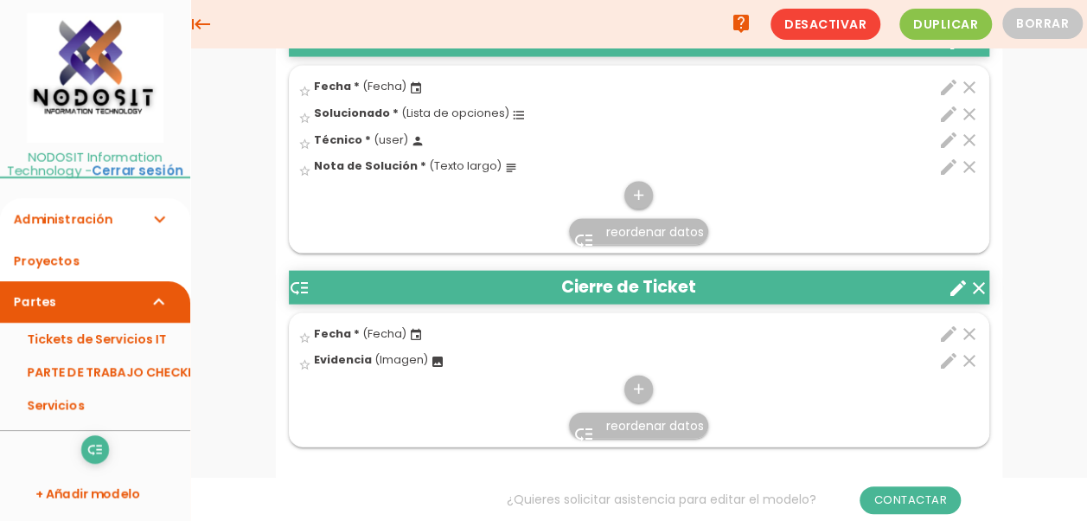
scroll to position [1721, 0]
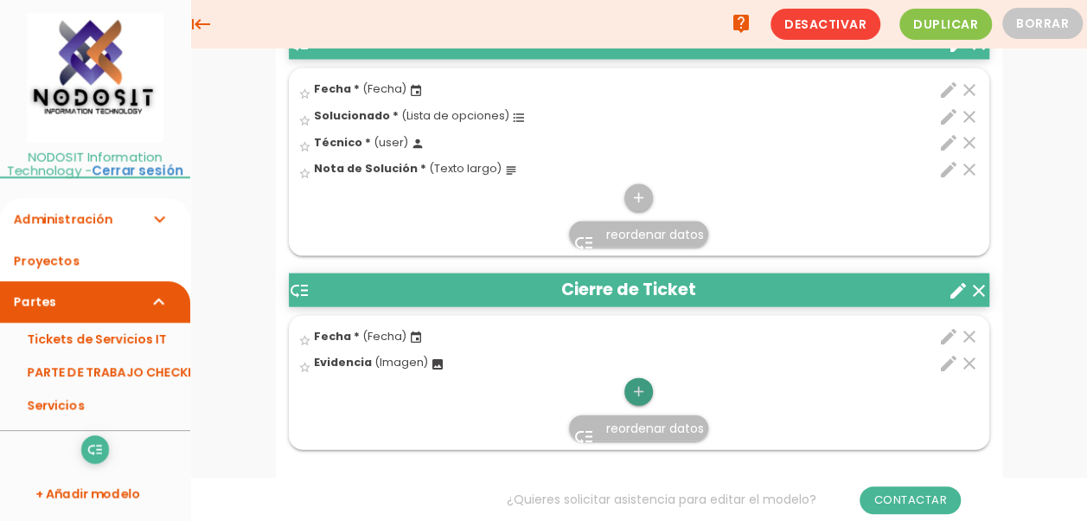
click at [634, 384] on icon "add" at bounding box center [638, 392] width 16 height 28
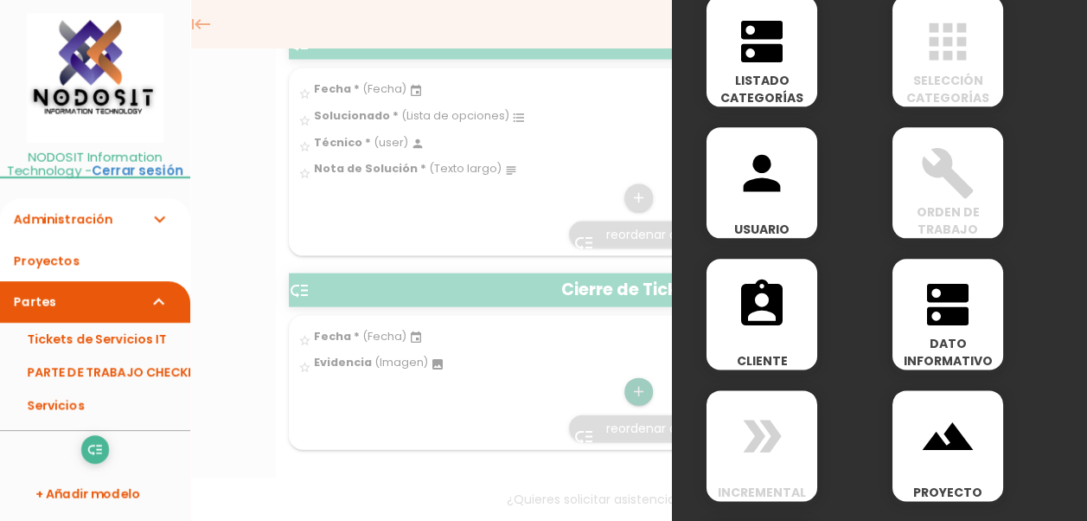
scroll to position [951, 0]
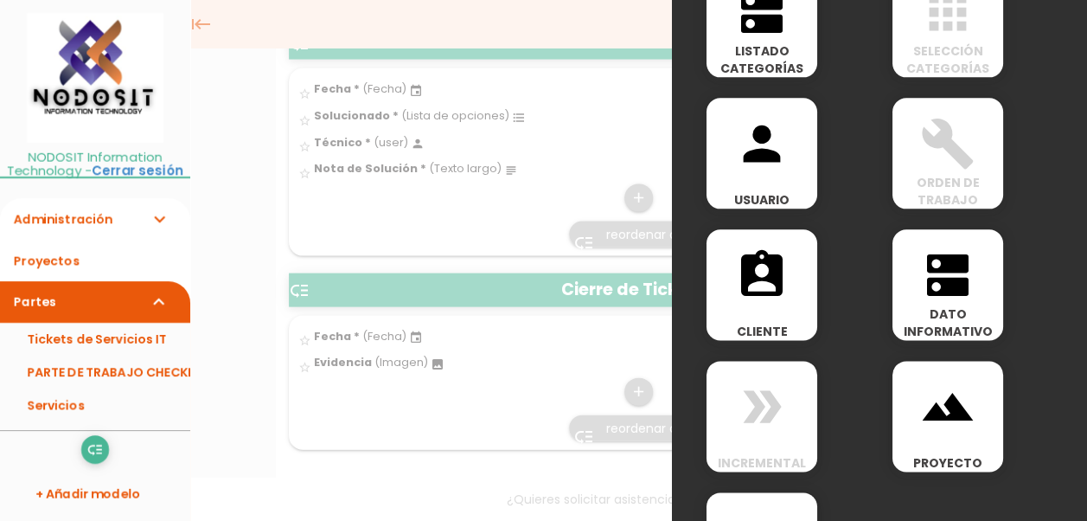
click at [759, 145] on icon "person" at bounding box center [761, 143] width 55 height 55
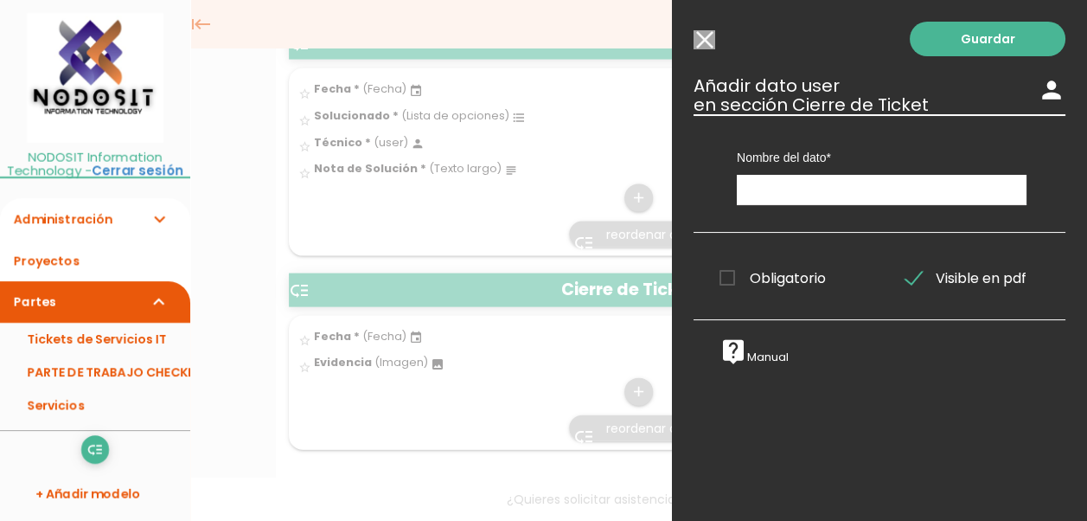
scroll to position [0, 0]
click at [792, 183] on input "text" at bounding box center [882, 190] width 290 height 30
type input "Técnico"
drag, startPoint x: 729, startPoint y: 272, endPoint x: 847, endPoint y: 251, distance: 120.3
click at [731, 272] on span "Obligatorio" at bounding box center [772, 278] width 106 height 22
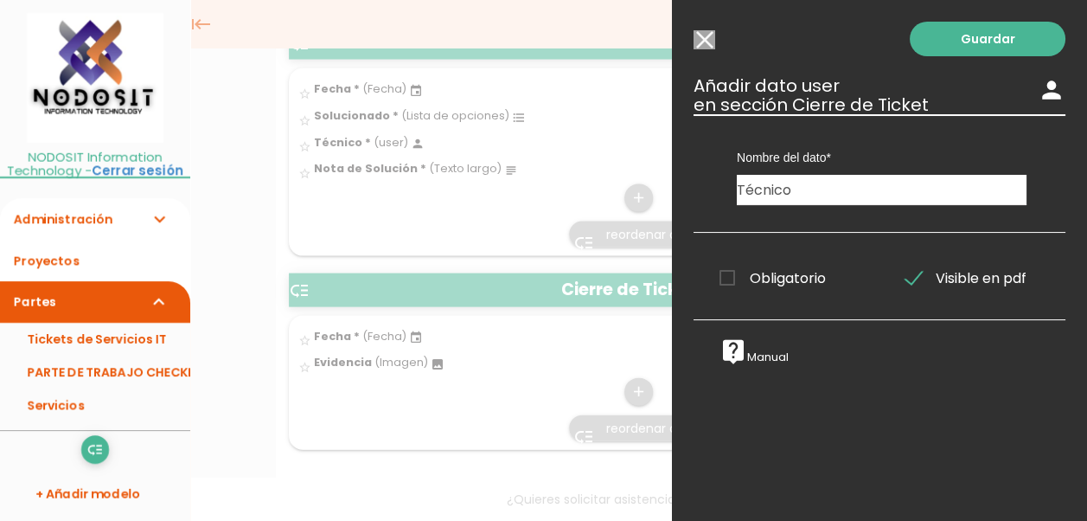
click at [0, 0] on input "Obligatorio" at bounding box center [0, 0] width 0 height 0
click at [953, 38] on link "Guardar" at bounding box center [988, 39] width 156 height 35
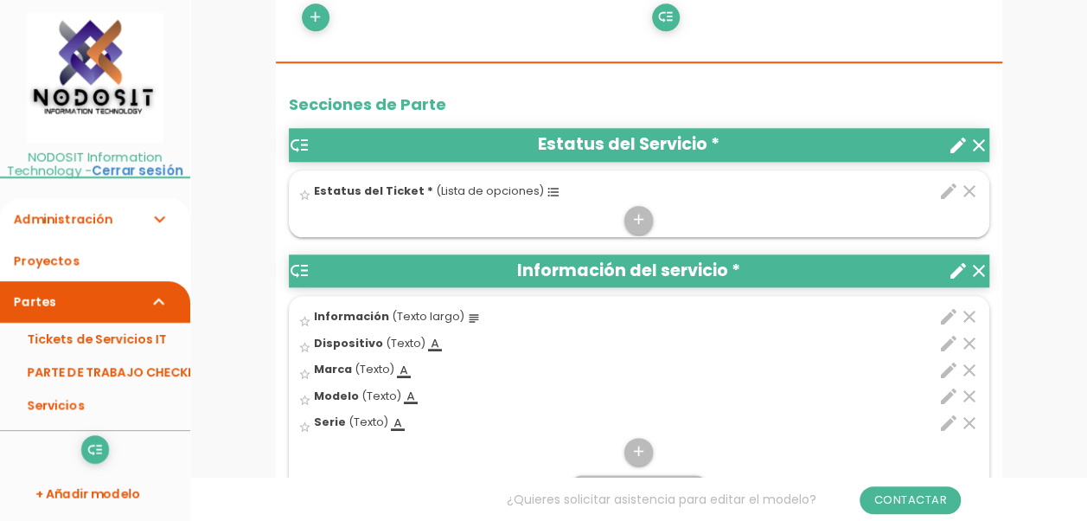
scroll to position [889, 0]
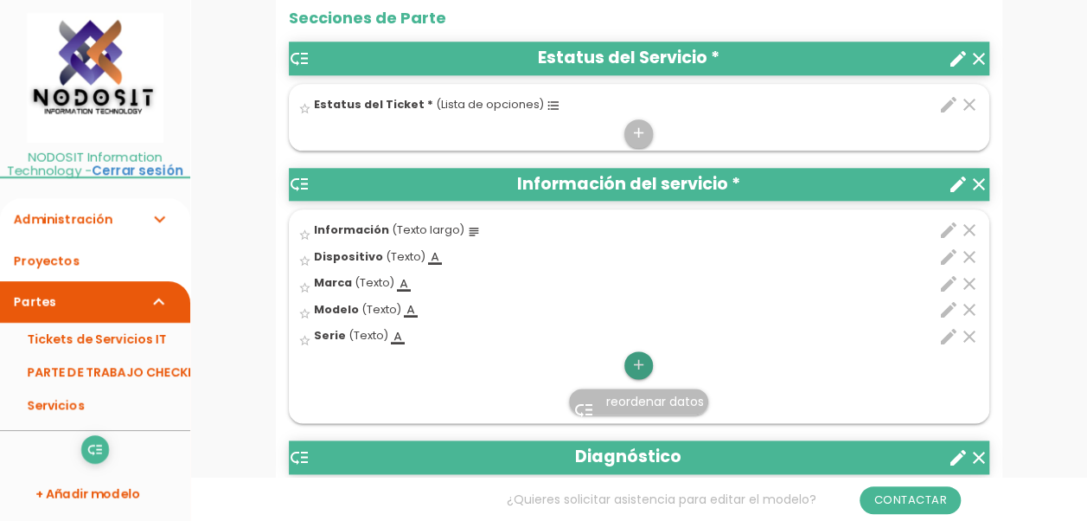
click at [638, 360] on icon "add" at bounding box center [638, 365] width 16 height 28
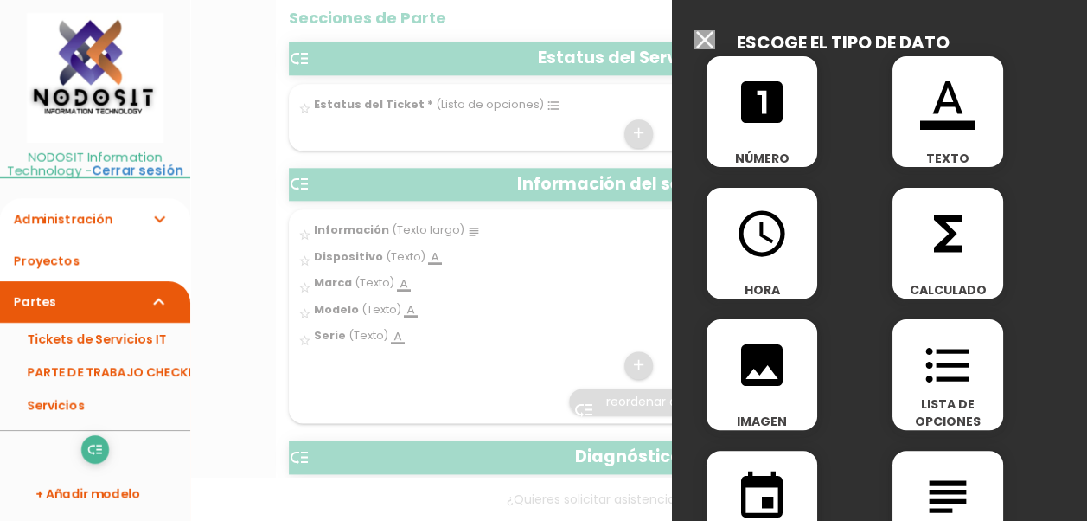
click at [697, 40] on input "Seleccionar todos los usuarios" at bounding box center [704, 39] width 22 height 19
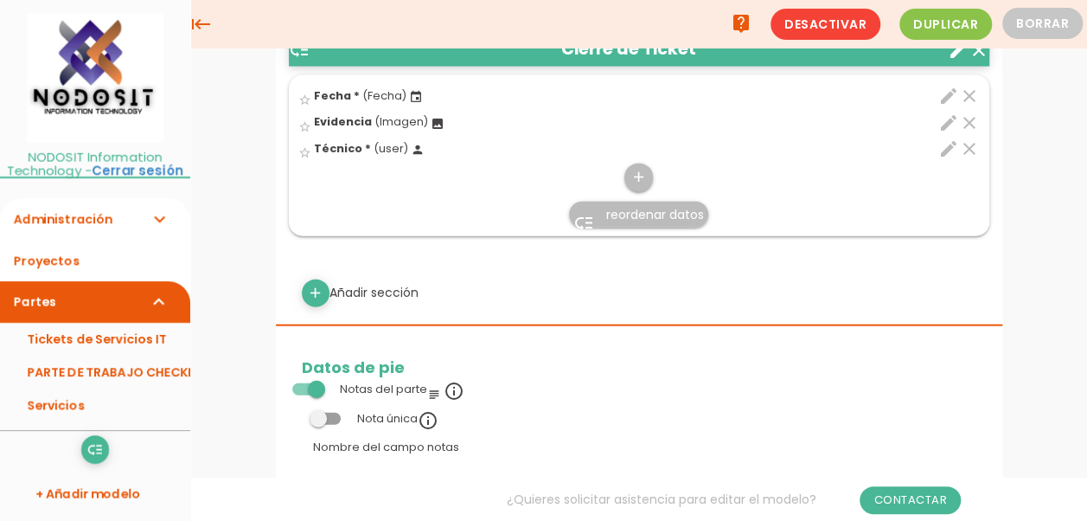
scroll to position [1927, 0]
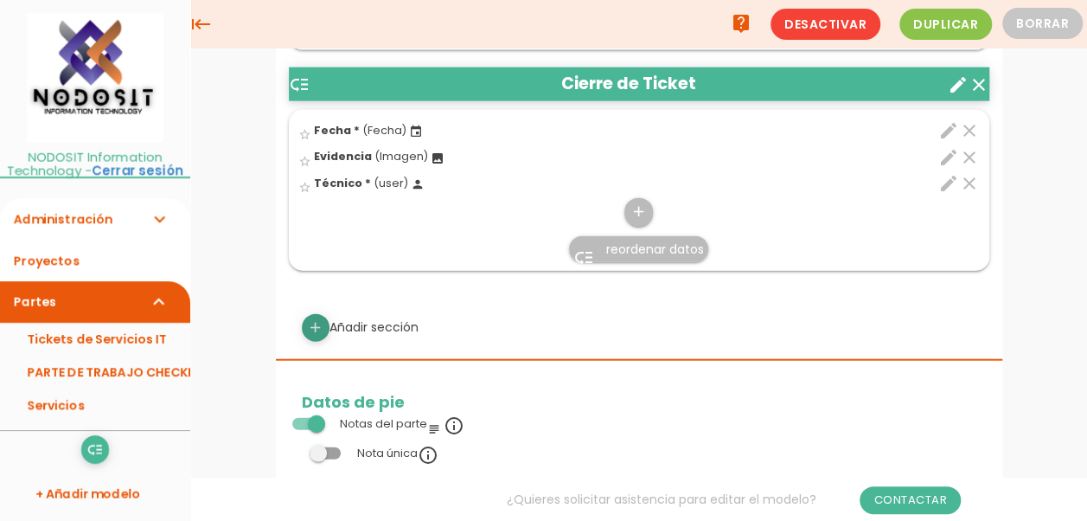
click at [313, 315] on icon "add" at bounding box center [315, 328] width 16 height 28
select select
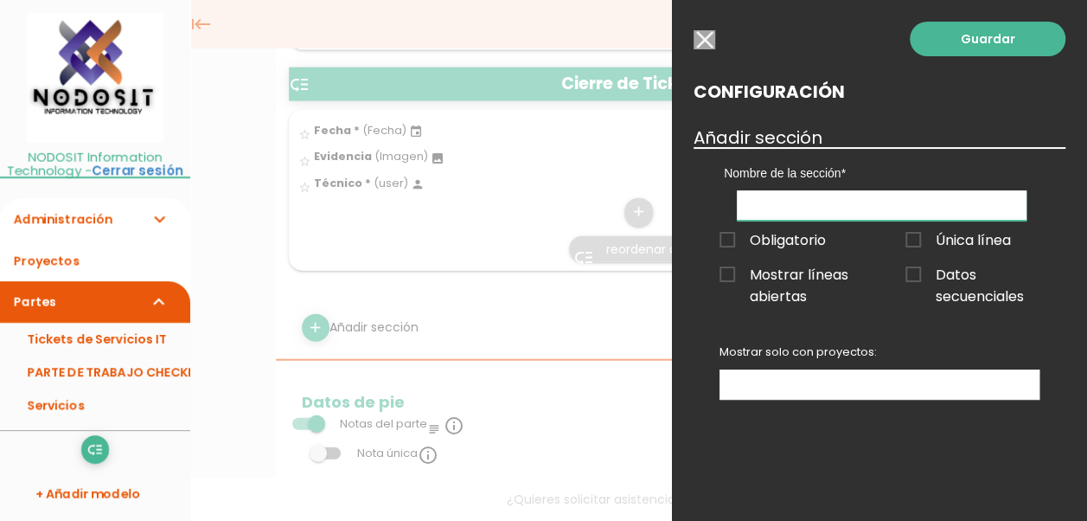
click at [780, 200] on input "text" at bounding box center [882, 205] width 290 height 30
type input "Recolección"
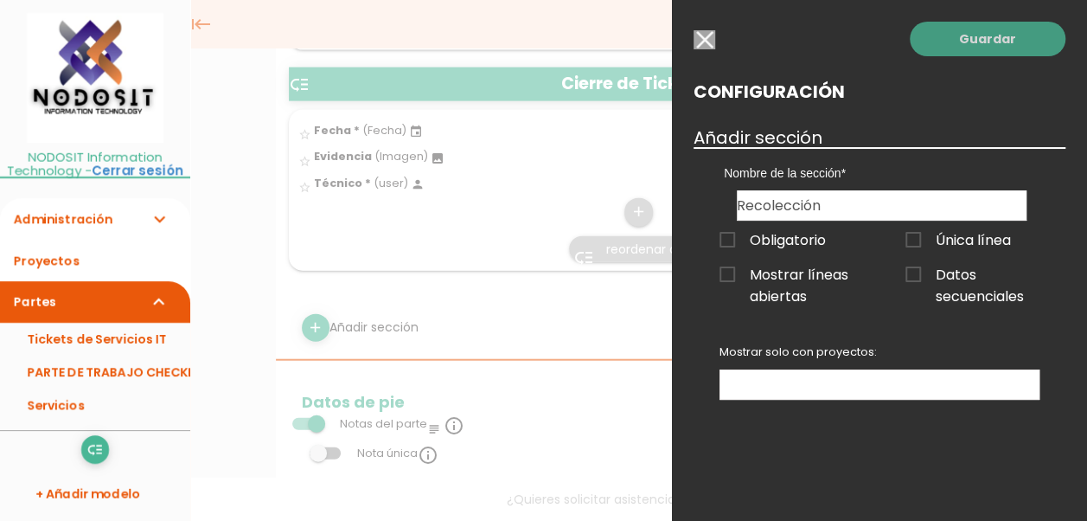
click at [982, 38] on link "Guardar" at bounding box center [988, 39] width 156 height 35
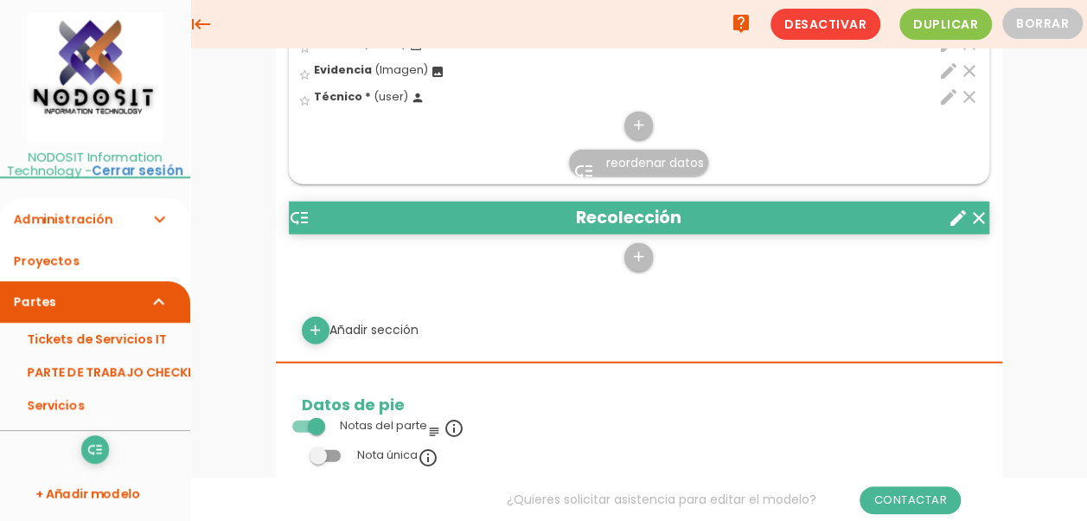
scroll to position [1927, 0]
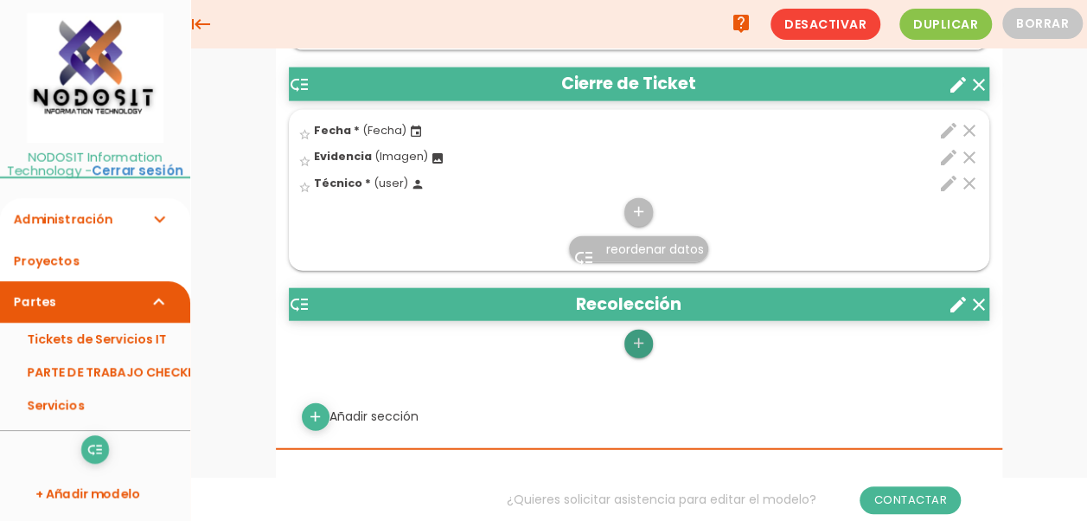
click at [638, 337] on icon "add" at bounding box center [638, 343] width 16 height 28
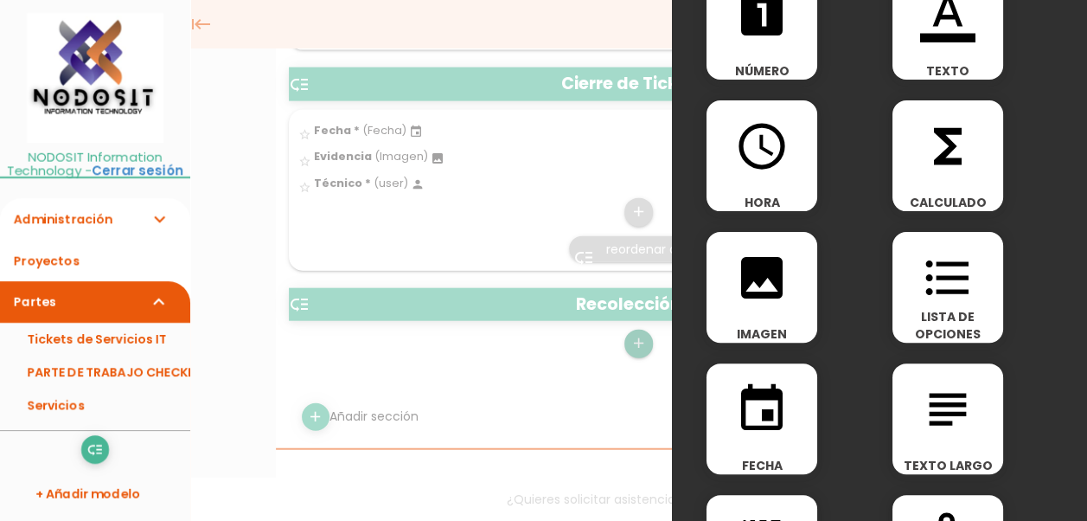
scroll to position [173, 0]
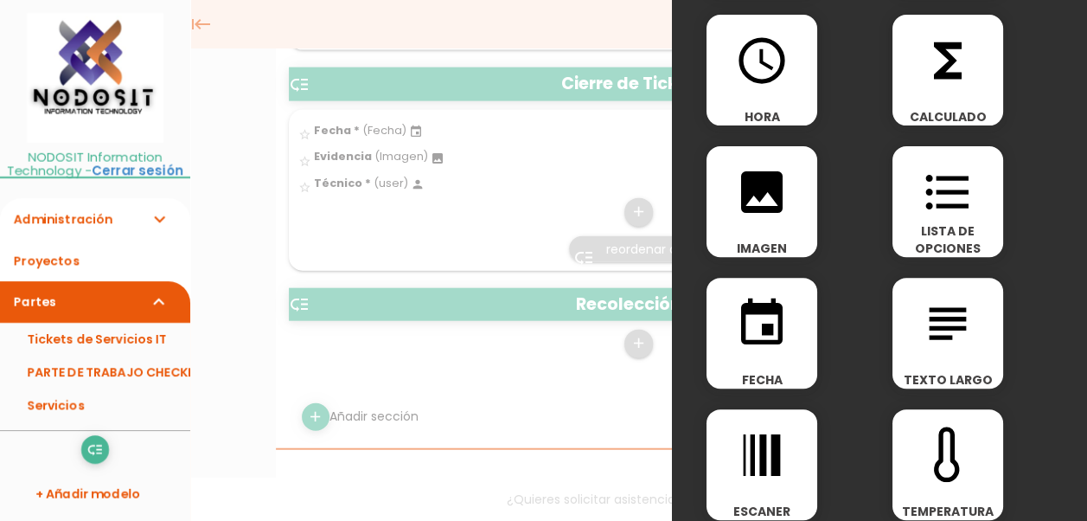
click at [764, 331] on icon "event" at bounding box center [761, 323] width 55 height 55
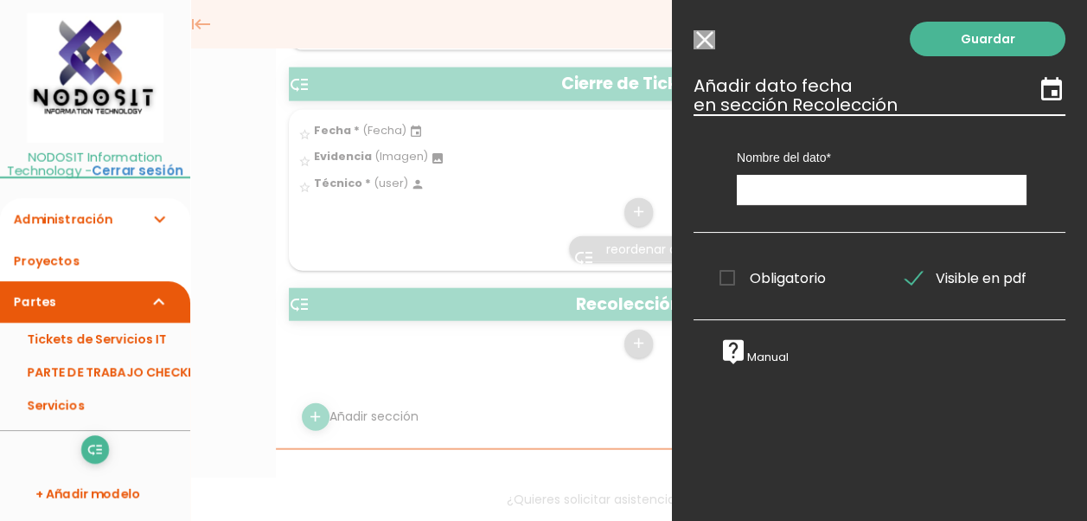
scroll to position [0, 0]
click at [785, 189] on input "text" at bounding box center [882, 190] width 290 height 30
type input "Fecha"
click at [725, 276] on span "Obligatorio" at bounding box center [772, 278] width 106 height 22
click at [0, 0] on input "Obligatorio" at bounding box center [0, 0] width 0 height 0
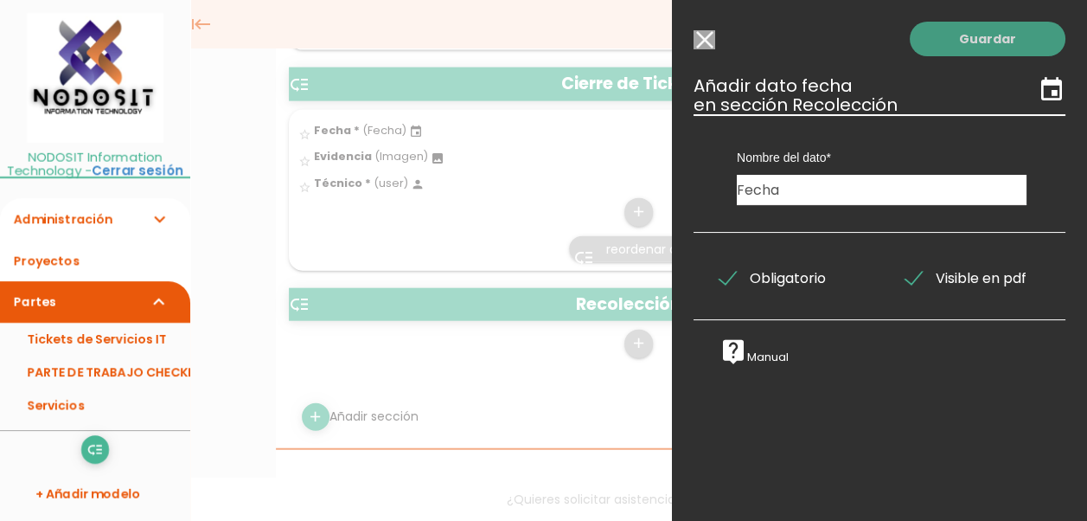
click at [962, 48] on link "Guardar" at bounding box center [988, 39] width 156 height 35
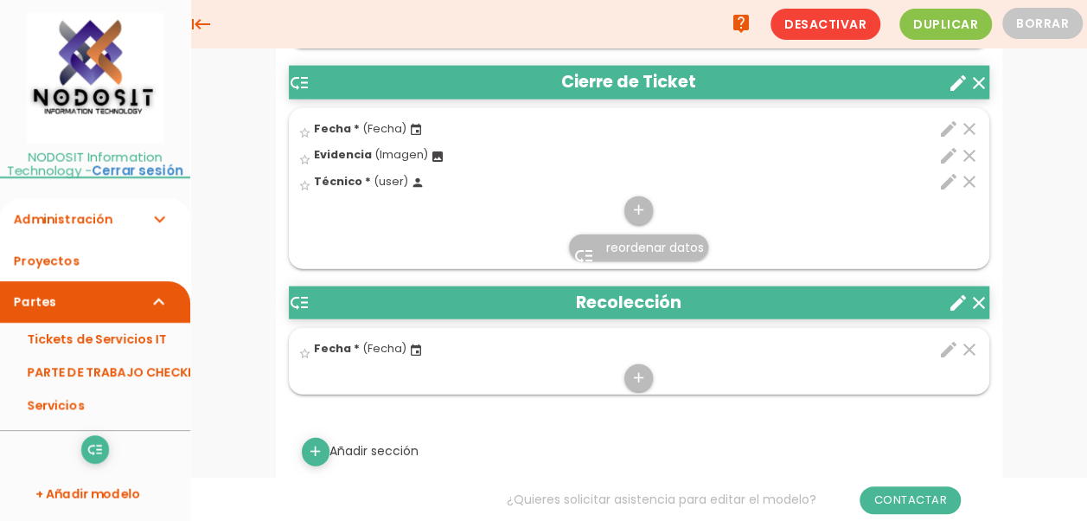
scroll to position [1965, 0]
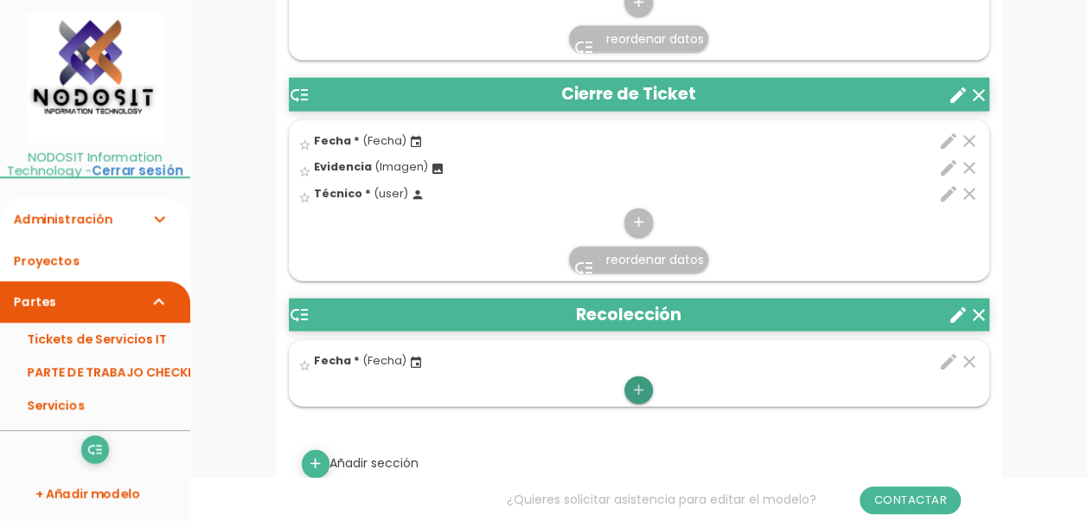
click at [636, 383] on icon "add" at bounding box center [638, 390] width 16 height 28
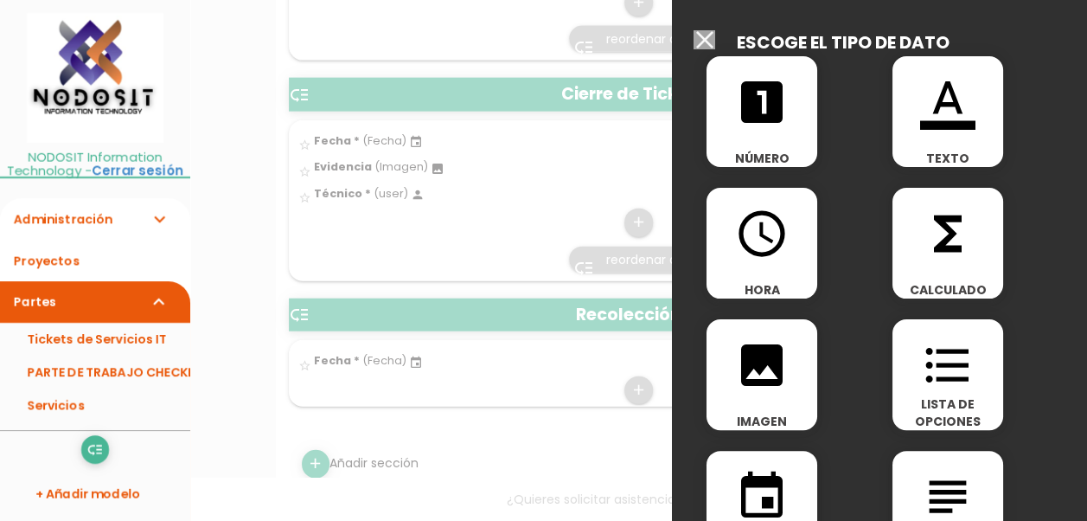
click at [761, 233] on icon "access_time" at bounding box center [761, 233] width 55 height 55
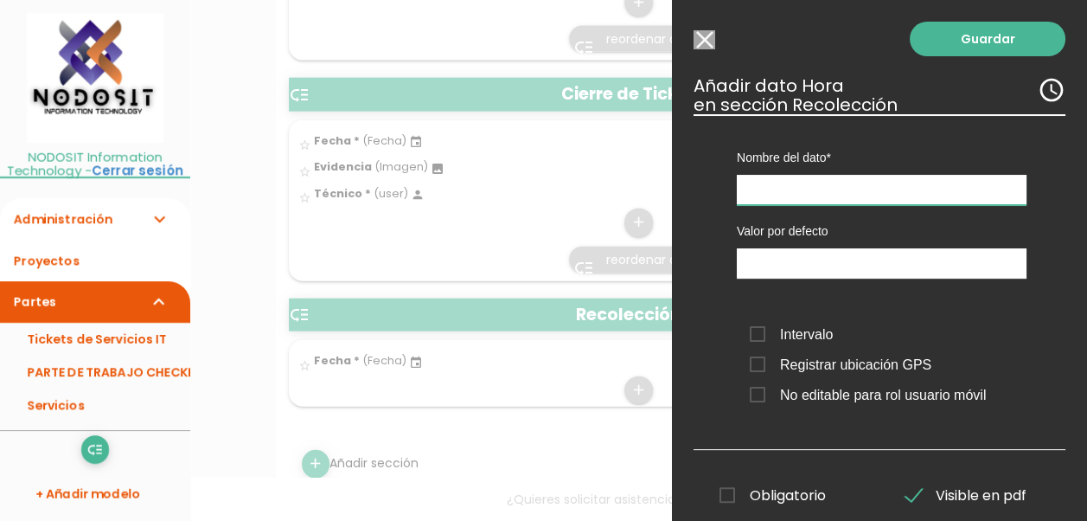
click at [785, 183] on input "text" at bounding box center [882, 190] width 290 height 30
type input "Hora"
type input "16:07"
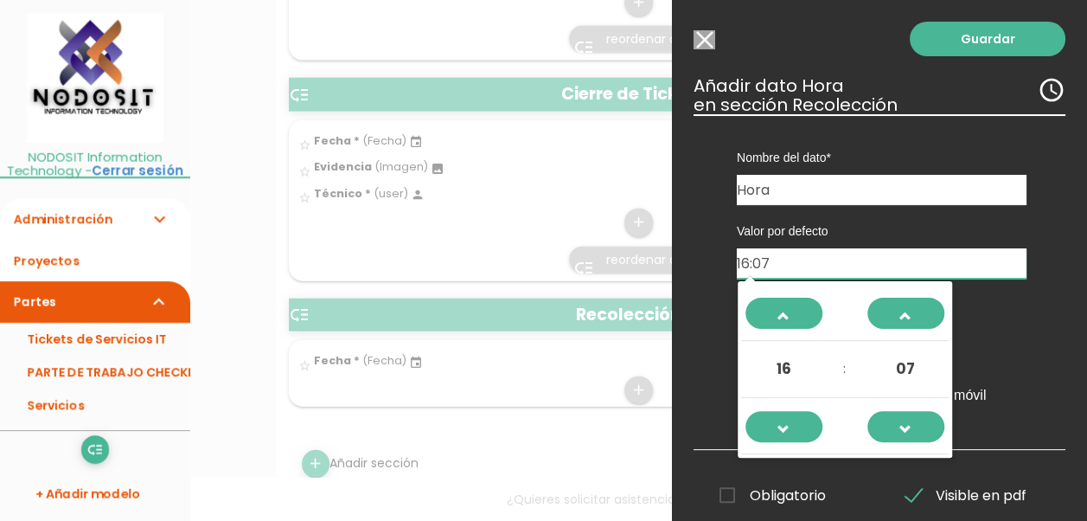
click at [754, 265] on input "16:07" at bounding box center [882, 263] width 290 height 30
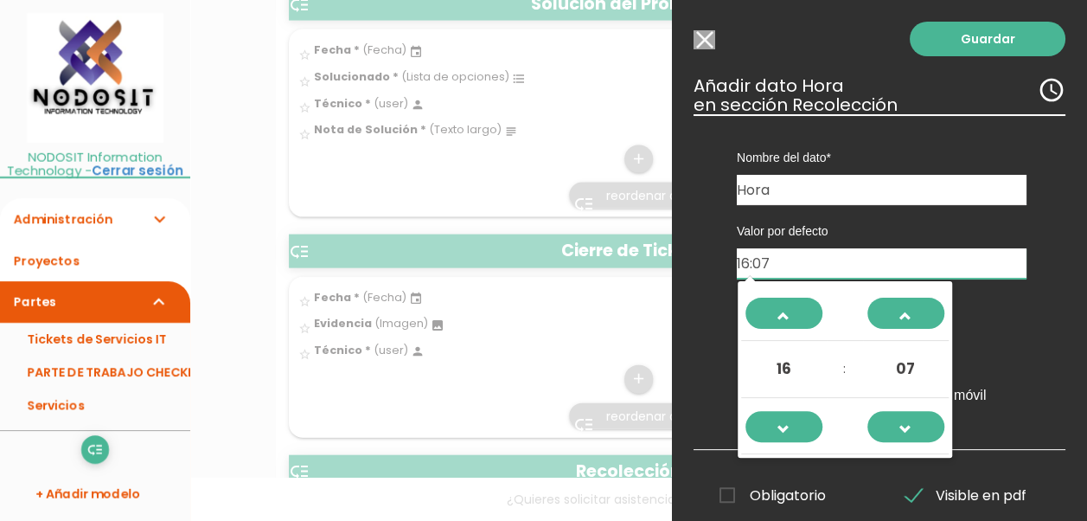
scroll to position [1792, 0]
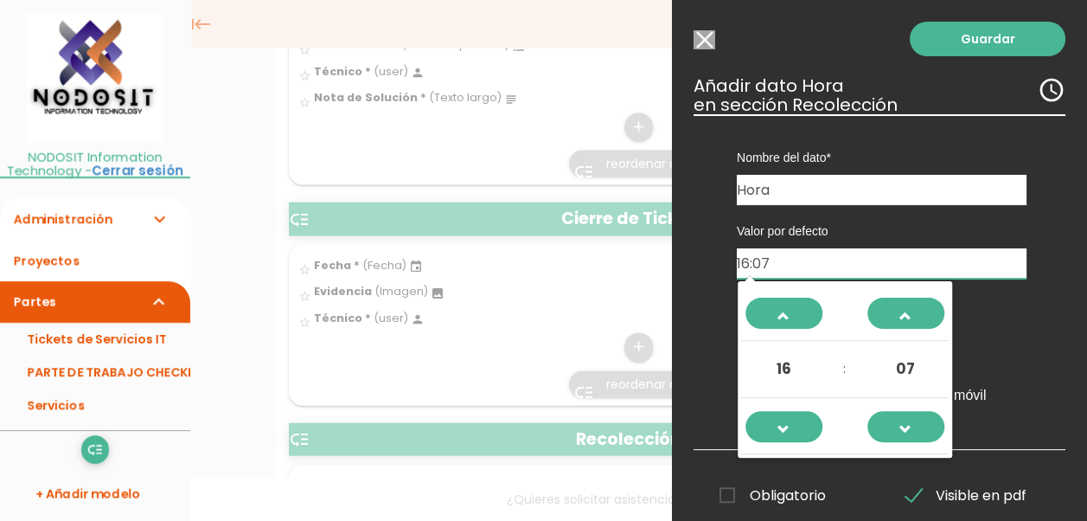
click at [784, 365] on span "16" at bounding box center [783, 368] width 47 height 47
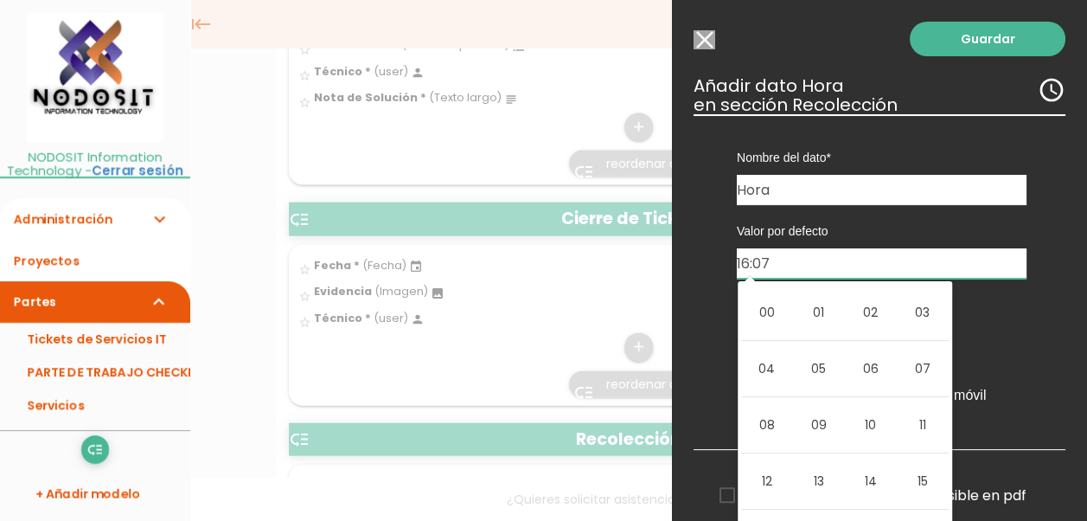
drag, startPoint x: 775, startPoint y: 259, endPoint x: 719, endPoint y: 251, distance: 55.9
click at [719, 251] on div "Valor por defecto 16:07 Intervalo Registrar ubicación GPS No editable para rol …" at bounding box center [882, 314] width 342 height 218
click at [762, 267] on input "text" at bounding box center [882, 263] width 290 height 30
click at [705, 231] on div "Nombre del dato Estatus del Ticket Información Fecha Fecha Fecha Fecha Fecha Di…" at bounding box center [879, 282] width 372 height 336
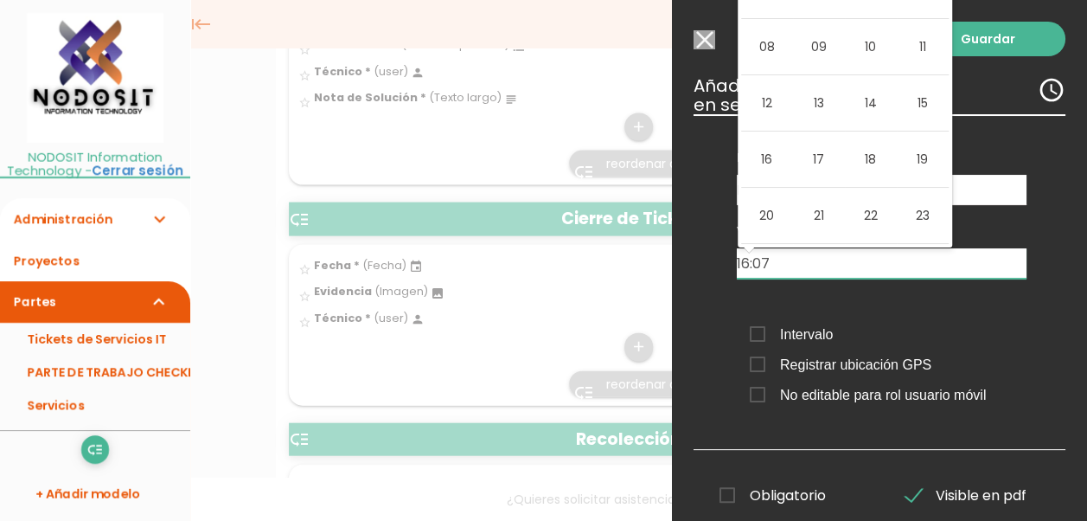
click at [787, 268] on input "16:07" at bounding box center [882, 263] width 290 height 30
drag, startPoint x: 789, startPoint y: 267, endPoint x: 712, endPoint y: 263, distance: 77.9
click at [712, 263] on div "Valor por defecto 16:07 Intervalo Registrar ubicación GPS No editable para rol …" at bounding box center [882, 314] width 342 height 218
click at [815, 263] on input "09:00" at bounding box center [882, 263] width 290 height 30
type input "09:00"
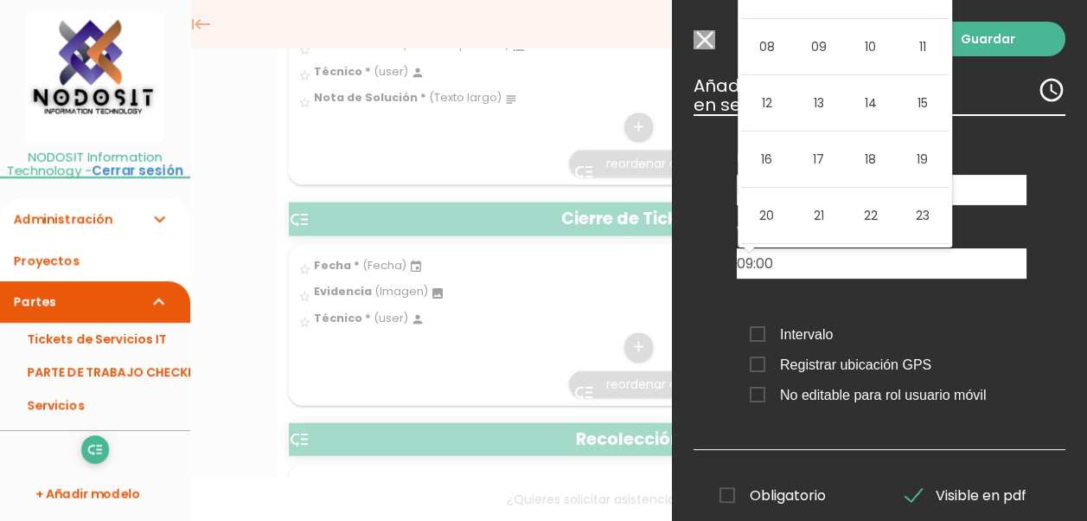
click at [837, 289] on div "Valor por defecto 09:00 Intervalo Registrar ubicación GPS No editable para rol …" at bounding box center [882, 314] width 342 height 218
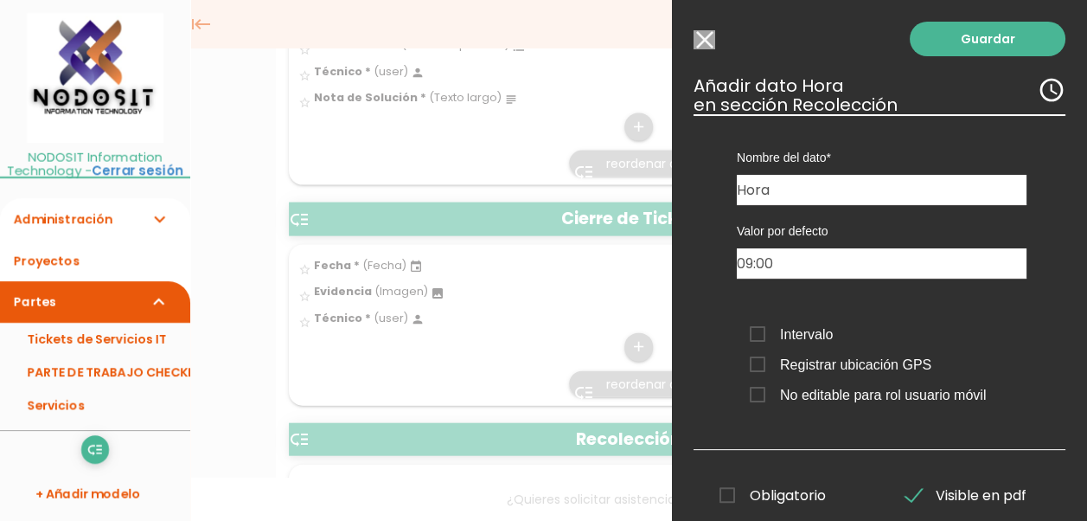
click at [757, 361] on span "Registrar ubicación GPS" at bounding box center [841, 365] width 182 height 22
click at [0, 0] on input "Registrar ubicación GPS" at bounding box center [0, 0] width 0 height 0
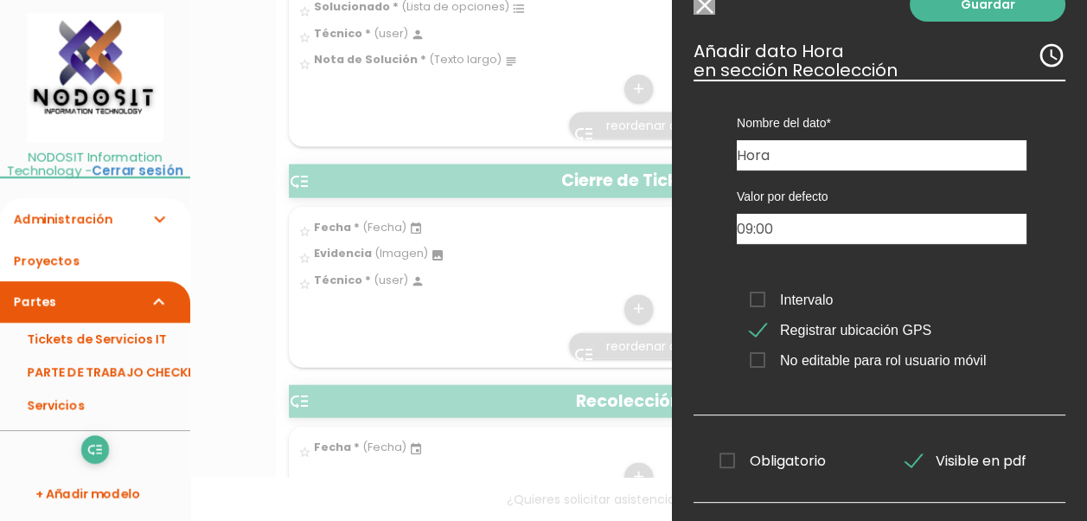
scroll to position [0, 0]
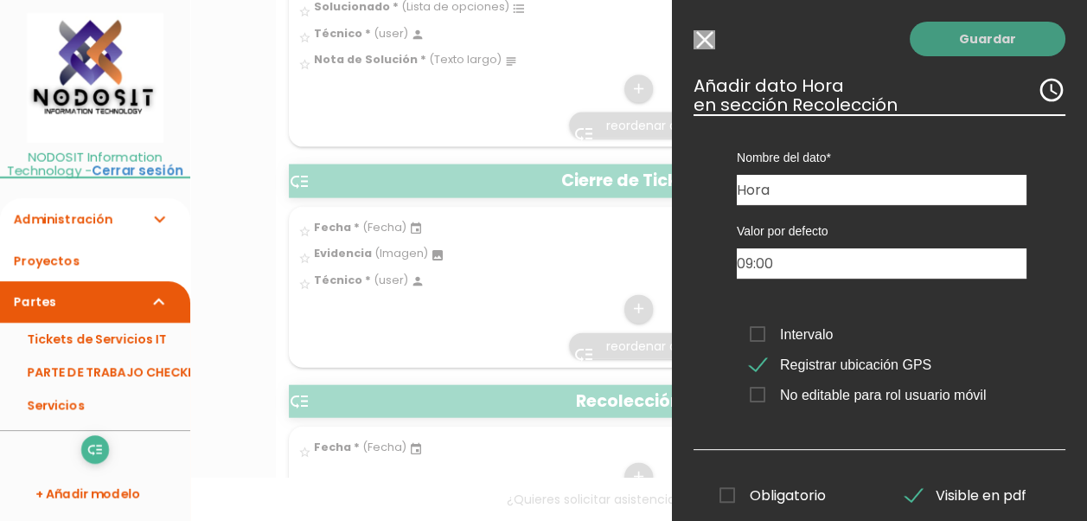
click at [982, 37] on link "Guardar" at bounding box center [988, 39] width 156 height 35
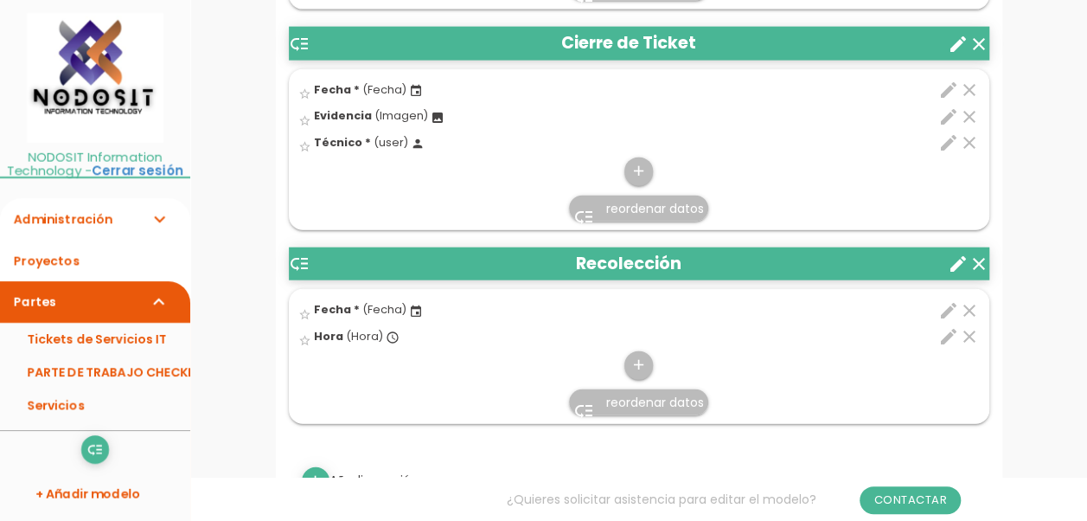
scroll to position [2052, 0]
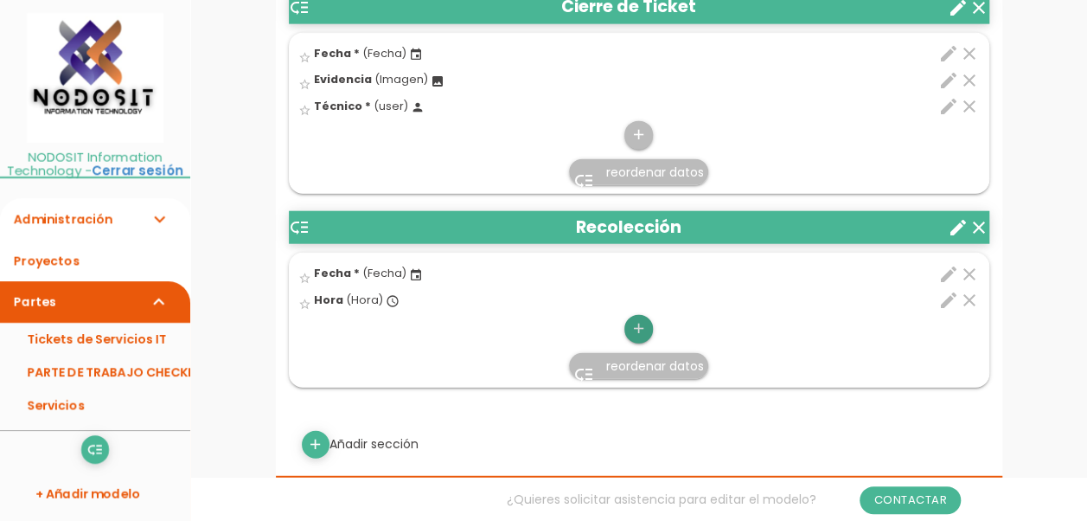
click at [638, 321] on icon "add" at bounding box center [638, 329] width 16 height 28
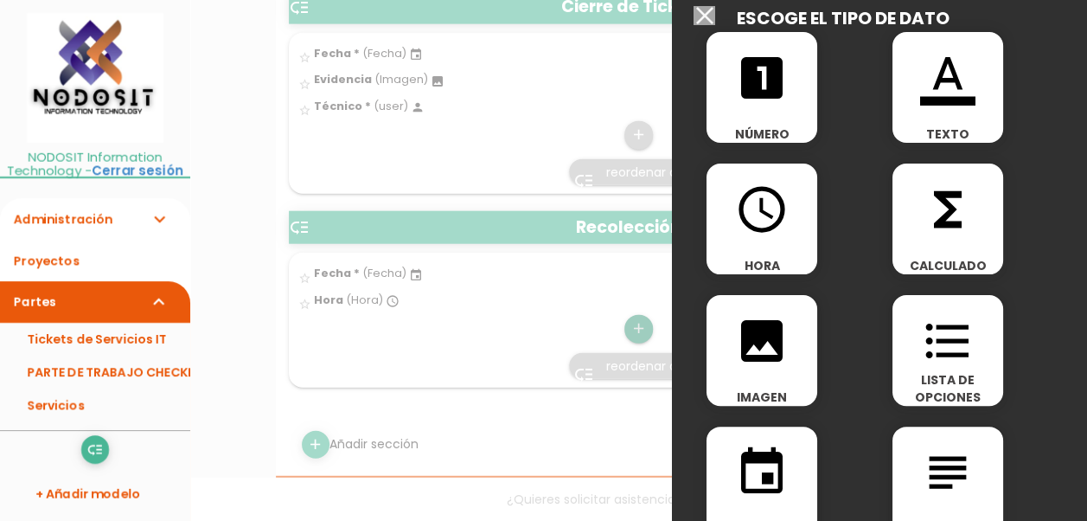
scroll to position [86, 0]
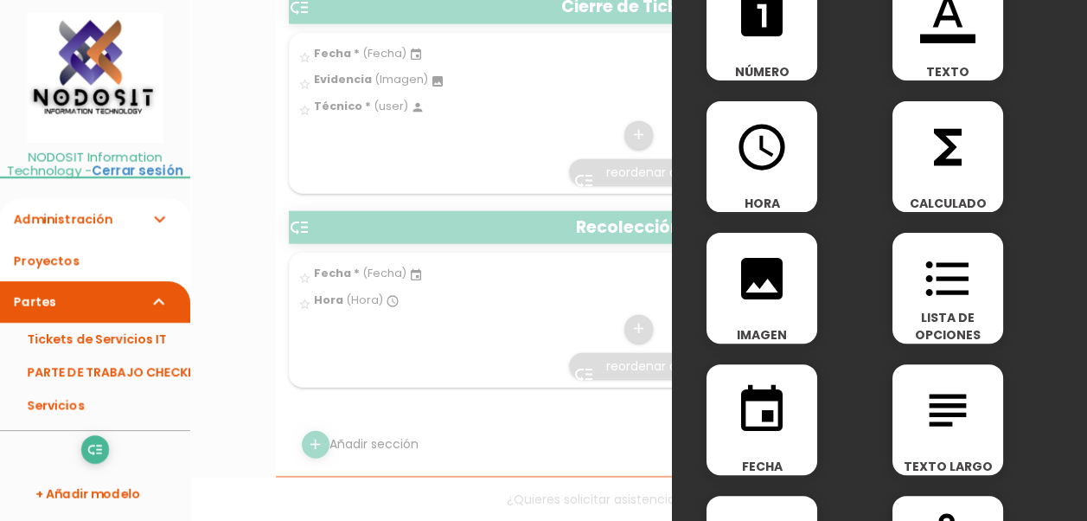
click at [764, 284] on icon "image" at bounding box center [761, 278] width 55 height 55
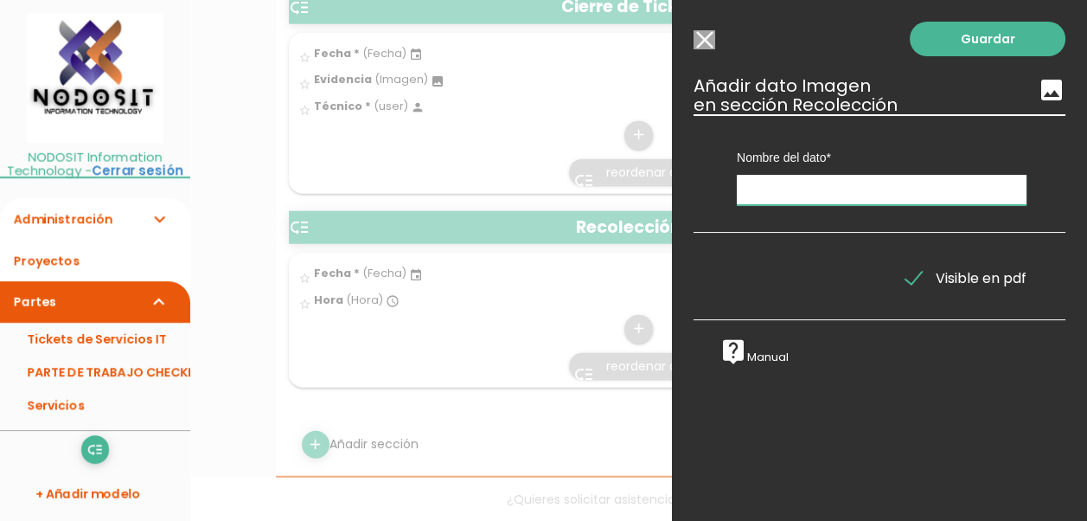
click at [799, 184] on input "text" at bounding box center [882, 190] width 290 height 30
type input "Evidencia"
click at [970, 39] on link "Guardar" at bounding box center [988, 39] width 156 height 35
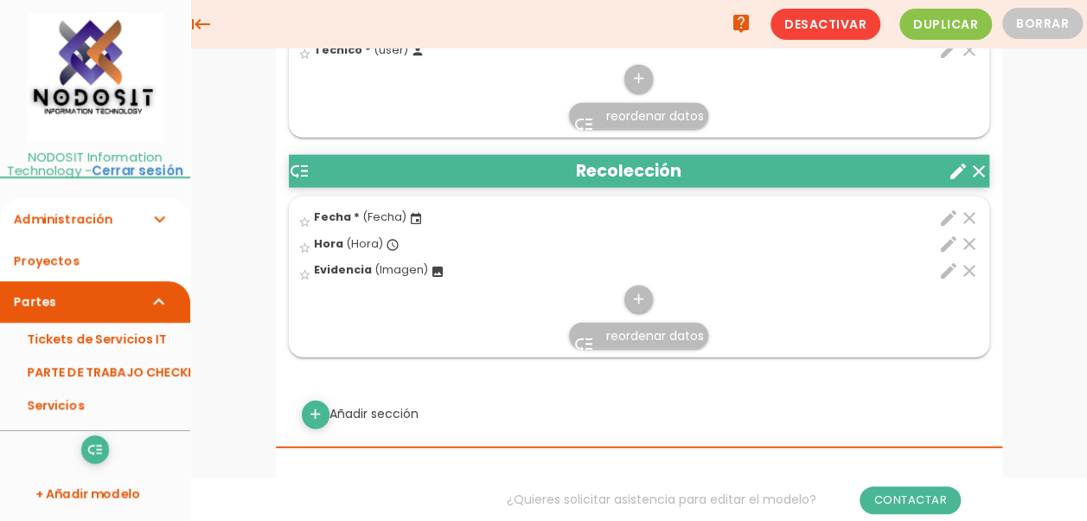
scroll to position [1973, 0]
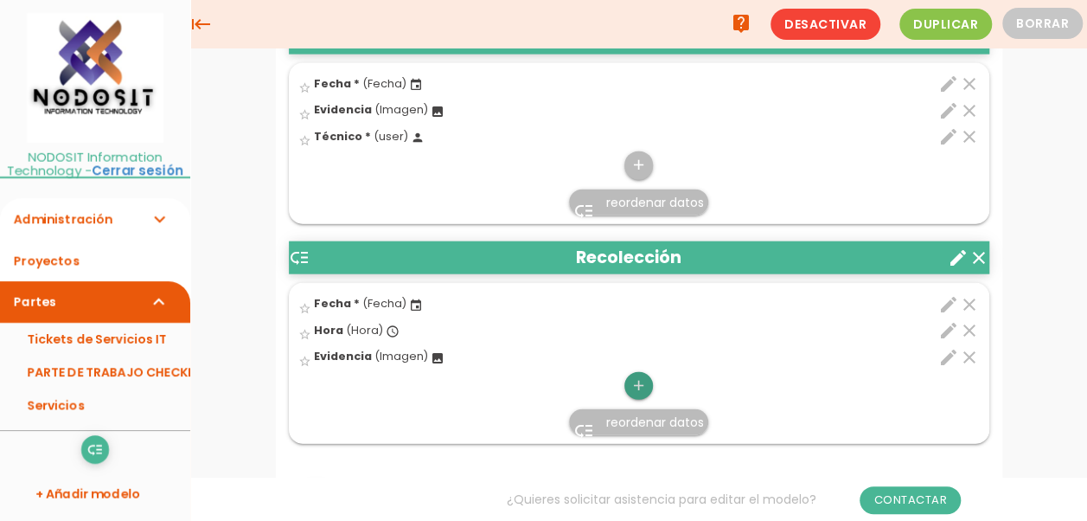
click at [640, 375] on icon "add" at bounding box center [638, 386] width 16 height 28
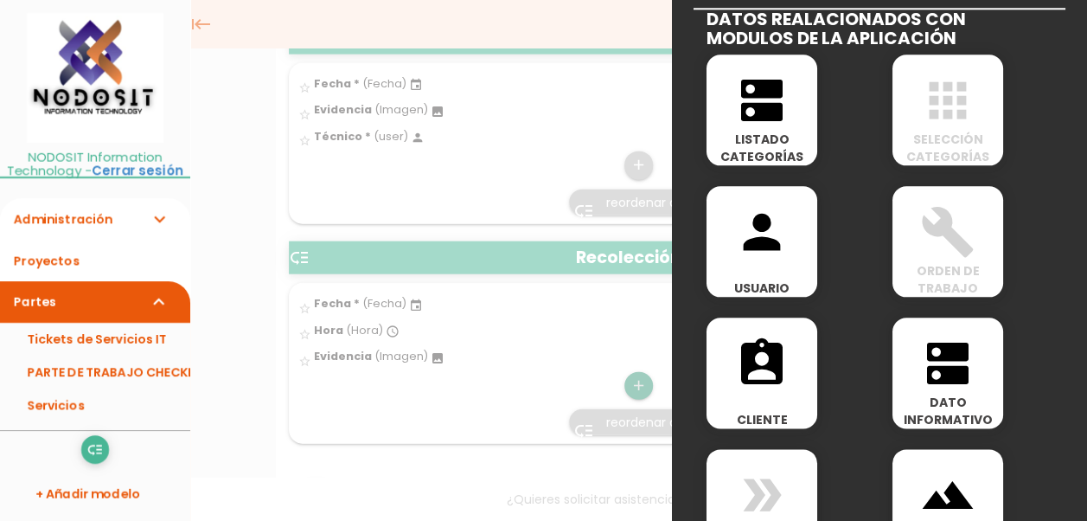
scroll to position [865, 0]
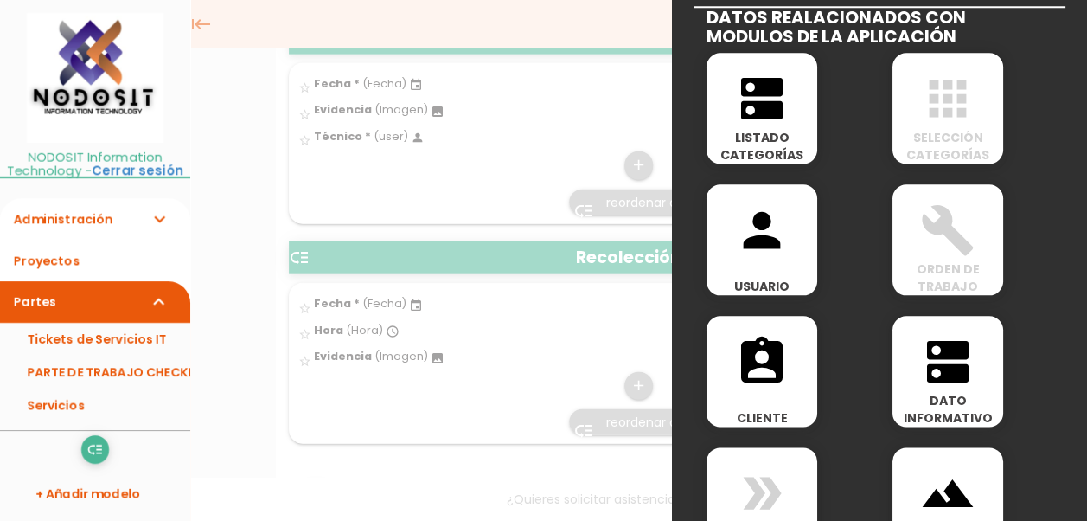
click at [763, 227] on icon "person" at bounding box center [761, 229] width 55 height 55
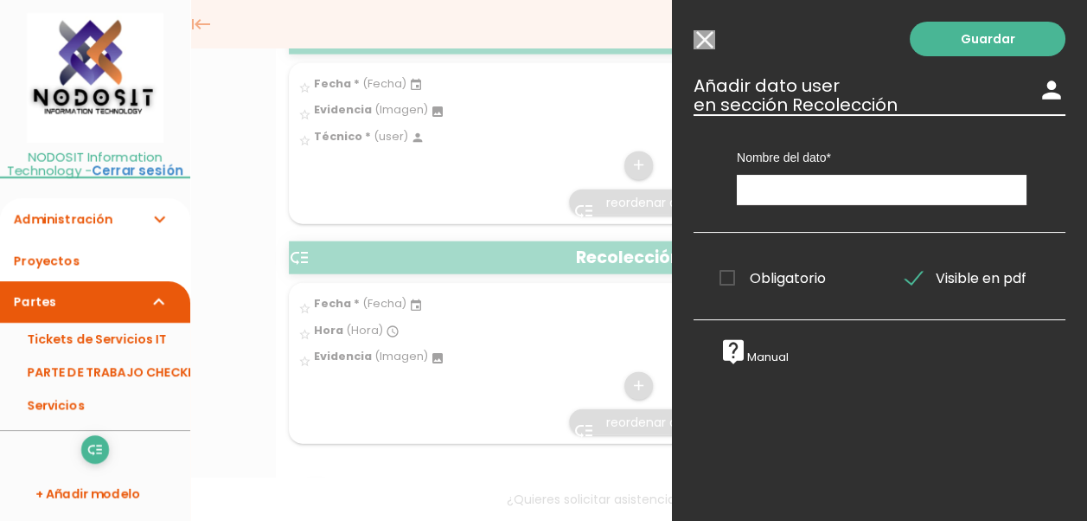
scroll to position [0, 0]
click at [791, 184] on input "text" at bounding box center [882, 190] width 290 height 30
type input "Técnico"
drag, startPoint x: 728, startPoint y: 277, endPoint x: 800, endPoint y: 263, distance: 73.1
click at [727, 278] on span "Obligatorio" at bounding box center [772, 278] width 106 height 22
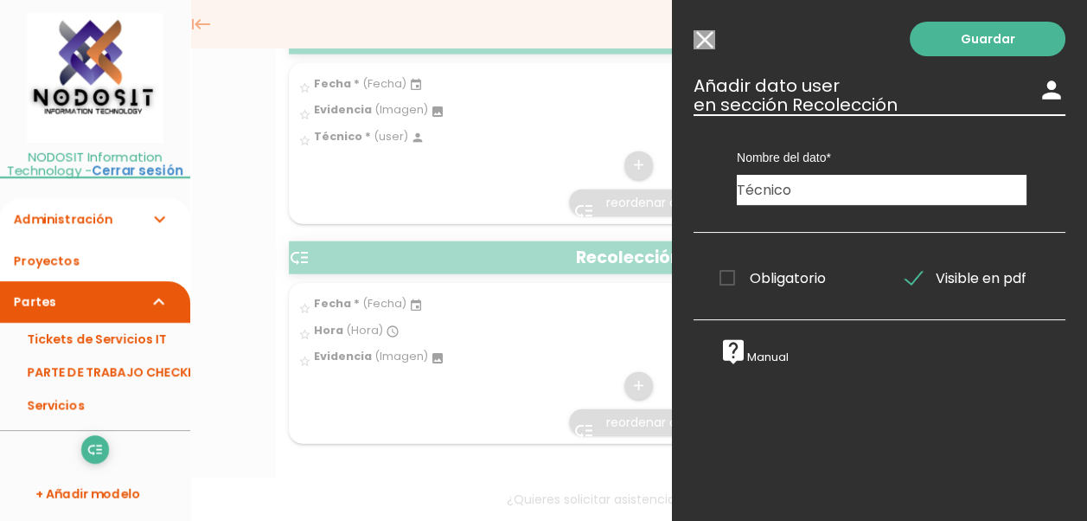
click at [0, 0] on input "Obligatorio" at bounding box center [0, 0] width 0 height 0
click at [967, 42] on link "Guardar" at bounding box center [988, 39] width 156 height 35
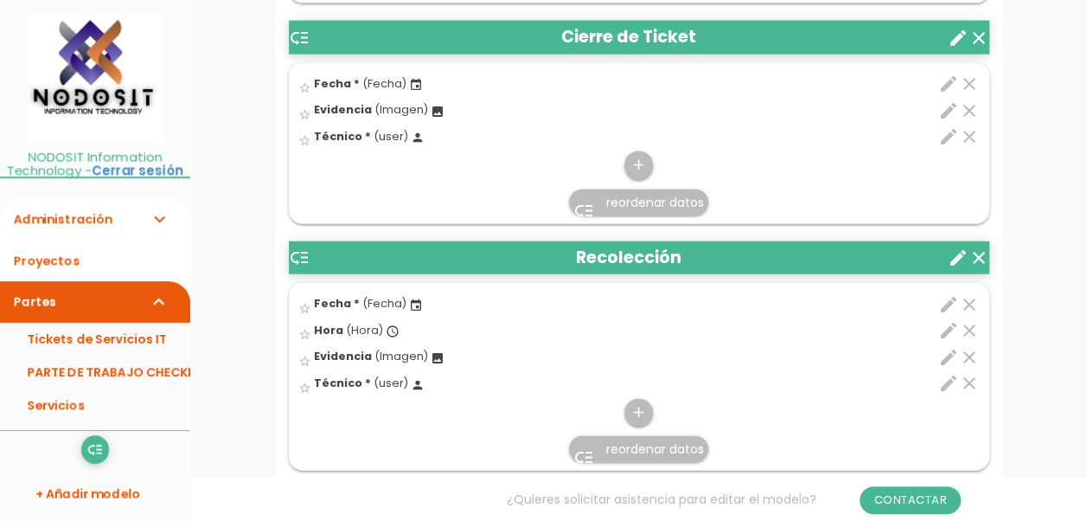
scroll to position [2108, 0]
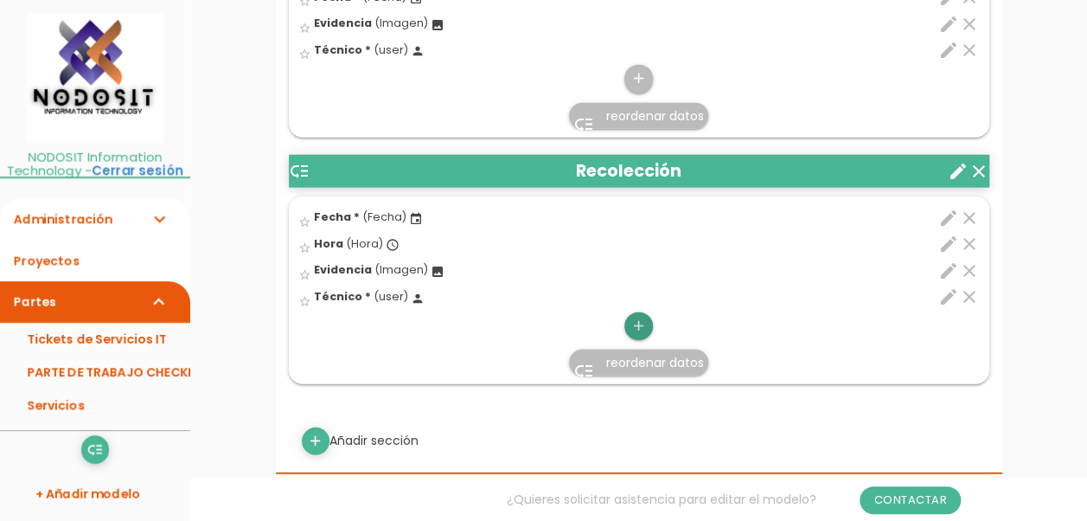
click at [638, 316] on icon "add" at bounding box center [638, 326] width 16 height 28
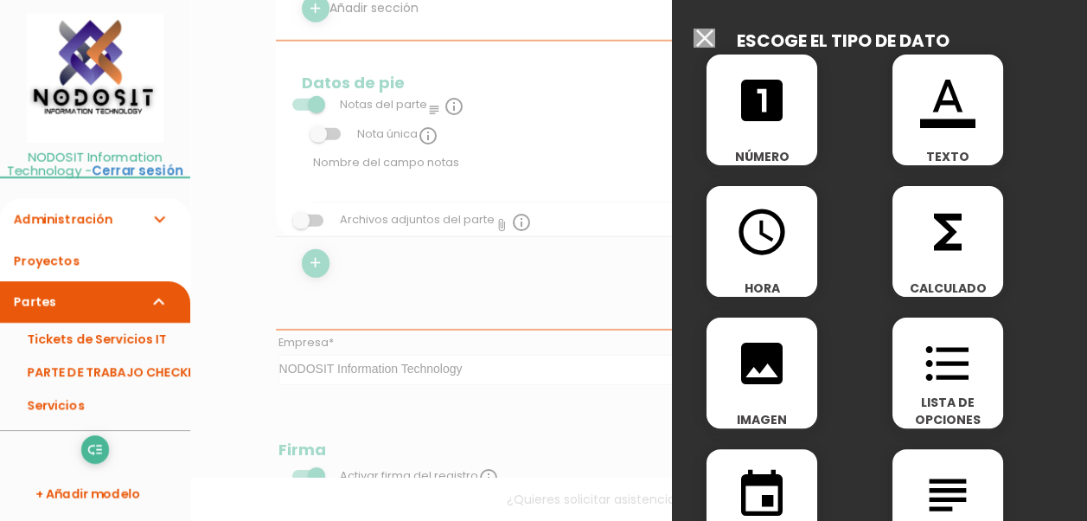
scroll to position [0, 0]
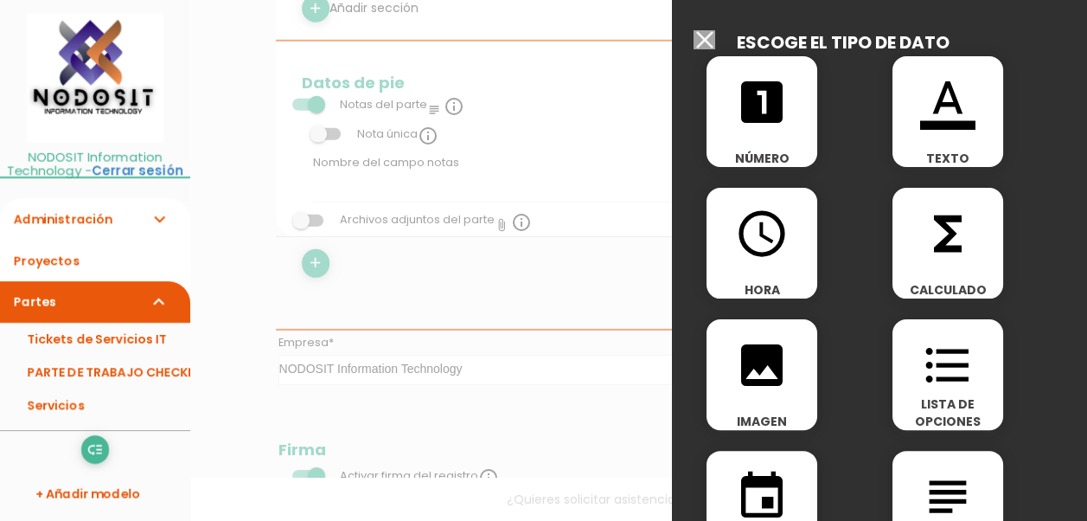
click at [703, 41] on input "Seleccionar todos los usuarios" at bounding box center [704, 39] width 22 height 19
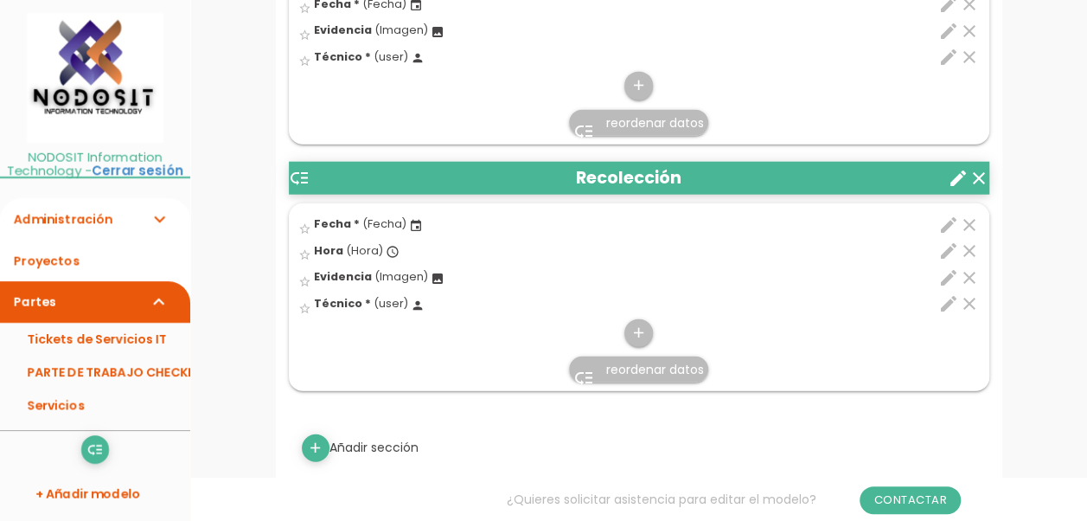
scroll to position [2108, 0]
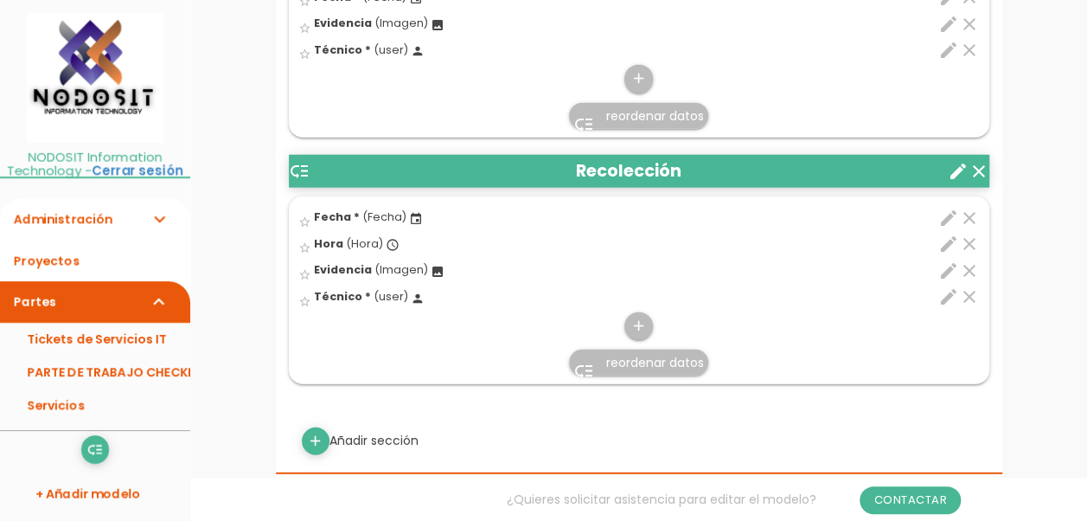
click at [297, 161] on icon "low_priority" at bounding box center [299, 171] width 21 height 21
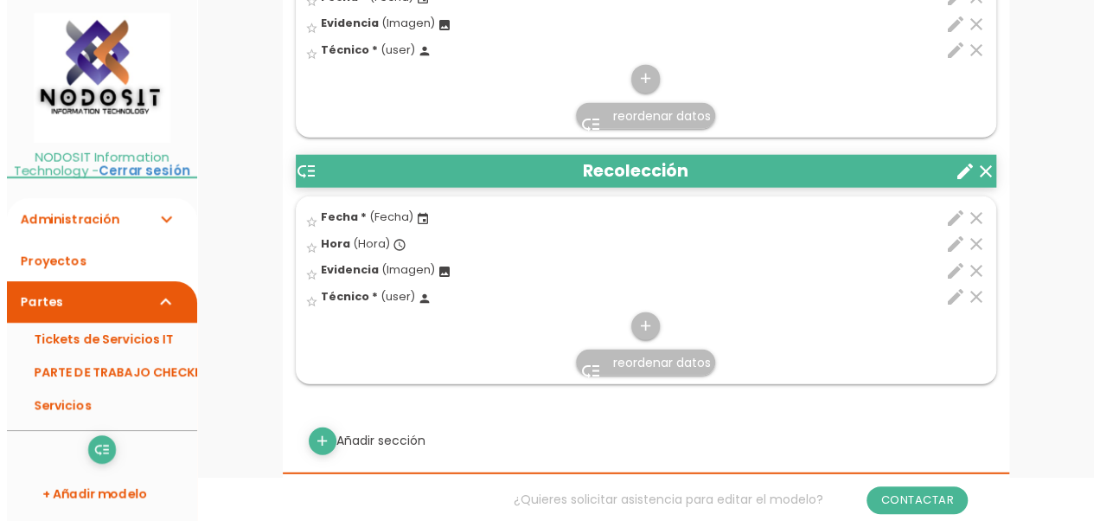
scroll to position [0, 0]
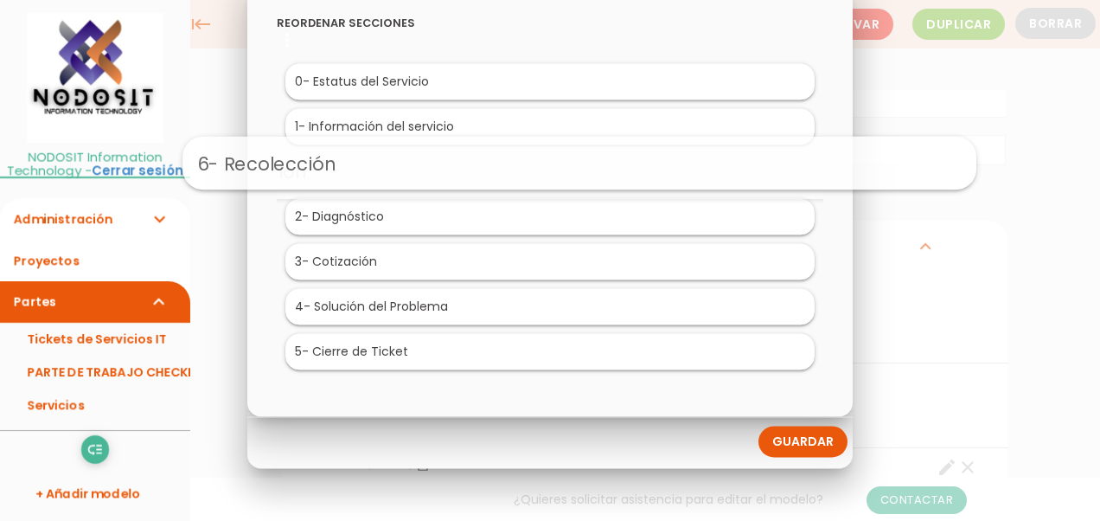
drag, startPoint x: 399, startPoint y: 352, endPoint x: 429, endPoint y: 164, distance: 189.9
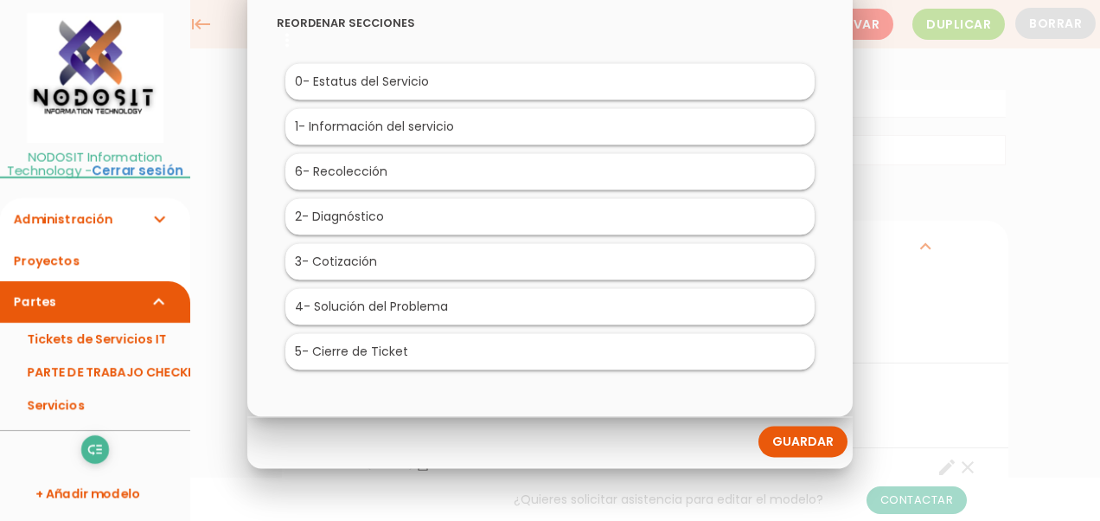
click at [429, 164] on li "6 - Recolección" at bounding box center [549, 172] width 529 height 36
click at [799, 444] on link "Guardar" at bounding box center [802, 441] width 89 height 31
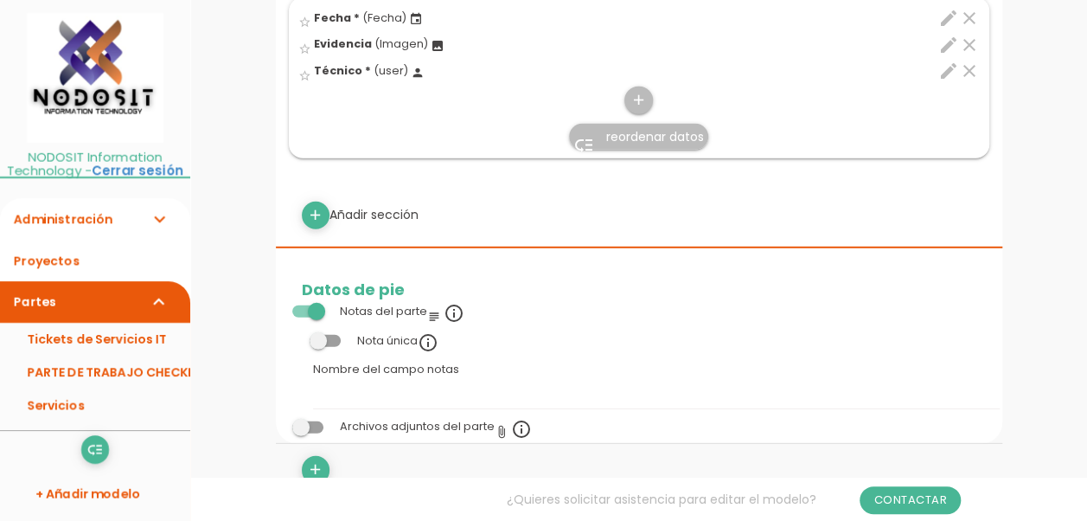
scroll to position [2335, 0]
click at [313, 208] on icon "add" at bounding box center [315, 215] width 16 height 28
select select
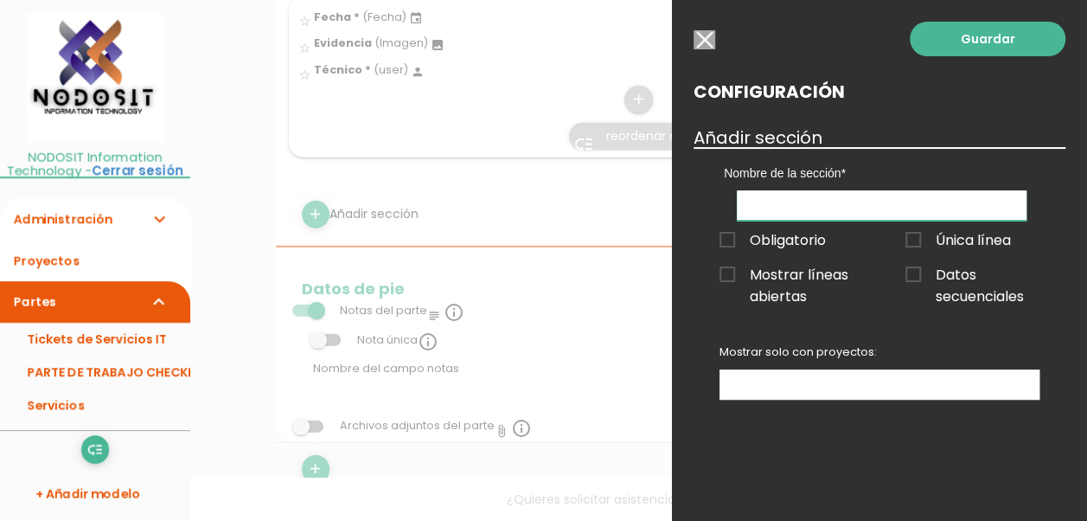
click at [764, 208] on input "text" at bounding box center [882, 205] width 290 height 30
type input "Nota de Venta"
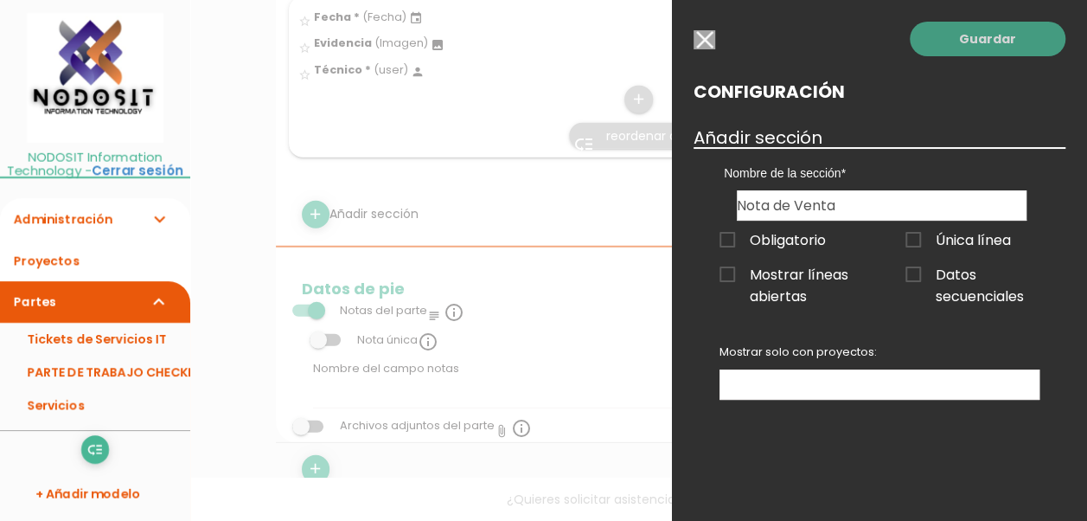
click at [980, 42] on link "Guardar" at bounding box center [988, 39] width 156 height 35
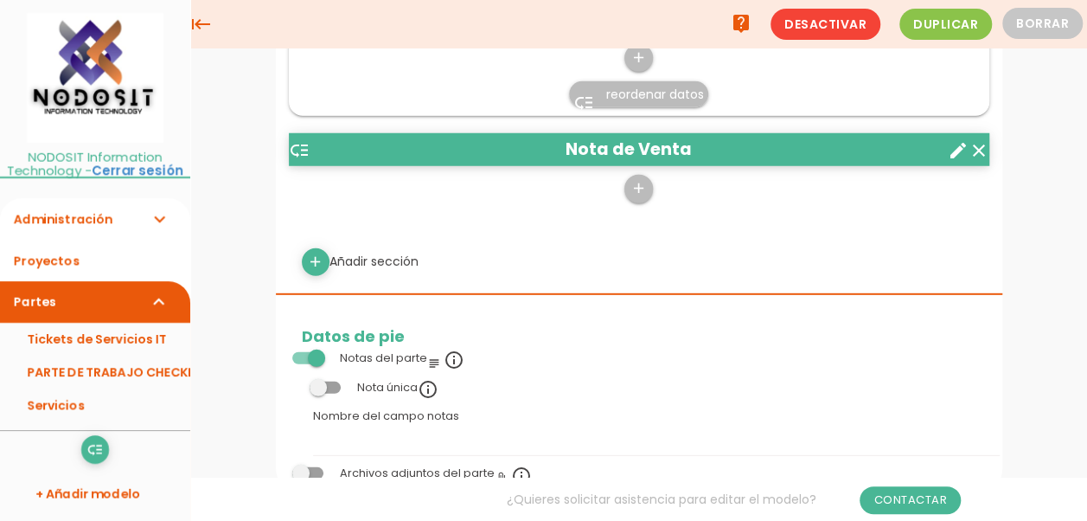
scroll to position [2155, 0]
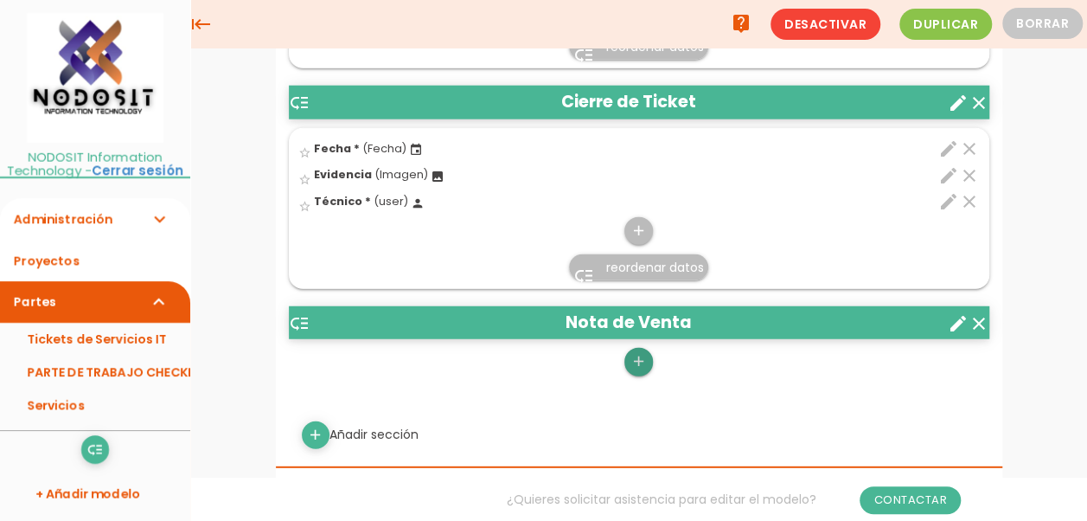
click at [640, 355] on icon "add" at bounding box center [638, 362] width 16 height 28
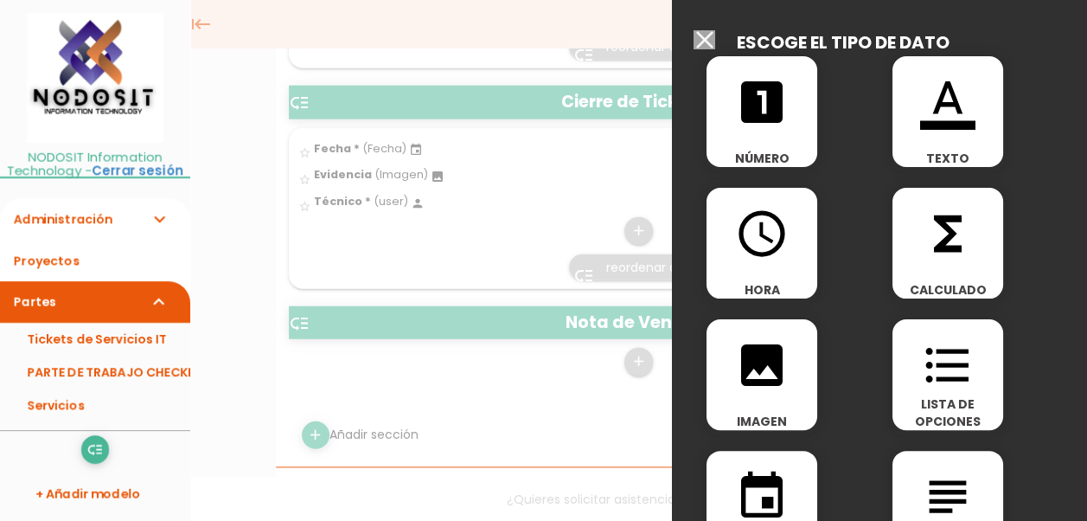
click at [761, 104] on icon "looks_one" at bounding box center [761, 101] width 55 height 55
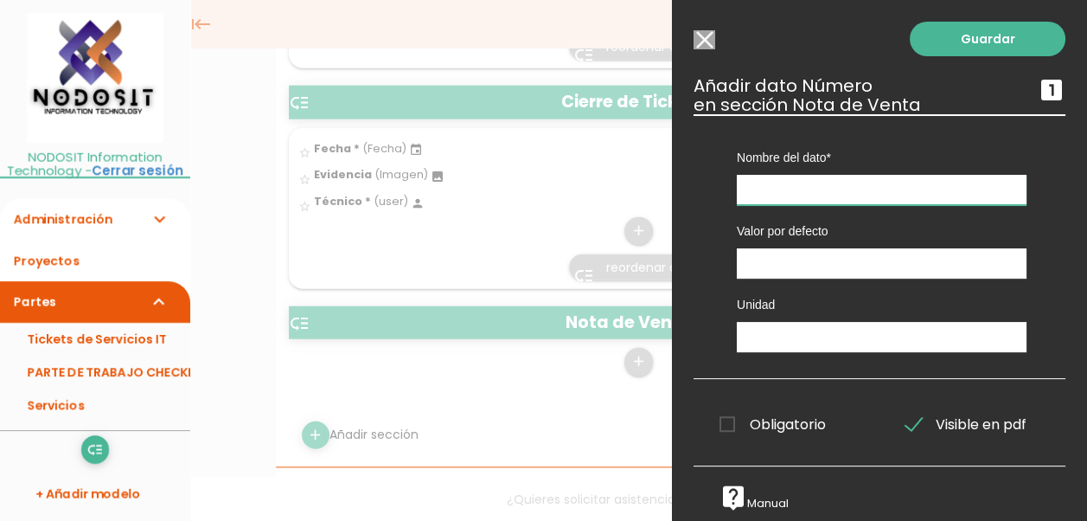
click at [769, 180] on input "text" at bounding box center [882, 190] width 290 height 30
click at [705, 40] on input "Seleccionar todos los usuarios" at bounding box center [704, 39] width 22 height 19
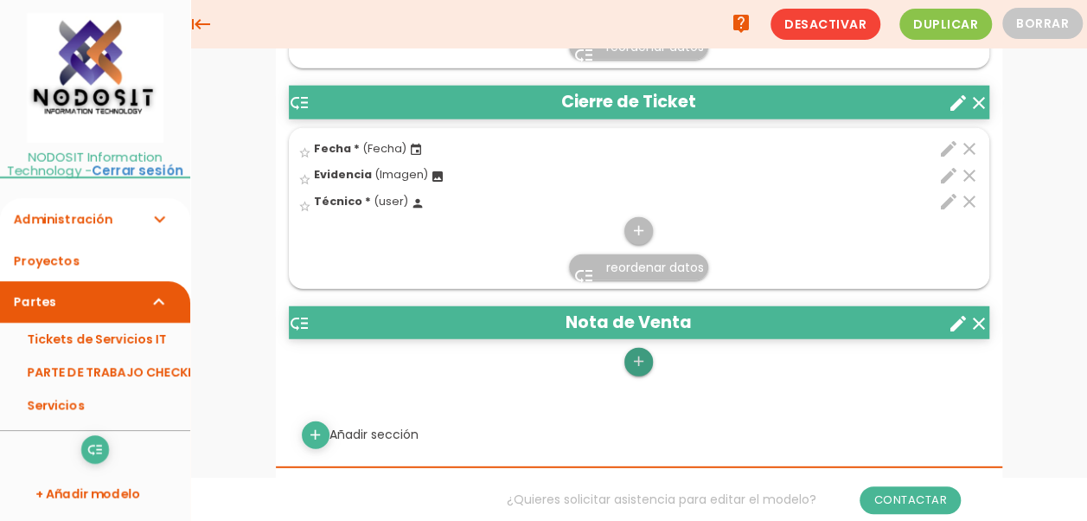
click at [640, 349] on icon "add" at bounding box center [638, 362] width 16 height 28
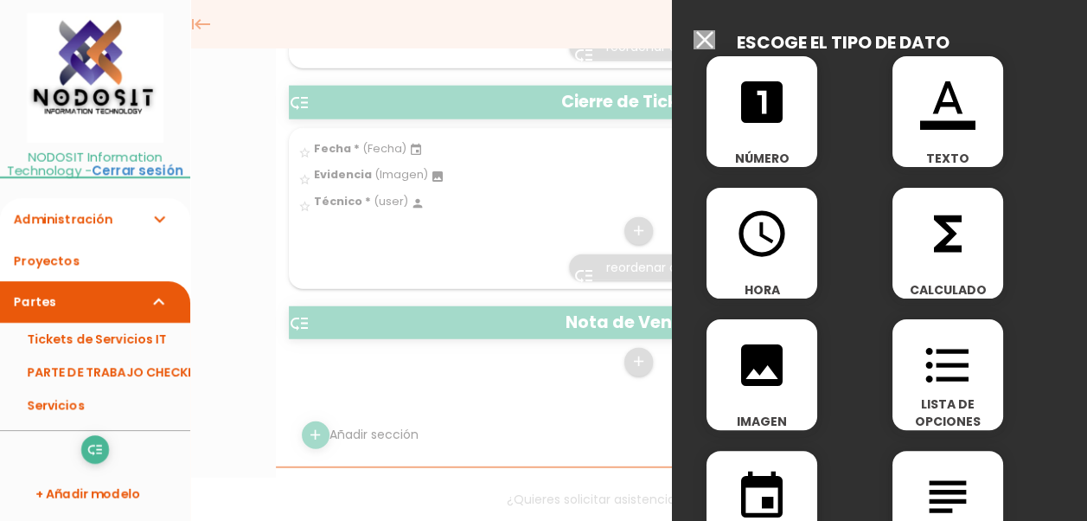
click at [761, 112] on icon "looks_one" at bounding box center [761, 101] width 55 height 55
click at [0, 0] on h3 "Añadir dato en sección Nota de Venta" at bounding box center [0, 0] width 0 height 0
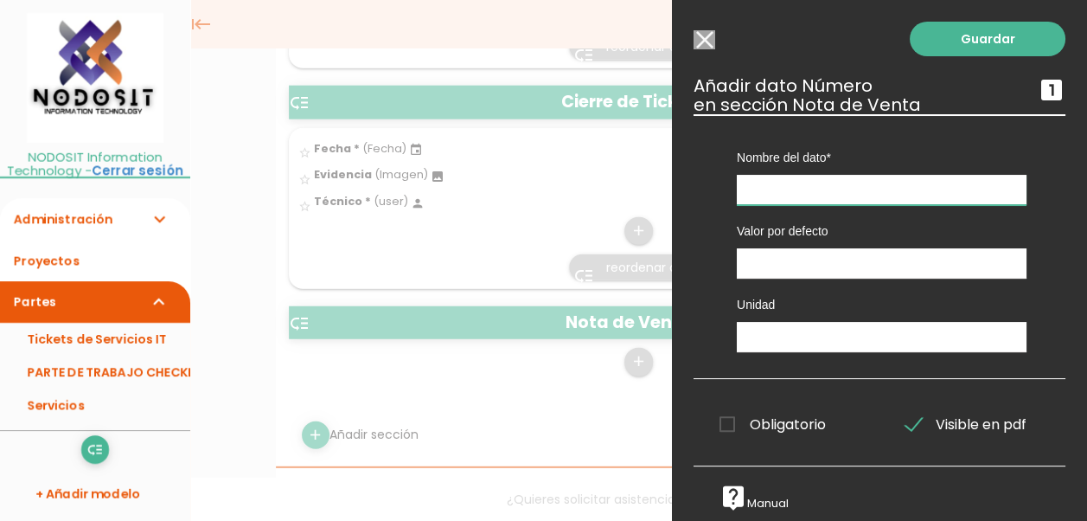
click at [773, 190] on input "text" at bounding box center [882, 190] width 290 height 30
click at [756, 189] on input "Numero" at bounding box center [882, 190] width 290 height 30
click at [835, 214] on div "Valor por defecto" at bounding box center [882, 241] width 316 height 73
drag, startPoint x: 805, startPoint y: 191, endPoint x: 728, endPoint y: 182, distance: 77.4
click at [728, 182] on div "Nombre del dato Estatus del Ticket Información Fecha Fecha Fecha Fecha Fecha Di…" at bounding box center [882, 159] width 316 height 91
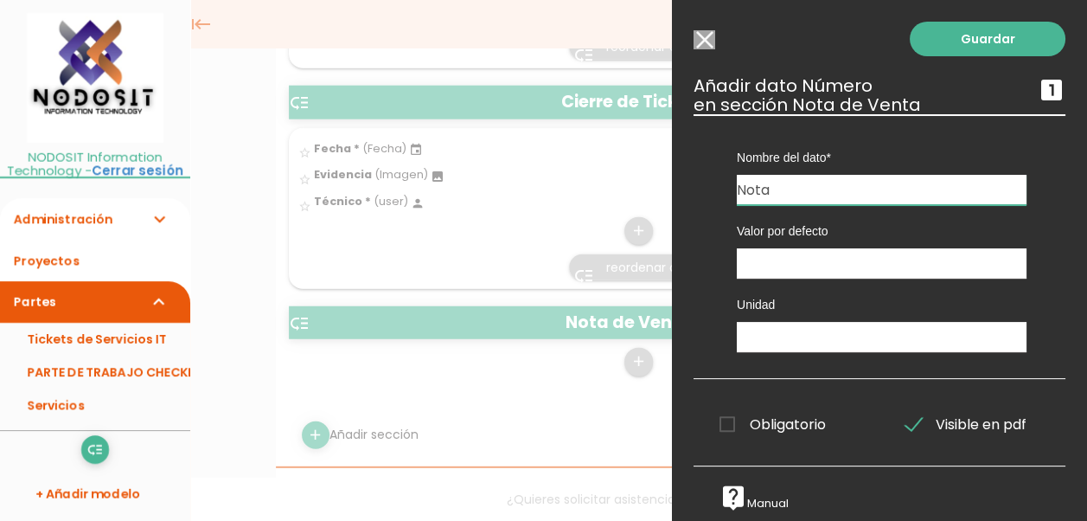
type input "Nota"
drag, startPoint x: 723, startPoint y: 424, endPoint x: 791, endPoint y: 435, distance: 69.2
click at [721, 425] on span "Obligatorio" at bounding box center [772, 424] width 106 height 22
click at [0, 0] on input "Obligatorio" at bounding box center [0, 0] width 0 height 0
click at [970, 40] on link "Guardar" at bounding box center [988, 39] width 156 height 35
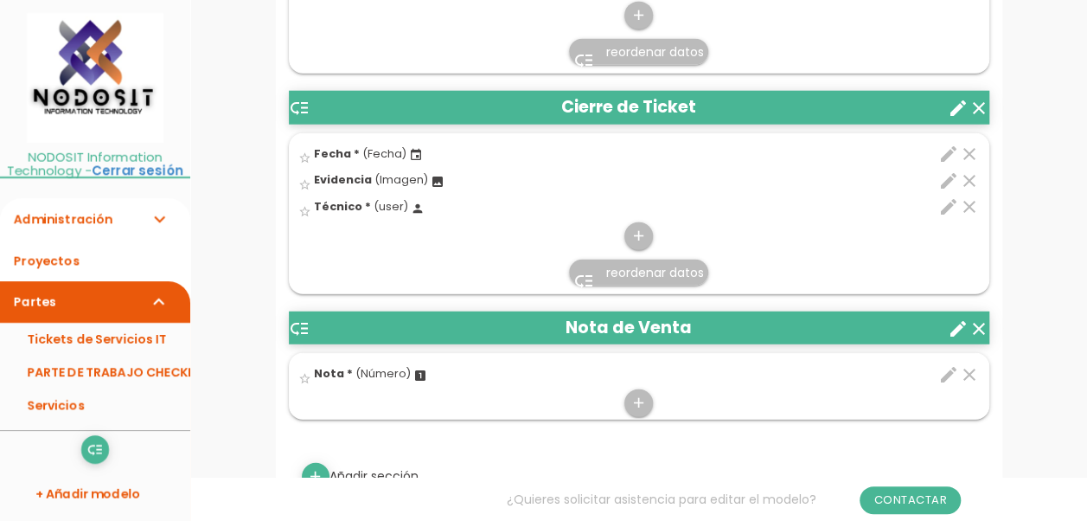
scroll to position [2285, 0]
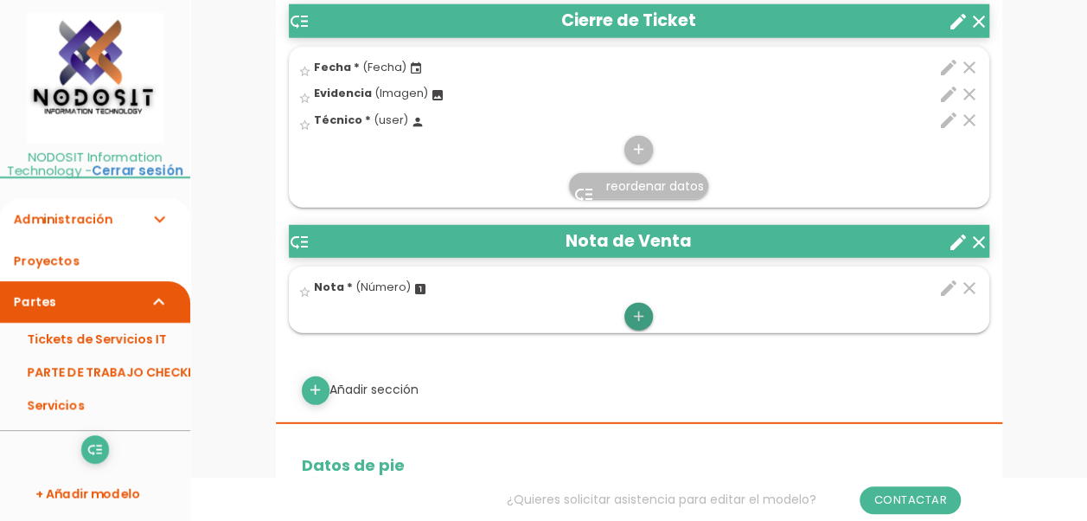
click at [642, 310] on icon "add" at bounding box center [638, 317] width 16 height 28
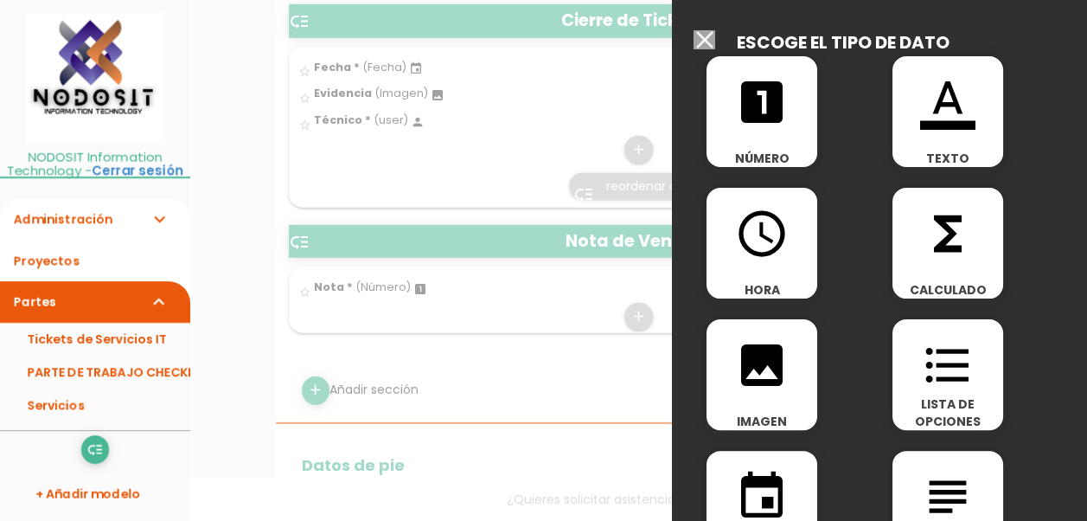
click at [756, 100] on icon "looks_one" at bounding box center [761, 101] width 55 height 55
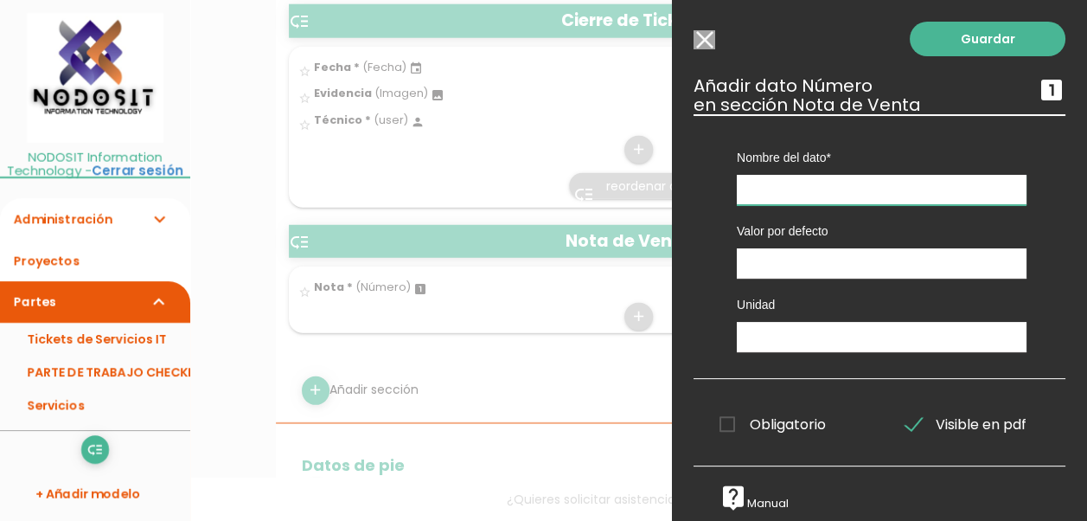
click at [778, 183] on input "text" at bounding box center [882, 190] width 290 height 30
type input "Bruto"
click at [726, 425] on span "Obligatorio" at bounding box center [772, 424] width 106 height 22
click at [0, 0] on input "Obligatorio" at bounding box center [0, 0] width 0 height 0
click at [980, 38] on link "Guardar" at bounding box center [988, 39] width 156 height 35
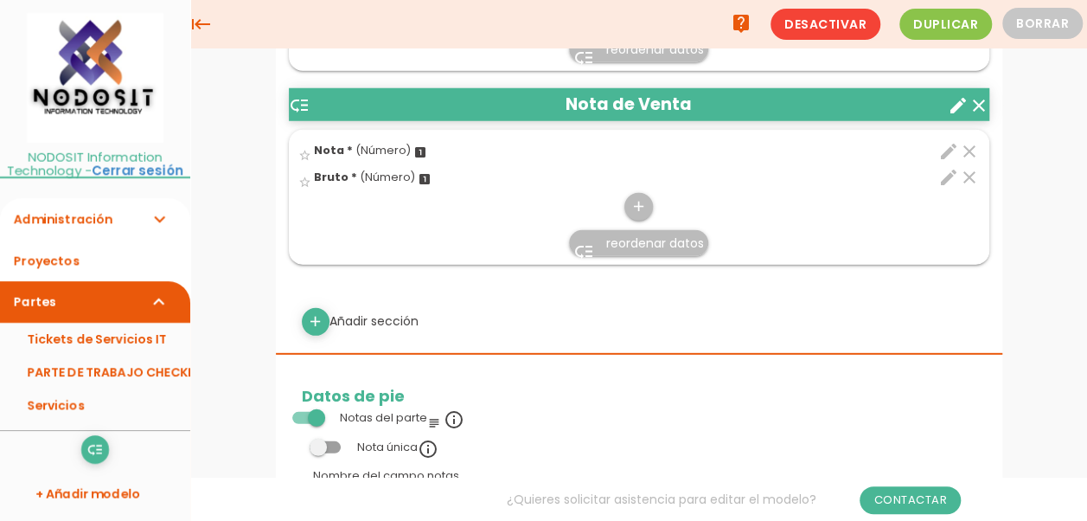
scroll to position [2345, 0]
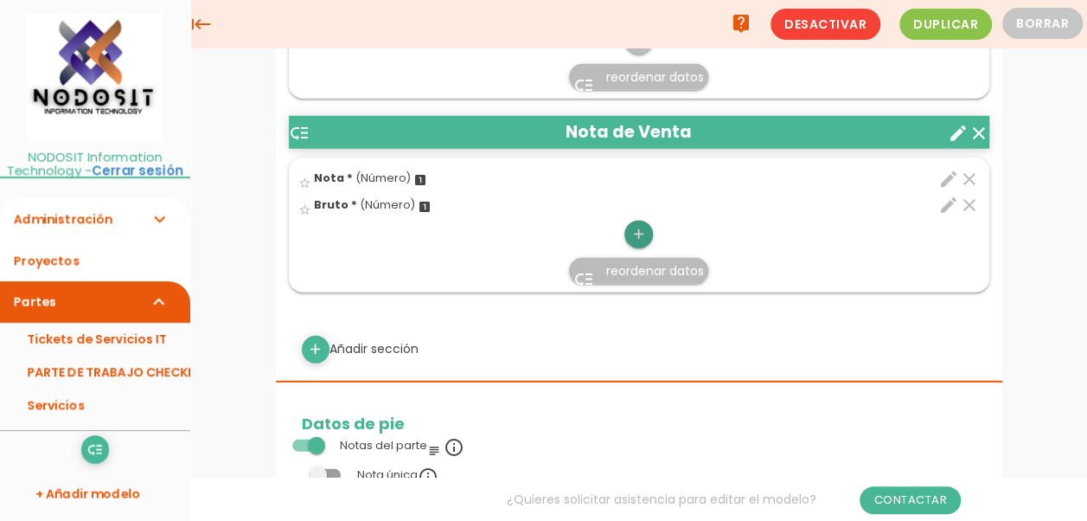
click at [642, 223] on icon "add" at bounding box center [638, 234] width 16 height 28
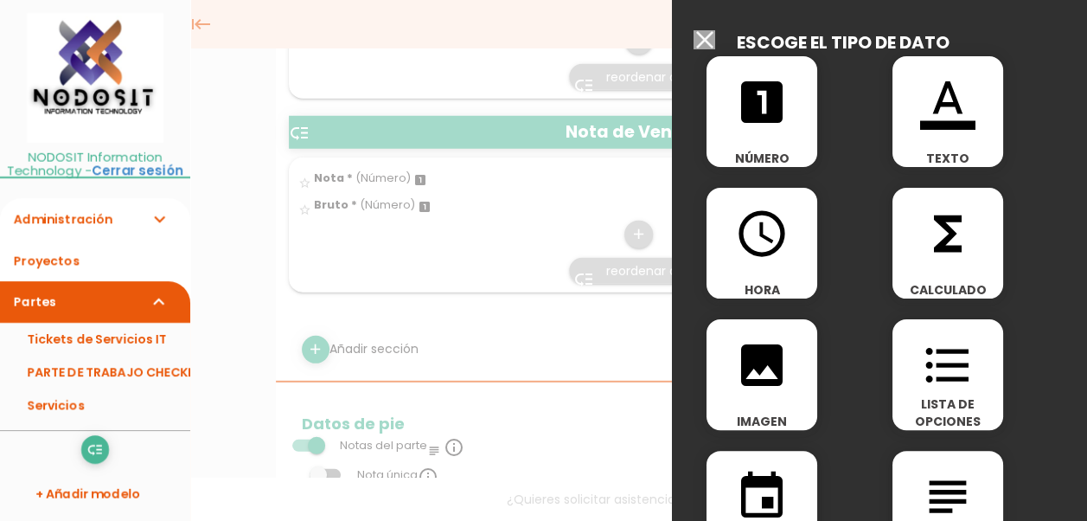
click at [770, 112] on icon "looks_one" at bounding box center [761, 101] width 55 height 55
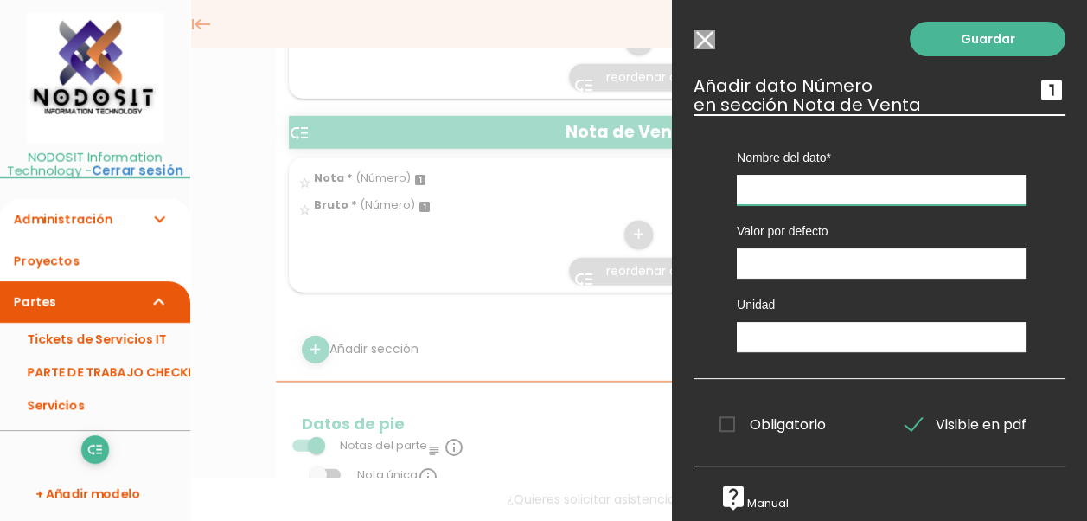
click at [758, 187] on input "text" at bounding box center [882, 190] width 290 height 30
type input "Descuento"
click at [972, 36] on link "Guardar" at bounding box center [988, 39] width 156 height 35
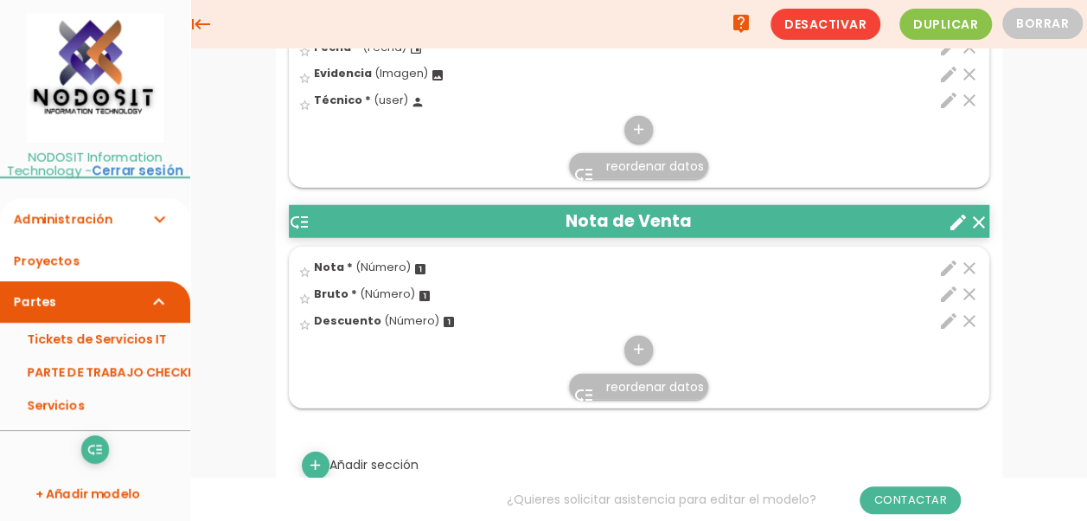
scroll to position [2208, 0]
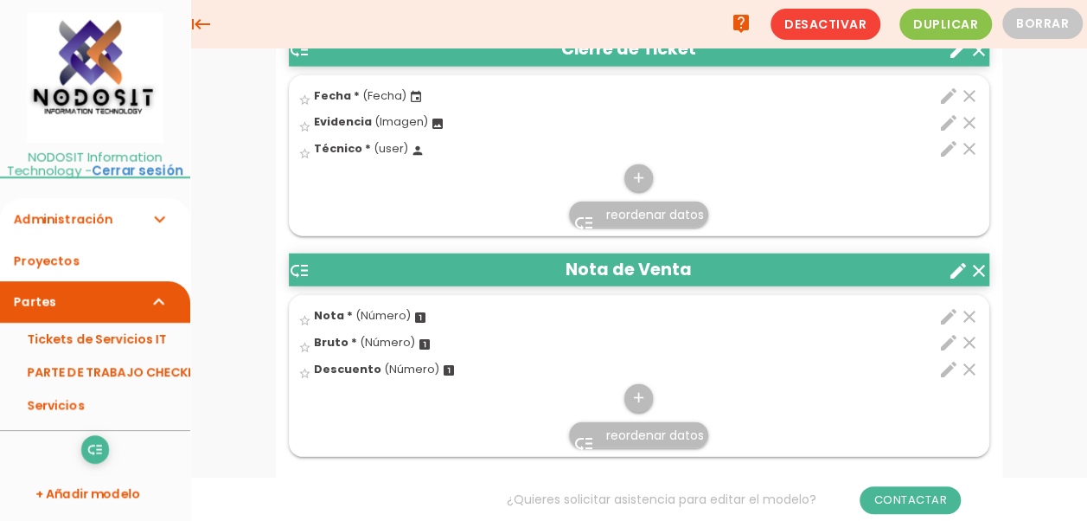
click at [970, 359] on icon "clear" at bounding box center [969, 369] width 21 height 21
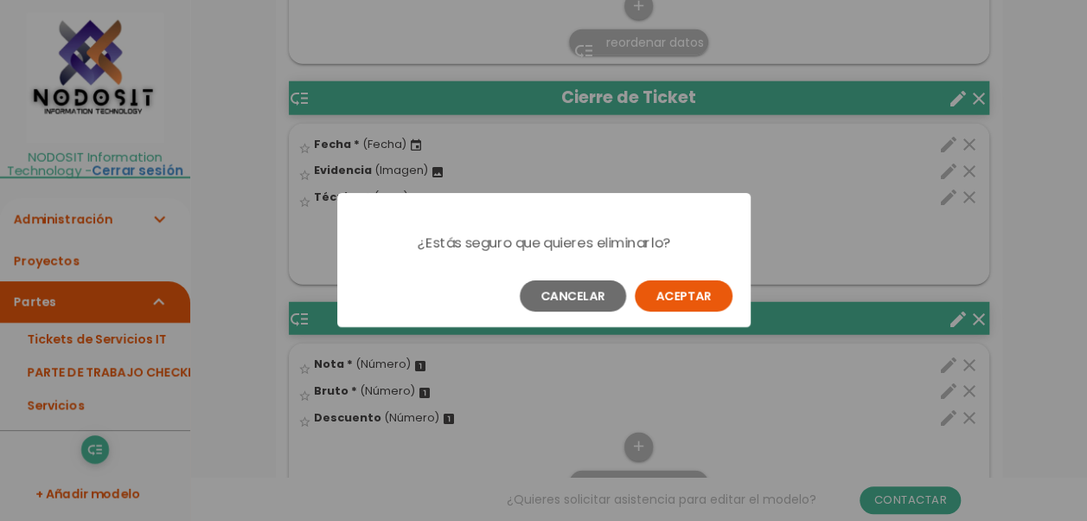
scroll to position [0, 0]
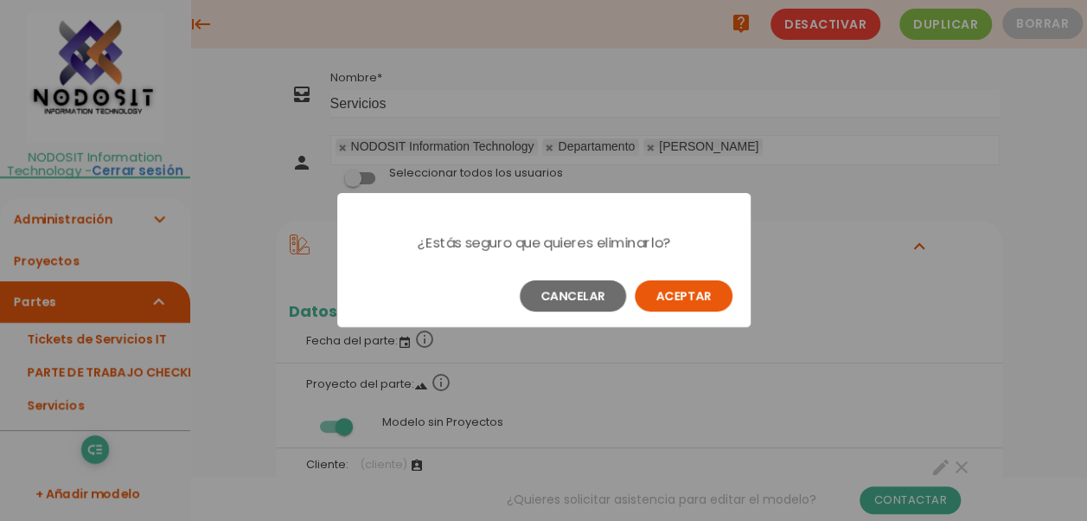
click at [664, 294] on button "Aceptar" at bounding box center [684, 295] width 98 height 31
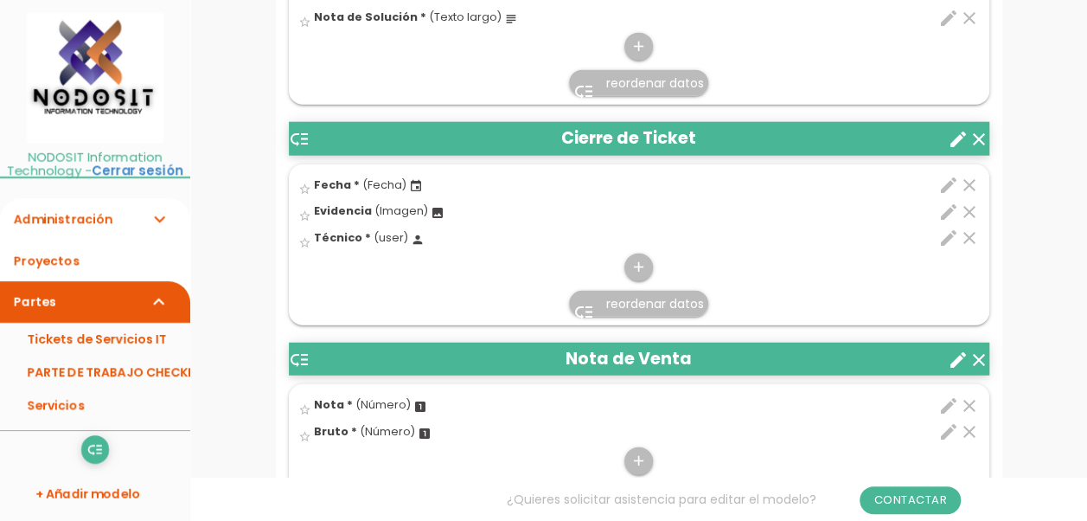
scroll to position [2335, 0]
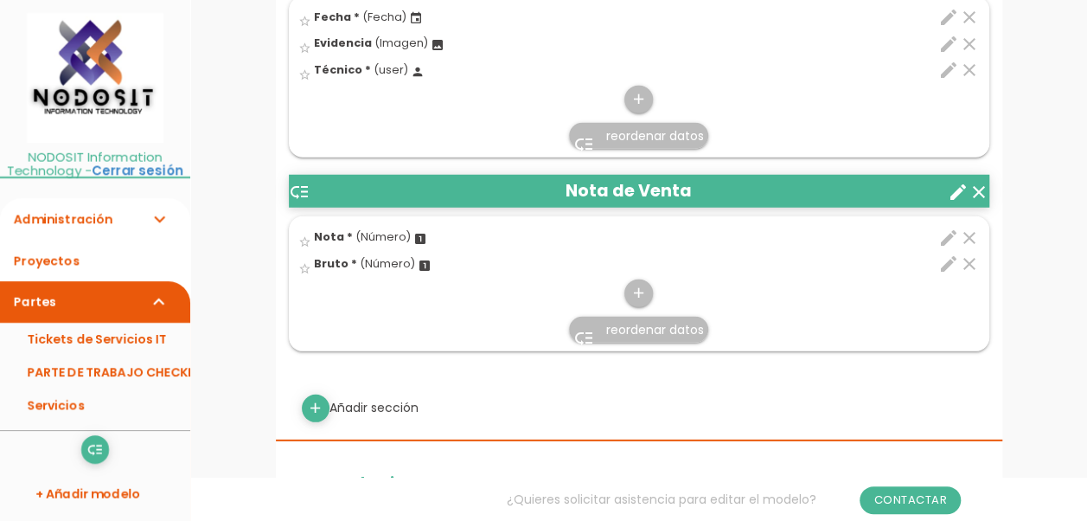
click at [949, 254] on icon "edit" at bounding box center [948, 263] width 21 height 21
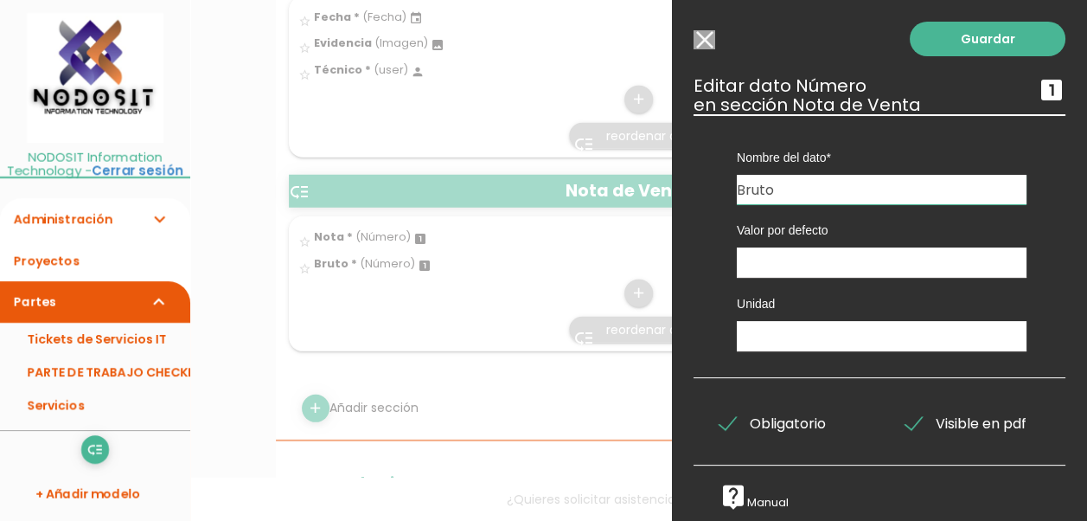
drag, startPoint x: 790, startPoint y: 192, endPoint x: 697, endPoint y: 171, distance: 95.7
click at [697, 172] on div "Nombre del dato Estatus del Ticket Información Fecha Fecha Fecha Fecha Fecha No…" at bounding box center [879, 246] width 372 height 264
type input "Total"
click at [962, 36] on link "Guardar" at bounding box center [988, 39] width 156 height 35
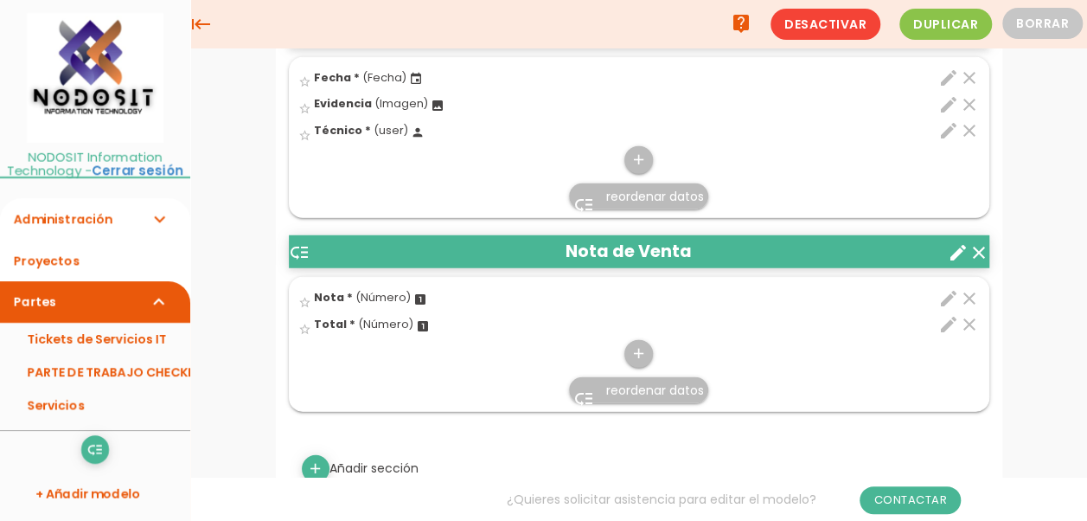
scroll to position [2253, 0]
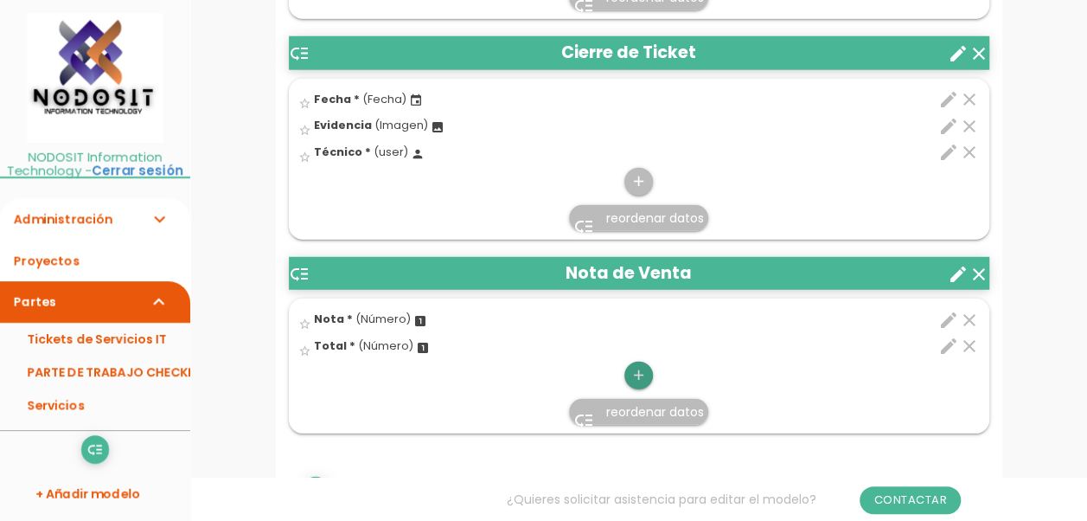
click at [638, 363] on icon "add" at bounding box center [638, 375] width 16 height 28
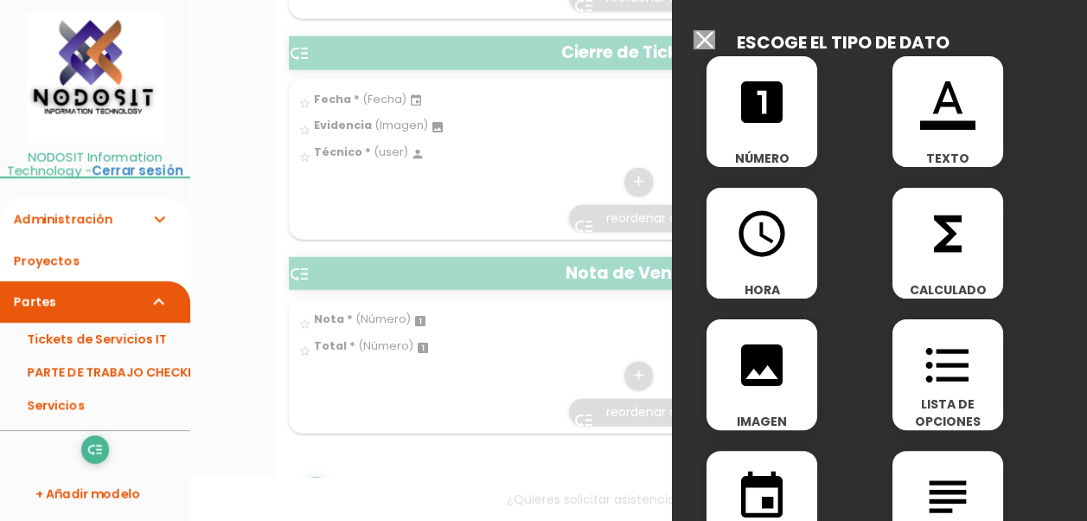
click at [942, 106] on icon "format_color_text" at bounding box center [947, 101] width 55 height 55
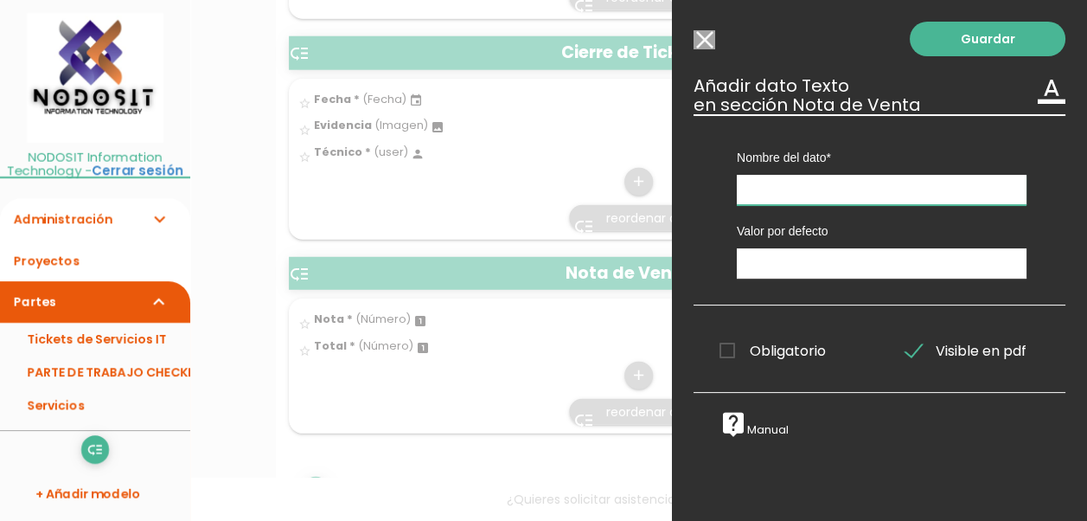
click at [774, 189] on input "text" at bounding box center [882, 190] width 290 height 30
click at [700, 48] on input "Seleccionar todos los usuarios" at bounding box center [704, 39] width 22 height 19
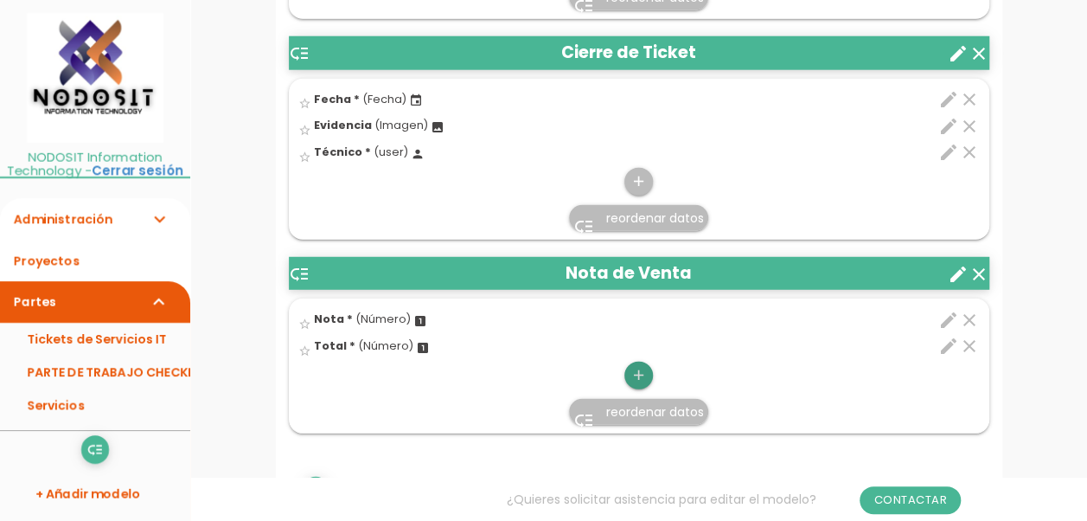
click at [638, 365] on icon "add" at bounding box center [638, 375] width 16 height 28
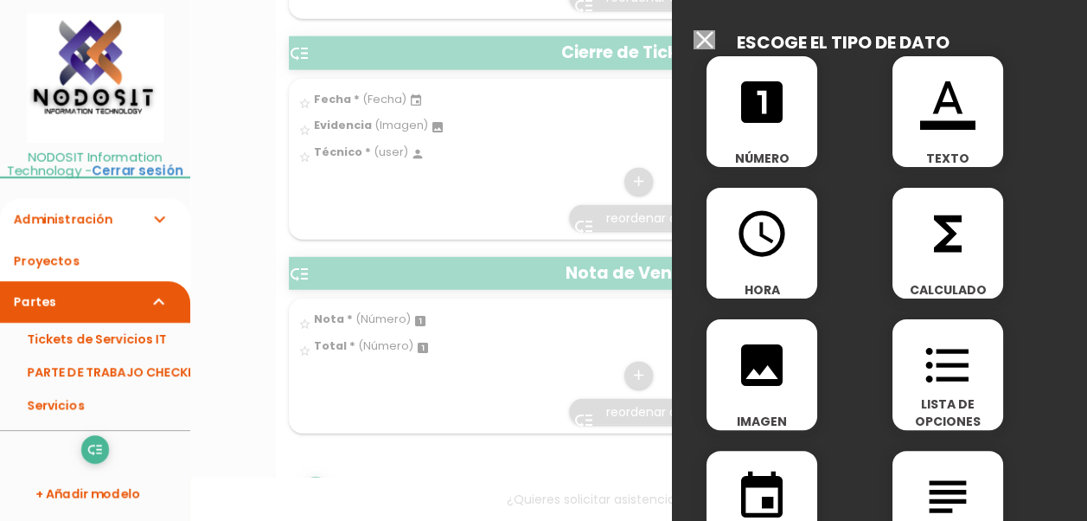
click at [936, 368] on icon "format_list_bulleted" at bounding box center [947, 364] width 55 height 55
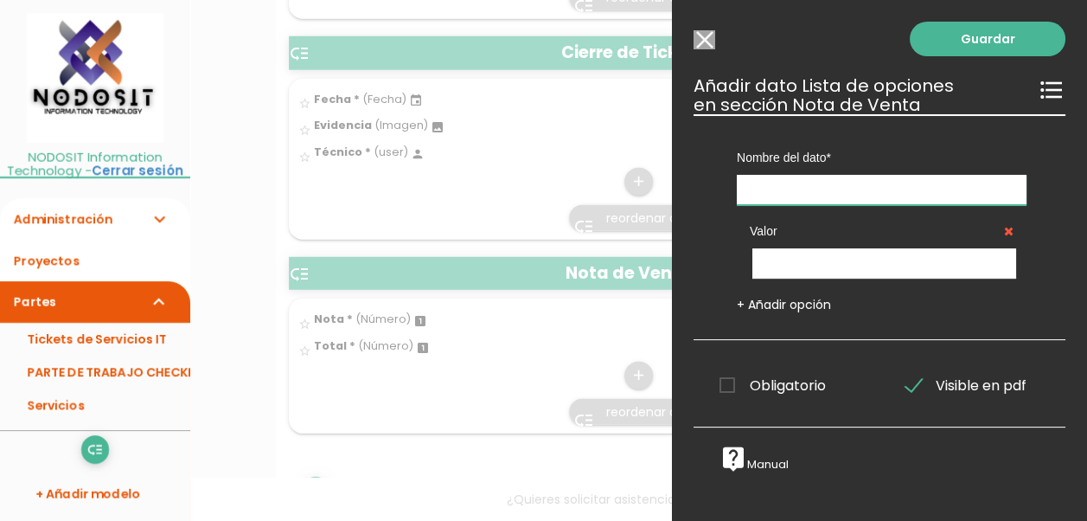
click at [767, 195] on input "text" at bounding box center [882, 190] width 290 height 30
type input "Pagado"
click at [790, 261] on input "text" at bounding box center [884, 263] width 264 height 30
type input "Pendiente"
click at [793, 304] on link "+ Añadir opción" at bounding box center [784, 304] width 94 height 17
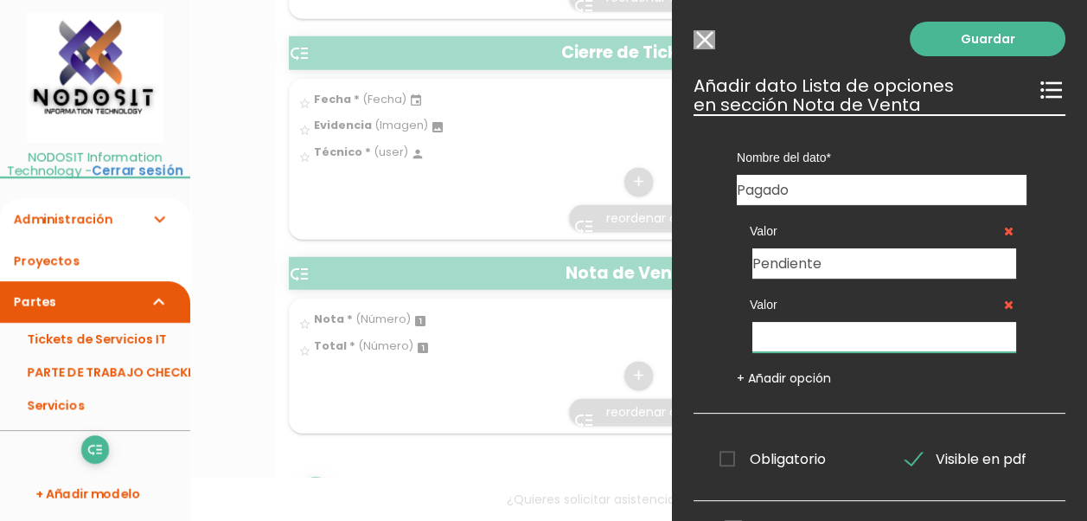
click at [798, 331] on input "text" at bounding box center [884, 337] width 264 height 30
type input "N"
type input "No pagado"
click at [783, 375] on link "+ Añadir opción" at bounding box center [784, 377] width 94 height 17
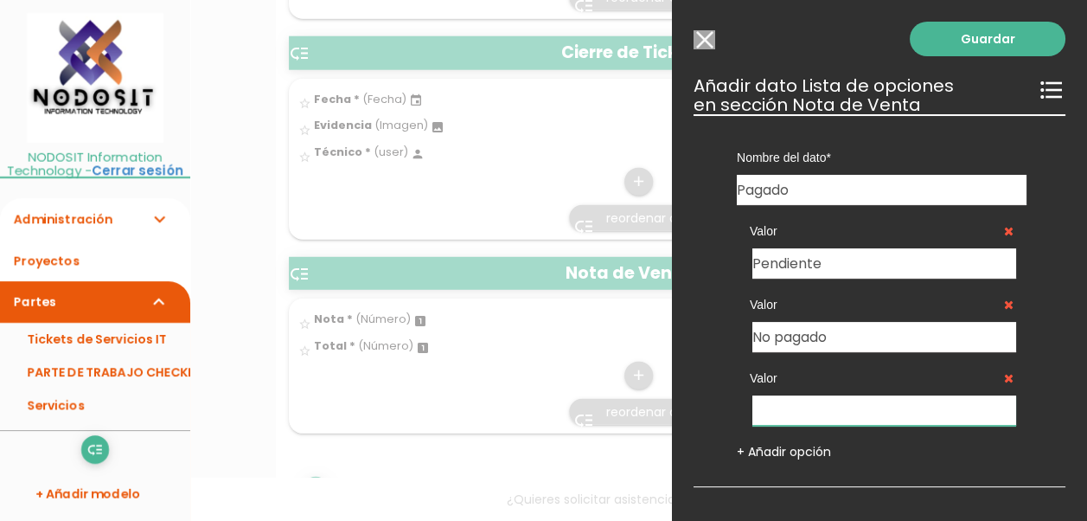
click at [782, 406] on input "text" at bounding box center [884, 410] width 264 height 30
type input "Pagado"
drag, startPoint x: 773, startPoint y: 337, endPoint x: 738, endPoint y: 339, distance: 34.6
click at [738, 339] on div "Valor No pagado" at bounding box center [882, 314] width 290 height 73
click at [760, 336] on input "pagado" at bounding box center [884, 337] width 264 height 30
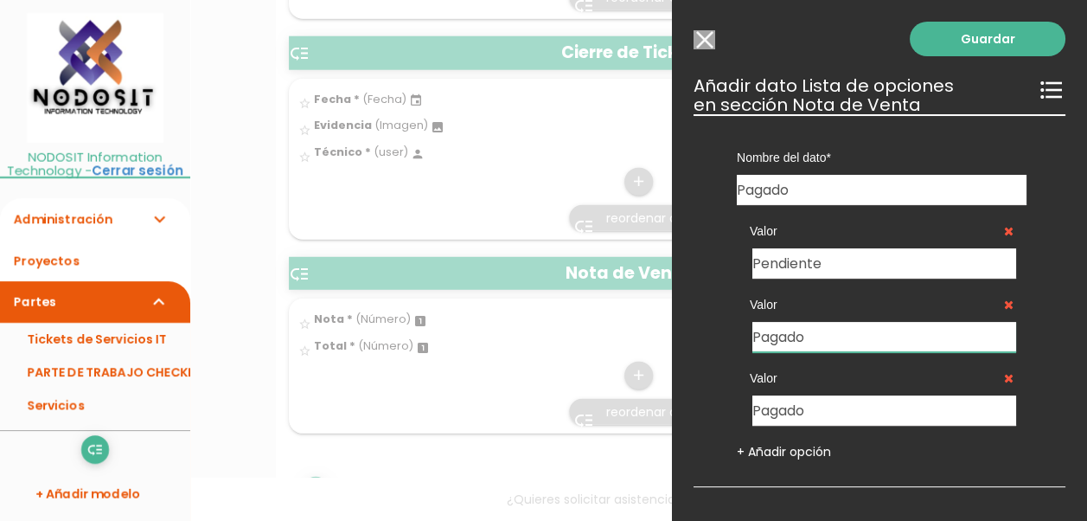
type input "Pagado"
click at [755, 408] on input "Pagado" at bounding box center [884, 410] width 264 height 30
type input "No Pagado"
drag, startPoint x: 806, startPoint y: 187, endPoint x: 717, endPoint y: 187, distance: 89.1
click at [717, 187] on div "Nombre del dato Estatus del Ticket Información Fecha Fecha Fecha Fecha Fecha No…" at bounding box center [882, 159] width 342 height 91
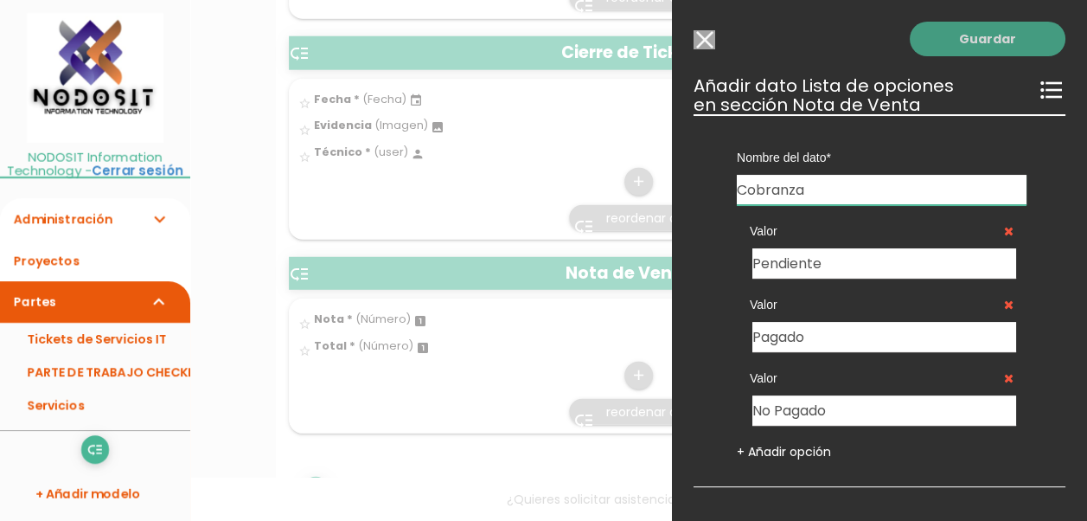
type input "Cobranza"
click at [970, 42] on link "Guardar" at bounding box center [988, 39] width 156 height 35
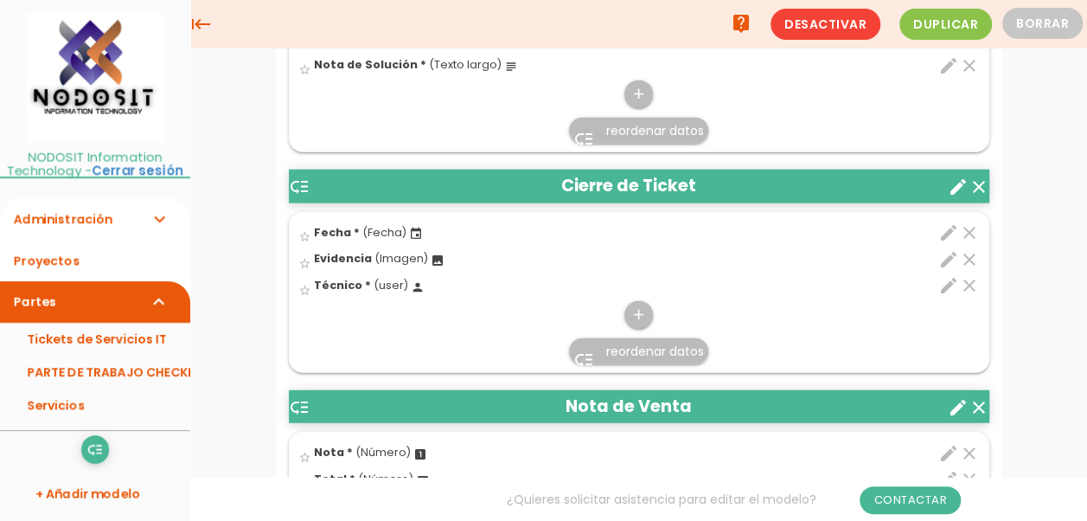
scroll to position [2046, 0]
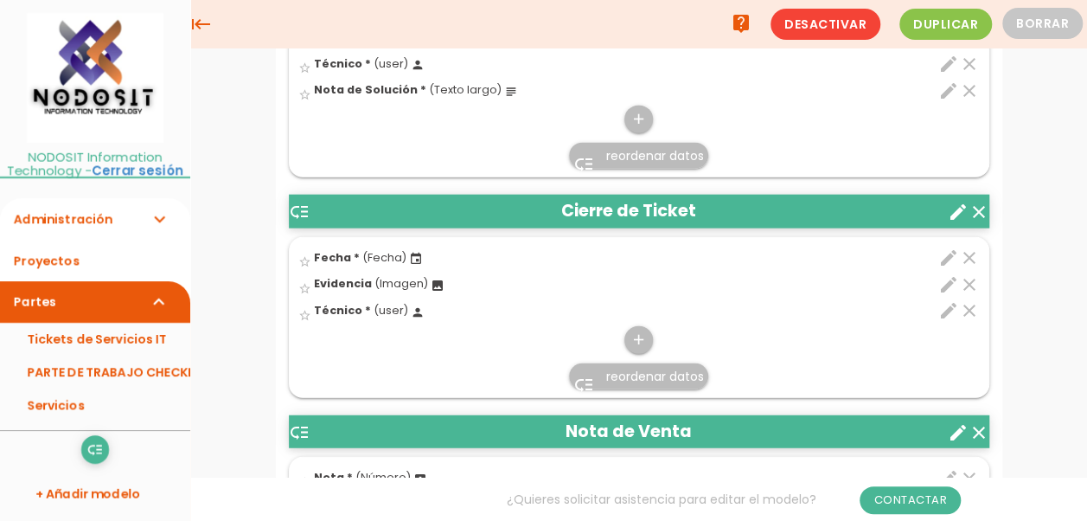
click at [297, 422] on icon "low_priority" at bounding box center [299, 432] width 21 height 21
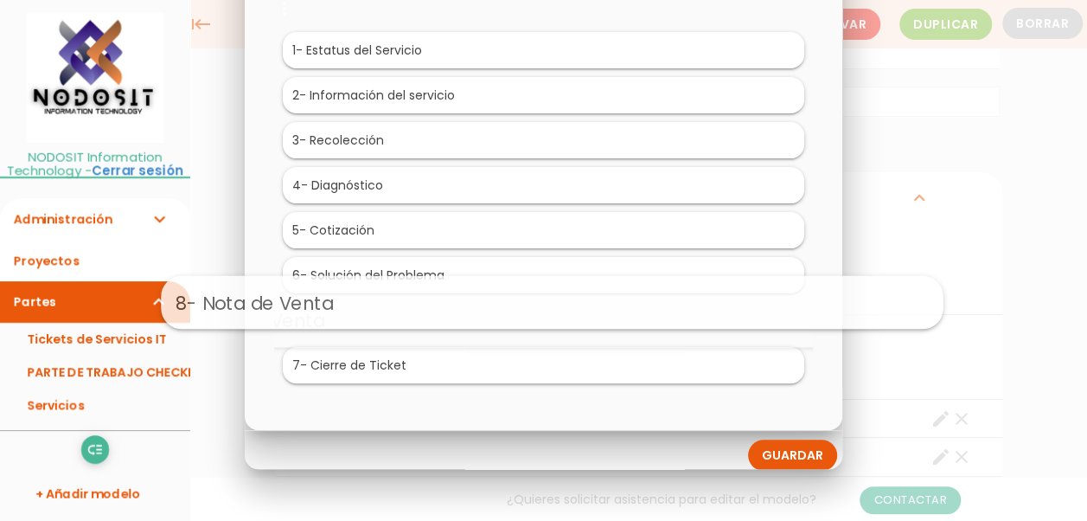
drag, startPoint x: 408, startPoint y: 359, endPoint x: 417, endPoint y: 299, distance: 60.3
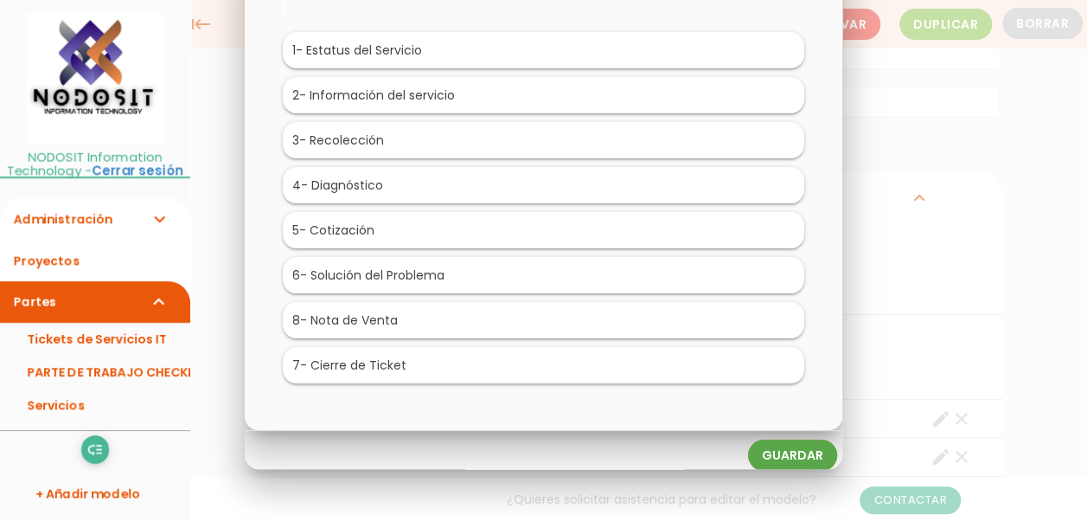
click at [797, 453] on link "Guardar" at bounding box center [792, 454] width 89 height 31
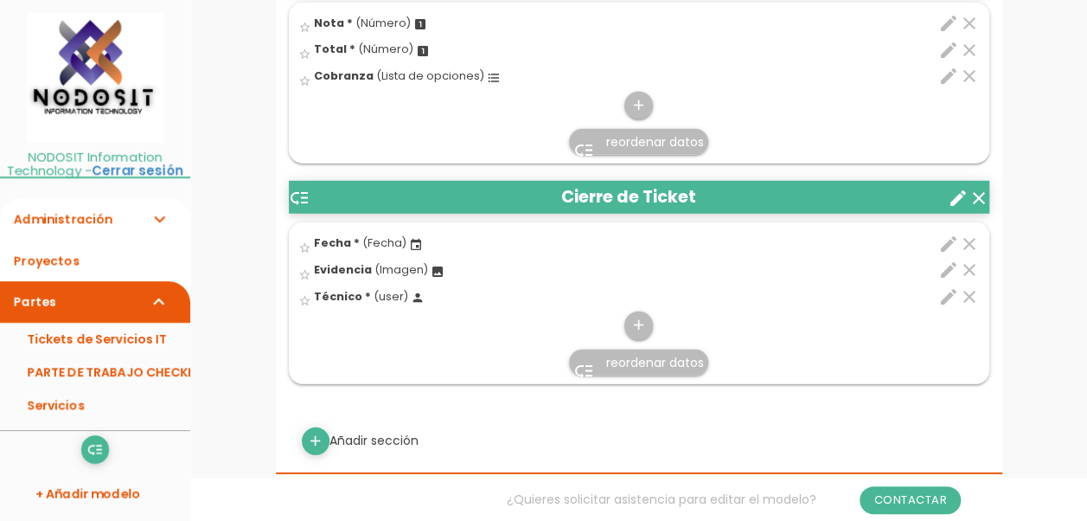
scroll to position [2335, 0]
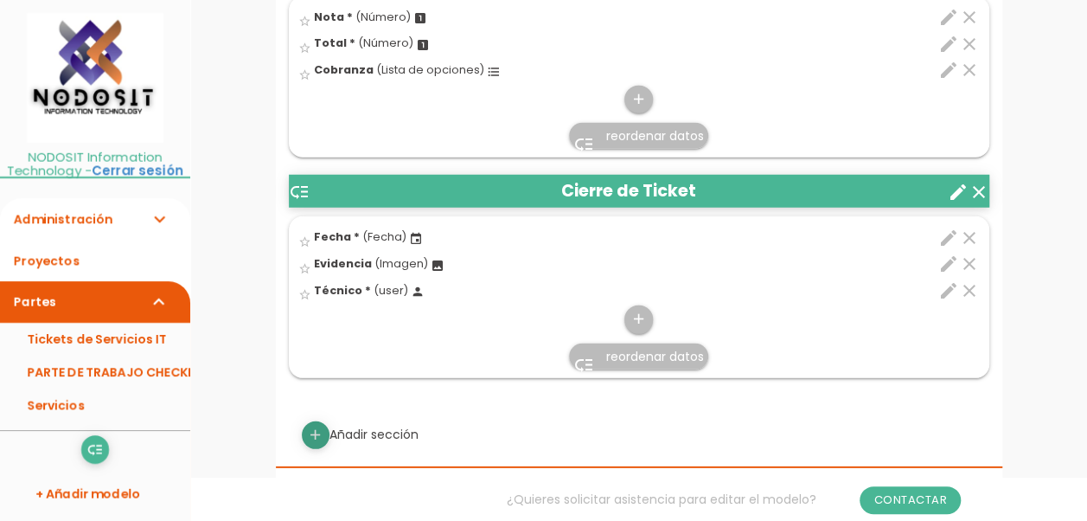
click at [313, 425] on icon "add" at bounding box center [315, 435] width 16 height 28
select select
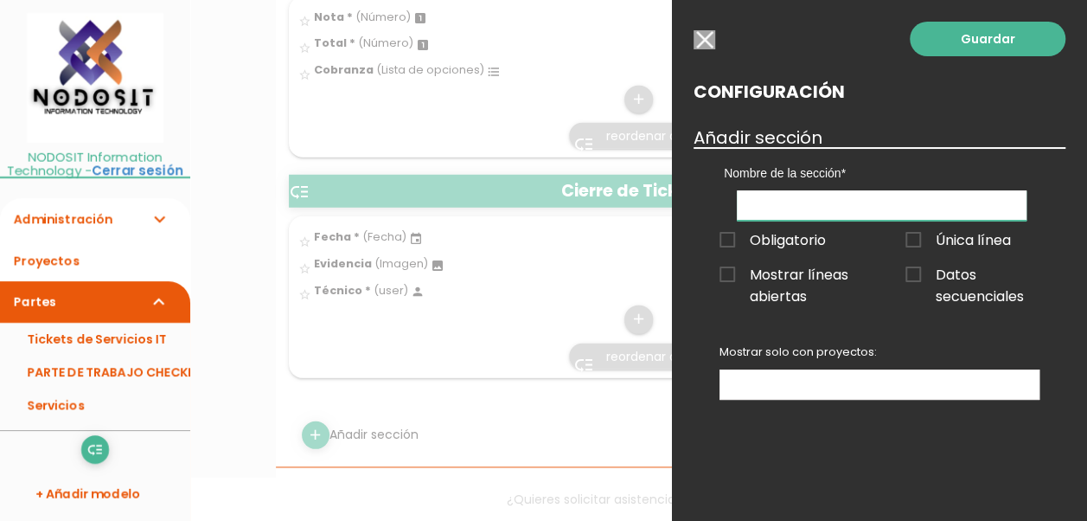
click at [797, 201] on input "text" at bounding box center [882, 205] width 290 height 30
type input "Facturación"
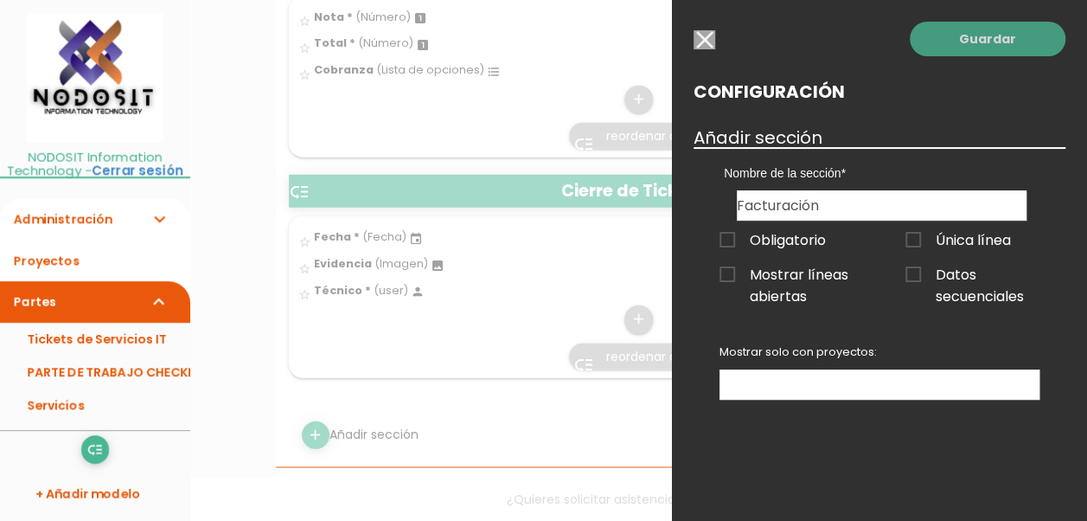
click at [984, 34] on link "Guardar" at bounding box center [988, 39] width 156 height 35
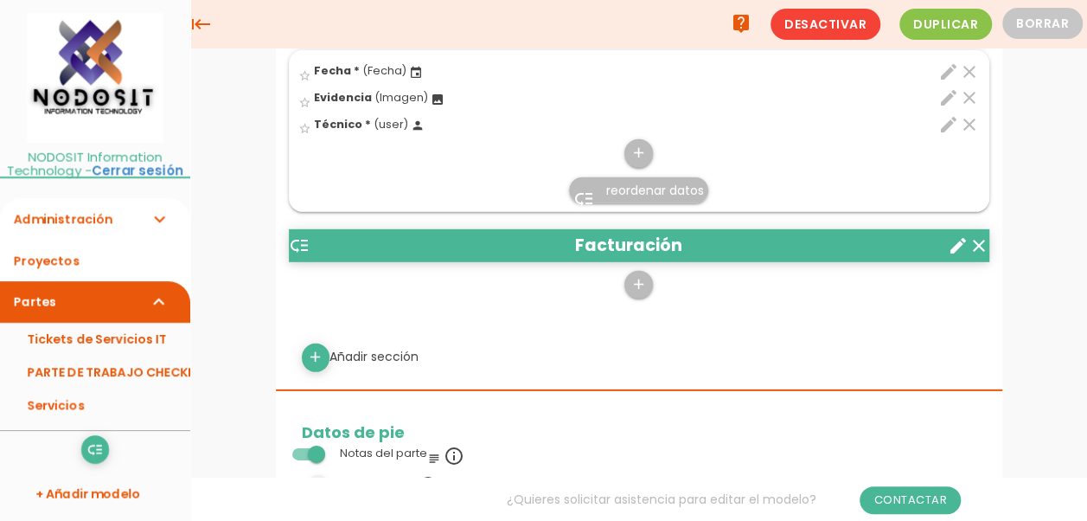
scroll to position [2352, 0]
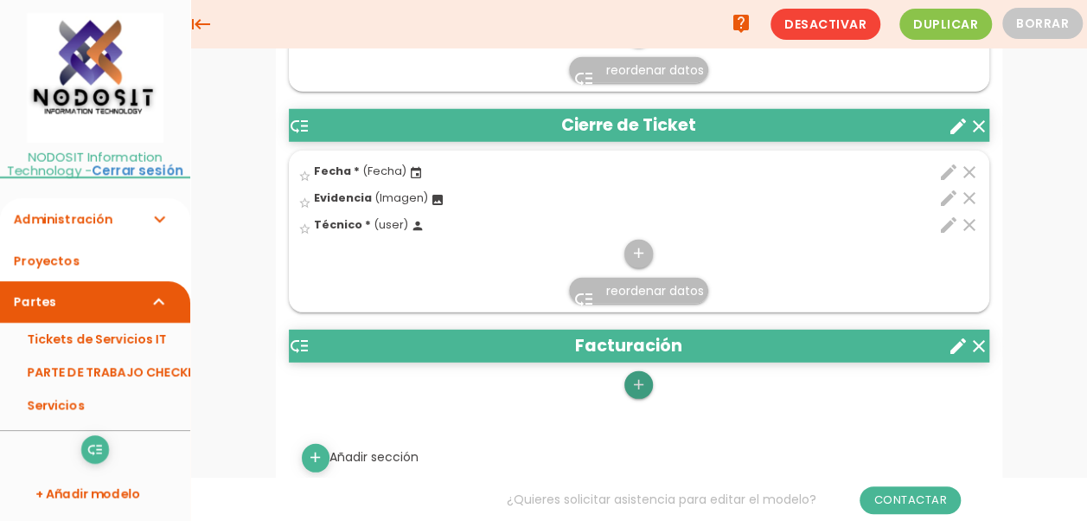
click at [640, 377] on icon "add" at bounding box center [638, 385] width 16 height 28
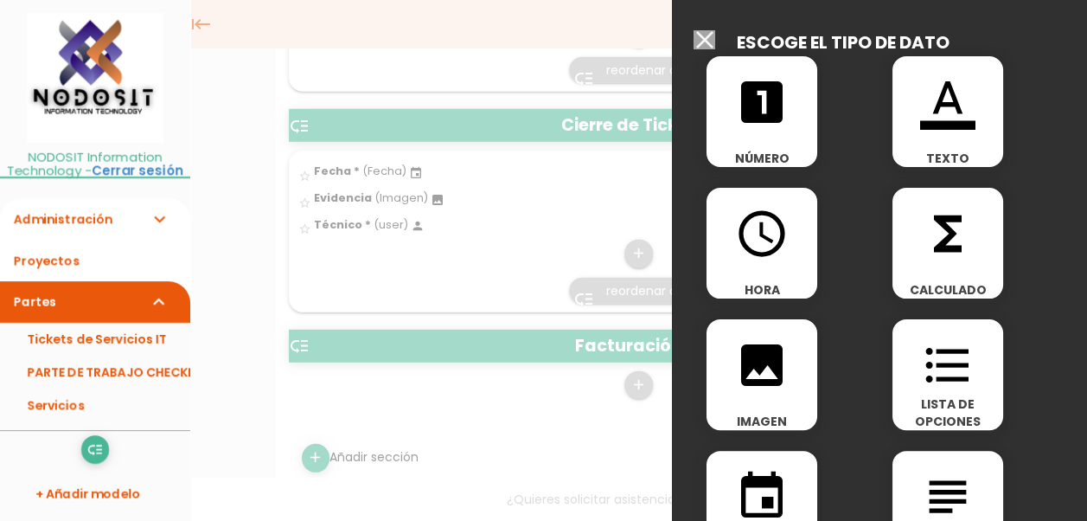
click at [761, 498] on icon "event" at bounding box center [761, 496] width 55 height 55
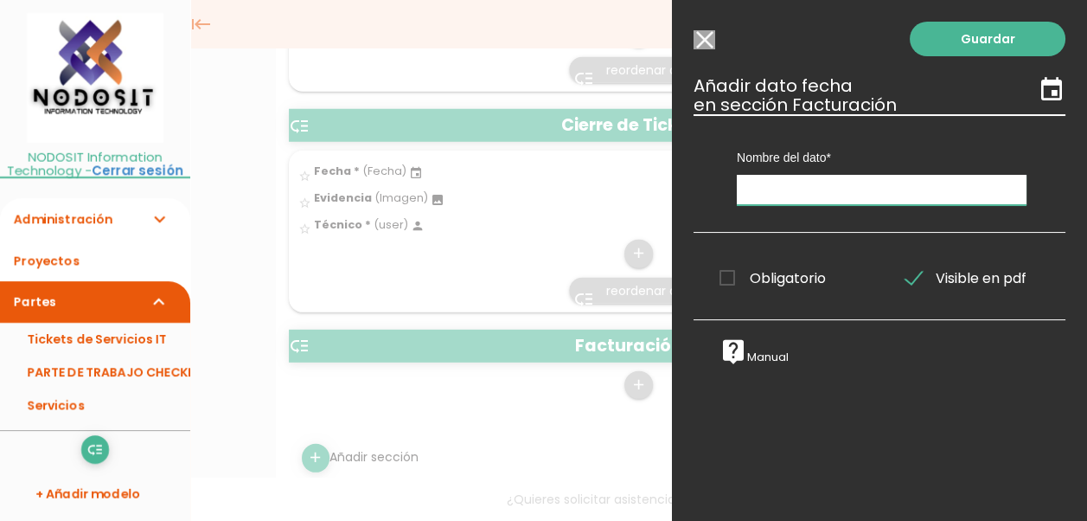
click at [765, 183] on input "text" at bounding box center [882, 190] width 290 height 30
type input "Fecha"
click at [725, 275] on span "Obligatorio" at bounding box center [772, 278] width 106 height 22
click at [0, 0] on input "Obligatorio" at bounding box center [0, 0] width 0 height 0
click at [985, 42] on link "Guardar" at bounding box center [988, 39] width 156 height 35
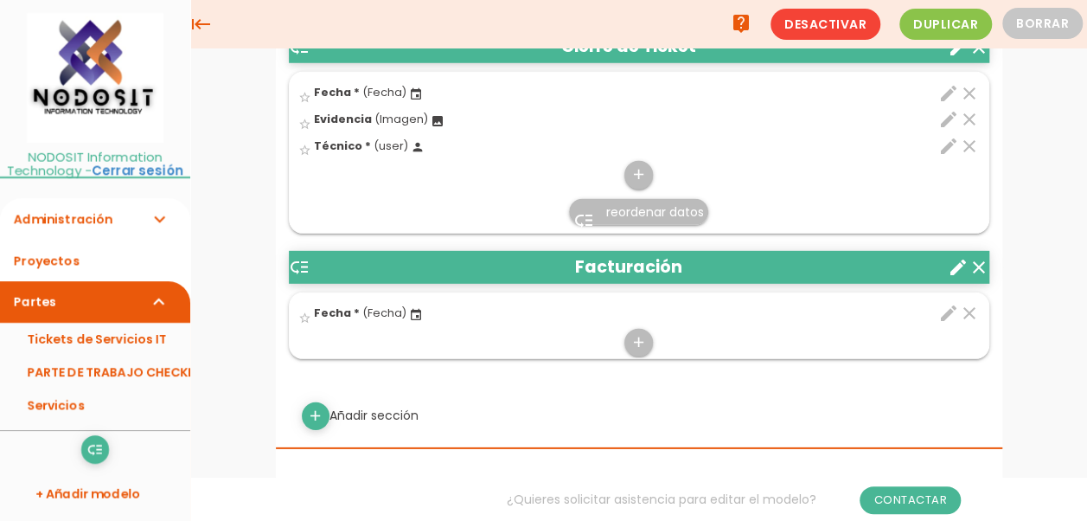
scroll to position [2344, 0]
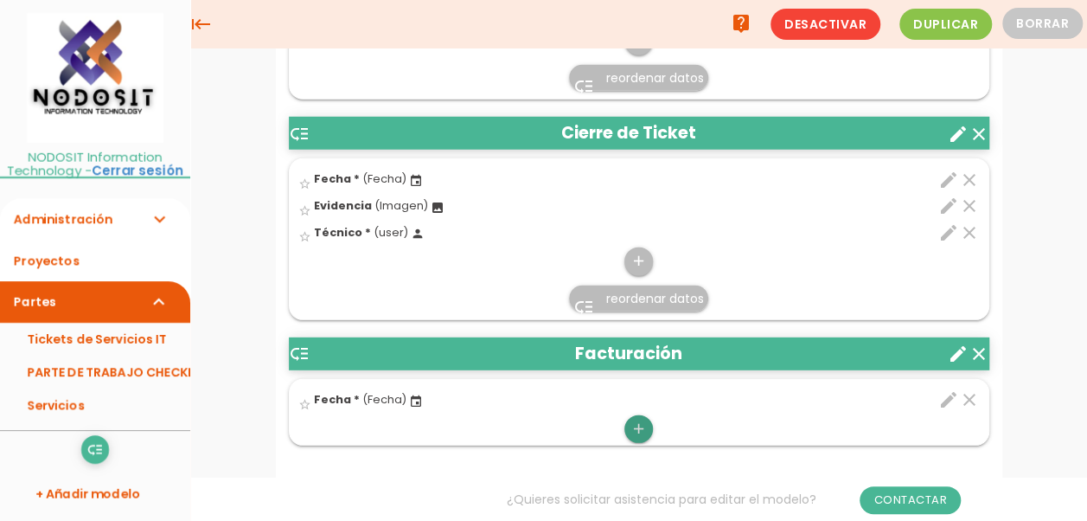
click at [636, 419] on icon "add" at bounding box center [638, 429] width 16 height 28
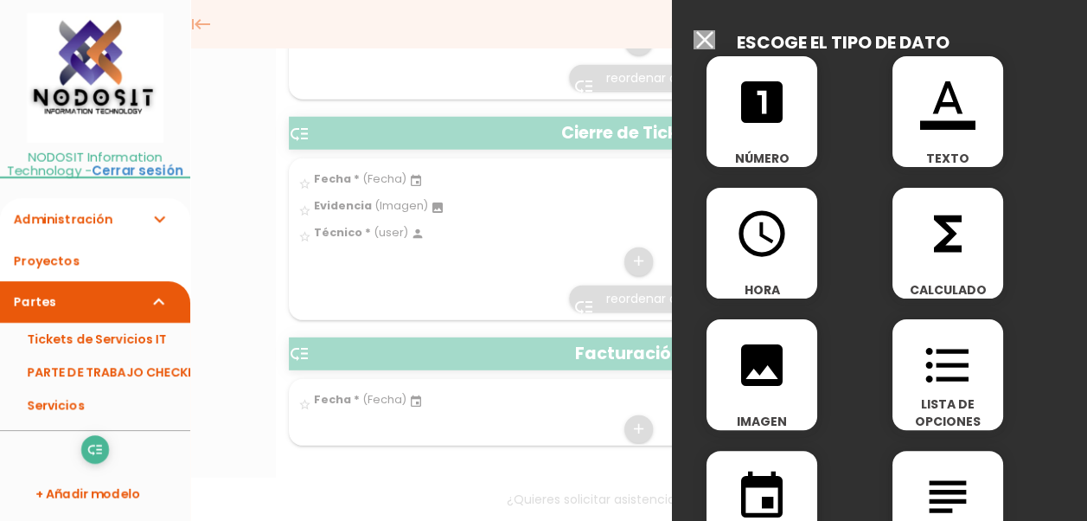
click at [751, 110] on icon "looks_one" at bounding box center [761, 101] width 55 height 55
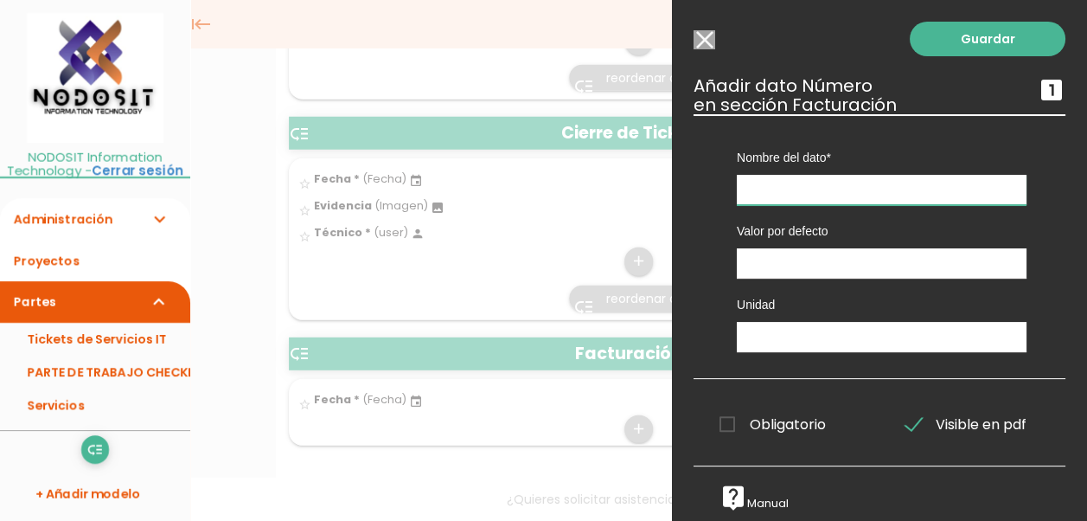
click at [778, 188] on input "text" at bounding box center [882, 190] width 290 height 30
type input "Factura"
drag, startPoint x: 730, startPoint y: 417, endPoint x: 780, endPoint y: 434, distance: 53.1
click at [730, 418] on span "Obligatorio" at bounding box center [772, 424] width 106 height 22
click at [0, 0] on input "Obligatorio" at bounding box center [0, 0] width 0 height 0
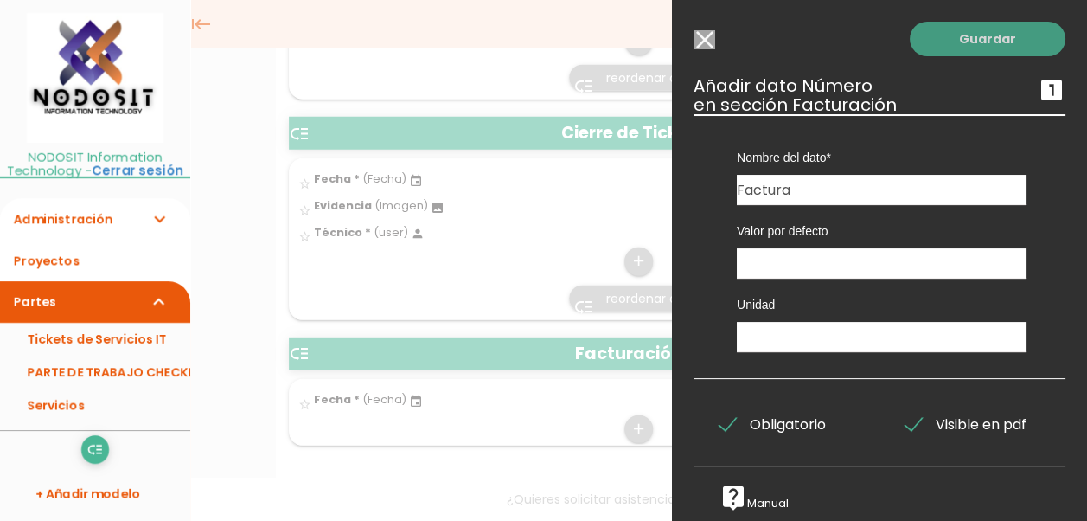
click at [972, 35] on link "Guardar" at bounding box center [988, 39] width 156 height 35
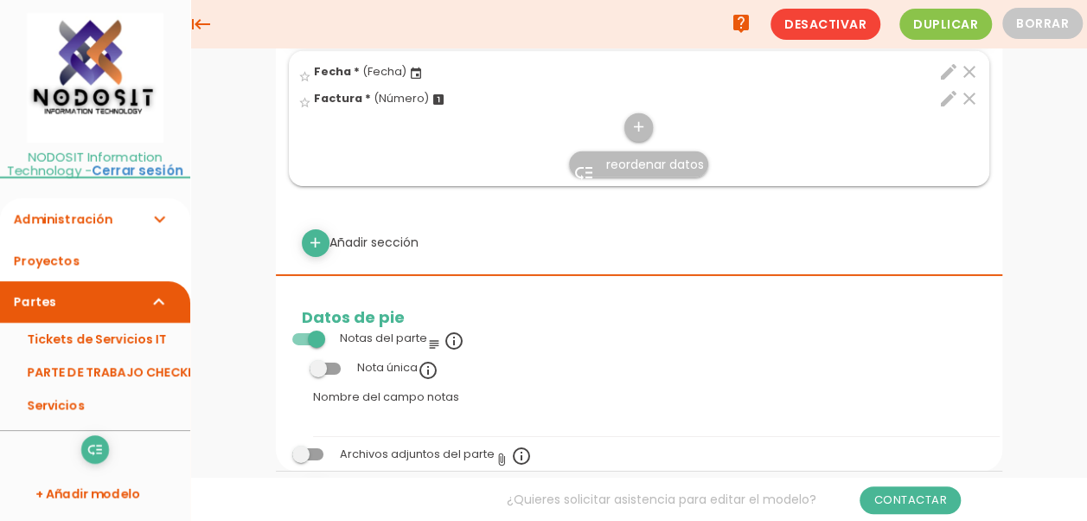
scroll to position [2499, 0]
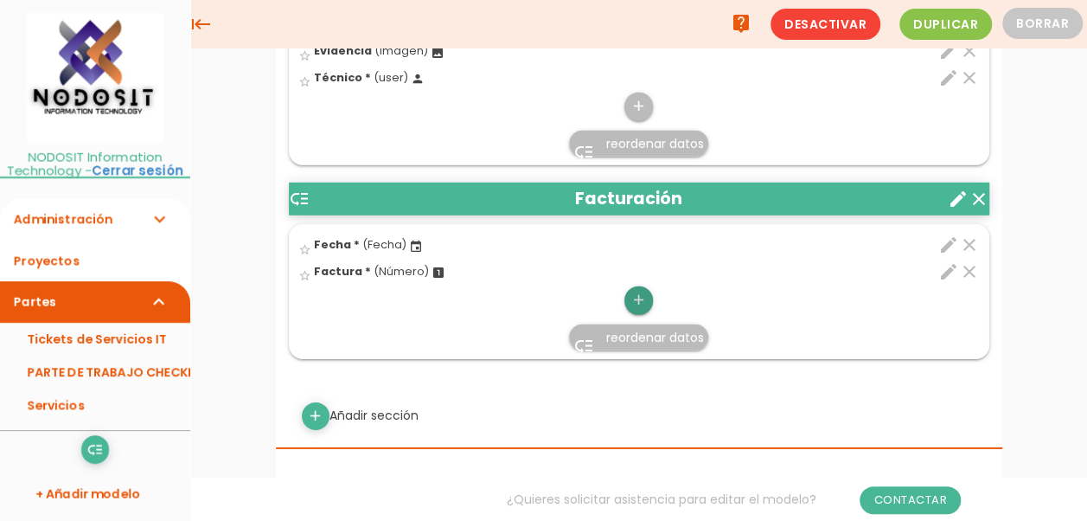
click at [642, 291] on icon "add" at bounding box center [638, 300] width 16 height 28
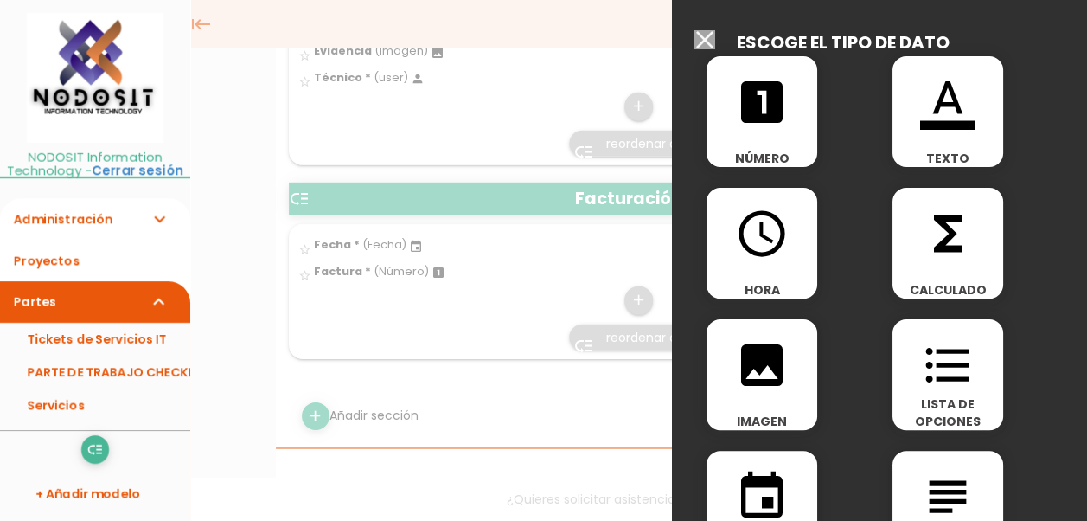
click at [761, 109] on icon "looks_one" at bounding box center [761, 101] width 55 height 55
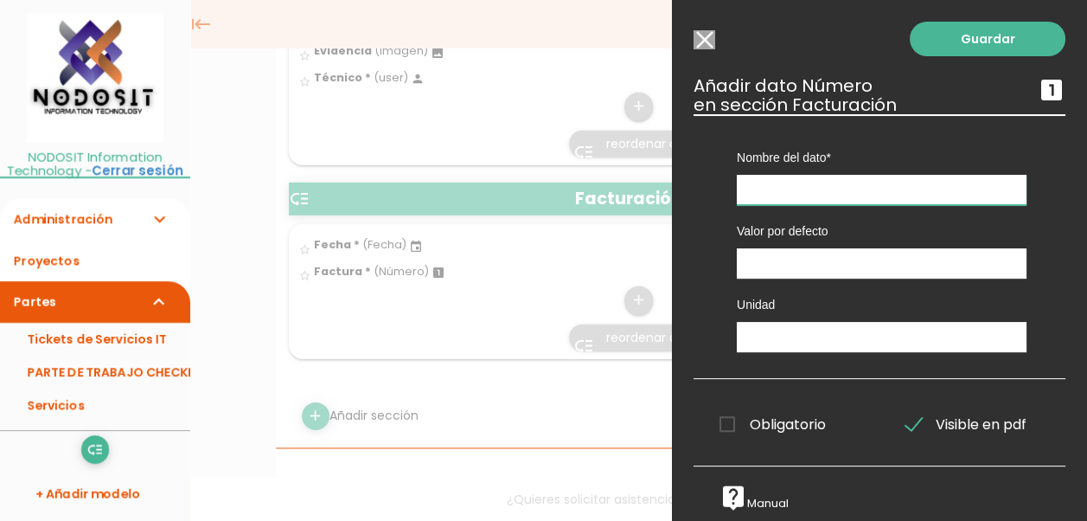
click at [780, 181] on input "text" at bounding box center [882, 190] width 290 height 30
type input "Total"
click at [726, 427] on span "Obligatorio" at bounding box center [772, 424] width 106 height 22
click at [0, 0] on input "Obligatorio" at bounding box center [0, 0] width 0 height 0
drag, startPoint x: 726, startPoint y: 427, endPoint x: 828, endPoint y: 411, distance: 103.3
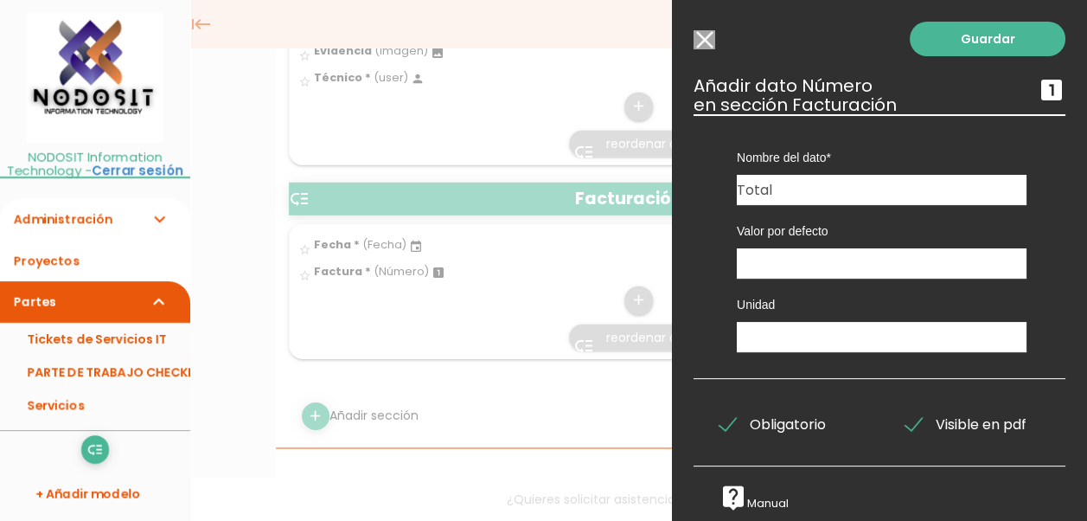
click at [727, 427] on span "Obligatorio" at bounding box center [772, 424] width 106 height 22
click at [0, 0] on input "Obligatorio" at bounding box center [0, 0] width 0 height 0
click at [975, 38] on link "Guardar" at bounding box center [988, 39] width 156 height 35
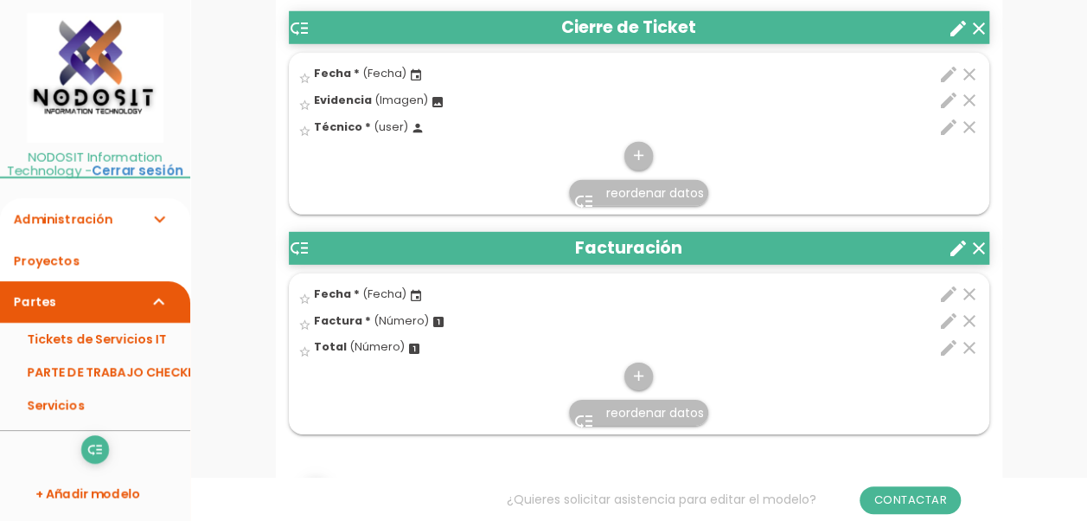
scroll to position [2525, 0]
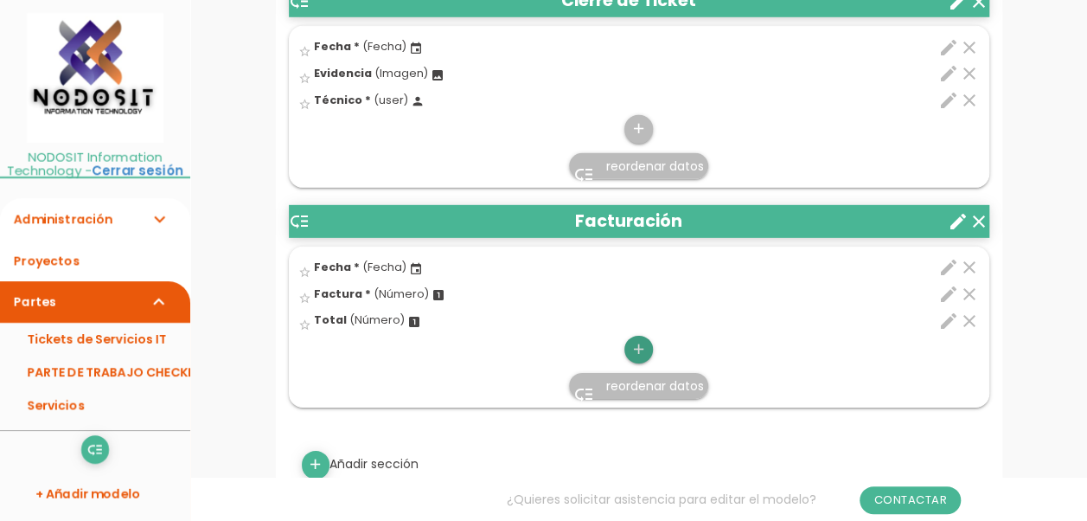
click at [640, 342] on icon "add" at bounding box center [638, 350] width 16 height 28
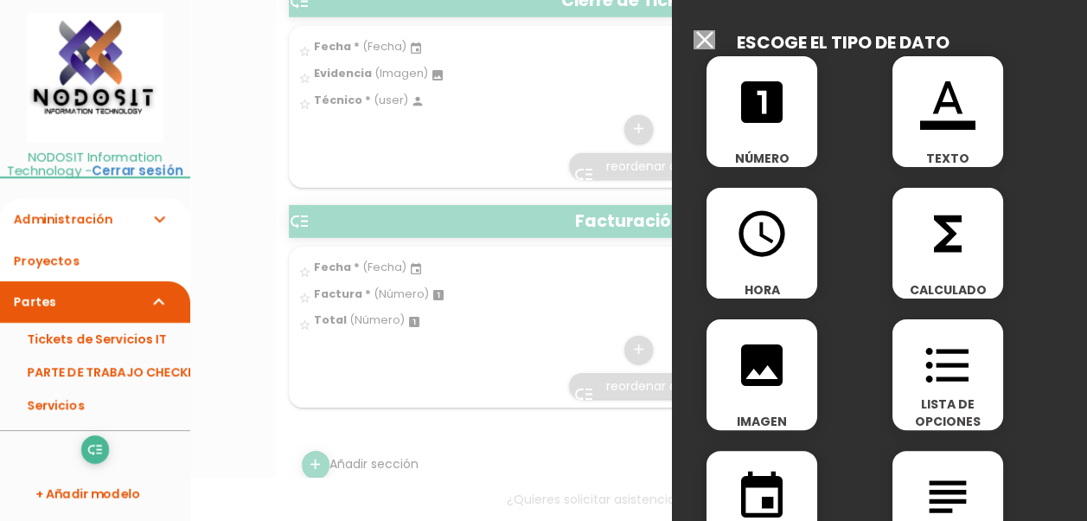
click at [949, 366] on icon "format_list_bulleted" at bounding box center [947, 364] width 55 height 55
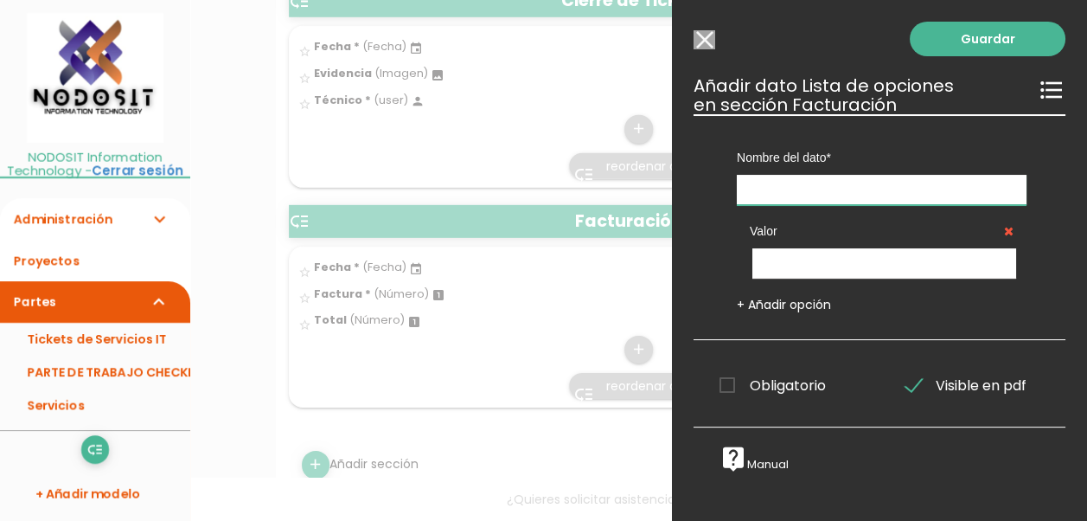
click at [789, 187] on input "text" at bounding box center [882, 190] width 290 height 30
type input "Cobranza"
click at [796, 261] on input "text" at bounding box center [884, 263] width 264 height 30
type input "Pendiente"
click at [768, 304] on link "+ Añadir opción" at bounding box center [784, 304] width 94 height 17
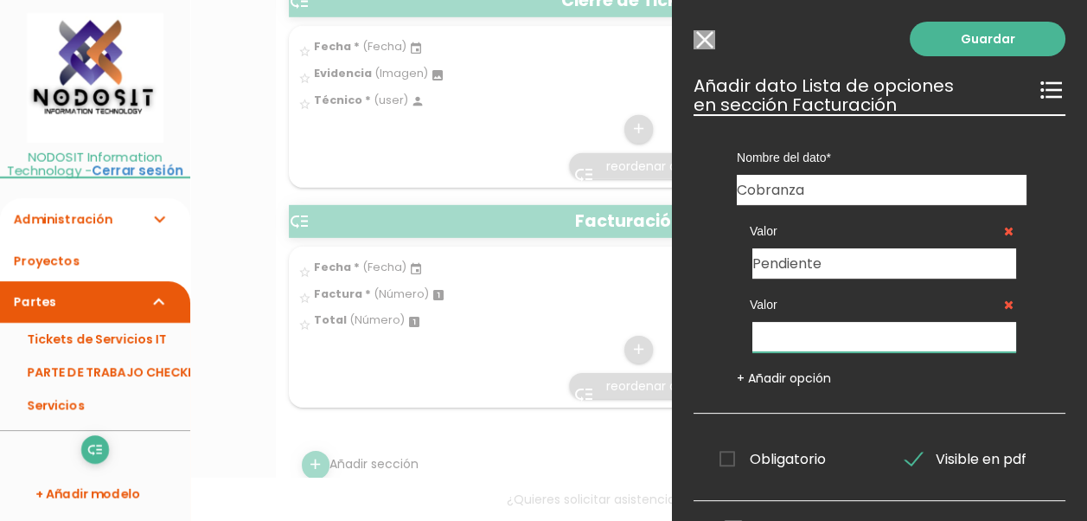
click at [780, 348] on input "text" at bounding box center [884, 337] width 264 height 30
type input "Pagado"
click at [783, 377] on link "+ Añadir opción" at bounding box center [784, 377] width 94 height 17
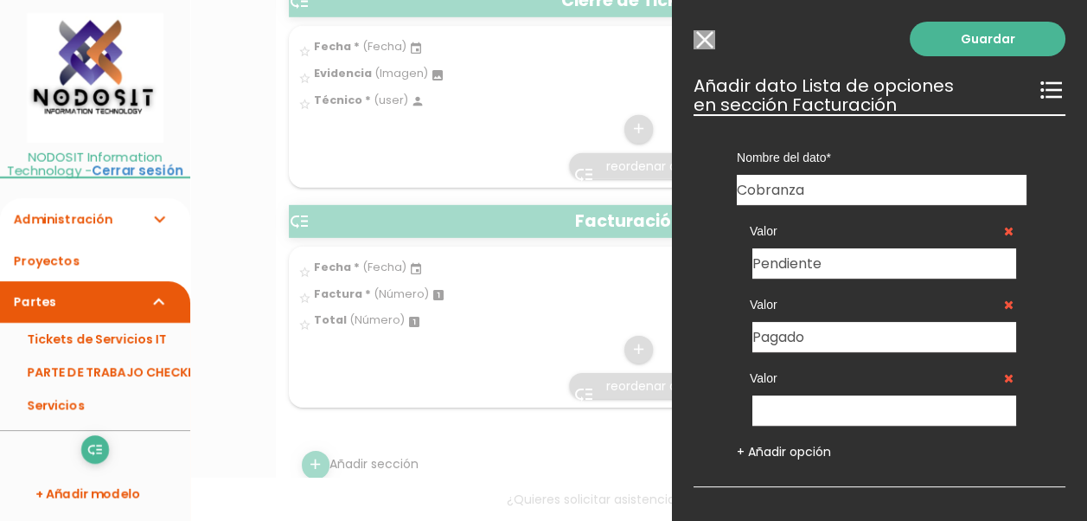
scroll to position [114, 0]
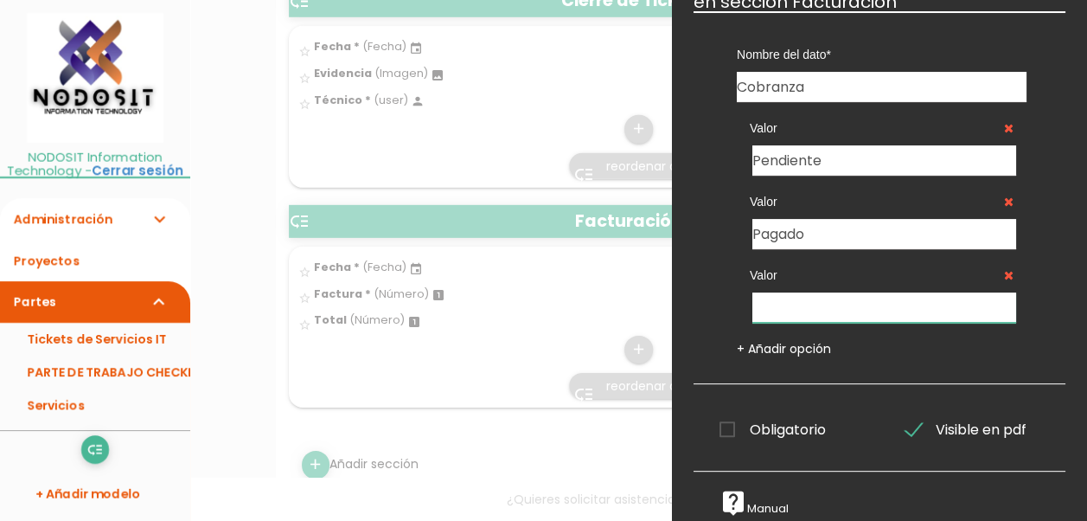
click at [792, 292] on input "text" at bounding box center [884, 307] width 264 height 30
type input "No Pagado"
click at [725, 419] on span "Obligatorio" at bounding box center [772, 430] width 106 height 22
click at [0, 0] on input "Obligatorio" at bounding box center [0, 0] width 0 height 0
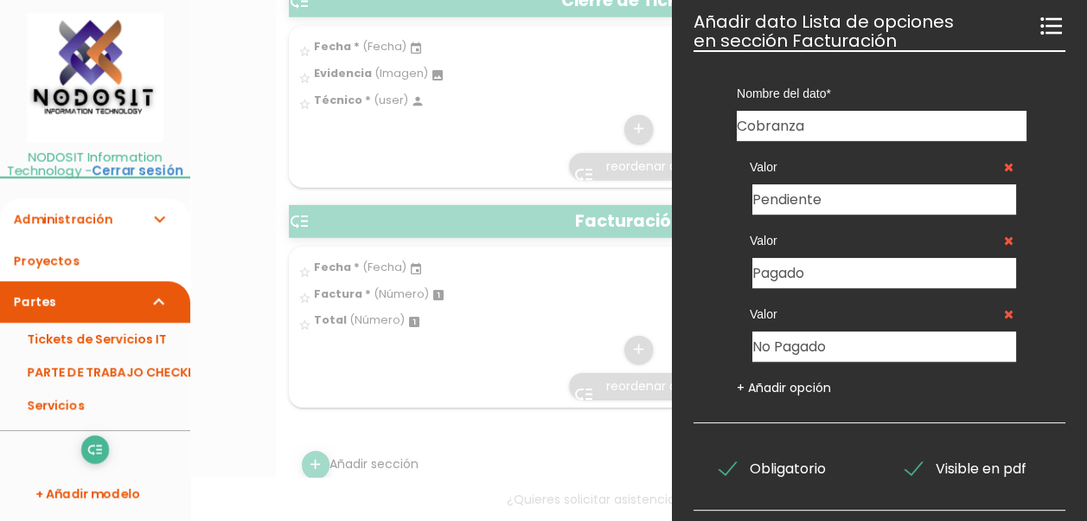
scroll to position [0, 0]
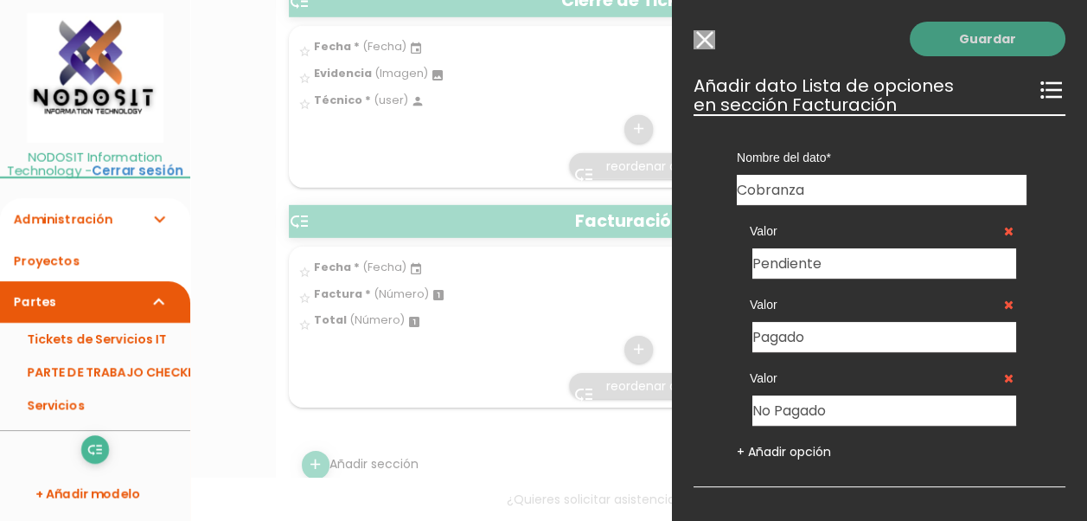
click at [971, 44] on link "Guardar" at bounding box center [988, 39] width 156 height 35
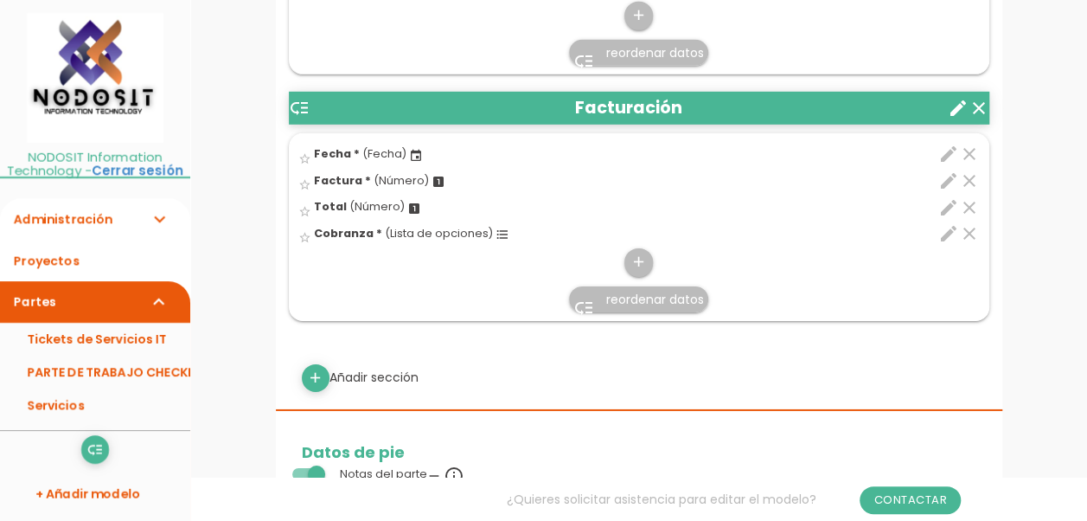
scroll to position [2552, 0]
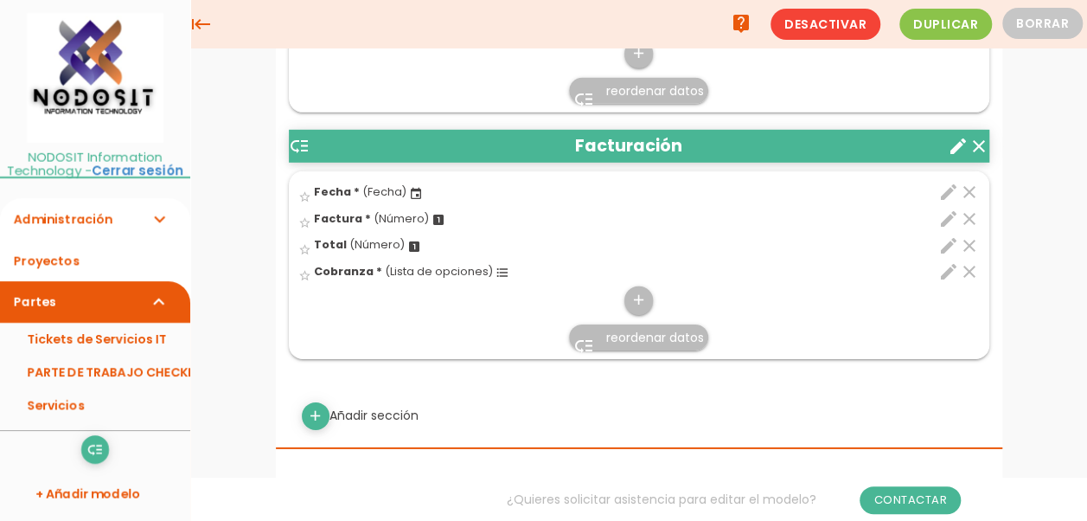
click at [296, 136] on icon "low_priority" at bounding box center [299, 146] width 21 height 21
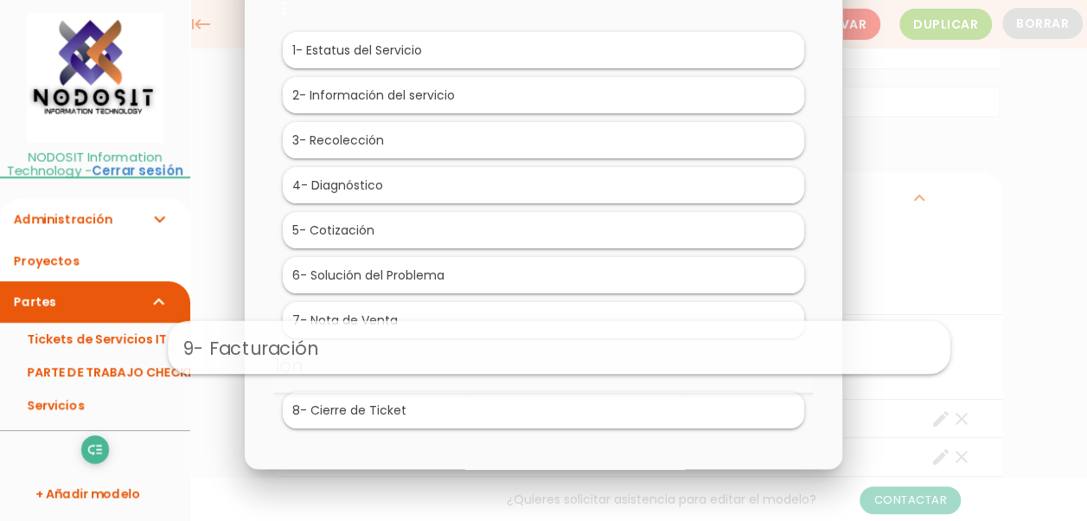
drag, startPoint x: 416, startPoint y: 402, endPoint x: 431, endPoint y: 345, distance: 58.9
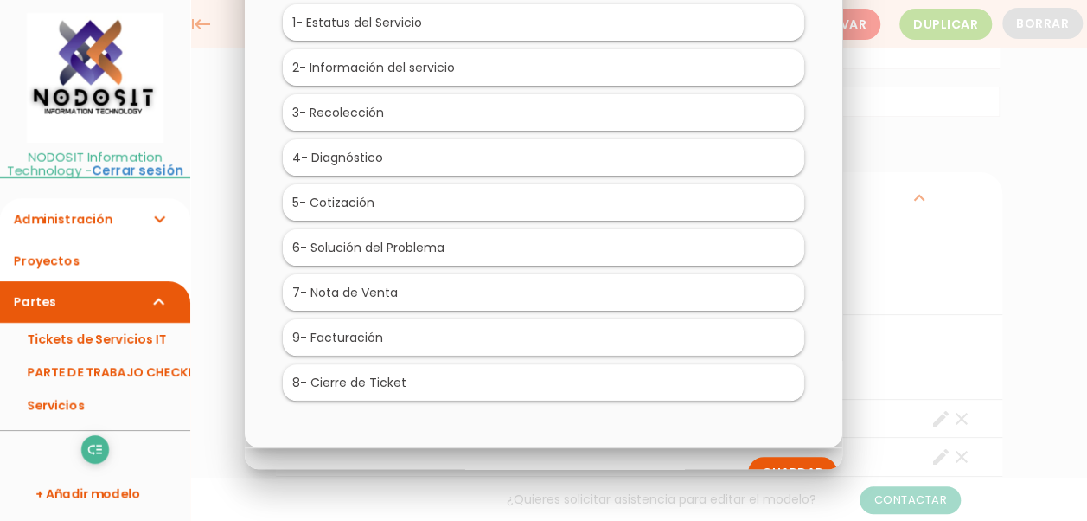
scroll to position [53, 0]
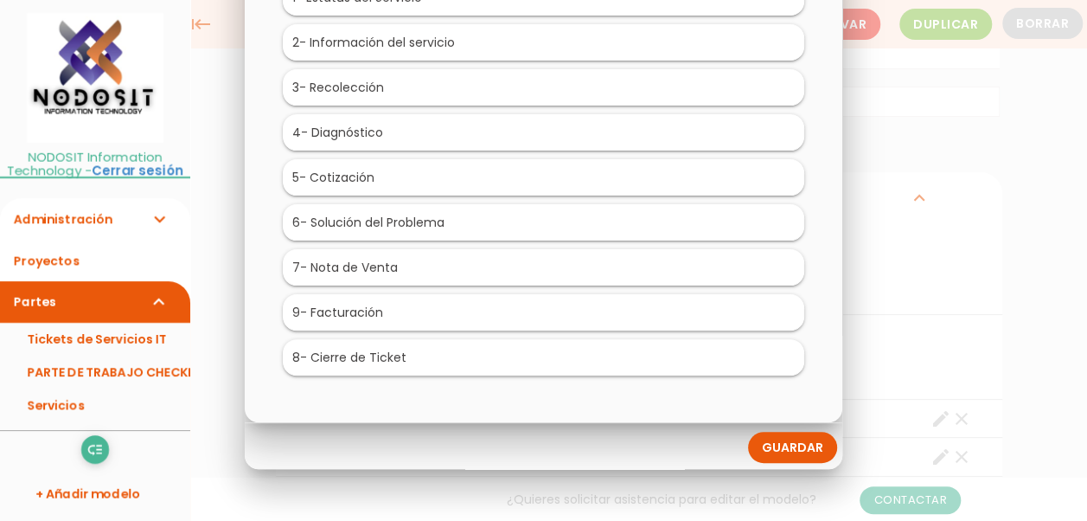
click at [799, 443] on link "Guardar" at bounding box center [792, 446] width 89 height 31
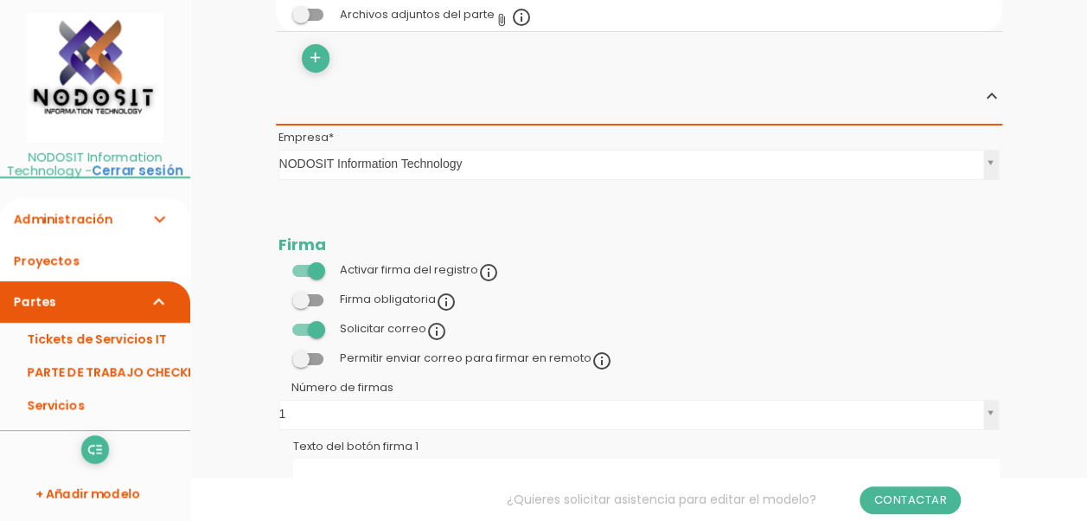
scroll to position [3243, 0]
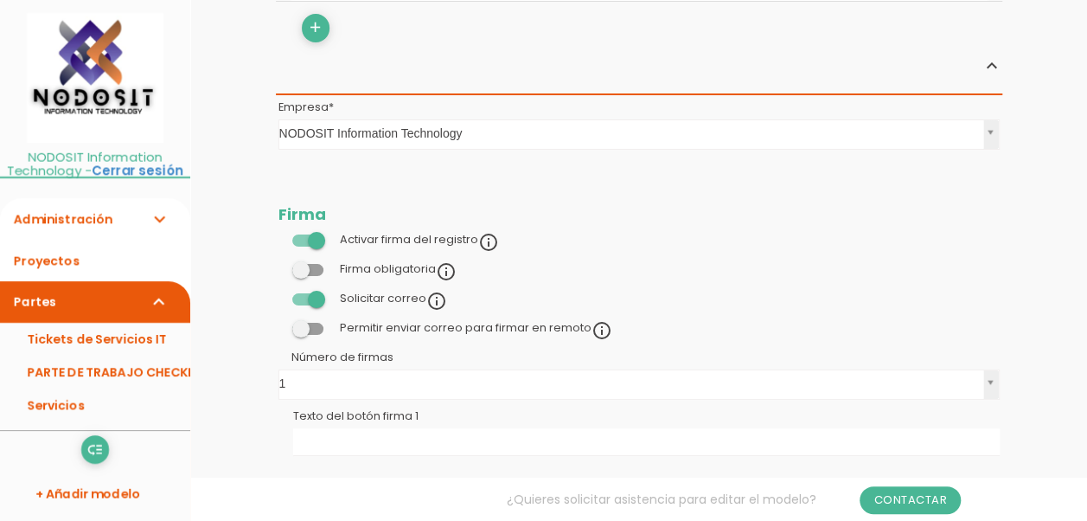
click at [297, 323] on span at bounding box center [307, 329] width 31 height 12
click at [278, 323] on input "checkbox" at bounding box center [278, 323] width 0 height 0
click at [313, 317] on div "En el momento de firmar el usuario podrá indicar un correo electrónico al que s…" at bounding box center [436, 310] width 661 height 17
click at [314, 323] on span at bounding box center [307, 329] width 31 height 12
click at [278, 323] on input "checkbox" at bounding box center [278, 323] width 0 height 0
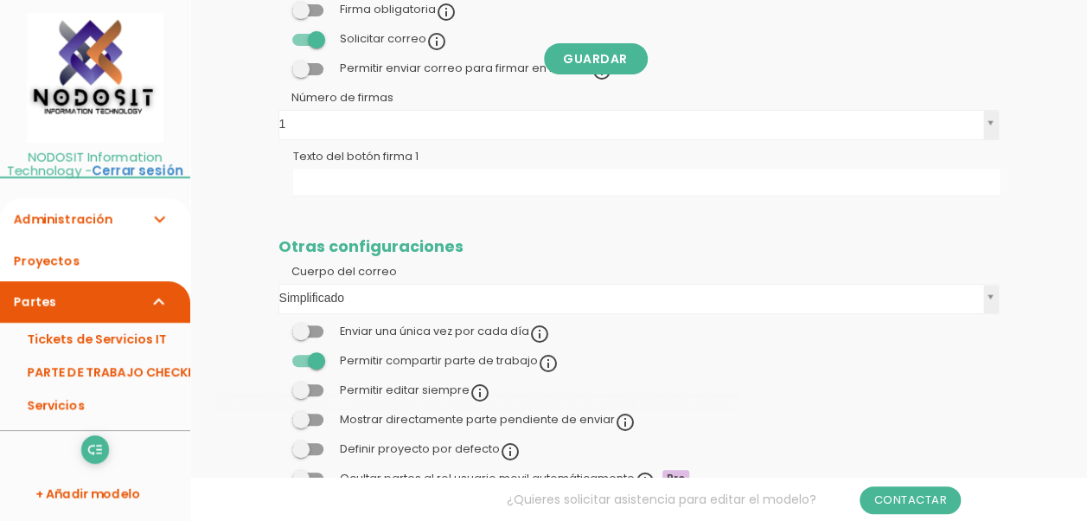
scroll to position [3588, 0]
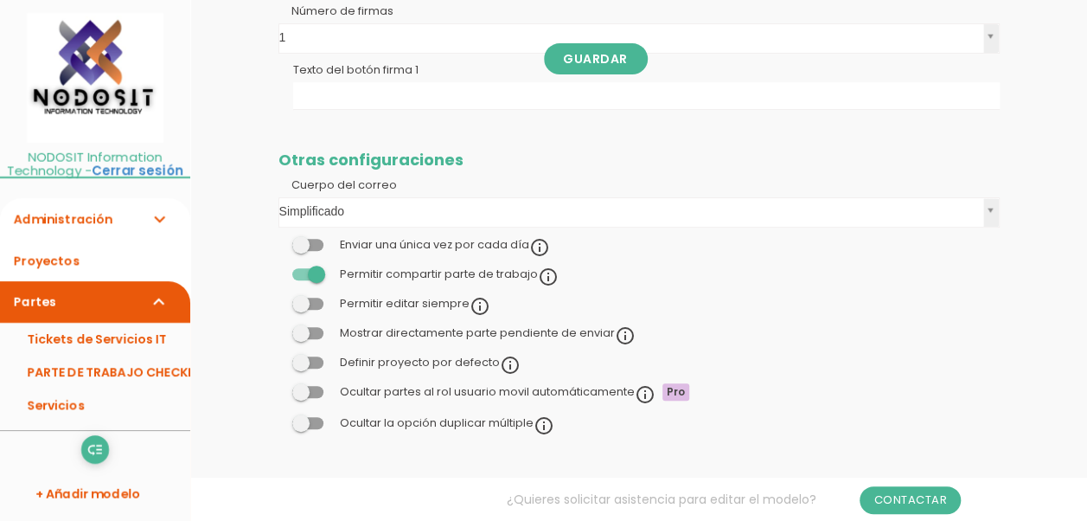
click at [302, 356] on span at bounding box center [307, 362] width 31 height 12
click at [278, 358] on input "checkbox" at bounding box center [278, 358] width 0 height 0
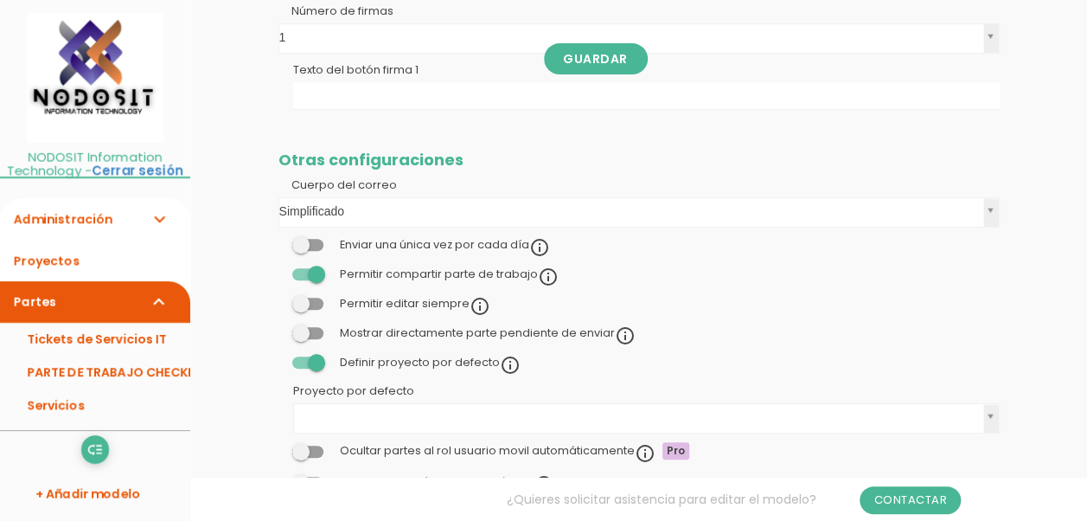
click at [313, 356] on span at bounding box center [307, 362] width 31 height 12
click at [278, 358] on input "checkbox" at bounding box center [278, 358] width 0 height 0
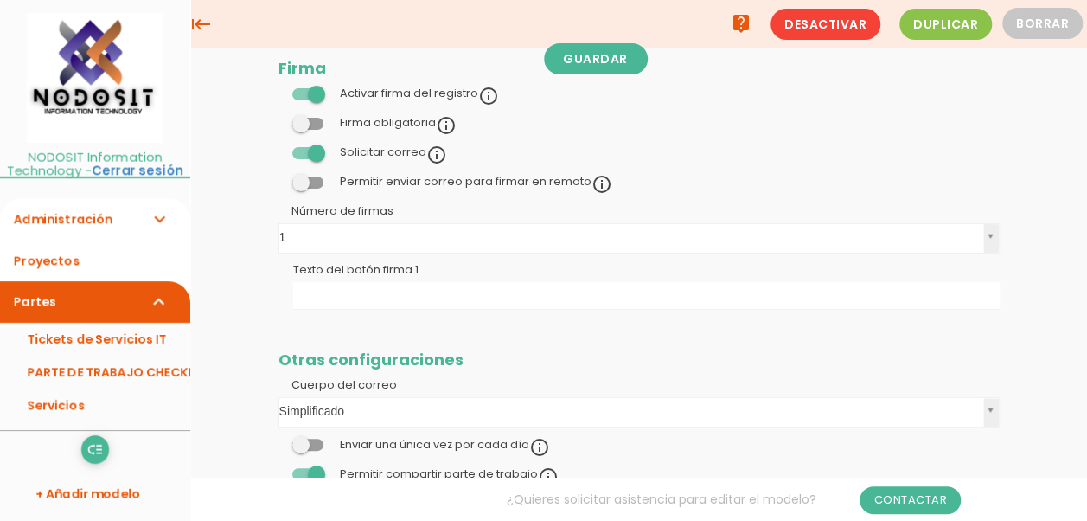
scroll to position [3243, 0]
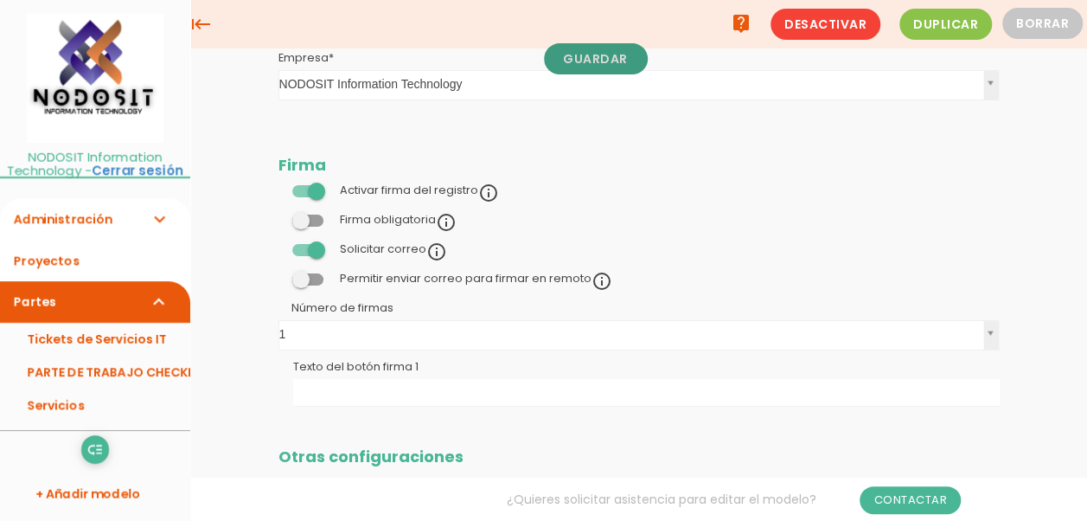
drag, startPoint x: 604, startPoint y: 52, endPoint x: 600, endPoint y: 87, distance: 35.6
click at [603, 52] on link "Guardar" at bounding box center [596, 58] width 104 height 31
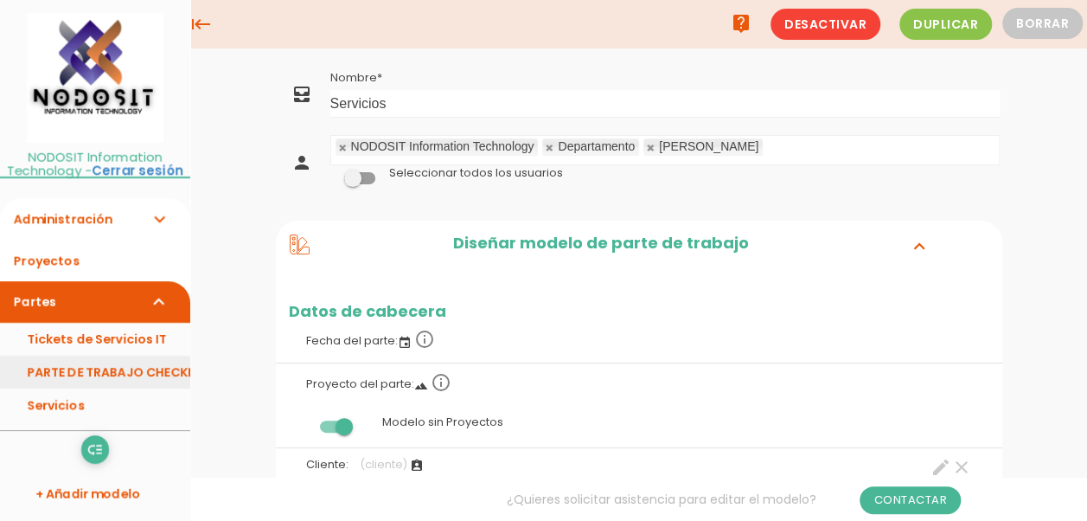
click at [115, 373] on link "PARTE DE TRABAJO CHECKLIST BÁSICO" at bounding box center [95, 371] width 190 height 33
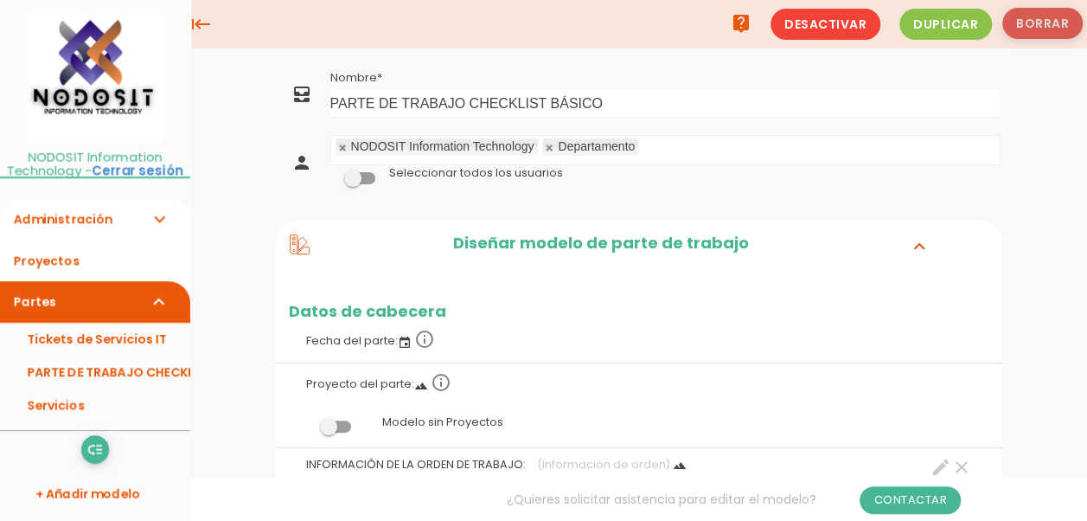
click at [1041, 27] on button "Borrar" at bounding box center [1042, 23] width 80 height 31
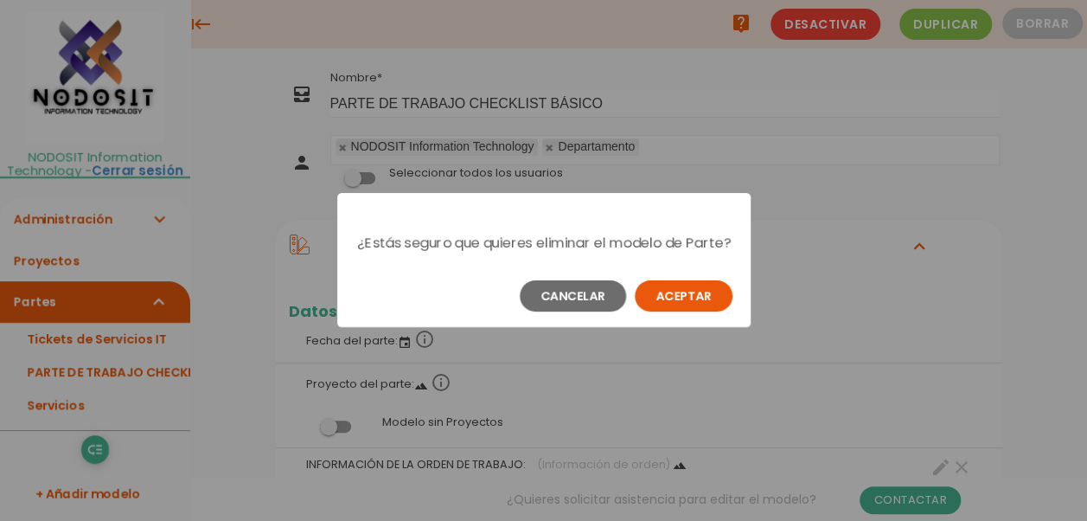
click at [671, 306] on button "Aceptar" at bounding box center [684, 295] width 98 height 31
